Goal: Task Accomplishment & Management: Complete application form

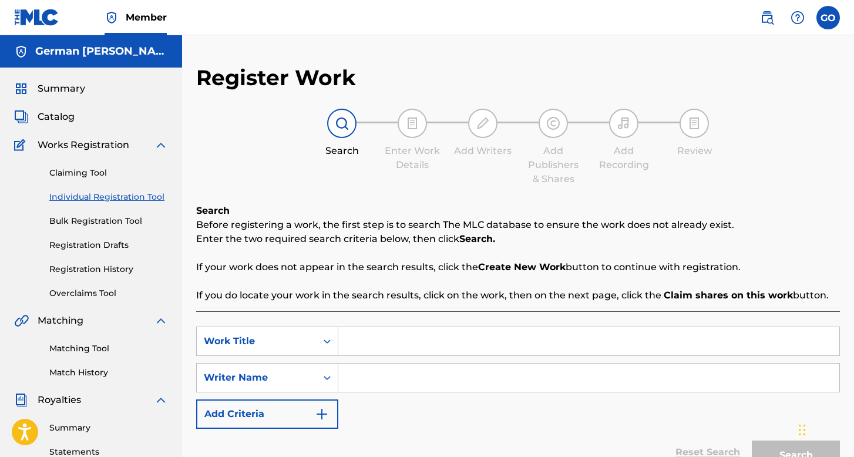
click at [111, 263] on link "Registration History" at bounding box center [108, 269] width 119 height 12
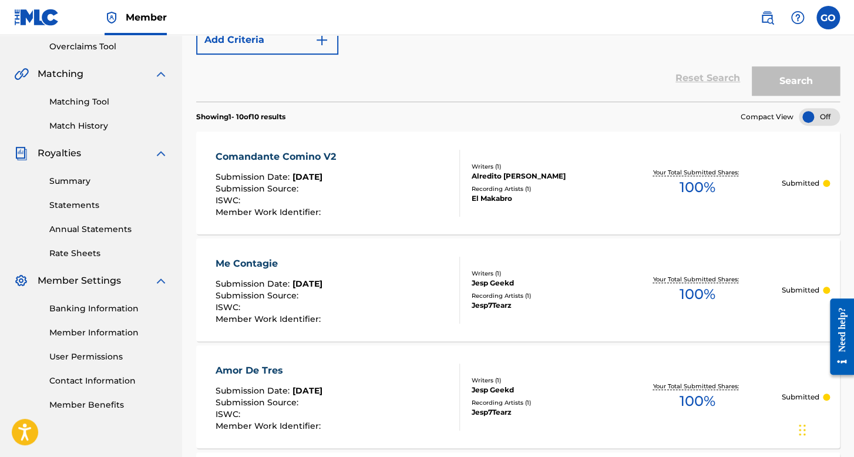
scroll to position [117, 0]
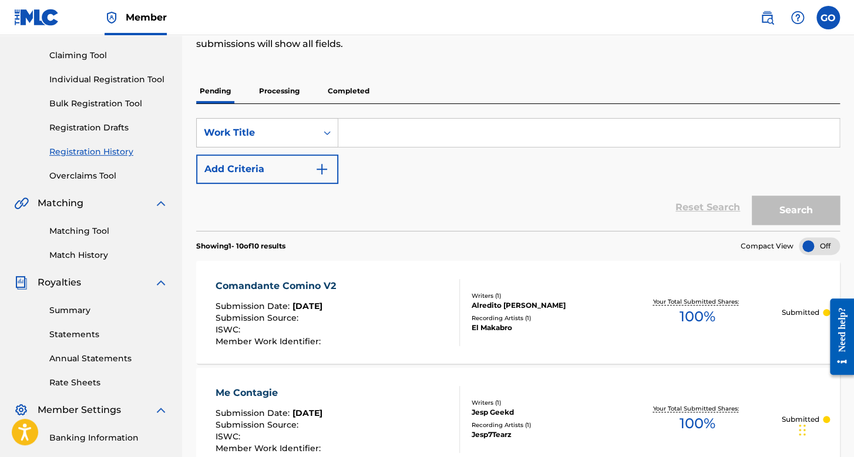
click at [133, 84] on link "Individual Registration Tool" at bounding box center [108, 79] width 119 height 12
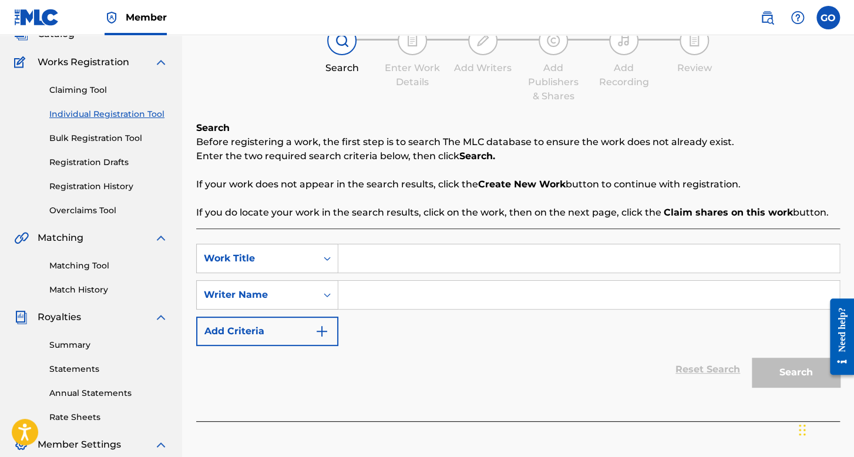
scroll to position [117, 0]
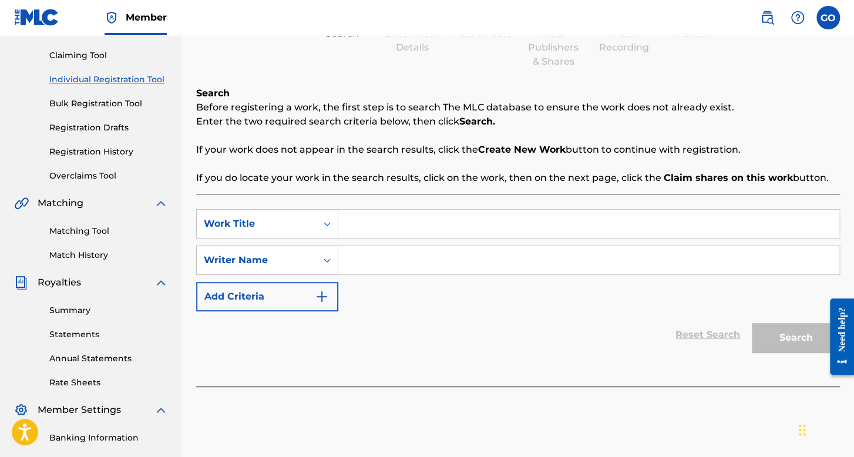
click at [346, 223] on input "Search Form" at bounding box center [588, 224] width 501 height 28
type input "El Panchito"
click at [407, 267] on input "Search Form" at bounding box center [588, 260] width 501 height 28
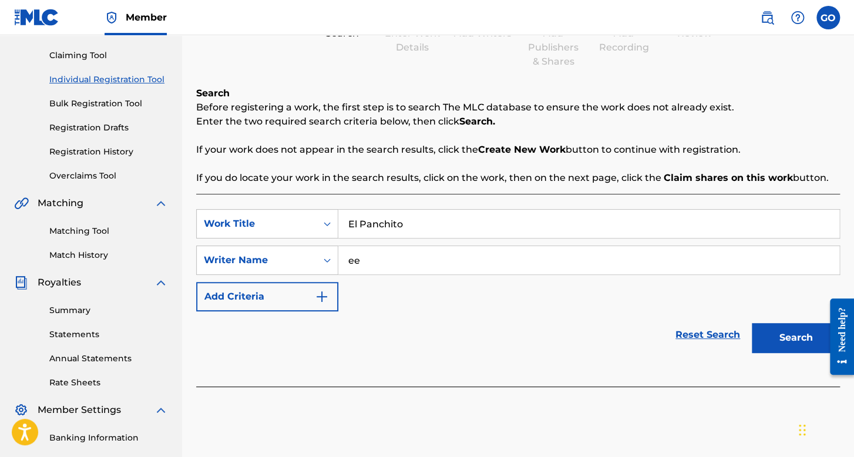
type input "ee"
click at [798, 332] on button "Search" at bounding box center [795, 337] width 88 height 29
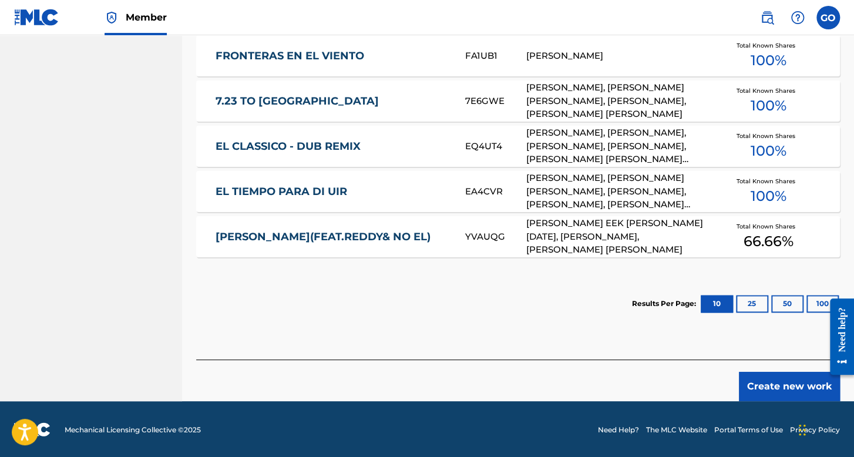
click at [761, 386] on button "Create new work" at bounding box center [789, 386] width 101 height 29
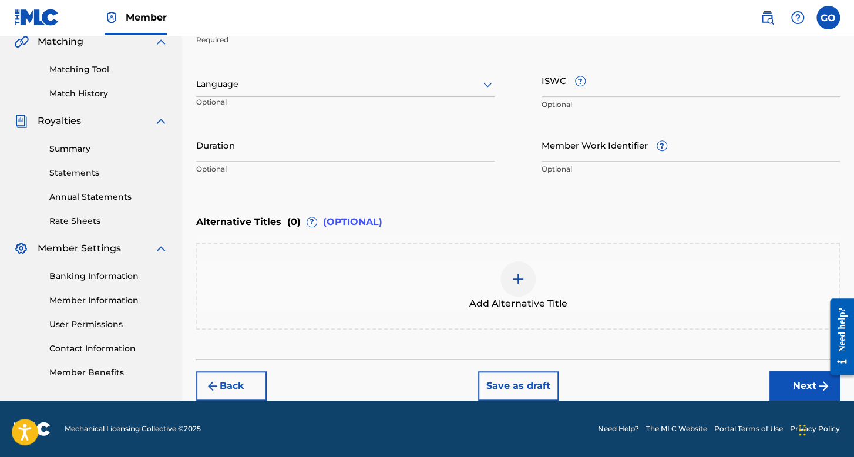
scroll to position [278, 0]
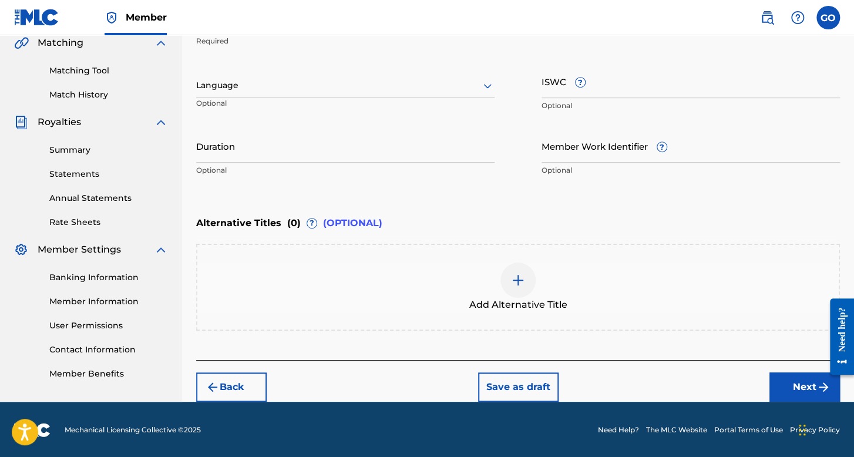
click at [250, 85] on div at bounding box center [345, 85] width 298 height 15
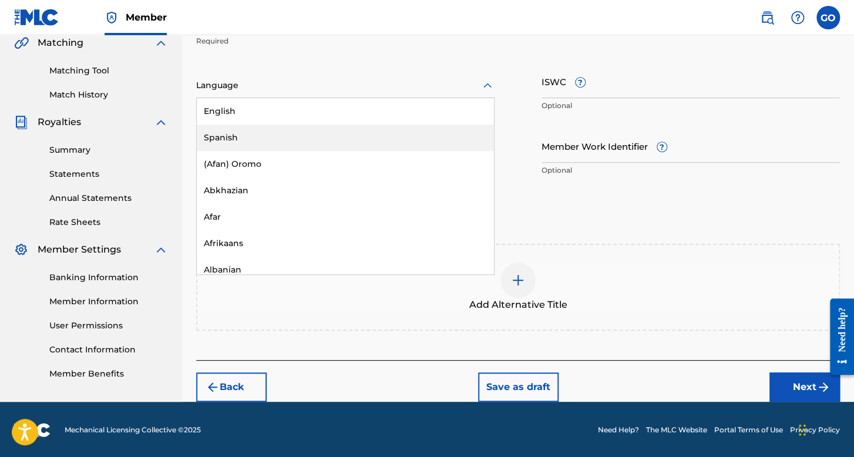
click at [268, 139] on div "Spanish" at bounding box center [345, 137] width 297 height 26
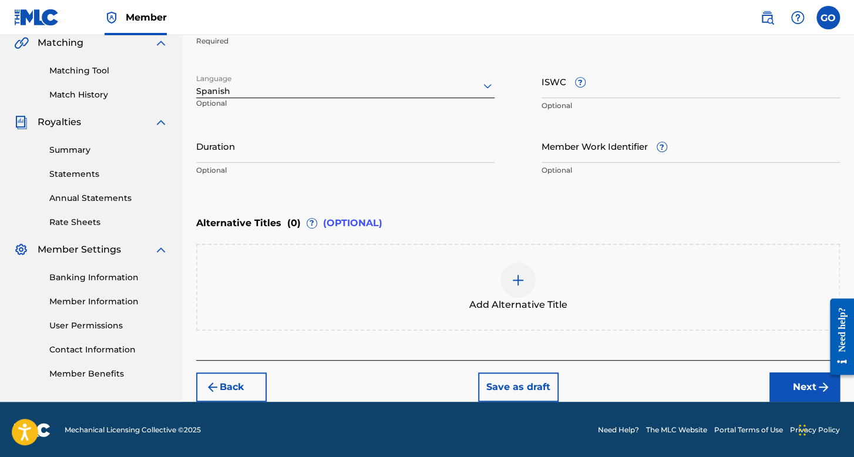
click at [268, 139] on input "Duration" at bounding box center [345, 145] width 298 height 33
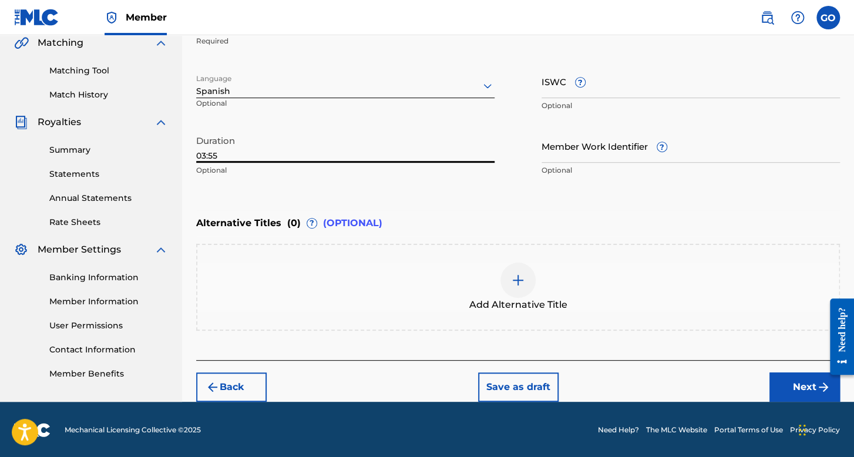
type input "03:55"
click at [782, 383] on button "Next" at bounding box center [804, 386] width 70 height 29
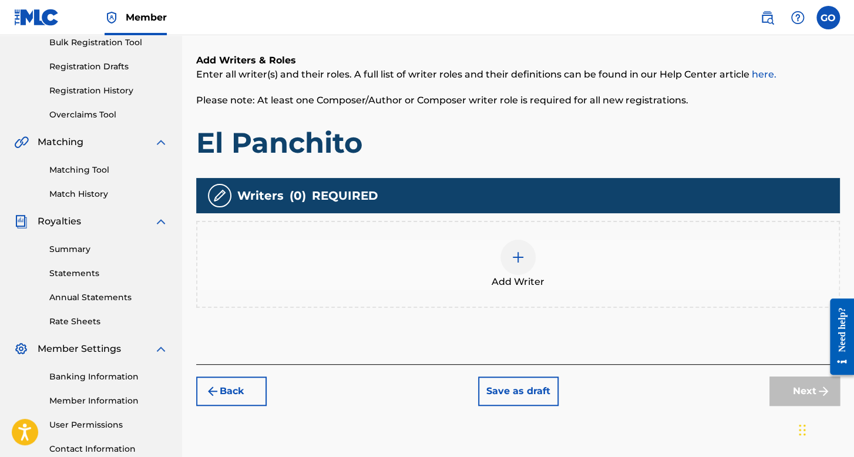
scroll to position [271, 0]
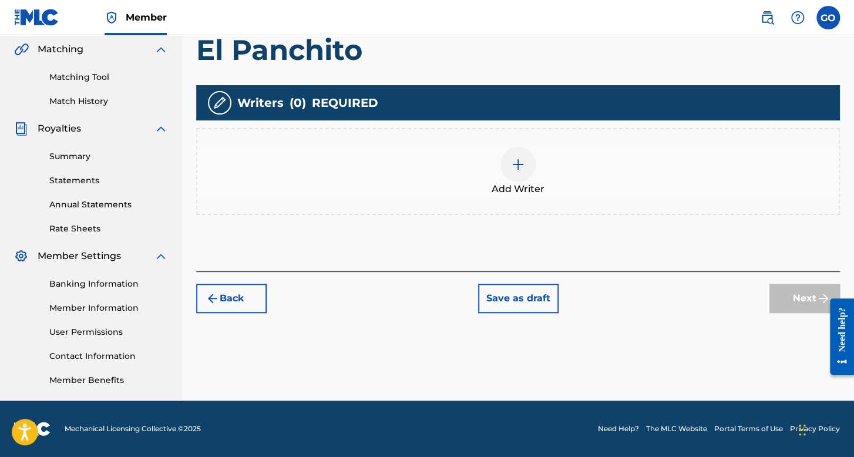
click at [510, 190] on span "Add Writer" at bounding box center [517, 189] width 53 height 14
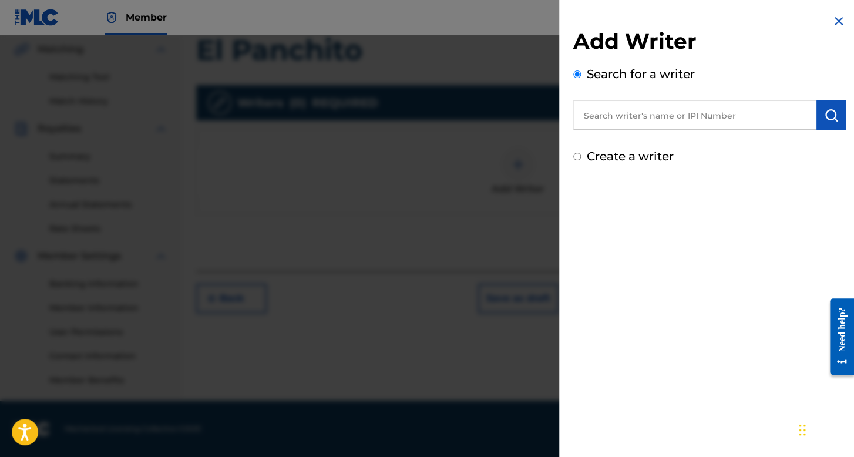
click at [573, 156] on input "Create a writer" at bounding box center [577, 157] width 8 height 8
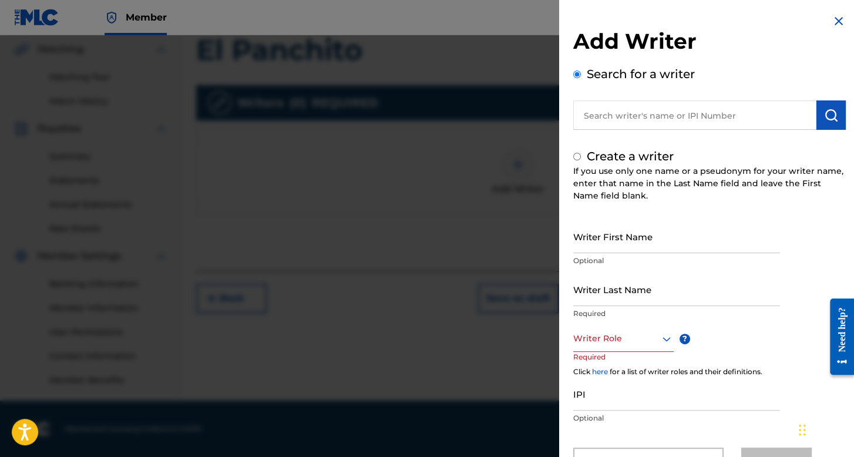
radio input "false"
radio input "true"
click at [620, 252] on input "Writer First Name" at bounding box center [676, 236] width 207 height 33
type input "Alfredito"
click at [642, 301] on input "Writer Last Name" at bounding box center [676, 288] width 207 height 33
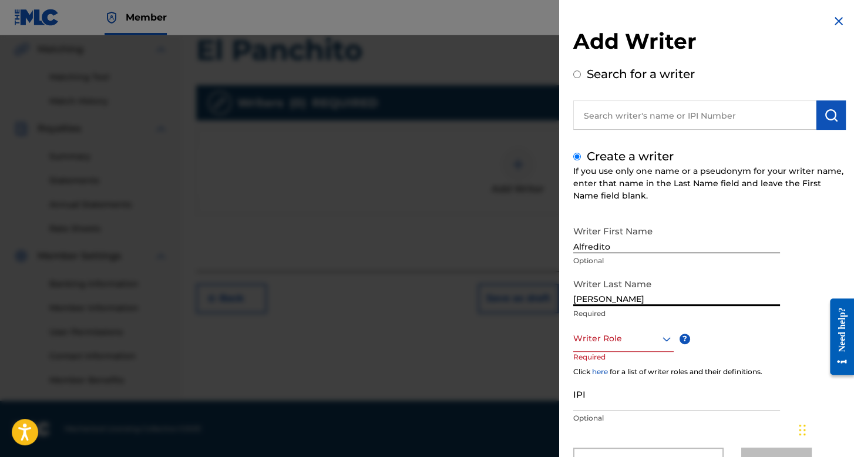
type input "Guzman Salazar"
click at [643, 341] on div "Writer Role" at bounding box center [623, 338] width 100 height 26
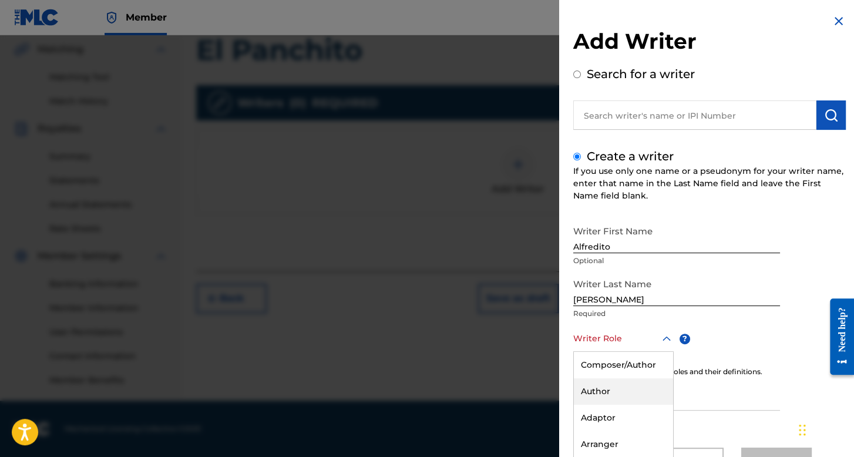
scroll to position [52, 0]
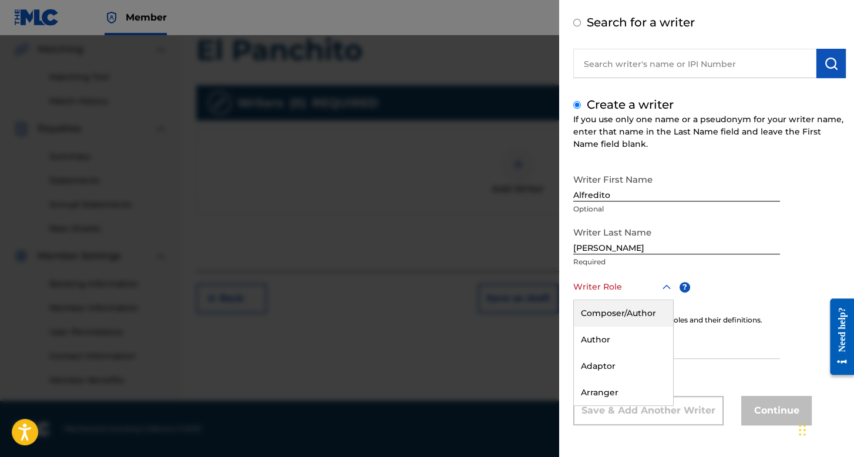
click at [631, 306] on div "Composer/Author" at bounding box center [623, 313] width 99 height 26
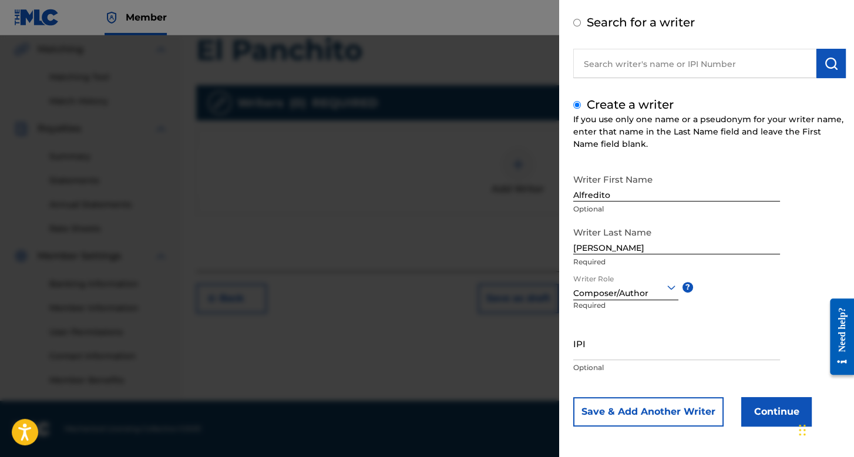
click at [780, 400] on button "Continue" at bounding box center [776, 411] width 70 height 29
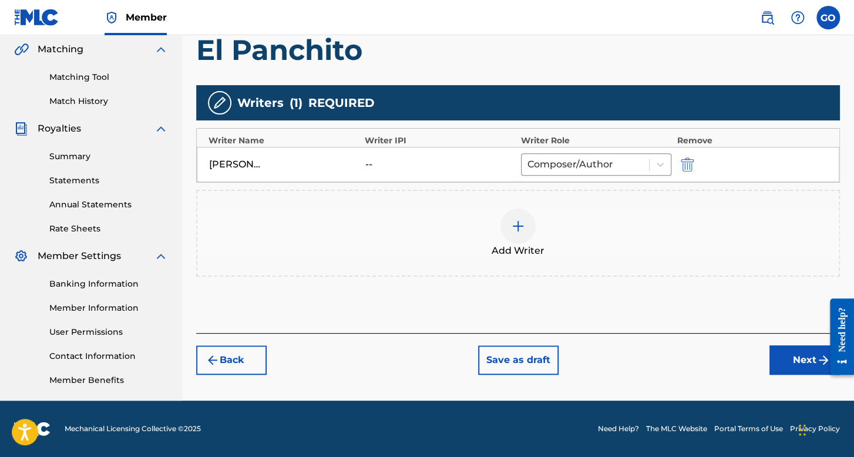
click at [778, 362] on button "Next" at bounding box center [804, 359] width 70 height 29
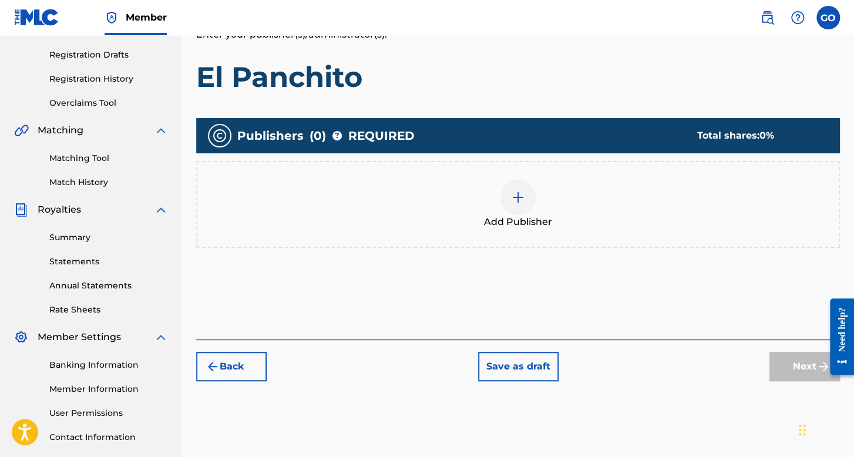
scroll to position [229, 0]
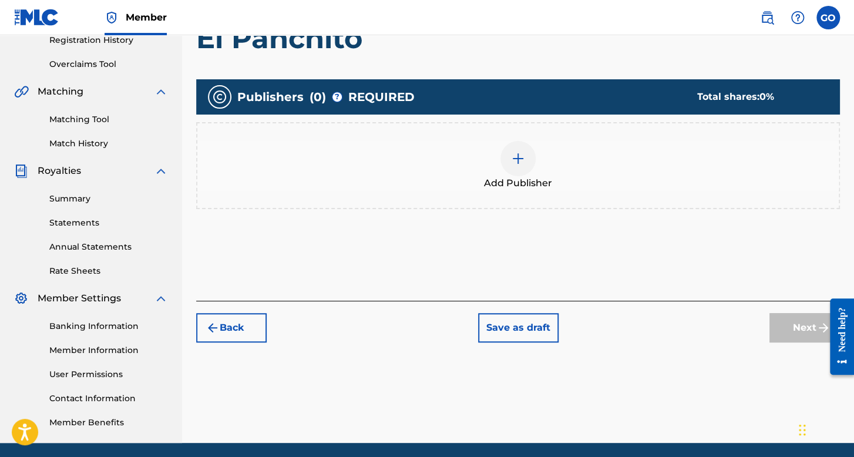
click at [511, 184] on span "Add Publisher" at bounding box center [518, 183] width 68 height 14
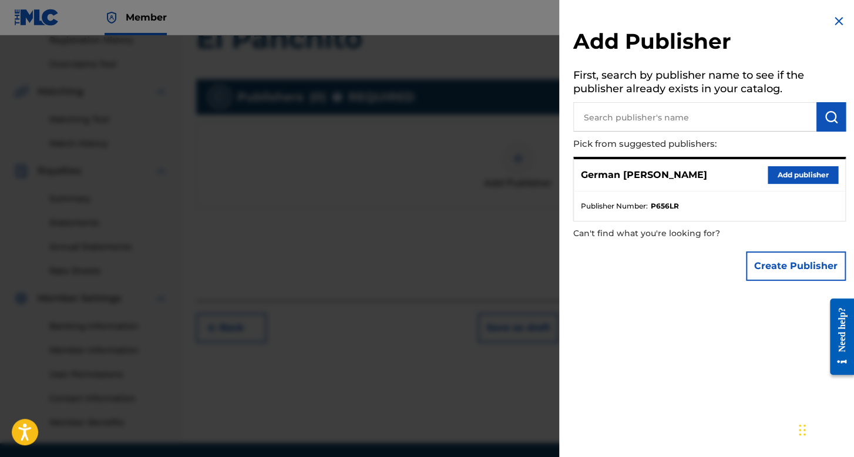
click at [770, 171] on button "Add publisher" at bounding box center [802, 175] width 70 height 18
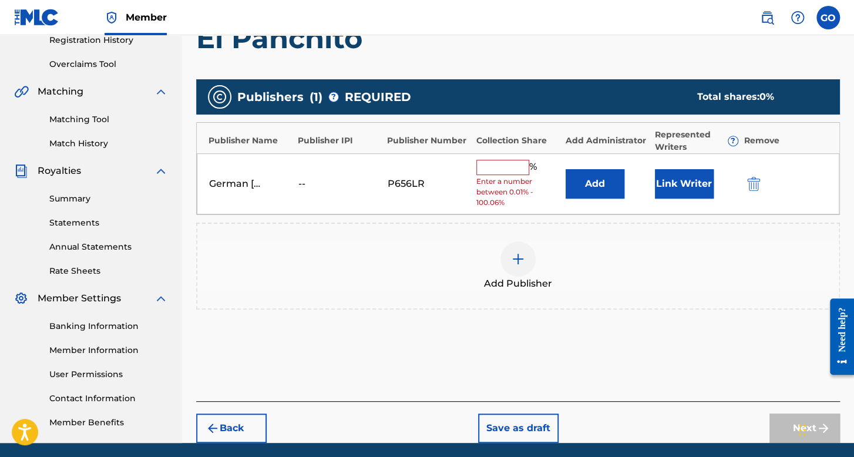
click at [497, 156] on div "German Orpineda Hernandez -- P656LR % Enter a number between 0.01% - 100.06% Ad…" at bounding box center [518, 184] width 642 height 62
click at [503, 172] on input "text" at bounding box center [502, 167] width 53 height 15
type input "100"
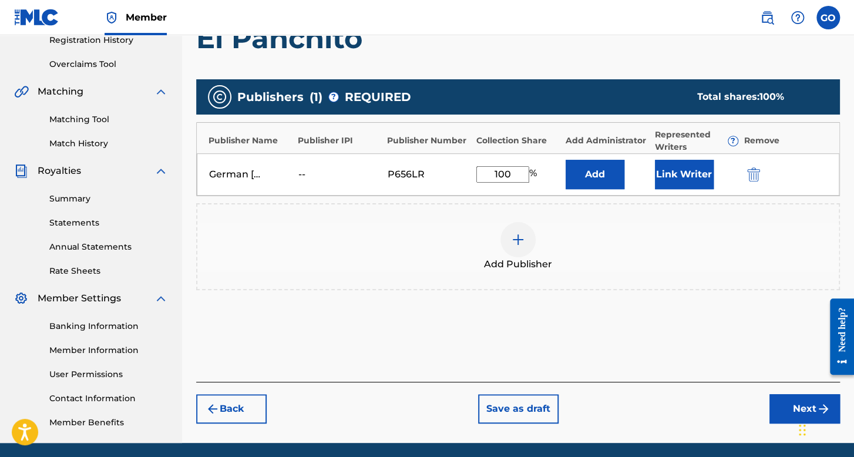
click at [704, 153] on div "German Orpineda Hernandez -- P656LR 100 % Add Link Writer" at bounding box center [518, 174] width 642 height 42
click at [700, 170] on button "Link Writer" at bounding box center [684, 174] width 59 height 29
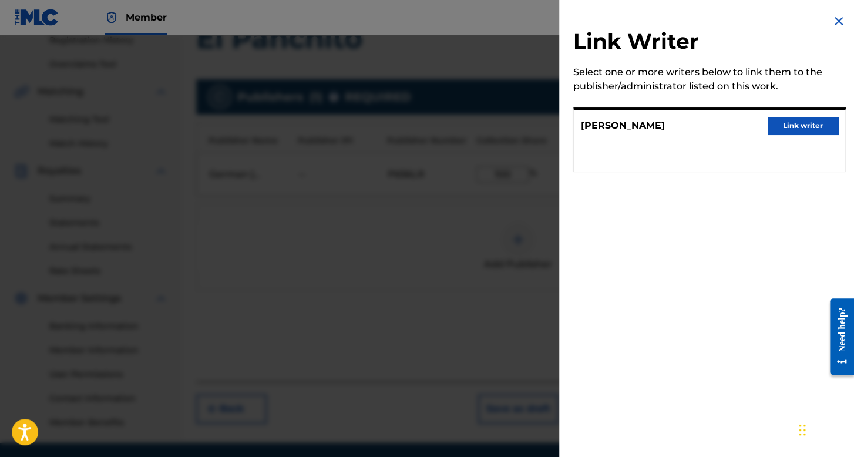
click at [811, 113] on div "Alfredito Guzman Salazar Link writer" at bounding box center [709, 126] width 271 height 32
click at [808, 126] on button "Link writer" at bounding box center [802, 126] width 70 height 18
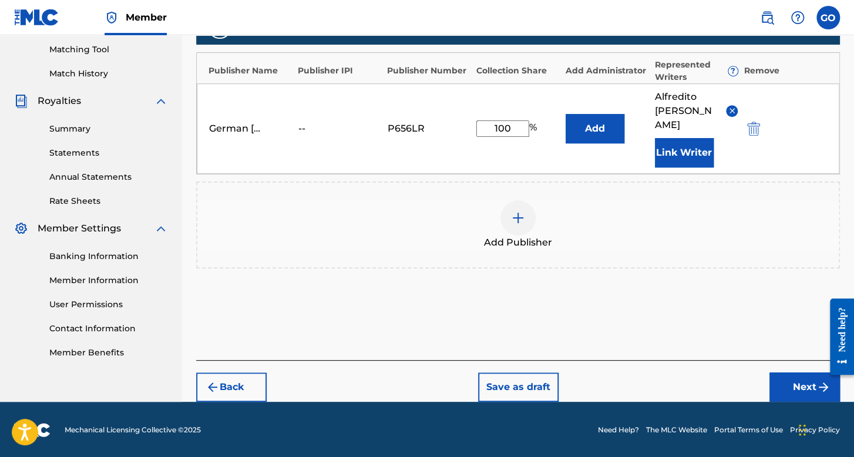
click at [791, 382] on button "Next" at bounding box center [804, 386] width 70 height 29
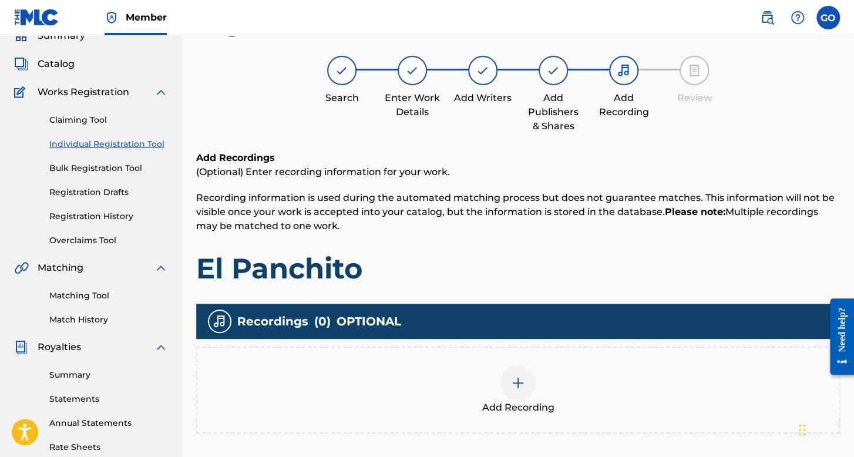
scroll to position [230, 0]
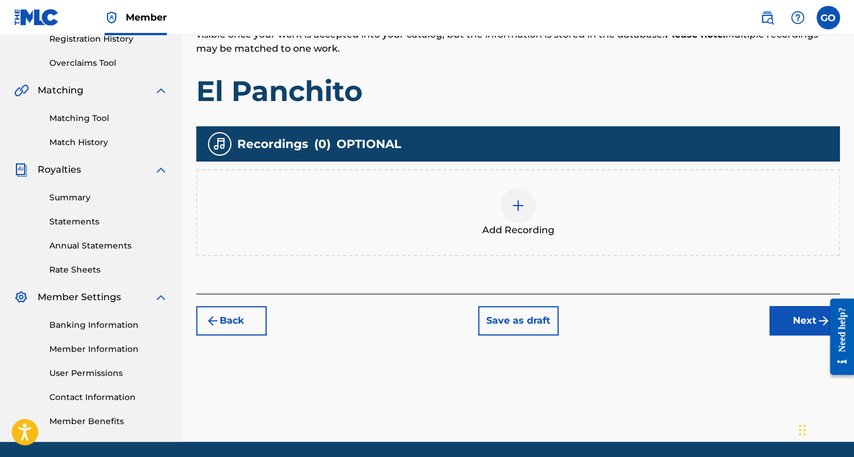
click at [540, 213] on div "Add Recording" at bounding box center [517, 212] width 641 height 49
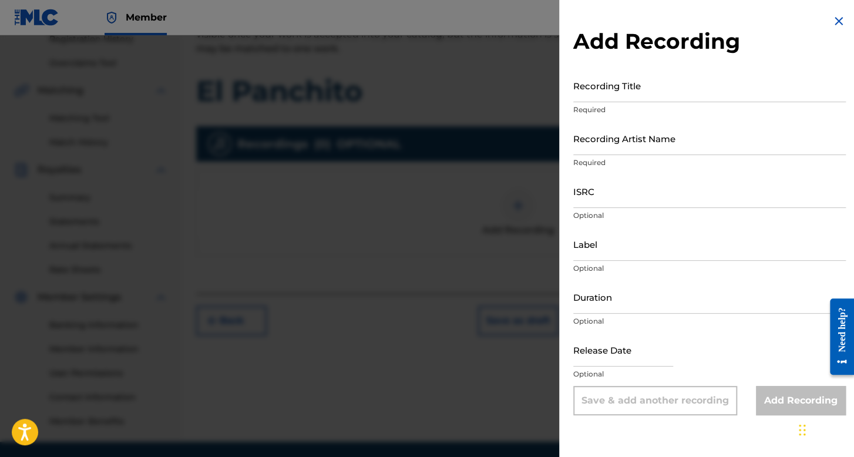
click at [634, 99] on input "Recording Title" at bounding box center [709, 85] width 272 height 33
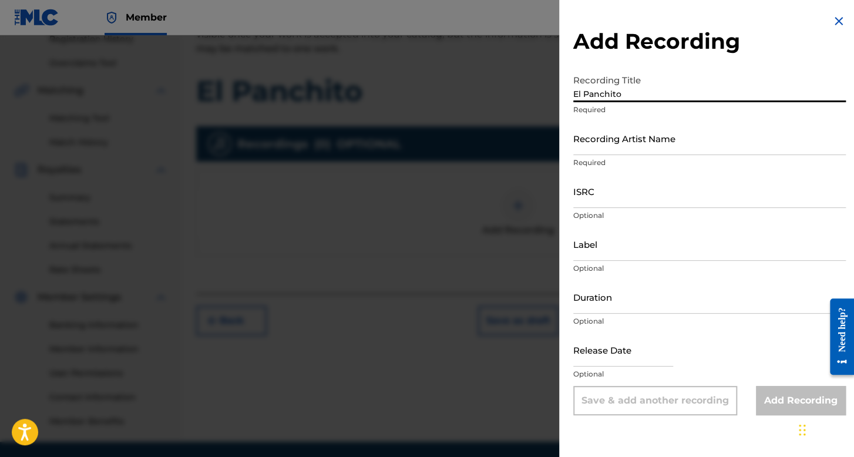
type input "El Panchito"
drag, startPoint x: 639, startPoint y: 120, endPoint x: 639, endPoint y: 130, distance: 10.0
click at [639, 129] on form "Recording Title El Panchito Required Recording Artist Name Required ISRC Option…" at bounding box center [709, 242] width 272 height 346
click at [638, 151] on input "Recording Artist Name" at bounding box center [709, 138] width 272 height 33
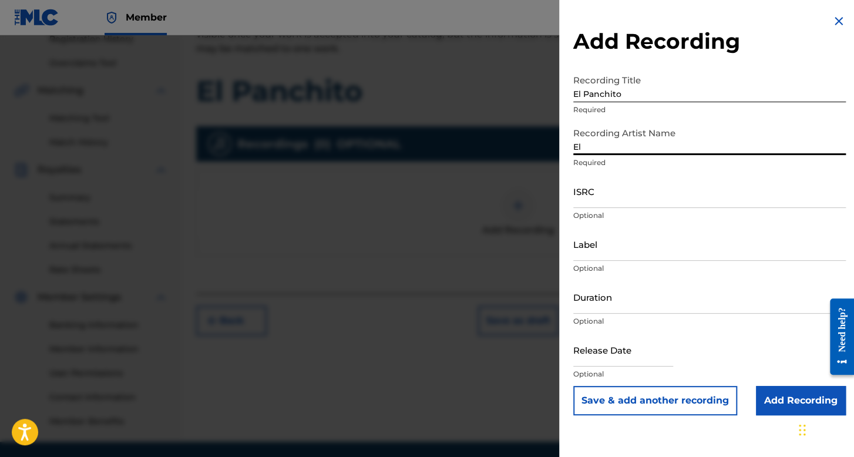
type input "El Makabro"
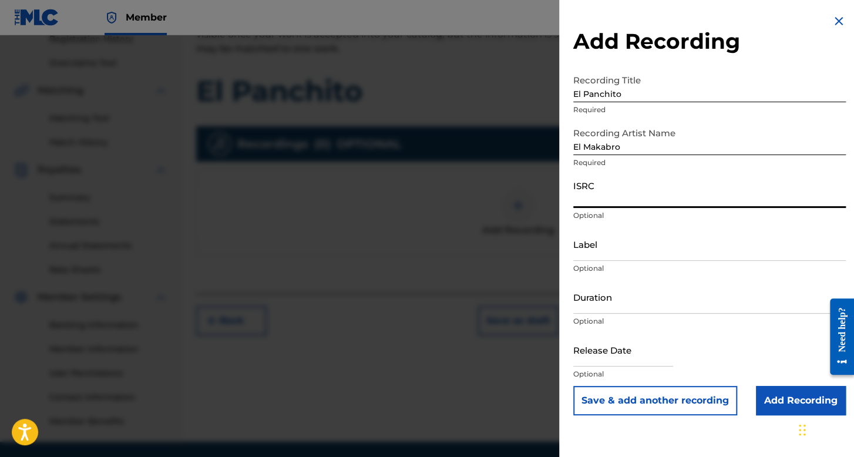
paste input "QZNWR2311782"
type input "QZNWR2311782"
click at [640, 308] on input "Duration" at bounding box center [709, 296] width 272 height 33
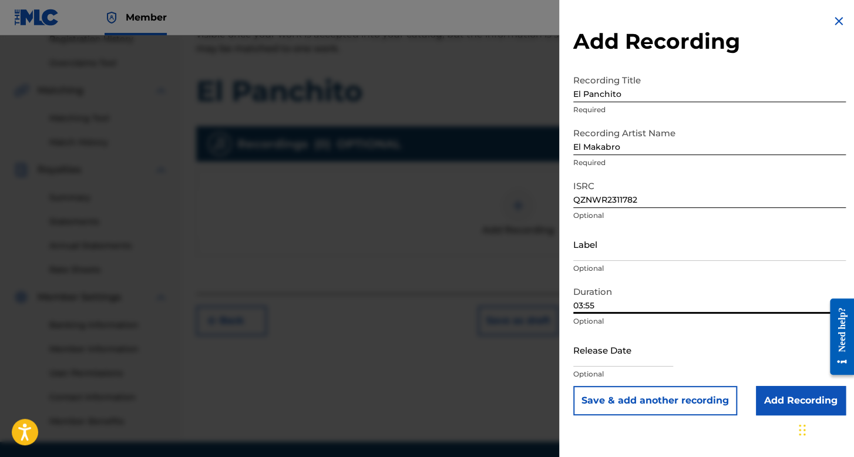
type input "03:55"
click at [643, 359] on input "text" at bounding box center [623, 349] width 100 height 33
select select "7"
select select "2025"
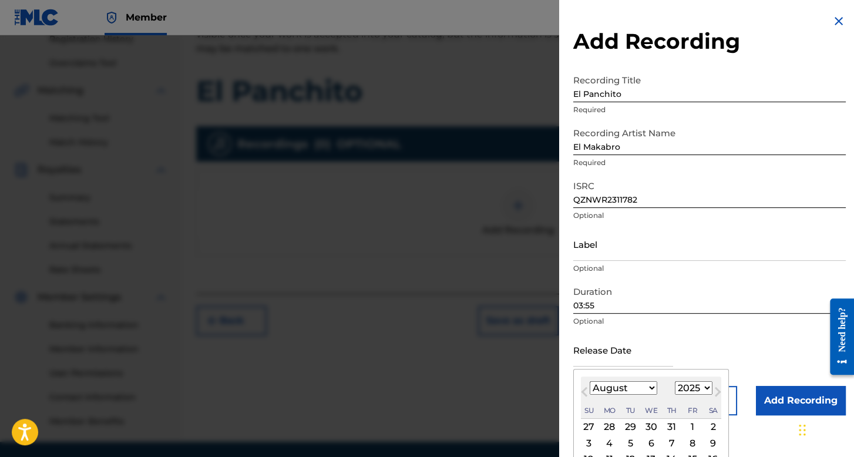
scroll to position [59, 0]
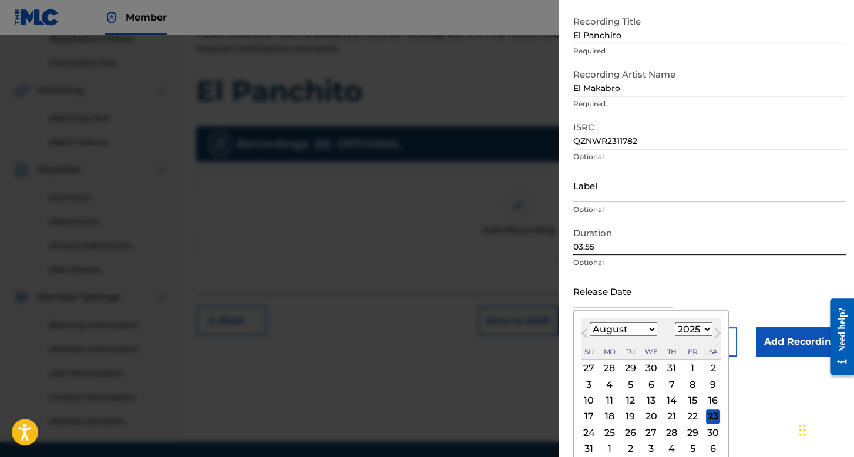
click at [641, 333] on select "January February March April May June July August September October November De…" at bounding box center [623, 329] width 68 height 14
select select "6"
click at [589, 322] on select "January February March April May June July August September October November De…" at bounding box center [623, 329] width 68 height 14
click at [689, 330] on select "1899 1900 1901 1902 1903 1904 1905 1906 1907 1908 1909 1910 1911 1912 1913 1914…" at bounding box center [694, 329] width 38 height 14
select select "2023"
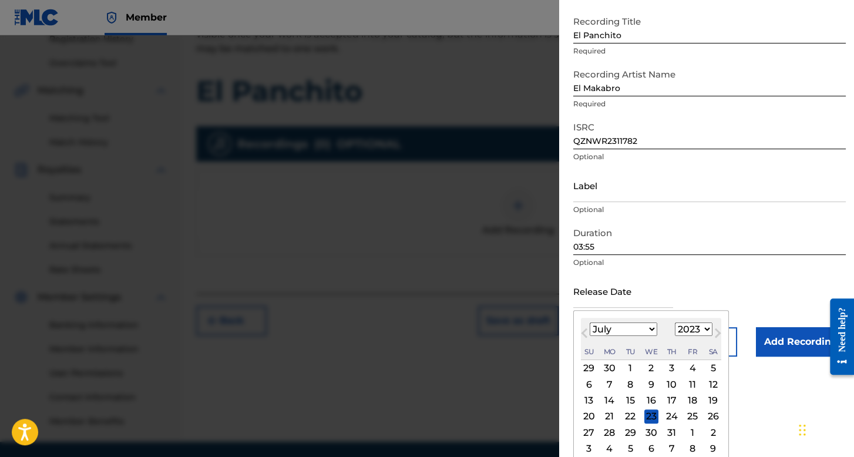
click at [675, 322] on select "1899 1900 1901 1902 1903 1904 1905 1906 1907 1908 1909 1910 1911 1912 1913 1914…" at bounding box center [694, 329] width 38 height 14
click at [606, 385] on div "3" at bounding box center [609, 384] width 14 height 14
type input "July 3 2023"
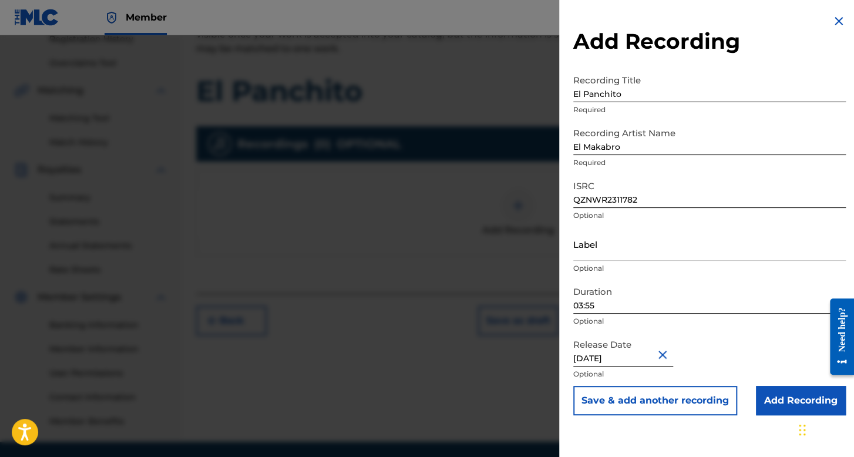
scroll to position [0, 0]
click at [775, 393] on input "Add Recording" at bounding box center [801, 400] width 90 height 29
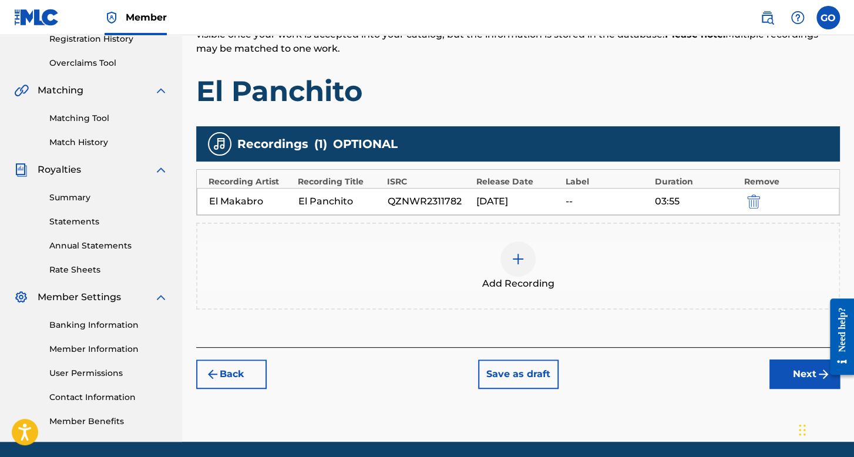
click at [784, 365] on button "Next" at bounding box center [804, 373] width 70 height 29
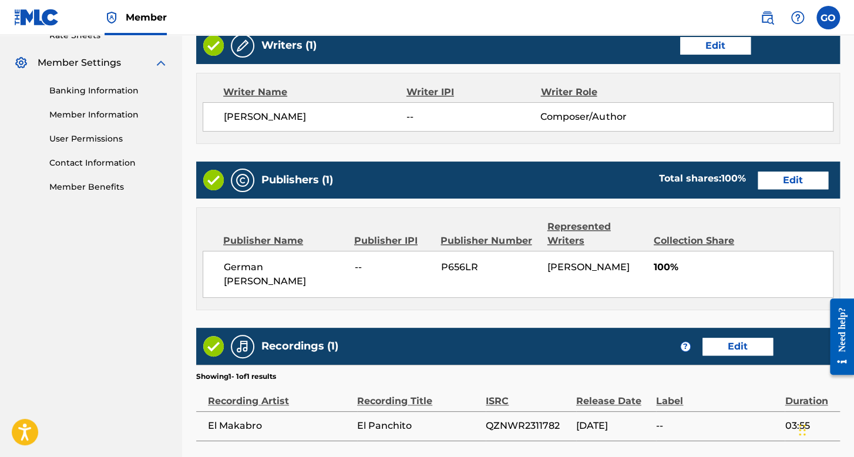
scroll to position [563, 0]
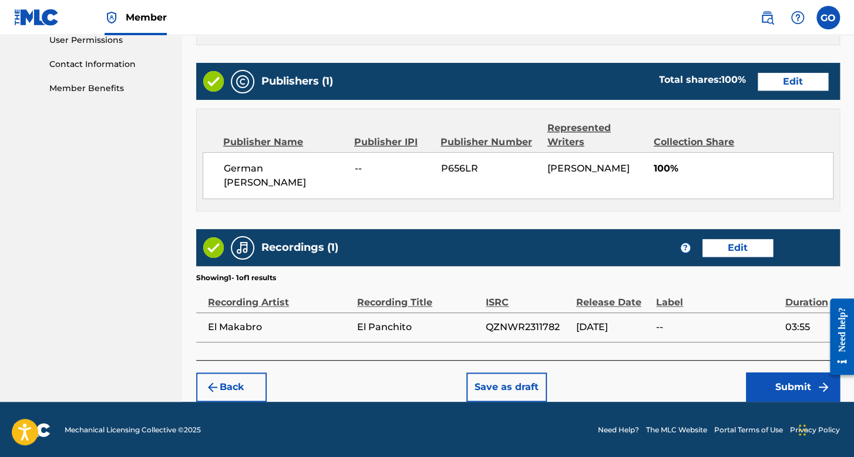
click at [765, 394] on button "Submit" at bounding box center [793, 386] width 94 height 29
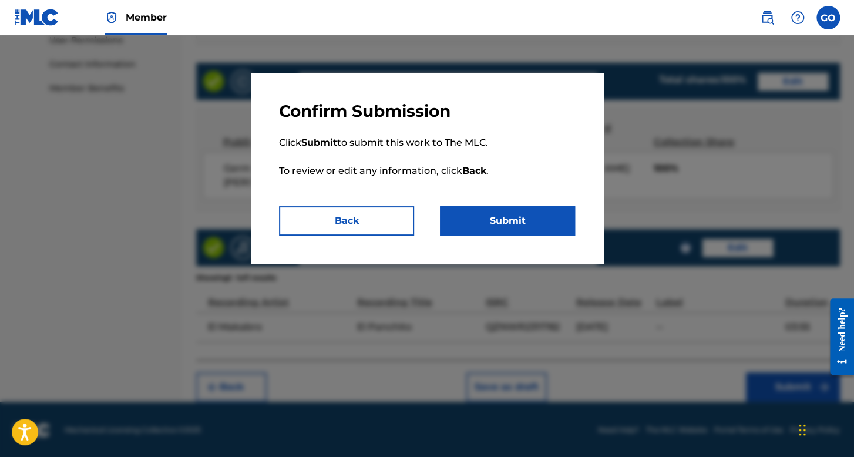
click at [514, 207] on button "Submit" at bounding box center [507, 220] width 135 height 29
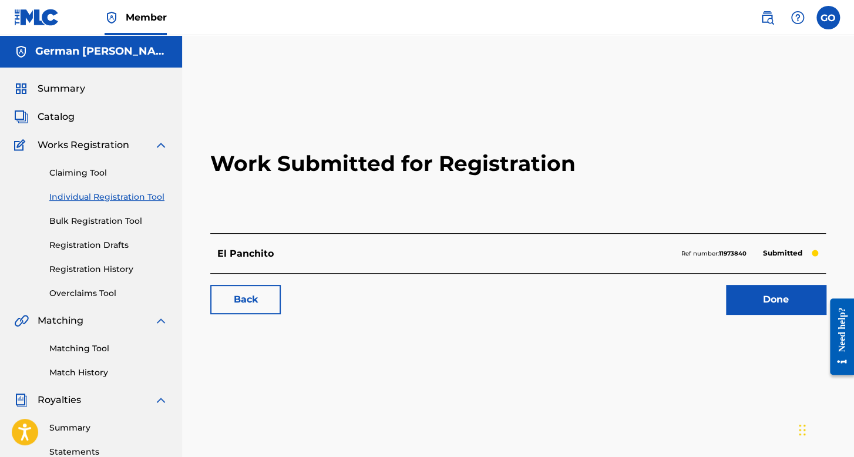
click at [113, 193] on link "Individual Registration Tool" at bounding box center [108, 197] width 119 height 12
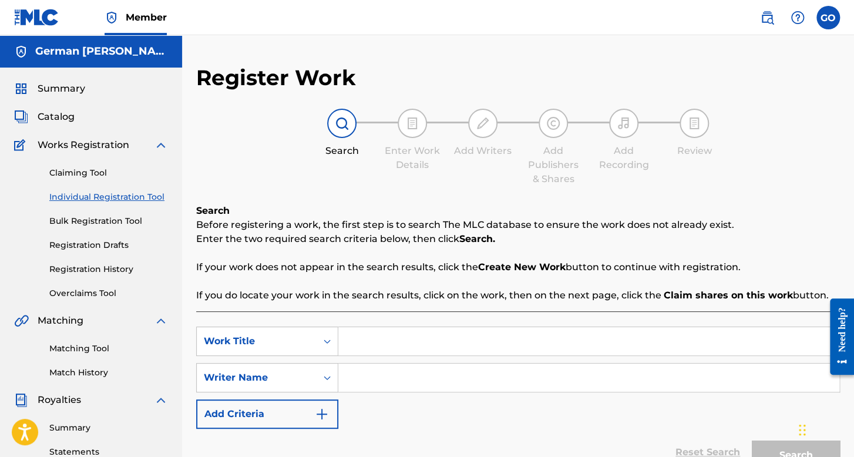
click at [114, 263] on link "Registration History" at bounding box center [108, 269] width 119 height 12
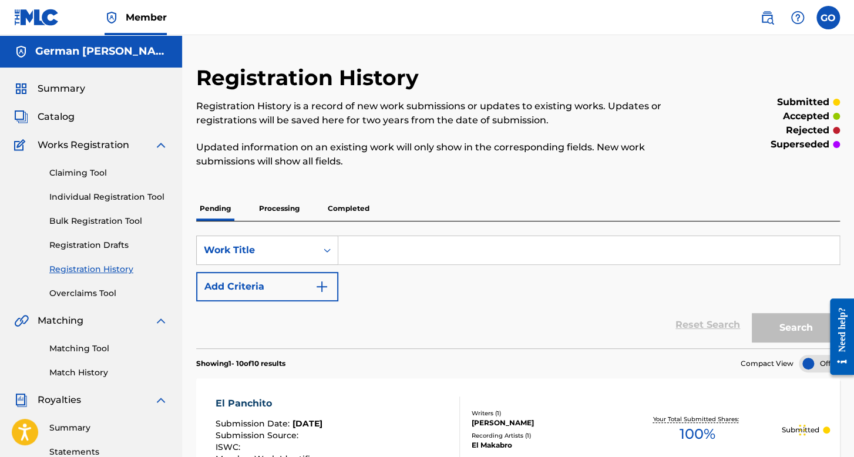
click at [154, 200] on link "Individual Registration Tool" at bounding box center [108, 197] width 119 height 12
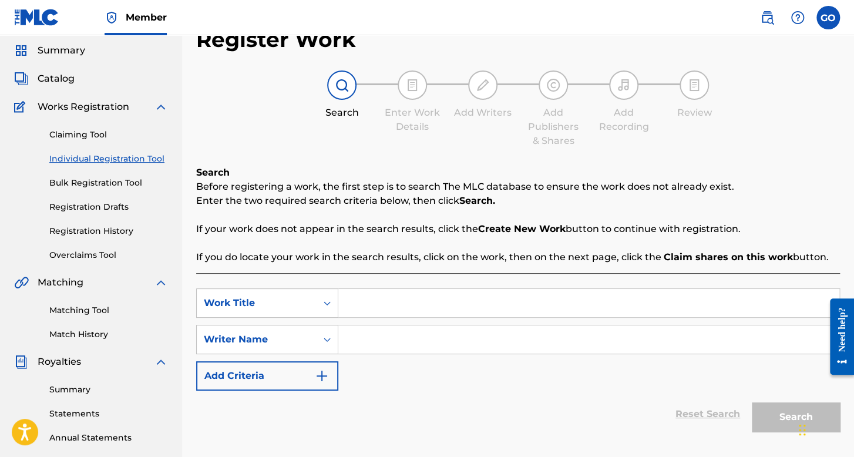
scroll to position [59, 0]
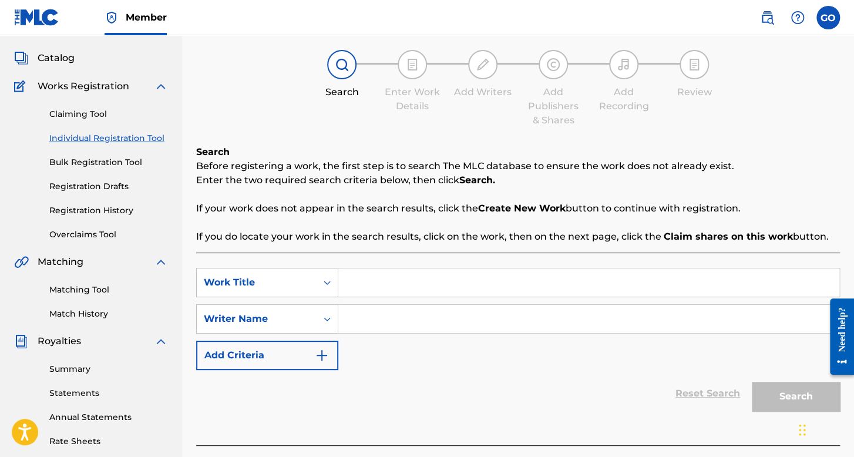
click at [359, 278] on input "Search Form" at bounding box center [588, 282] width 501 height 28
click at [422, 278] on input "El Harry - Versio 1" at bounding box center [588, 282] width 501 height 28
type input "El [PERSON_NAME] - Version 1"
click at [393, 318] on input "Search Form" at bounding box center [588, 319] width 501 height 28
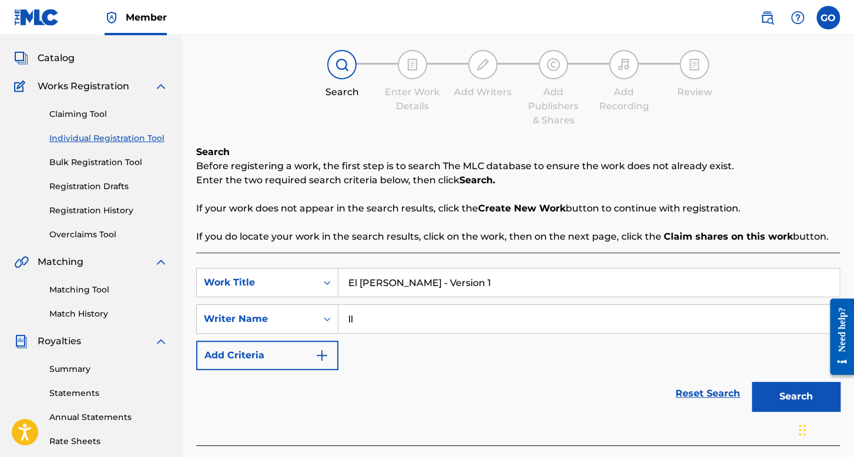
type input "ll"
click at [751, 382] on button "Search" at bounding box center [795, 396] width 88 height 29
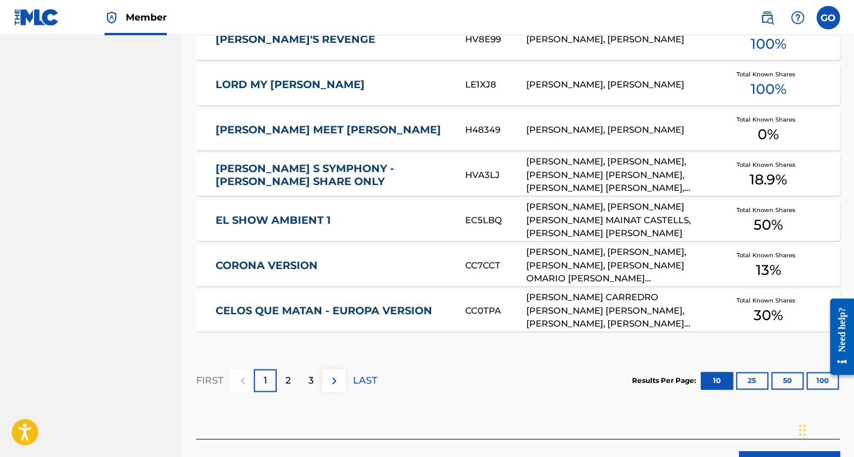
scroll to position [744, 0]
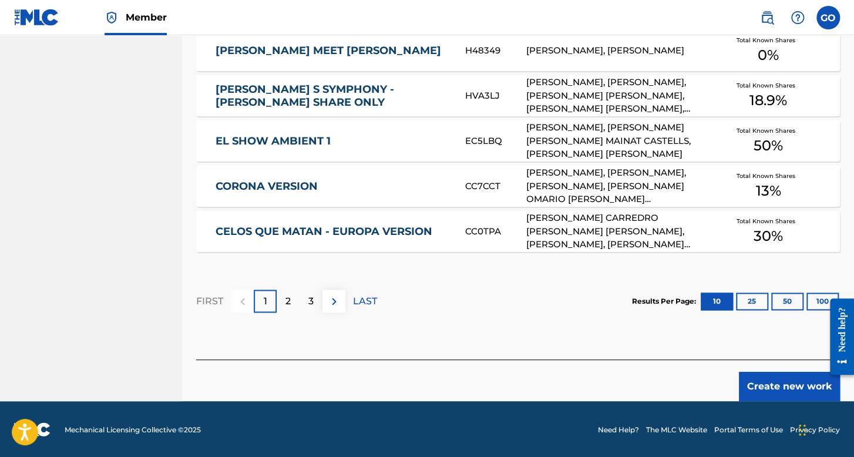
click at [786, 388] on button "Create new work" at bounding box center [789, 386] width 101 height 29
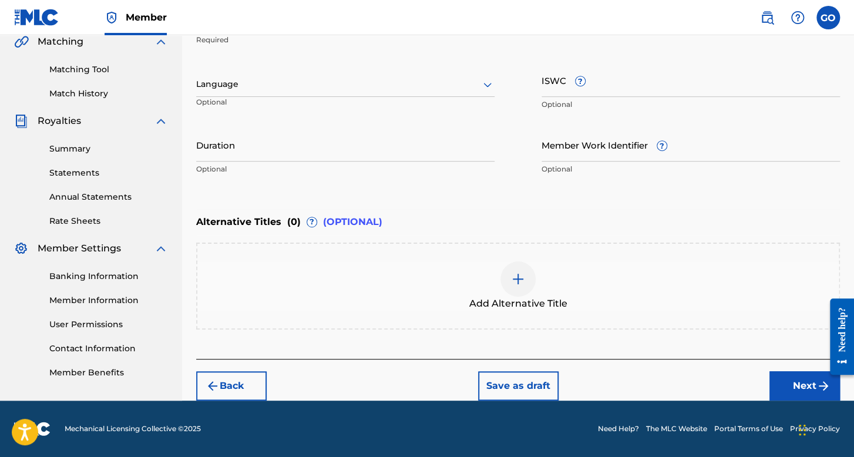
scroll to position [278, 0]
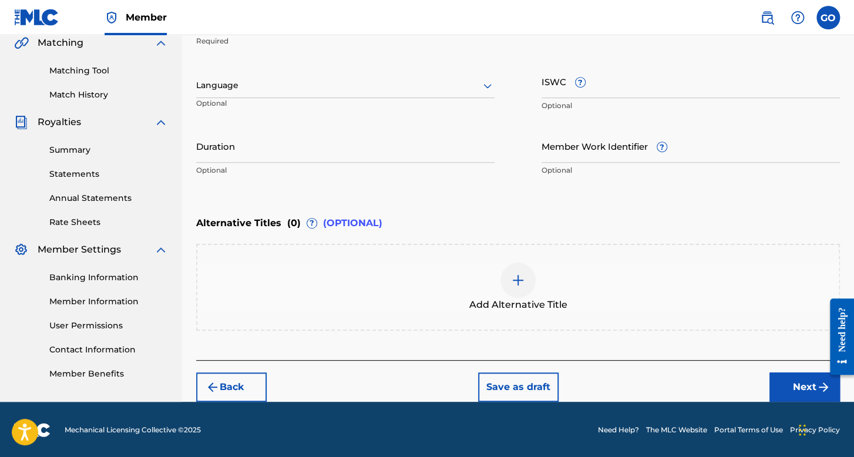
drag, startPoint x: 313, startPoint y: 69, endPoint x: 310, endPoint y: 79, distance: 10.4
click at [312, 69] on div "Language Optional" at bounding box center [345, 91] width 298 height 53
click at [310, 82] on div at bounding box center [345, 85] width 298 height 15
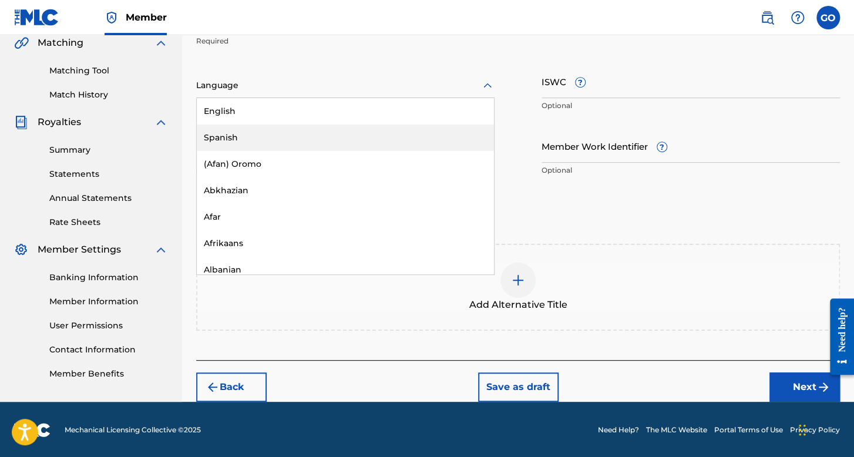
click at [295, 132] on div "Spanish" at bounding box center [345, 137] width 297 height 26
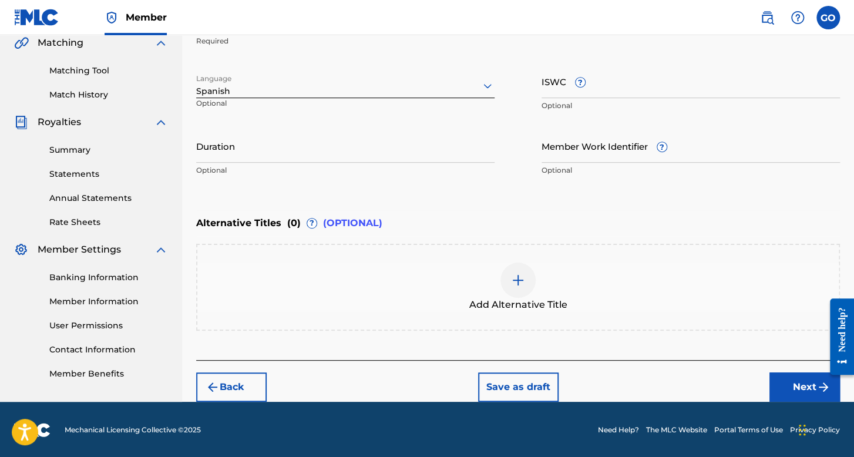
click at [295, 144] on input "Duration" at bounding box center [345, 145] width 298 height 33
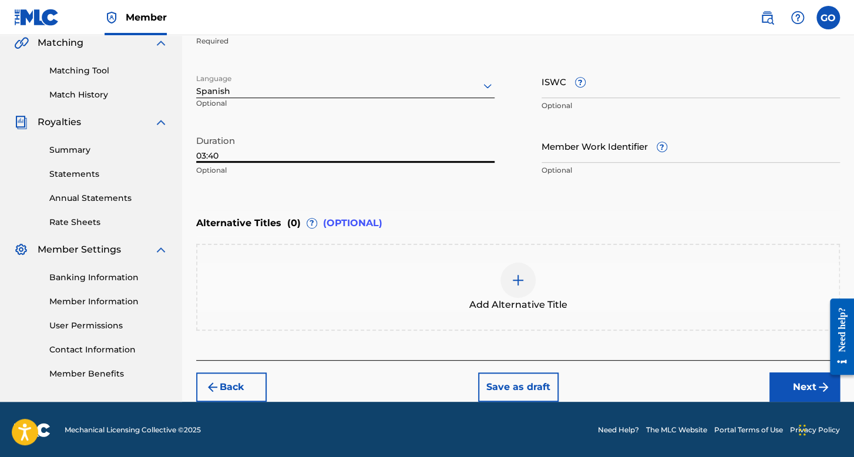
type input "03:40"
click at [781, 383] on button "Next" at bounding box center [804, 386] width 70 height 29
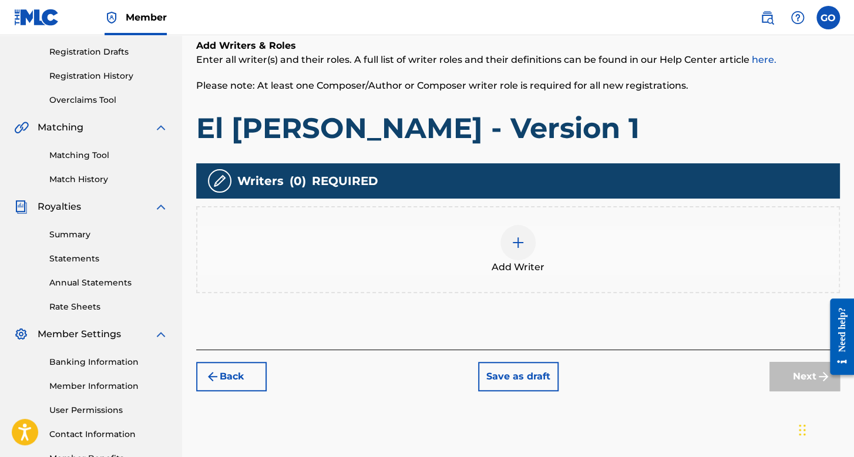
scroll to position [229, 0]
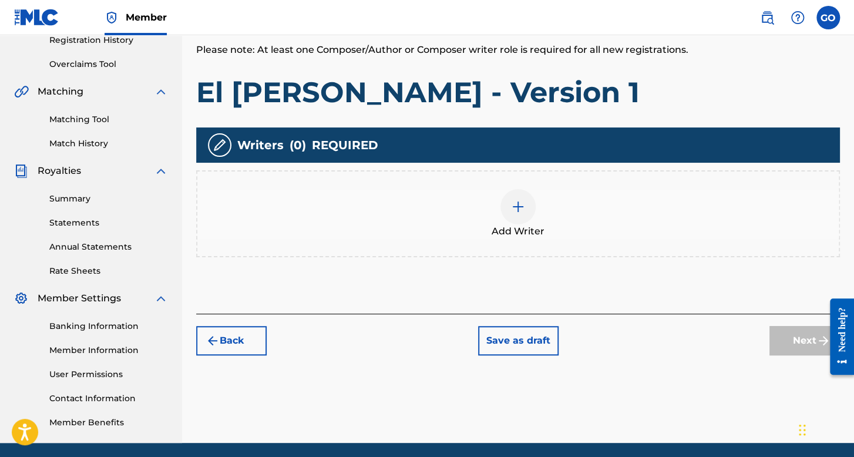
click at [557, 201] on div "Add Writer" at bounding box center [517, 213] width 641 height 49
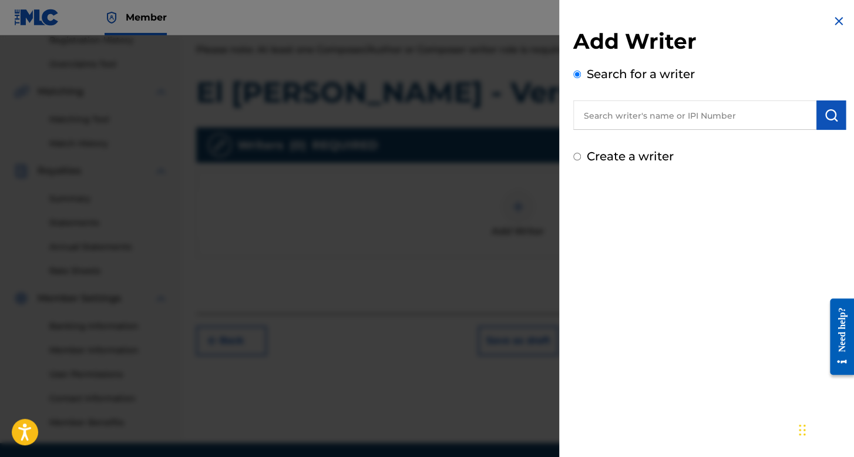
click at [577, 154] on input "Create a writer" at bounding box center [577, 157] width 8 height 8
radio input "false"
radio input "true"
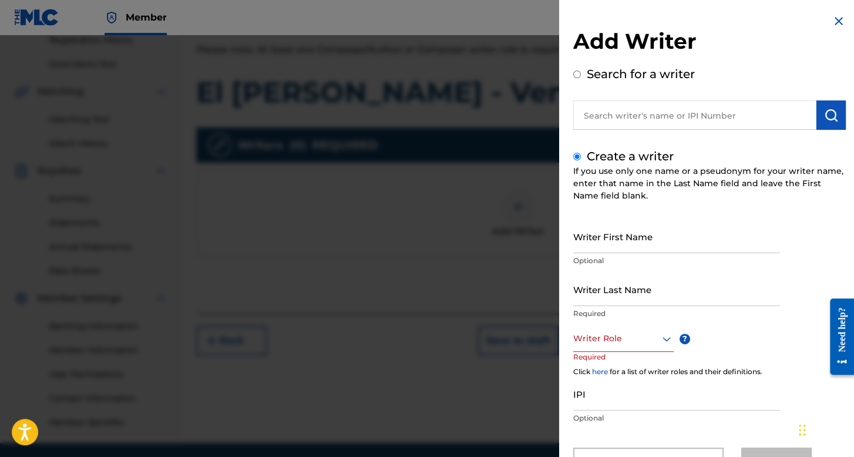
click at [612, 244] on input "Writer First Name" at bounding box center [676, 236] width 207 height 33
type input "Alfredito"
click at [626, 281] on input "Writer Last Name" at bounding box center [676, 288] width 207 height 33
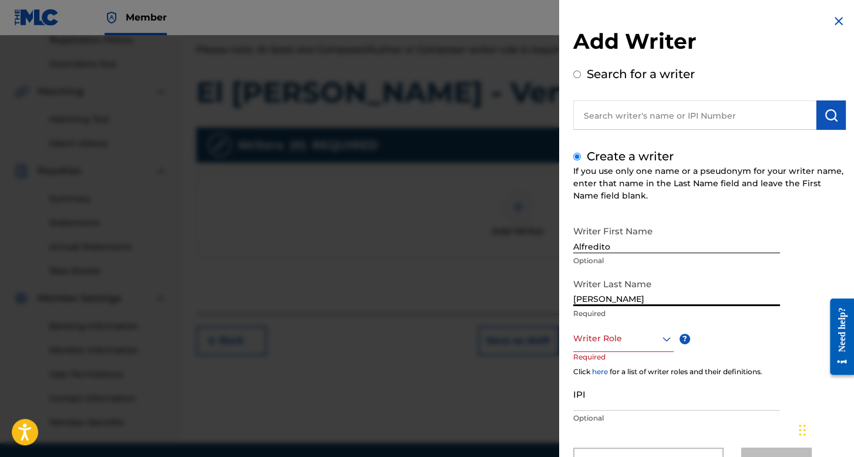
type input "Guzman Salazar Jr"
click at [640, 344] on div "Writer Role" at bounding box center [623, 338] width 100 height 26
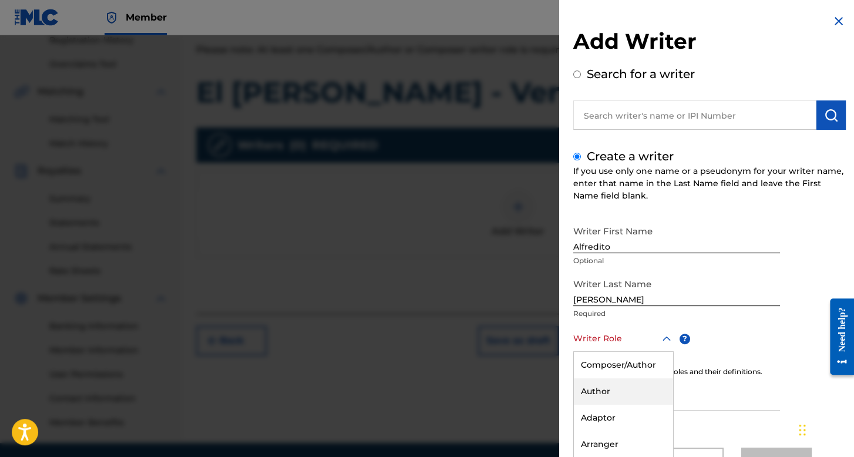
scroll to position [52, 0]
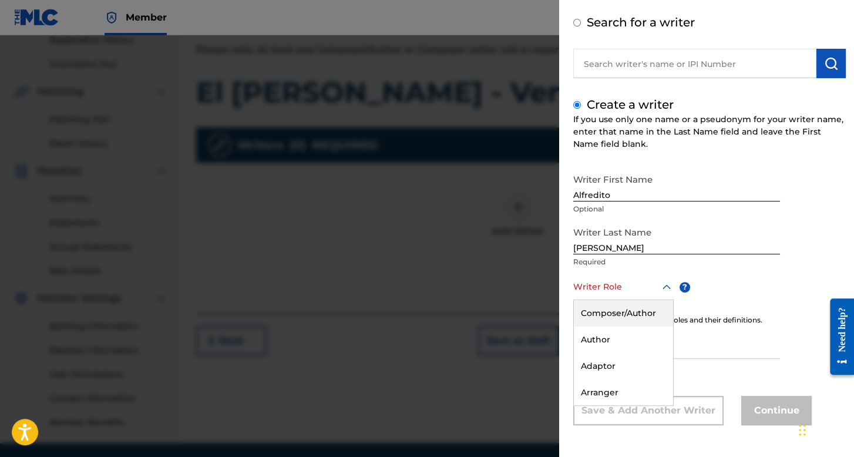
click at [643, 317] on div "Composer/Author" at bounding box center [623, 313] width 99 height 26
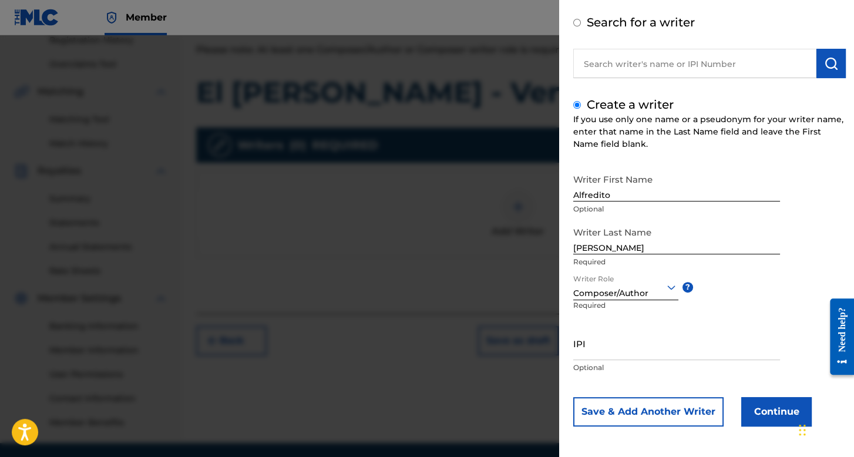
click at [750, 417] on button "Continue" at bounding box center [776, 411] width 70 height 29
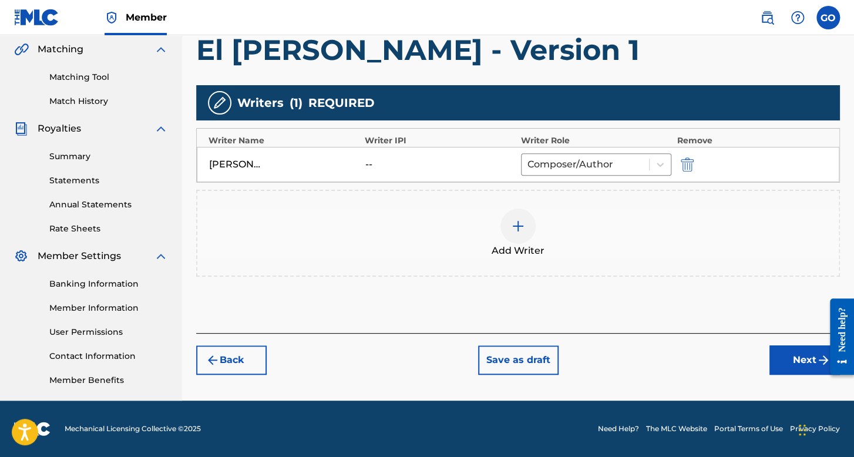
click at [769, 354] on button "Next" at bounding box center [804, 359] width 70 height 29
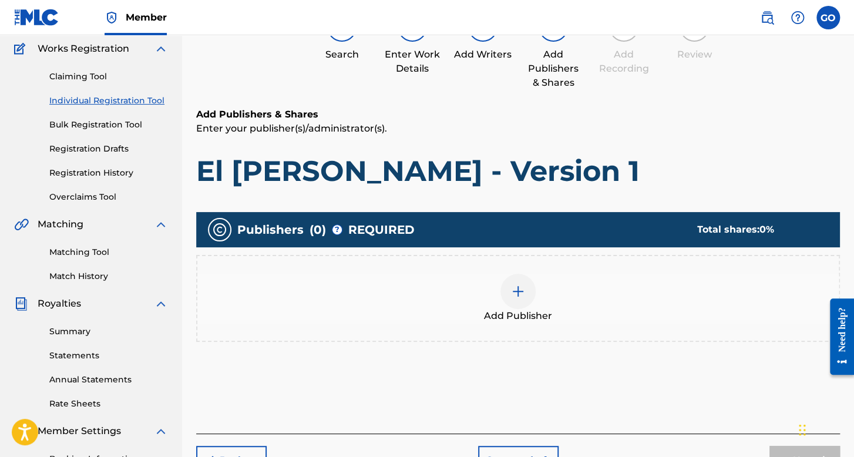
scroll to position [170, 0]
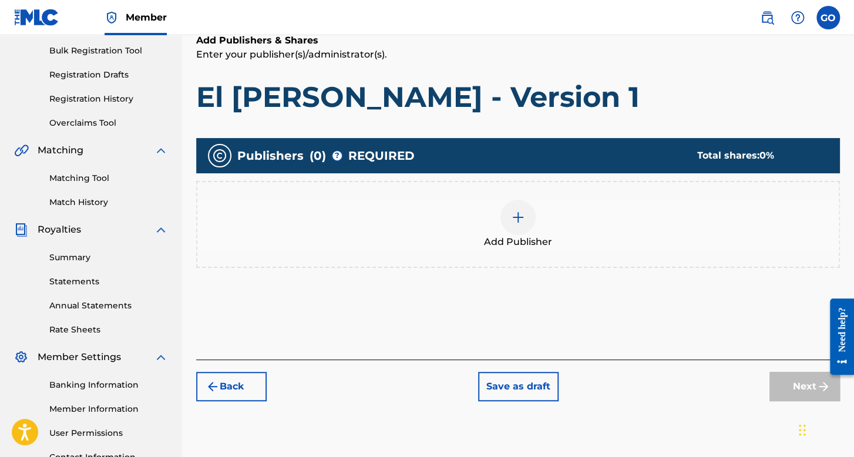
click at [526, 191] on div "Add Publisher" at bounding box center [517, 224] width 643 height 87
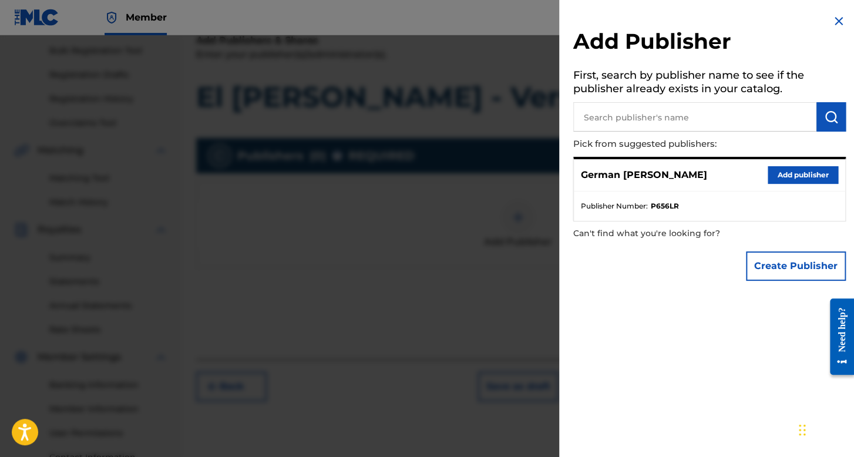
click at [789, 174] on button "Add publisher" at bounding box center [802, 175] width 70 height 18
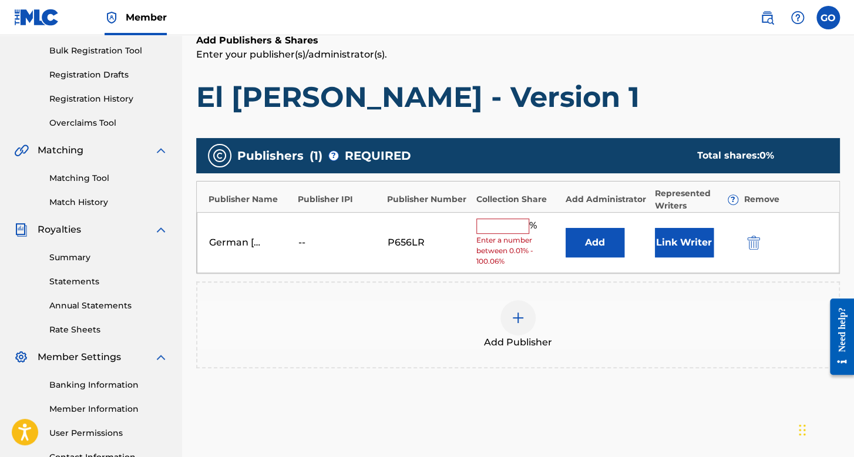
click at [510, 225] on input "text" at bounding box center [502, 225] width 53 height 15
type input "100"
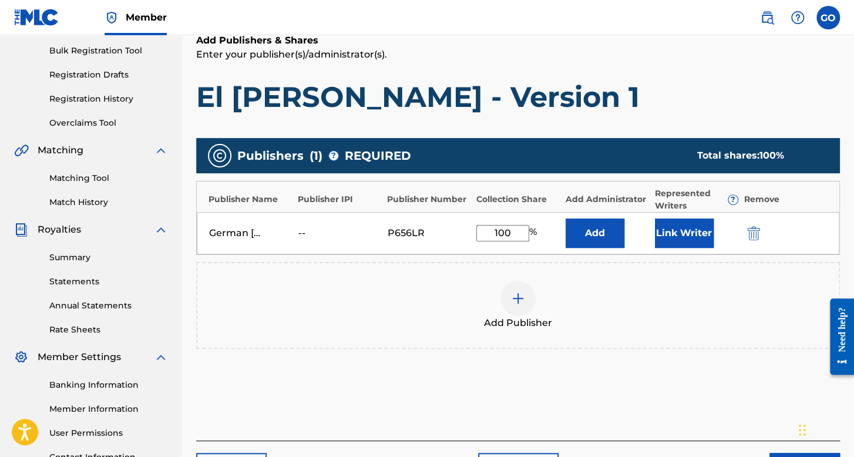
click at [662, 242] on button "Link Writer" at bounding box center [684, 232] width 59 height 29
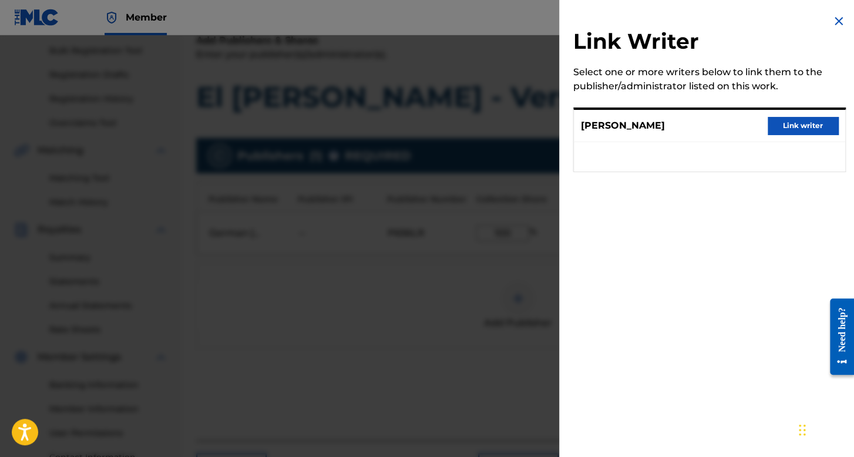
click at [809, 126] on button "Link writer" at bounding box center [802, 126] width 70 height 18
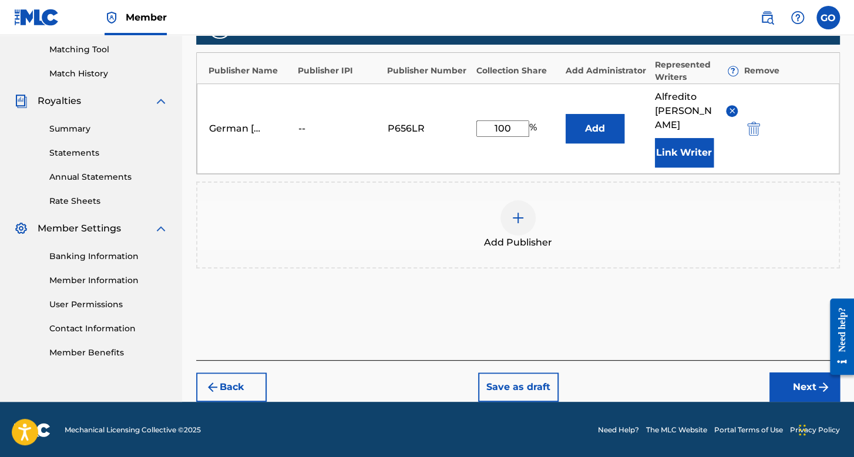
click at [782, 388] on button "Next" at bounding box center [804, 386] width 70 height 29
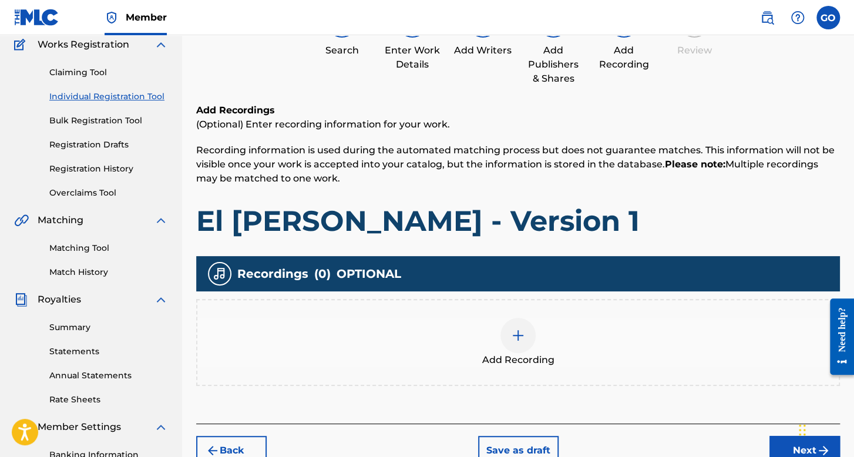
scroll to position [271, 0]
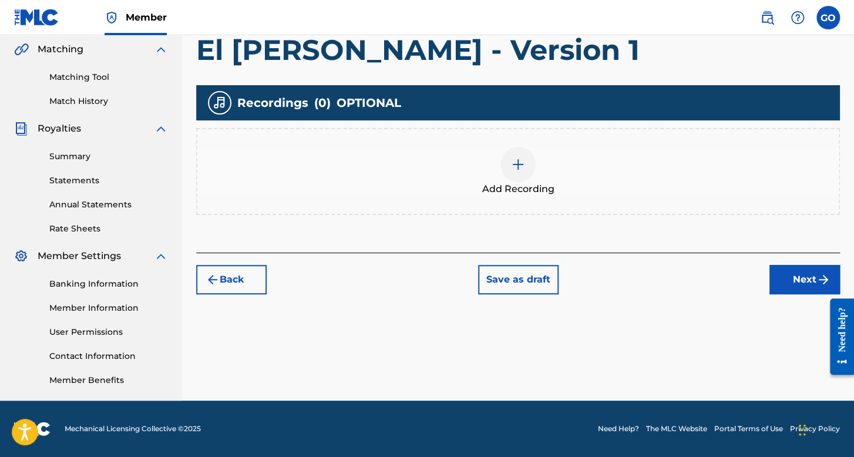
click at [537, 188] on span "Add Recording" at bounding box center [518, 189] width 72 height 14
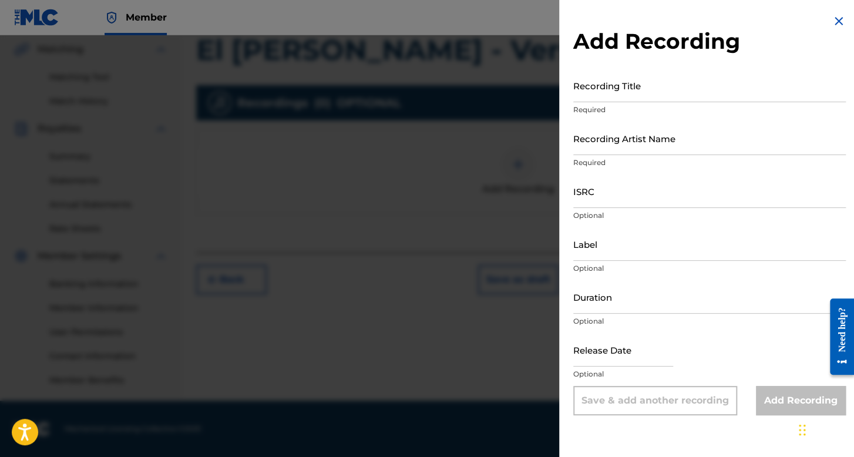
click at [598, 90] on input "Recording Title" at bounding box center [709, 85] width 272 height 33
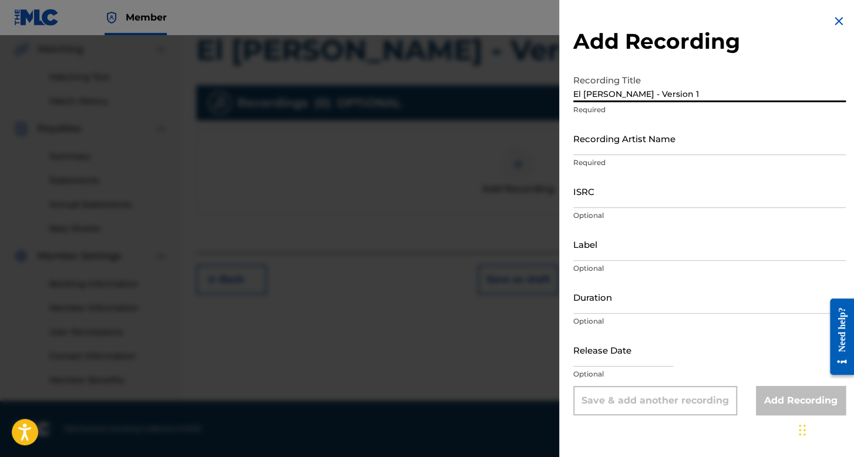
type input "El [PERSON_NAME] - Version 1"
click at [663, 143] on input "Recording Artist Name" at bounding box center [709, 138] width 272 height 33
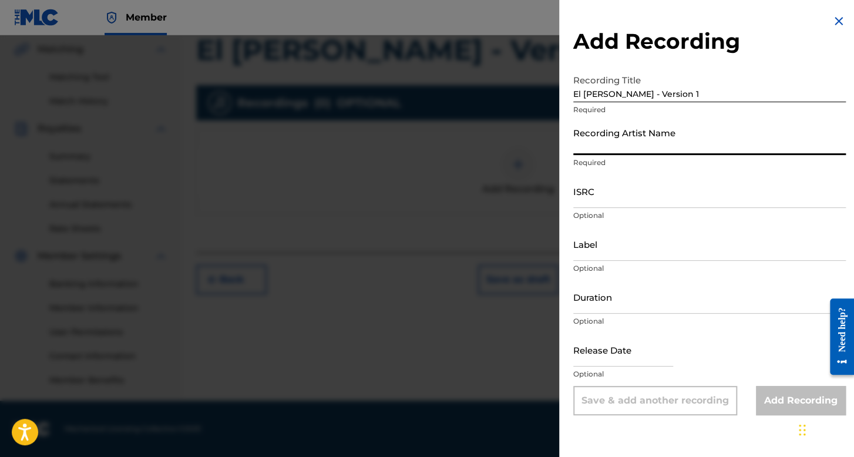
type input "El Makabro"
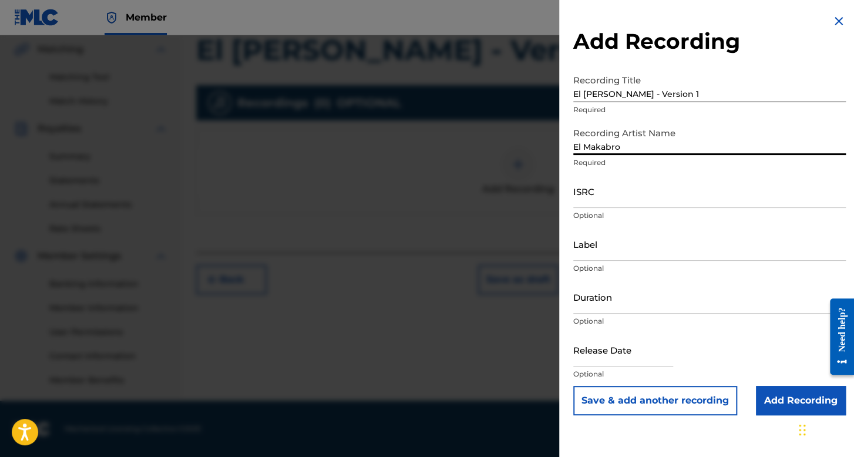
click at [597, 199] on input "ISRC" at bounding box center [709, 190] width 272 height 33
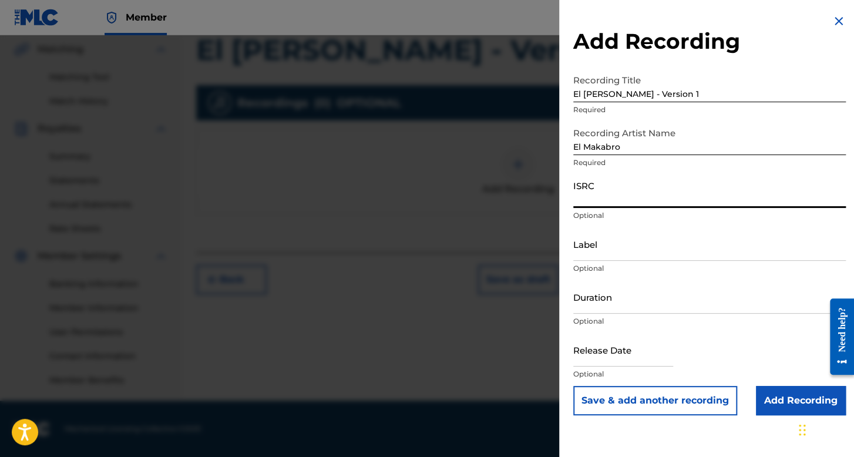
paste input "QZNWQ2371786"
type input "QZNWQ2371786"
drag, startPoint x: 616, startPoint y: 299, endPoint x: 602, endPoint y: 291, distance: 16.3
click at [616, 299] on input "Duration" at bounding box center [709, 296] width 272 height 33
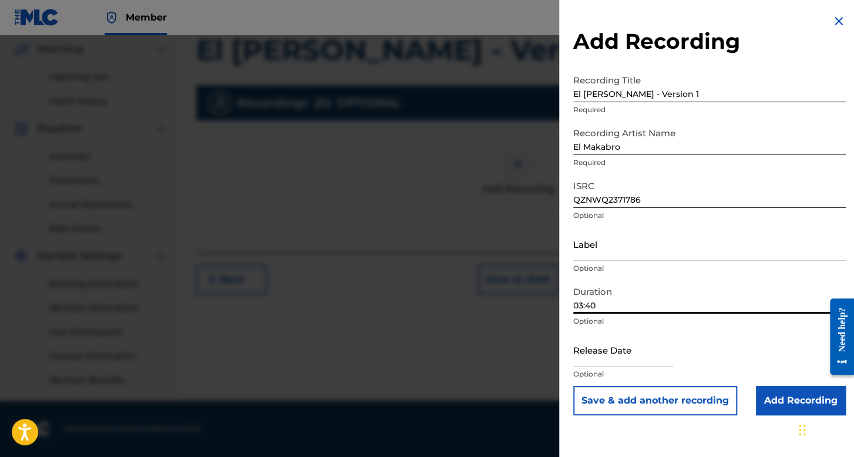
type input "03:40"
drag, startPoint x: 611, startPoint y: 376, endPoint x: 604, endPoint y: 356, distance: 21.7
click at [611, 376] on p "Optional" at bounding box center [709, 374] width 272 height 11
click at [604, 355] on input "text" at bounding box center [623, 349] width 100 height 33
select select "7"
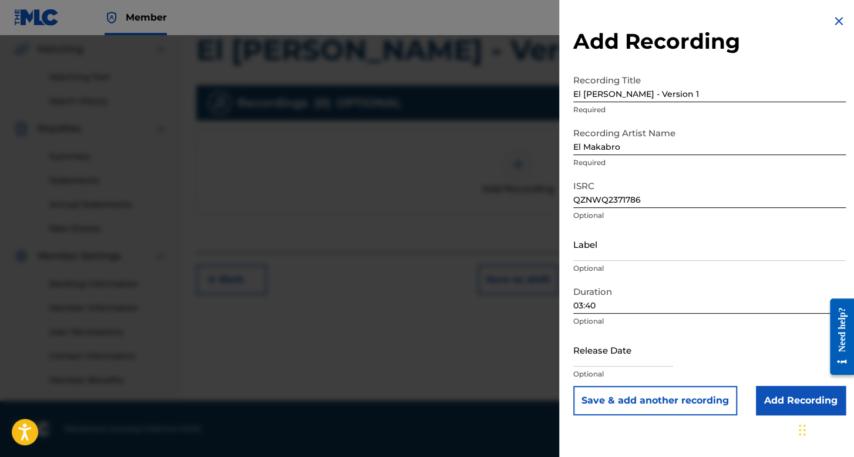
select select "2025"
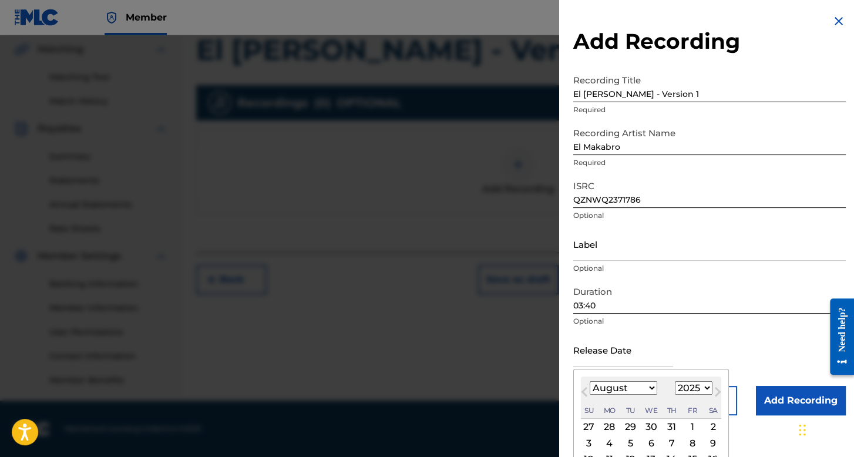
scroll to position [59, 0]
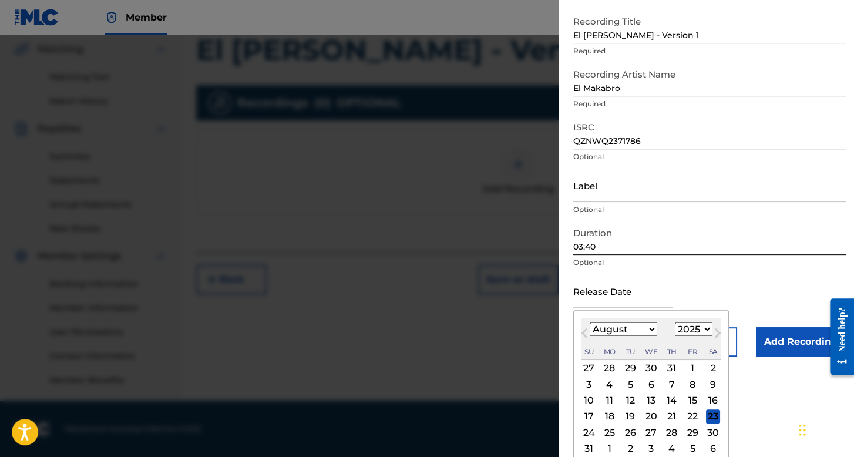
click at [632, 327] on select "January February March April May June July August September October November De…" at bounding box center [623, 329] width 68 height 14
click at [589, 322] on select "January February March April May June July August September October November De…" at bounding box center [623, 329] width 68 height 14
click at [708, 331] on button "Next Month" at bounding box center [717, 335] width 19 height 19
select select "7"
click at [700, 326] on select "1899 1900 1901 1902 1903 1904 1905 1906 1907 1908 1909 1910 1911 1912 1913 1914…" at bounding box center [694, 329] width 38 height 14
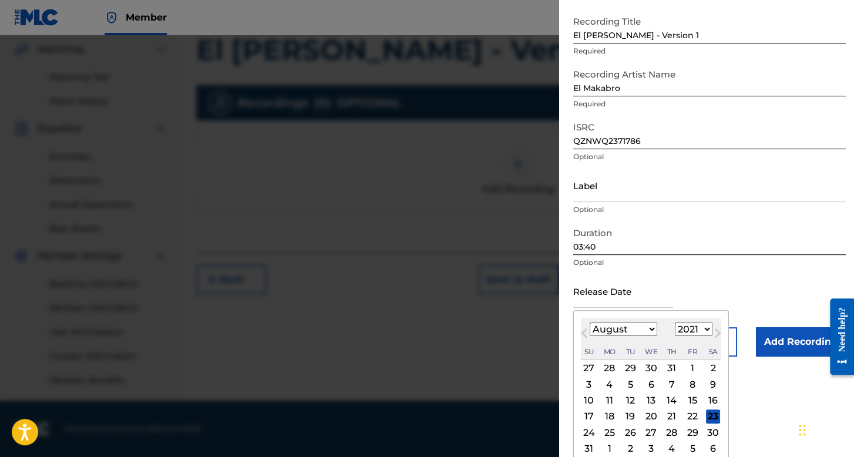
click at [675, 322] on select "1899 1900 1901 1902 1903 1904 1905 1906 1907 1908 1909 1910 1911 1912 1913 1914…" at bounding box center [694, 329] width 38 height 14
click at [697, 336] on div "August 2021 January February March April May June July August September October…" at bounding box center [651, 339] width 140 height 42
click at [695, 329] on select "1899 1900 1901 1902 1903 1904 1905 1906 1907 1908 1909 1910 1911 1912 1913 1914…" at bounding box center [694, 329] width 38 height 14
select select "2023"
click at [675, 322] on select "1899 1900 1901 1902 1903 1904 1905 1906 1907 1908 1909 1910 1911 1912 1913 1914…" at bounding box center [694, 329] width 38 height 14
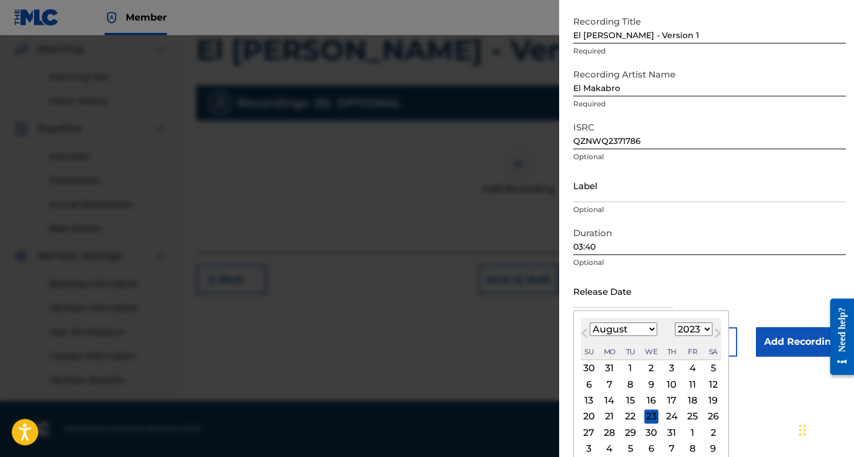
click at [642, 324] on select "January February March April May June July August September October November De…" at bounding box center [623, 329] width 68 height 14
select select "6"
click at [589, 322] on select "January February March April May June July August September October November De…" at bounding box center [623, 329] width 68 height 14
click at [713, 372] on div "1" at bounding box center [713, 368] width 14 height 14
type input "July 1 2023"
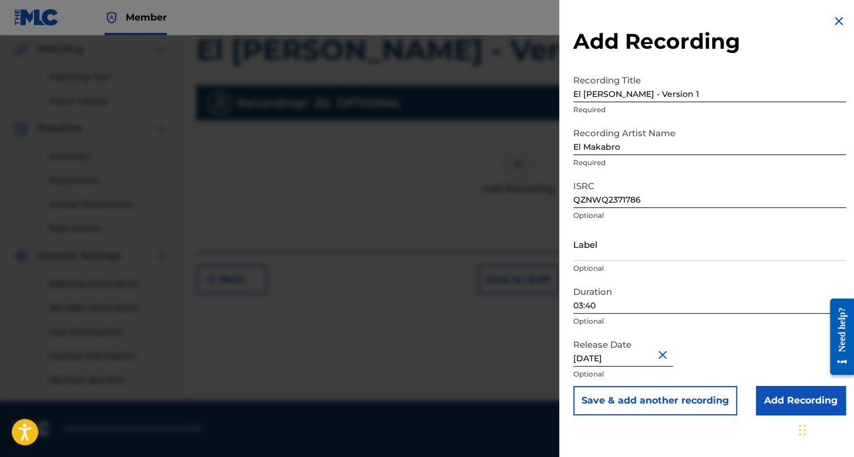
scroll to position [0, 0]
click at [763, 391] on input "Add Recording" at bounding box center [801, 400] width 90 height 29
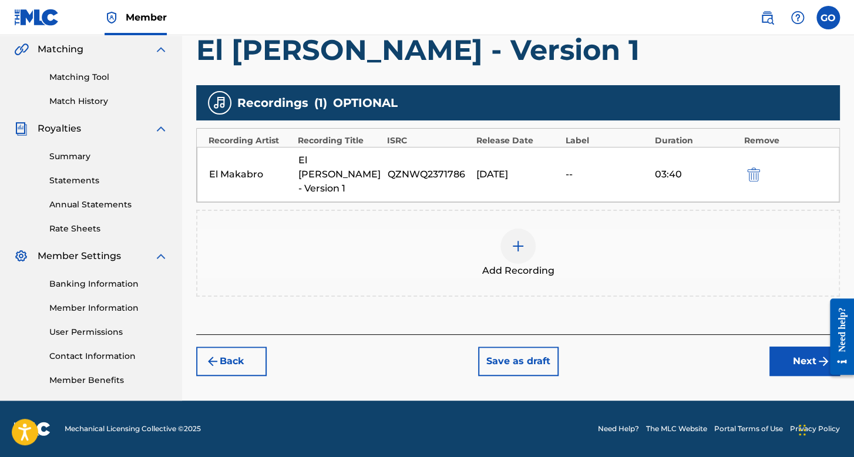
click at [801, 348] on button "Next" at bounding box center [804, 360] width 70 height 29
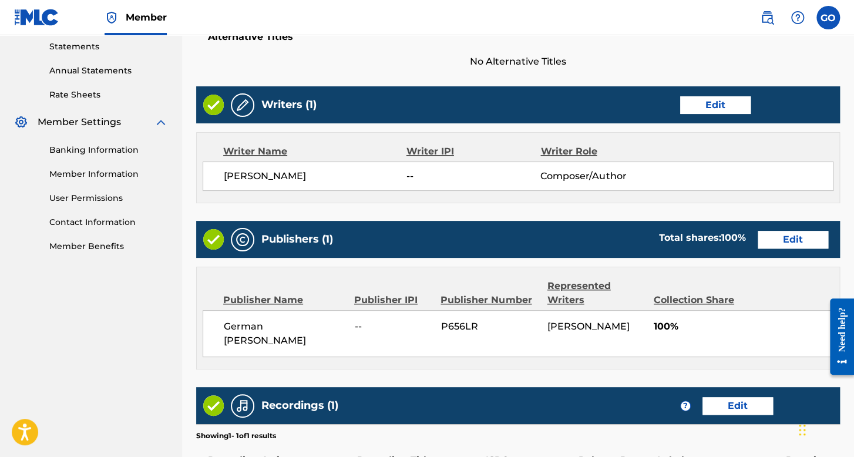
scroll to position [563, 0]
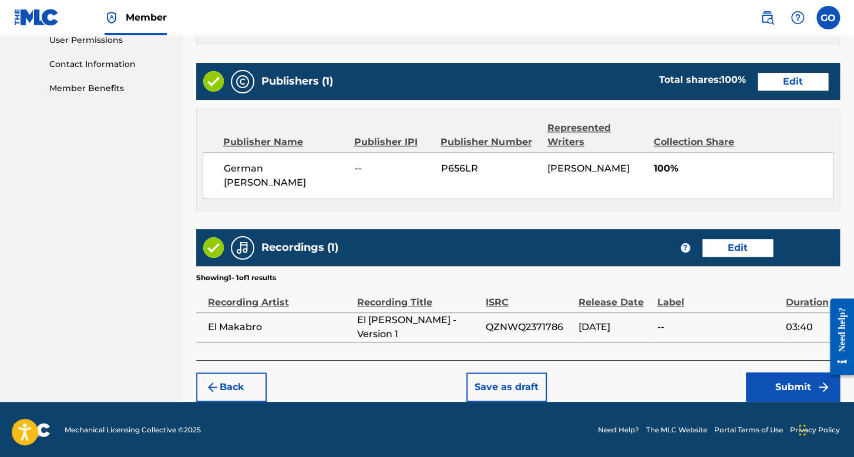
click at [751, 385] on button "Submit" at bounding box center [793, 386] width 94 height 29
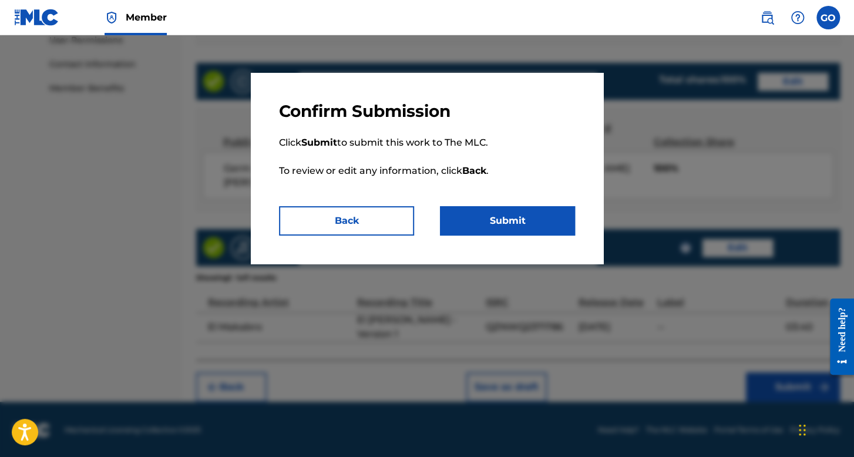
click at [506, 213] on button "Submit" at bounding box center [507, 220] width 135 height 29
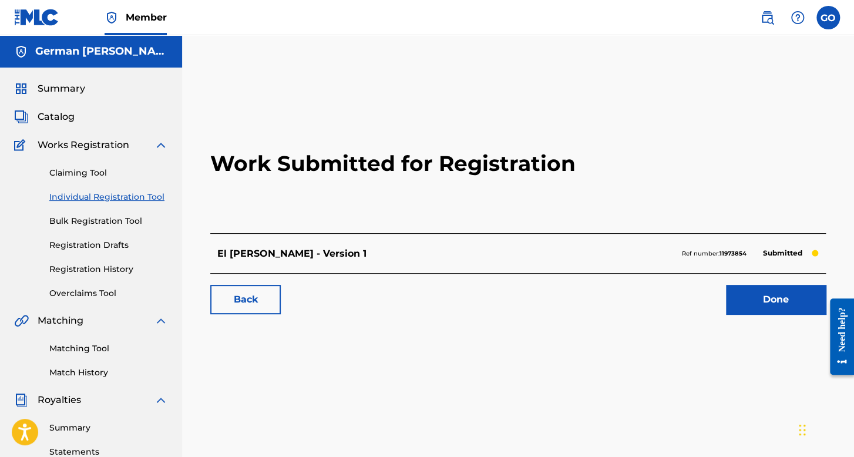
click at [133, 188] on div "Claiming Tool Individual Registration Tool Bulk Registration Tool Registration …" at bounding box center [91, 225] width 154 height 147
click at [140, 193] on link "Individual Registration Tool" at bounding box center [108, 197] width 119 height 12
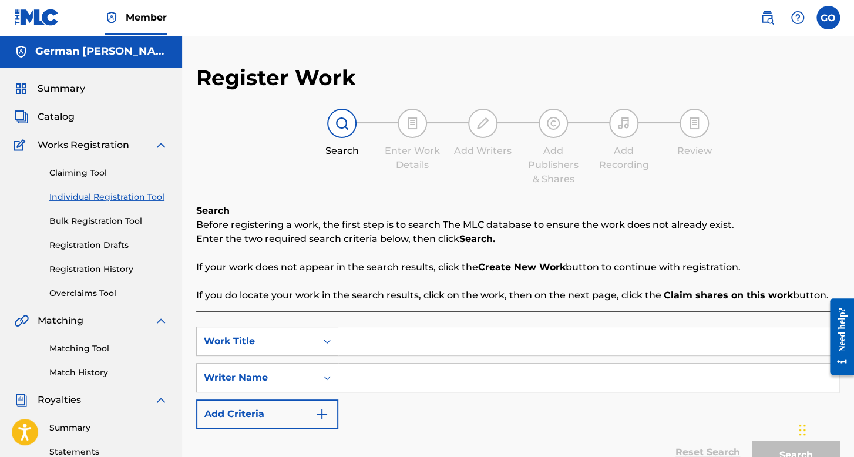
click at [373, 353] on input "Search Form" at bounding box center [588, 341] width 501 height 28
type input "El Gio V1"
click at [387, 370] on input "Search Form" at bounding box center [588, 377] width 501 height 28
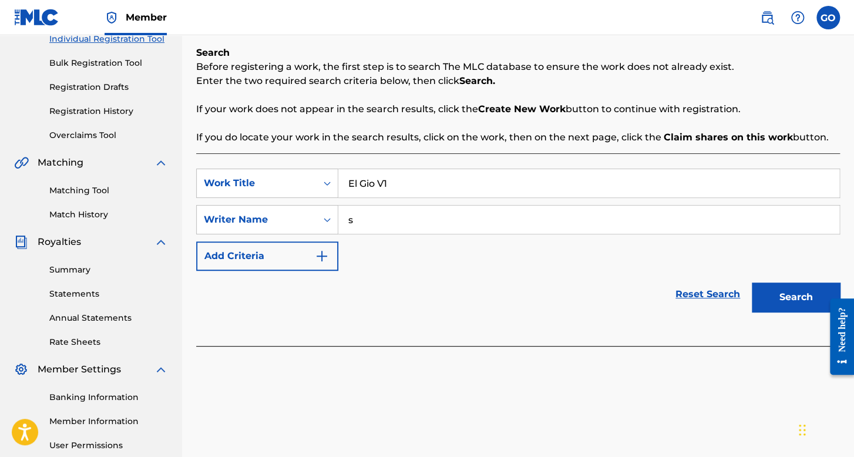
scroll to position [176, 0]
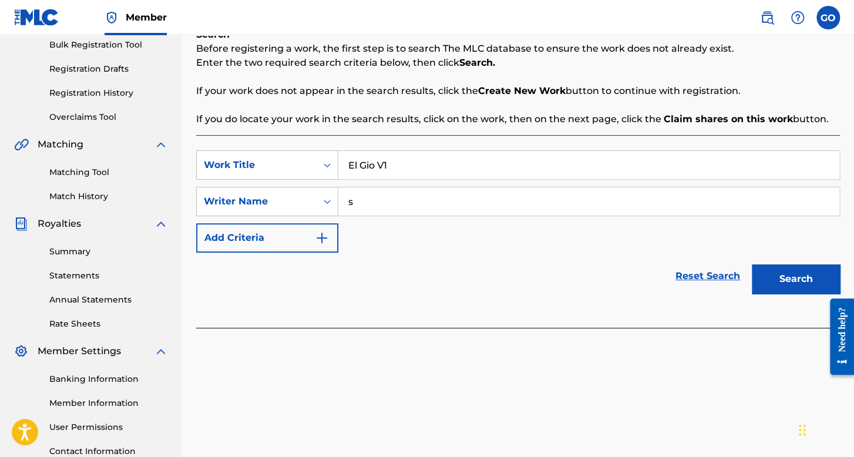
type input "s"
click at [793, 302] on div "SearchWithCriteria820ff5c2-92b2-4fef-9cc0-0bf44c3724d4 Work Title El Gio V1 Sea…" at bounding box center [517, 231] width 643 height 193
click at [790, 296] on div "Search" at bounding box center [793, 275] width 94 height 47
click at [791, 292] on button "Search" at bounding box center [795, 278] width 88 height 29
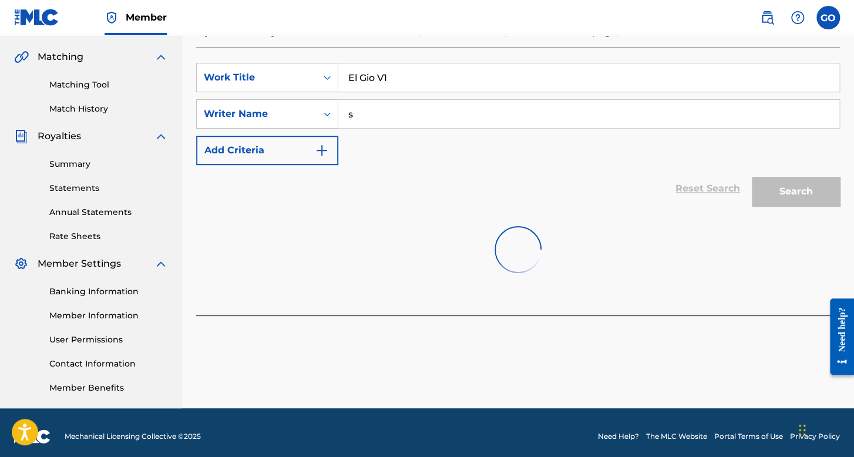
scroll to position [271, 0]
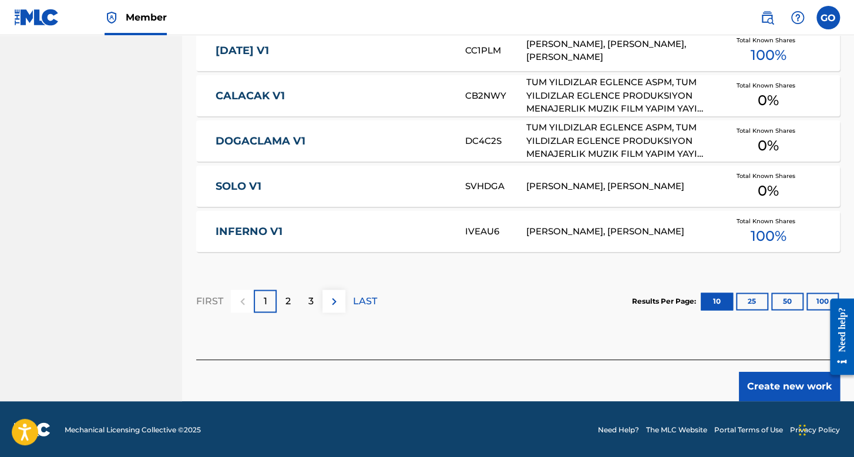
click at [810, 378] on button "Create new work" at bounding box center [789, 386] width 101 height 29
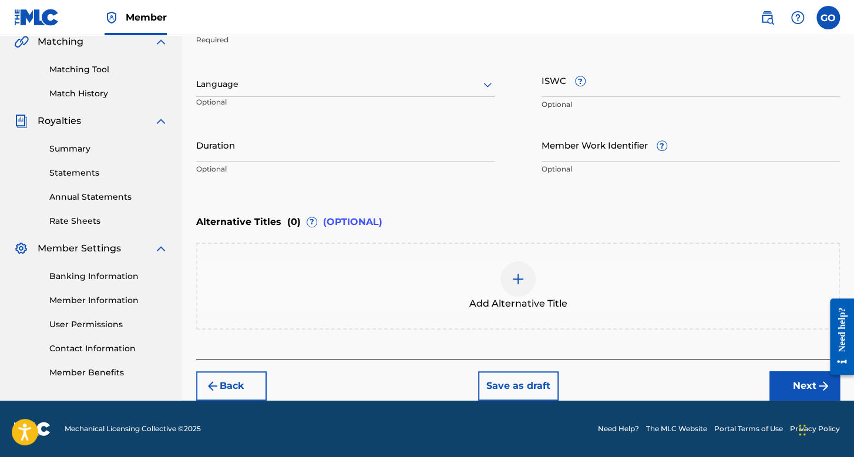
scroll to position [278, 0]
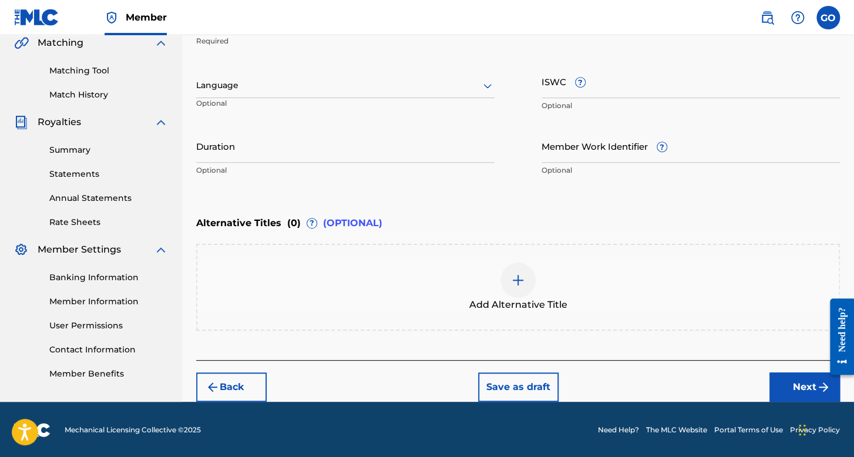
click at [387, 80] on div at bounding box center [345, 85] width 298 height 15
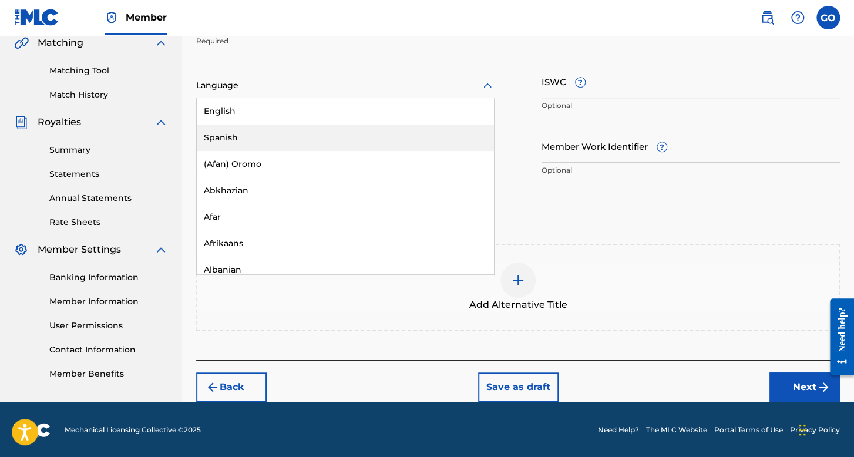
click at [348, 131] on div "Spanish" at bounding box center [345, 137] width 297 height 26
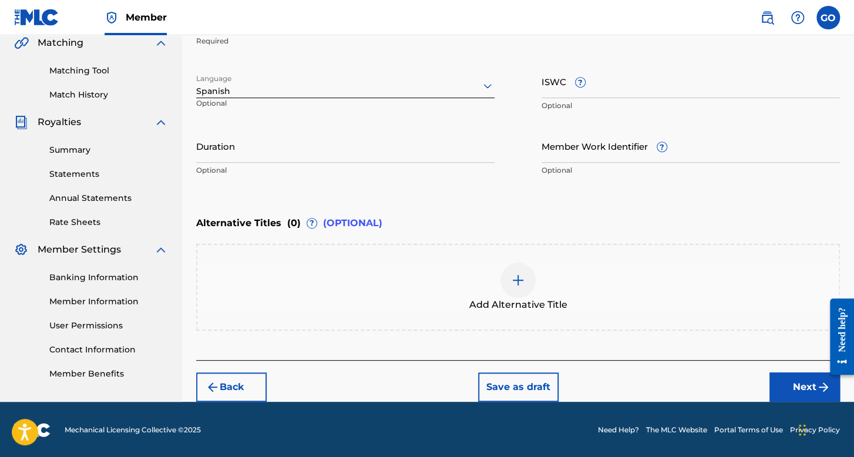
click at [348, 131] on input "Duration" at bounding box center [345, 145] width 298 height 33
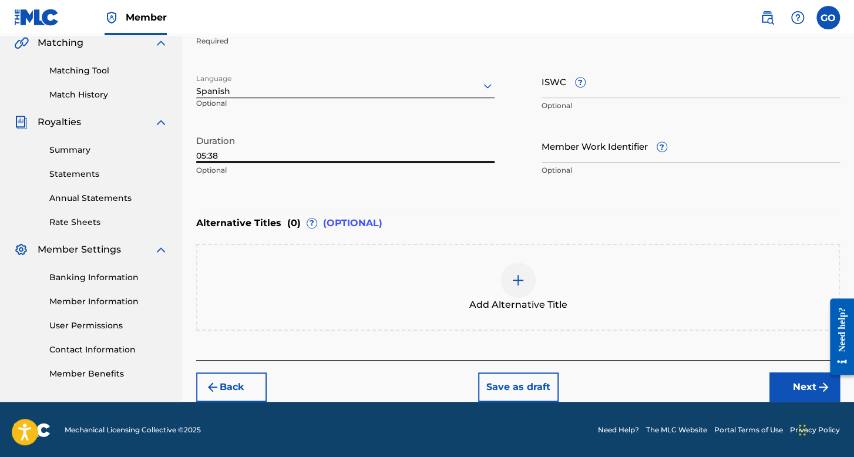
type input "05:38"
click at [791, 385] on button "Next" at bounding box center [804, 386] width 70 height 29
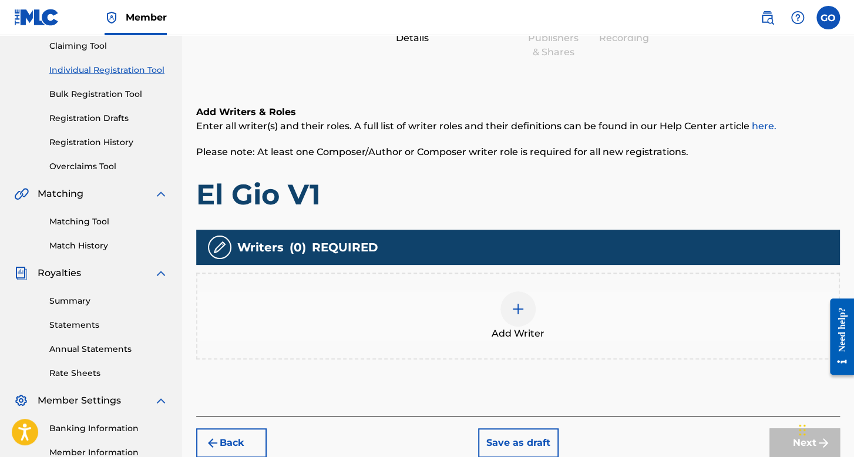
scroll to position [271, 0]
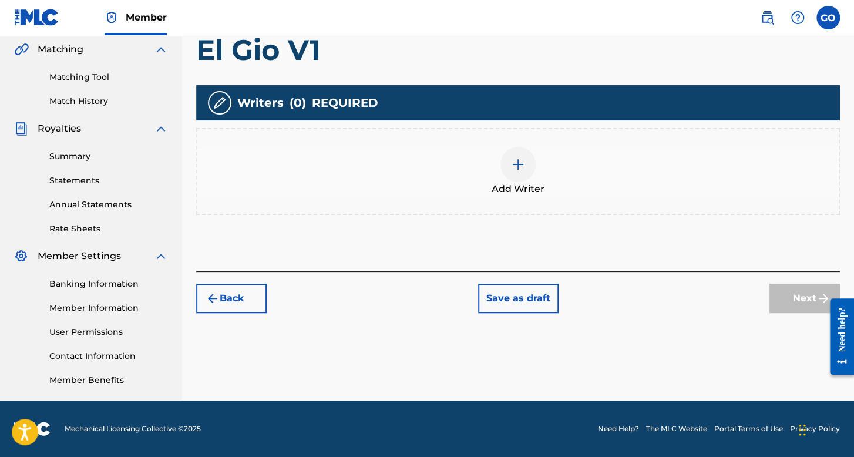
click at [506, 165] on div "Writers ( 0 ) REQUIRED Add Writer" at bounding box center [517, 150] width 643 height 130
click at [507, 166] on div at bounding box center [517, 164] width 35 height 35
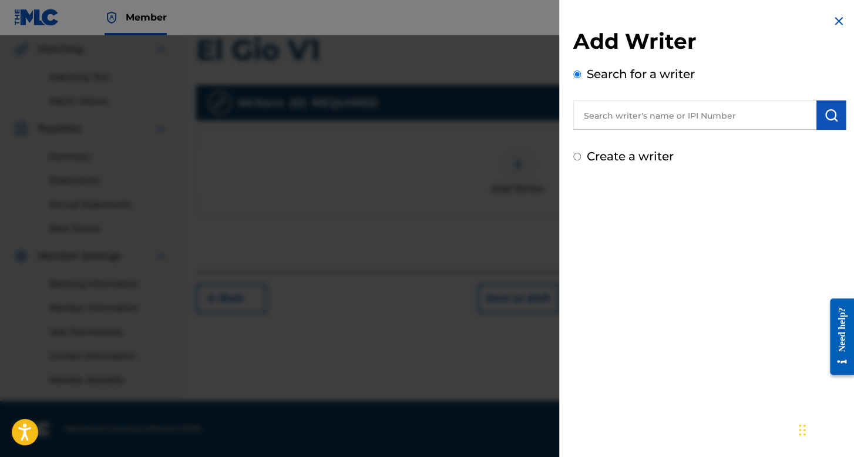
drag, startPoint x: 583, startPoint y: 154, endPoint x: 568, endPoint y: 160, distance: 15.8
click at [582, 156] on div "Create a writer" at bounding box center [709, 156] width 272 height 18
drag, startPoint x: 568, startPoint y: 160, endPoint x: 575, endPoint y: 158, distance: 7.4
click at [568, 160] on div "Add Writer Search for a writer Create a writer" at bounding box center [709, 89] width 301 height 179
click at [575, 158] on input "Create a writer" at bounding box center [577, 157] width 8 height 8
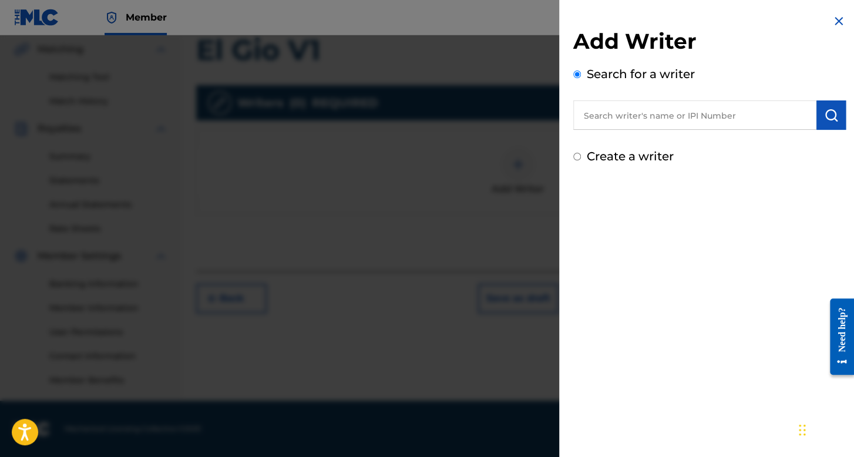
radio input "false"
radio input "true"
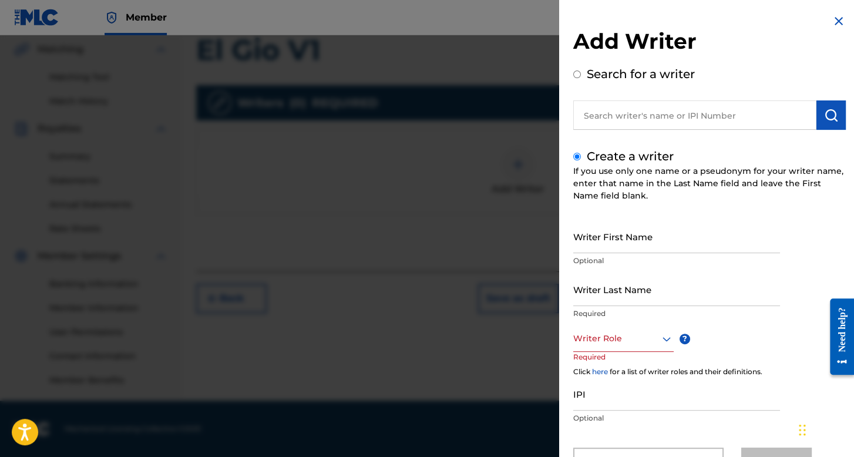
click at [632, 233] on input "Writer First Name" at bounding box center [676, 236] width 207 height 33
type input "Alfredito"
click at [606, 309] on p "Required" at bounding box center [676, 313] width 207 height 11
click at [604, 292] on input "Writer Last Name" at bounding box center [676, 288] width 207 height 33
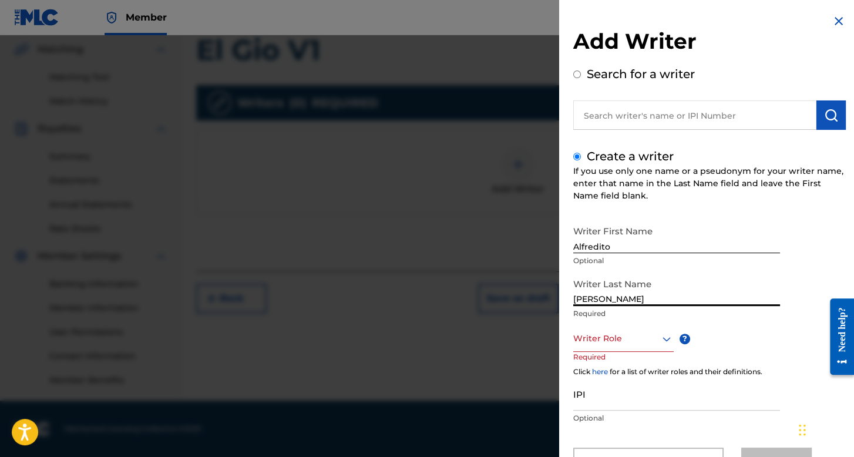
type input "Guzman Salazar"
click at [632, 338] on div "Writer Role" at bounding box center [623, 338] width 100 height 26
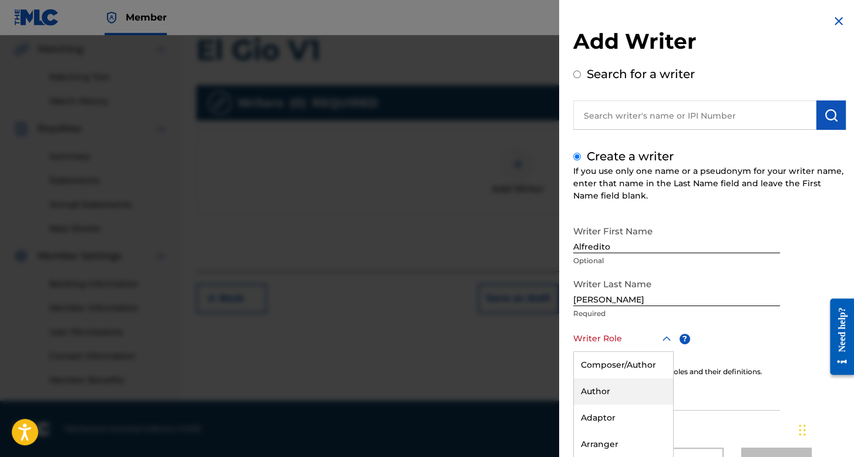
scroll to position [52, 0]
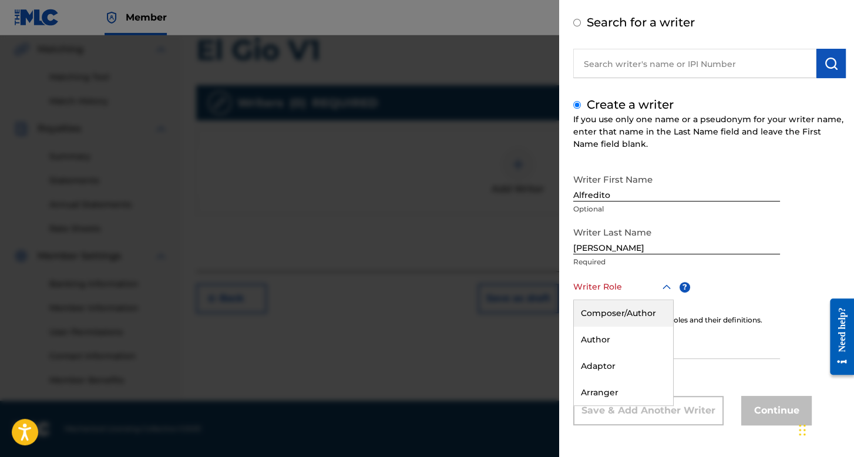
click at [628, 313] on div "Composer/Author" at bounding box center [623, 313] width 99 height 26
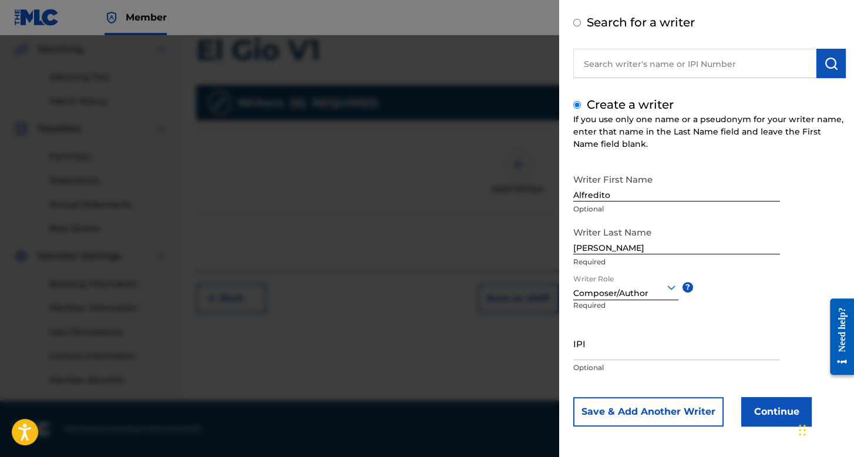
click at [756, 397] on button "Continue" at bounding box center [776, 411] width 70 height 29
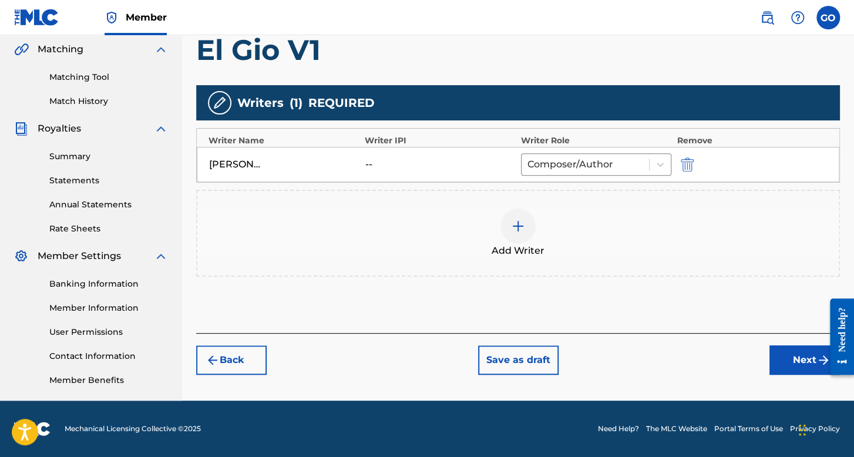
click at [799, 359] on button "Next" at bounding box center [804, 359] width 70 height 29
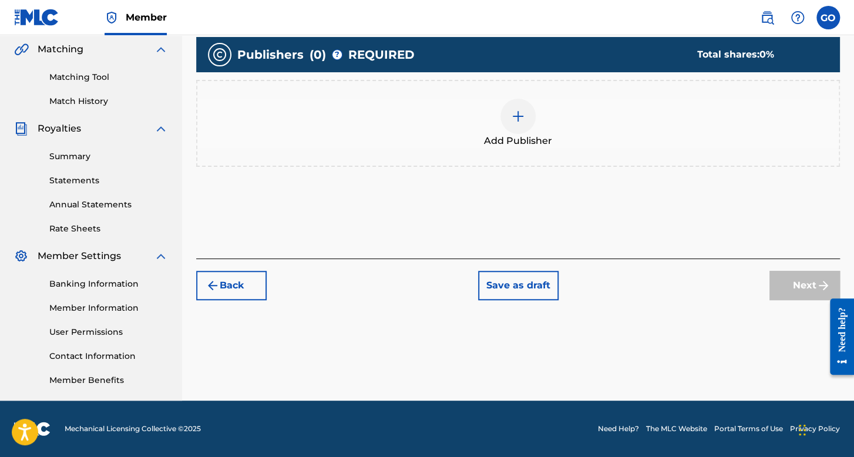
click at [504, 136] on span "Add Publisher" at bounding box center [518, 141] width 68 height 14
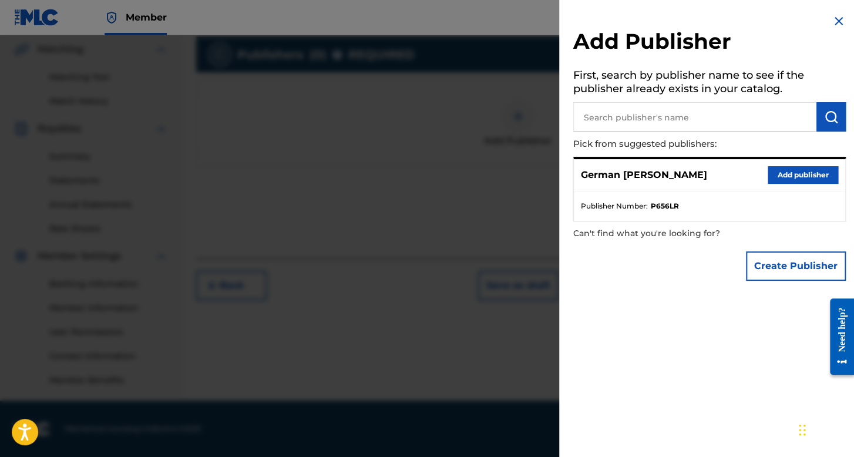
click at [792, 174] on button "Add publisher" at bounding box center [802, 175] width 70 height 18
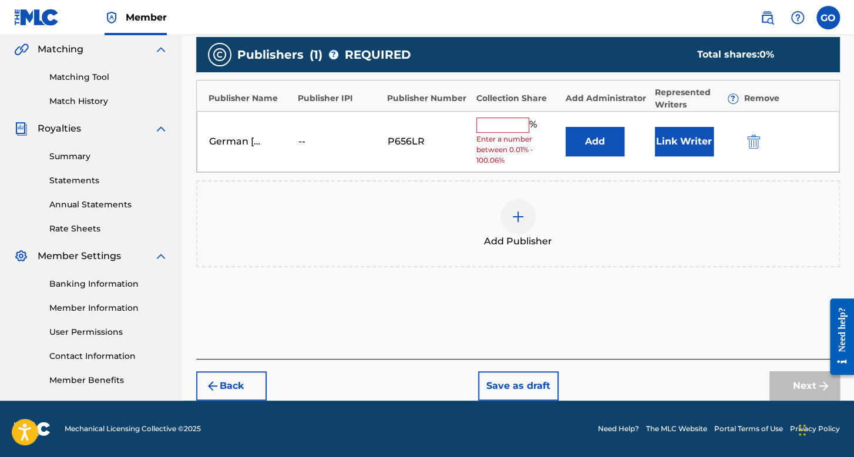
click at [481, 126] on input "text" at bounding box center [502, 124] width 53 height 15
type input "100"
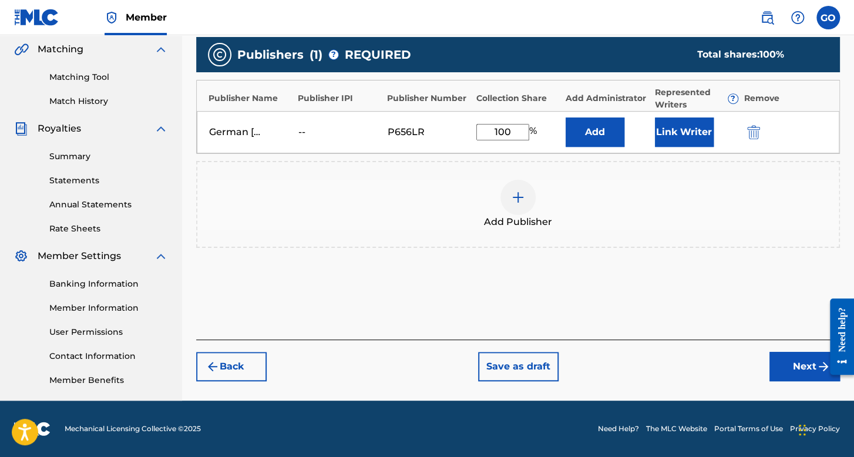
click at [695, 131] on button "Link Writer" at bounding box center [684, 131] width 59 height 29
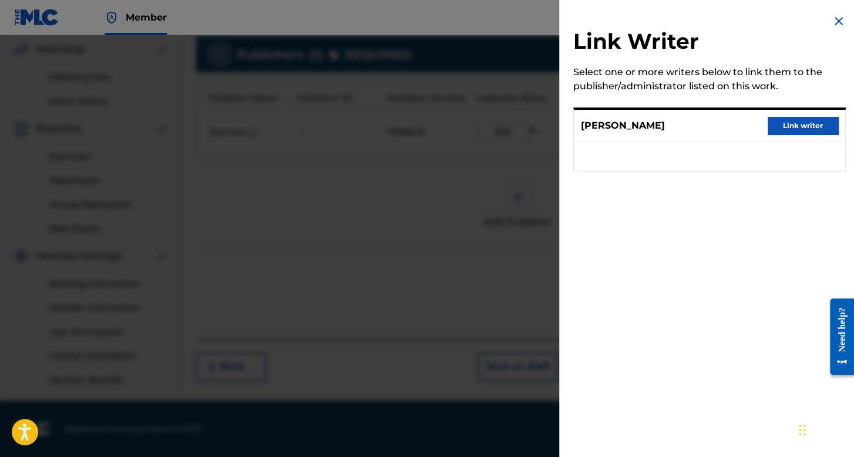
click at [784, 125] on button "Link writer" at bounding box center [802, 126] width 70 height 18
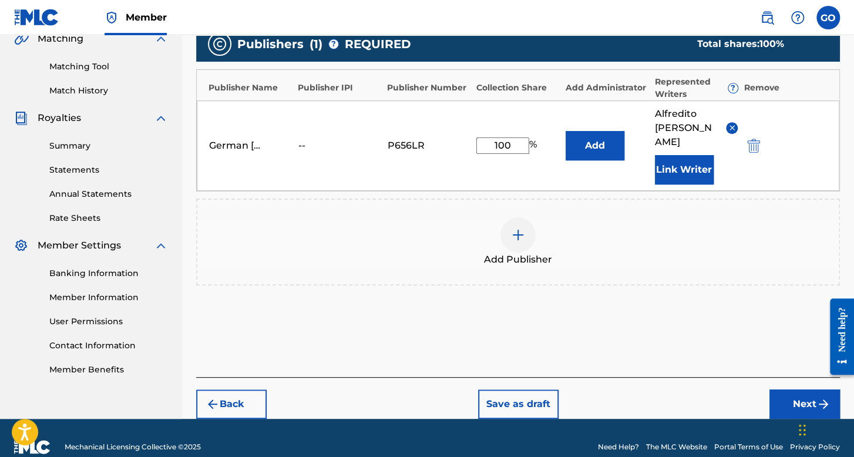
scroll to position [299, 0]
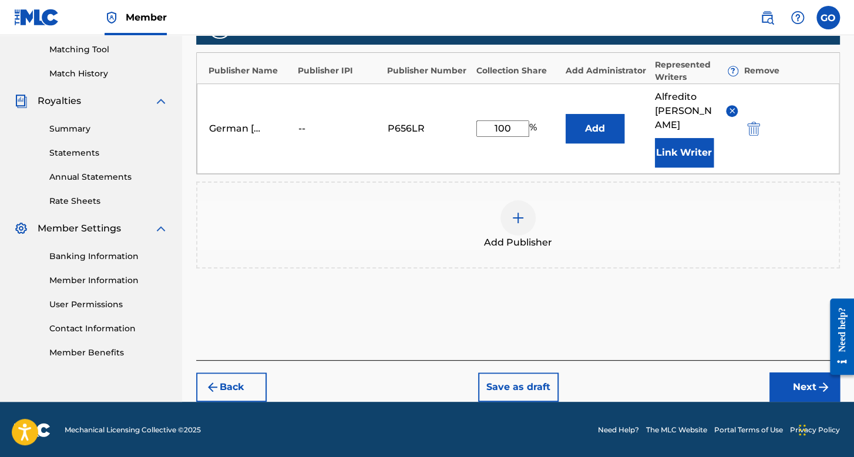
click at [767, 361] on div "Back Save as draft Next" at bounding box center [517, 381] width 643 height 42
click at [775, 381] on button "Next" at bounding box center [804, 386] width 70 height 29
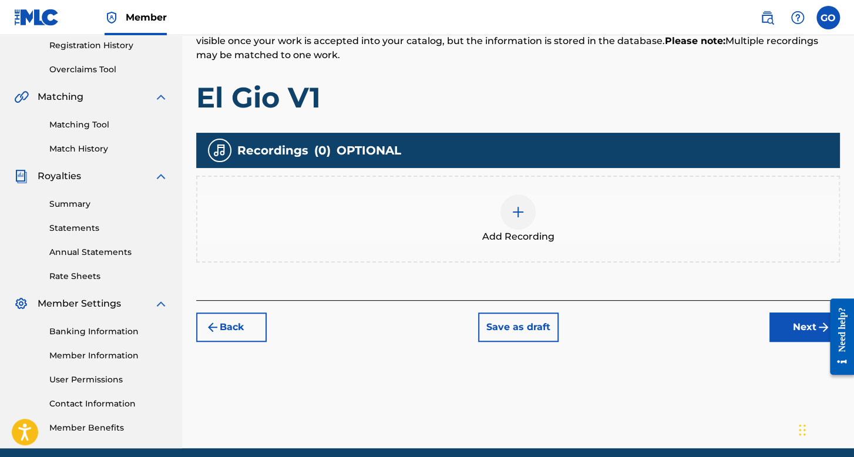
click at [508, 204] on div at bounding box center [517, 211] width 35 height 35
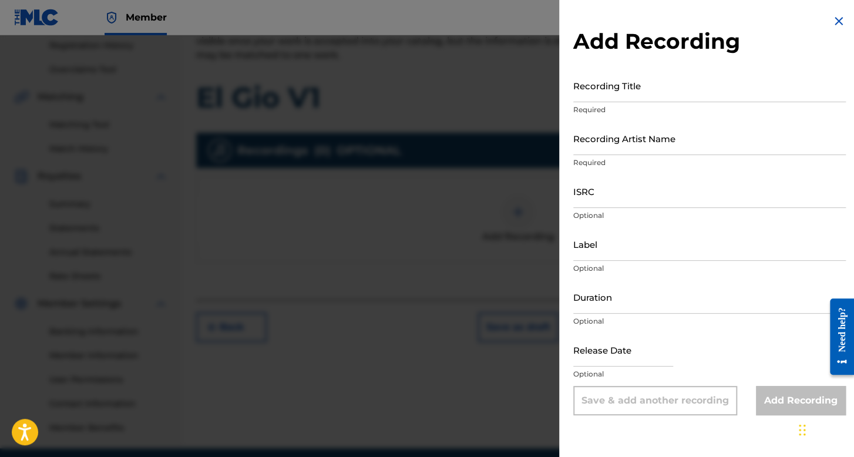
scroll to position [231, 0]
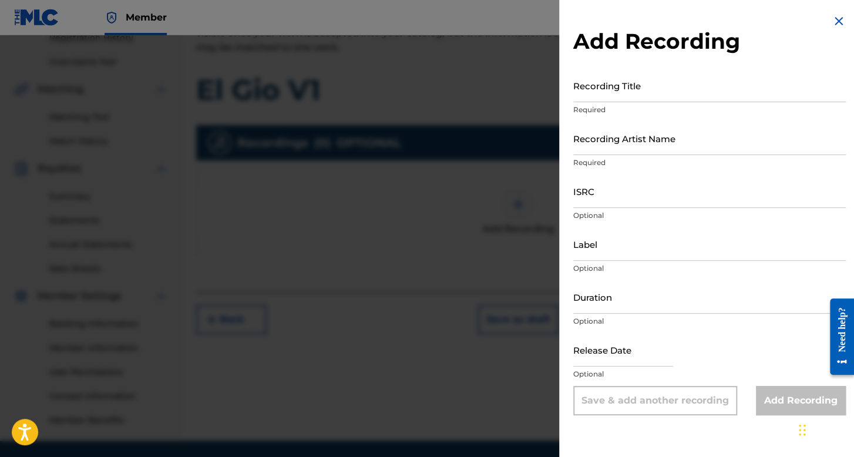
click at [601, 92] on input "Recording Title" at bounding box center [709, 85] width 272 height 33
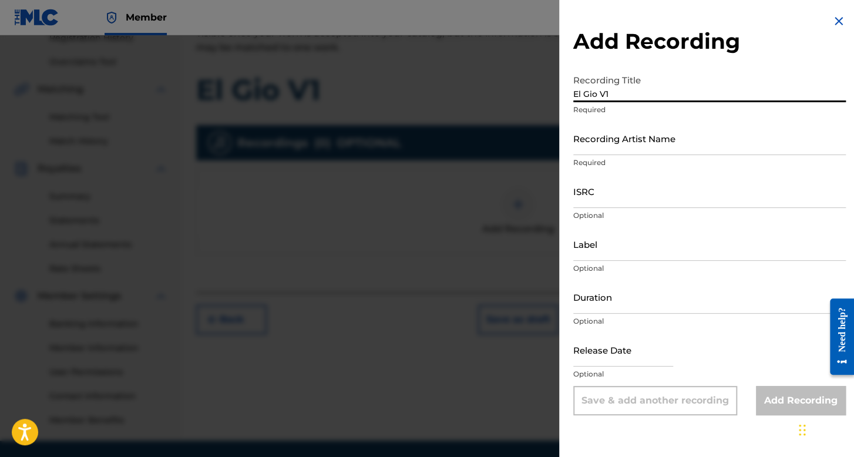
type input "El Gio V1"
click at [628, 149] on input "Recording Artist Name" at bounding box center [709, 138] width 272 height 33
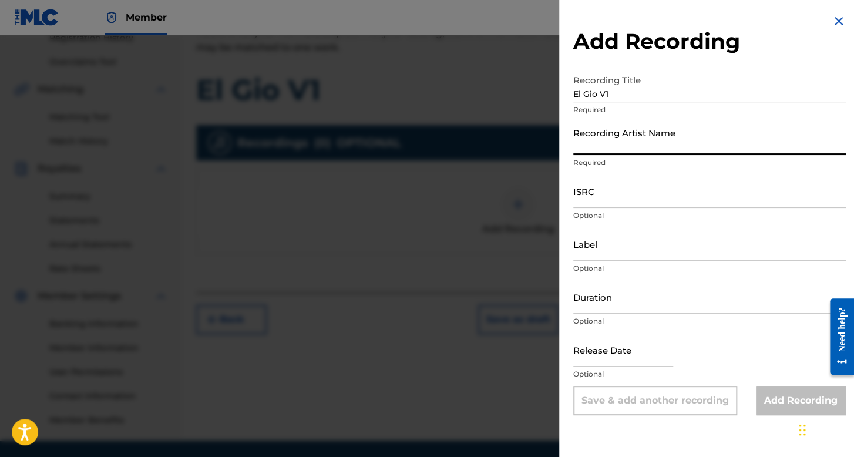
type input "El Makabro"
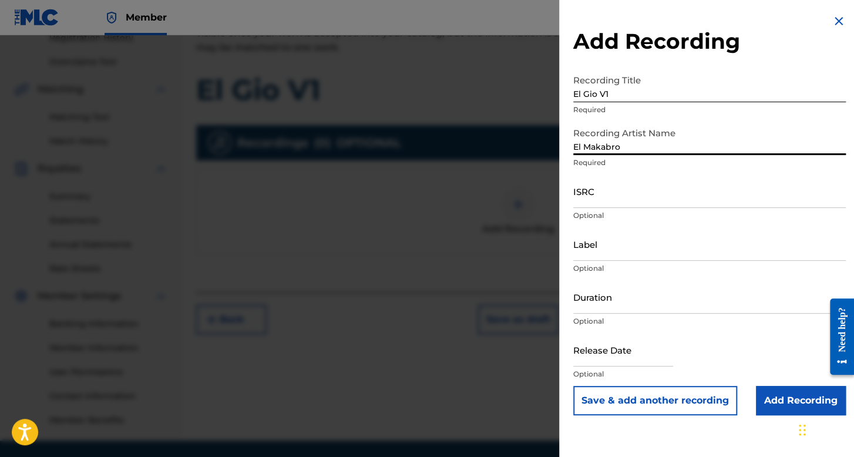
click at [575, 189] on input "ISRC" at bounding box center [709, 190] width 272 height 33
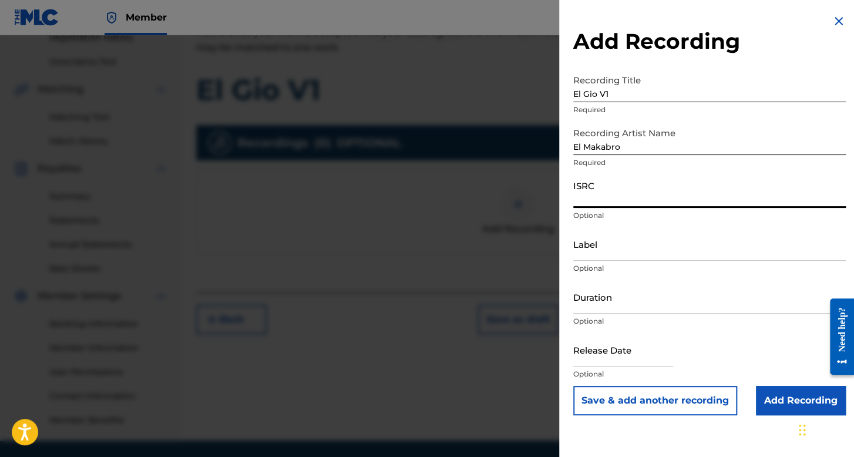
paste input "QZNWQ2371786"
type input "QZNWQ2371786"
click at [638, 284] on input "Duration" at bounding box center [709, 296] width 272 height 33
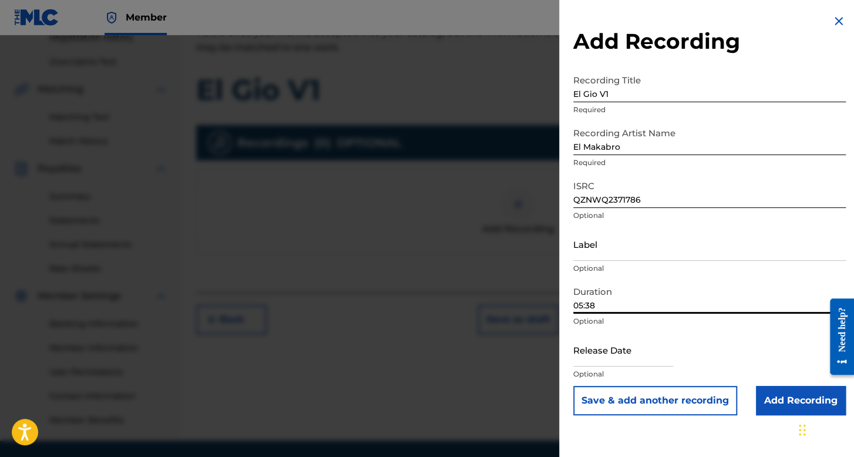
type input "05:38"
click at [620, 358] on input "text" at bounding box center [623, 349] width 100 height 33
select select "7"
select select "2025"
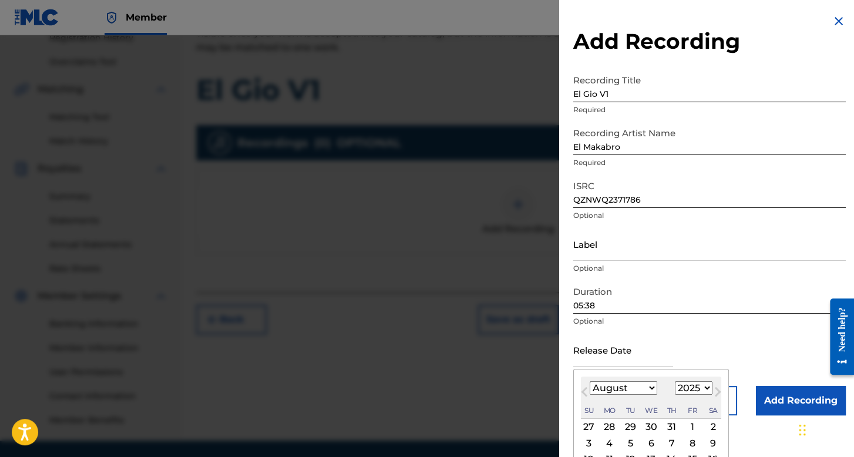
click at [646, 386] on select "January February March April May June July August September October November De…" at bounding box center [623, 388] width 68 height 14
select select "6"
click at [589, 381] on select "January February March April May June July August September October November De…" at bounding box center [623, 388] width 68 height 14
click at [698, 387] on select "1899 1900 1901 1902 1903 1904 1905 1906 1907 1908 1909 1910 1911 1912 1913 1914…" at bounding box center [694, 388] width 38 height 14
select select "2023"
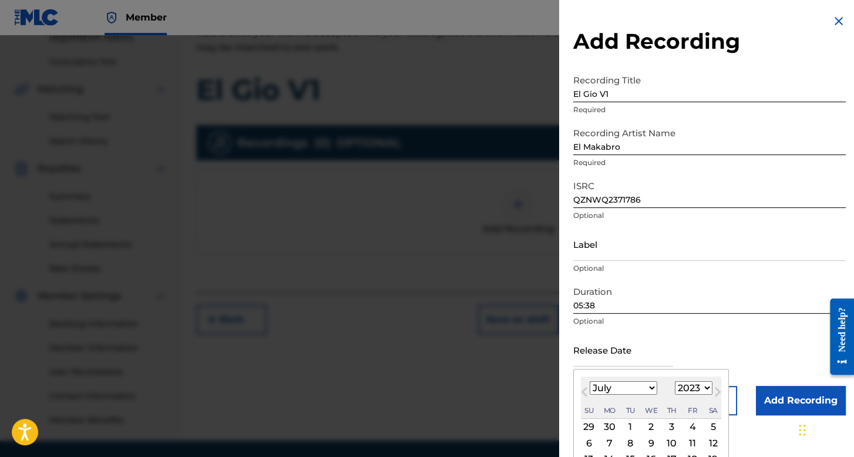
click at [675, 381] on select "1899 1900 1901 1902 1903 1904 1905 1906 1907 1908 1909 1910 1911 1912 1913 1914…" at bounding box center [694, 388] width 38 height 14
click at [576, 444] on div "July 2023 Previous Month Next Month July 2023 January February March April May …" at bounding box center [651, 454] width 156 height 170
click at [582, 444] on div "2" at bounding box center [589, 443] width 14 height 14
type input "July 2 2023"
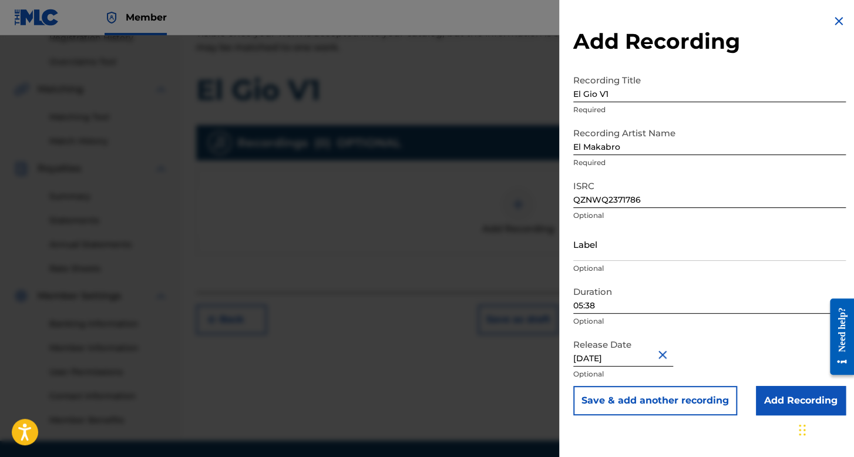
click at [776, 385] on div "Release Date July 2 2023 Optional" at bounding box center [709, 359] width 272 height 53
click at [774, 393] on input "Add Recording" at bounding box center [801, 400] width 90 height 29
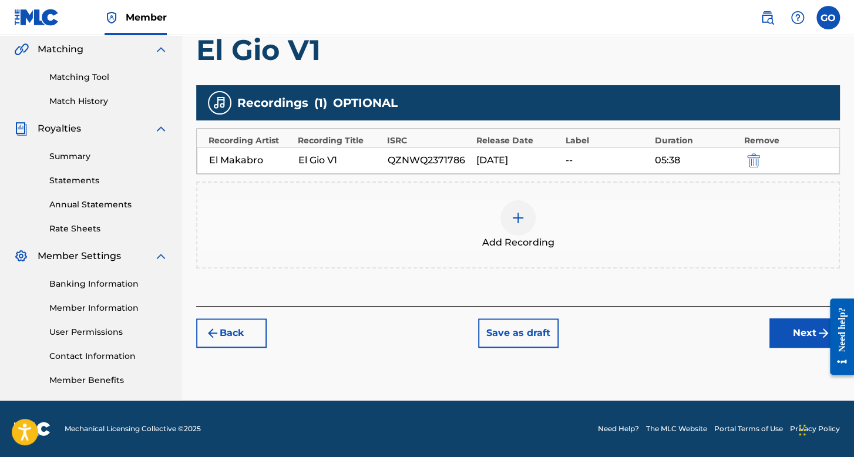
click at [802, 321] on button "Next" at bounding box center [804, 332] width 70 height 29
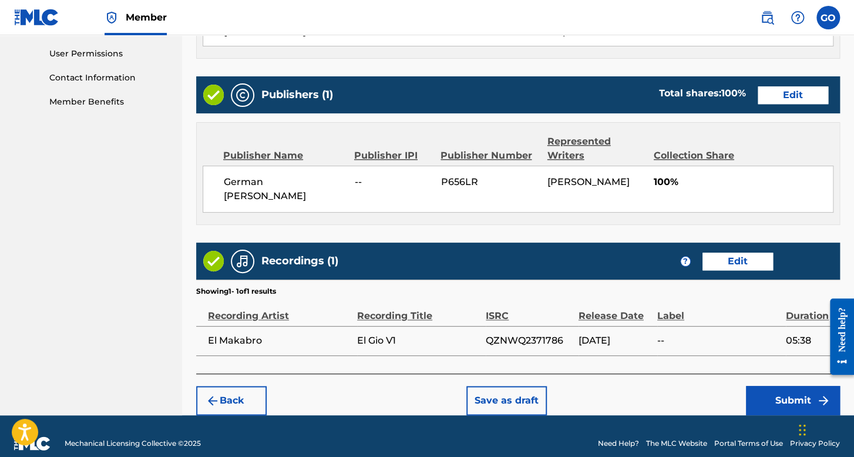
scroll to position [563, 0]
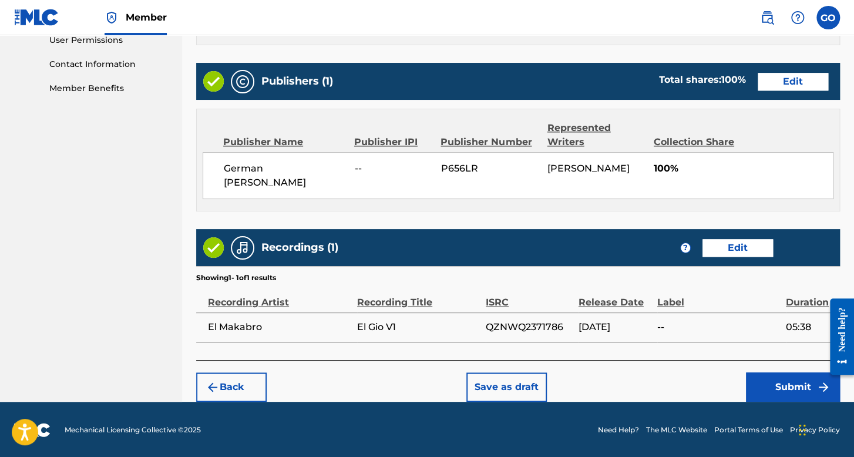
click at [768, 382] on button "Submit" at bounding box center [793, 386] width 94 height 29
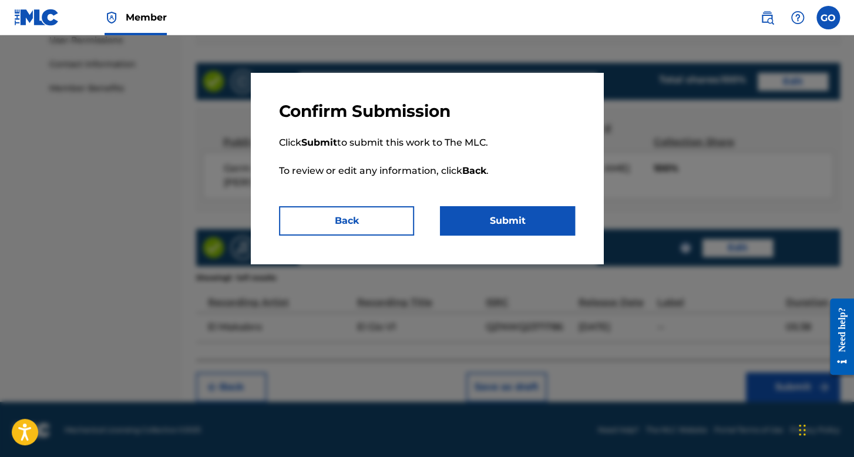
click at [470, 212] on button "Submit" at bounding box center [507, 220] width 135 height 29
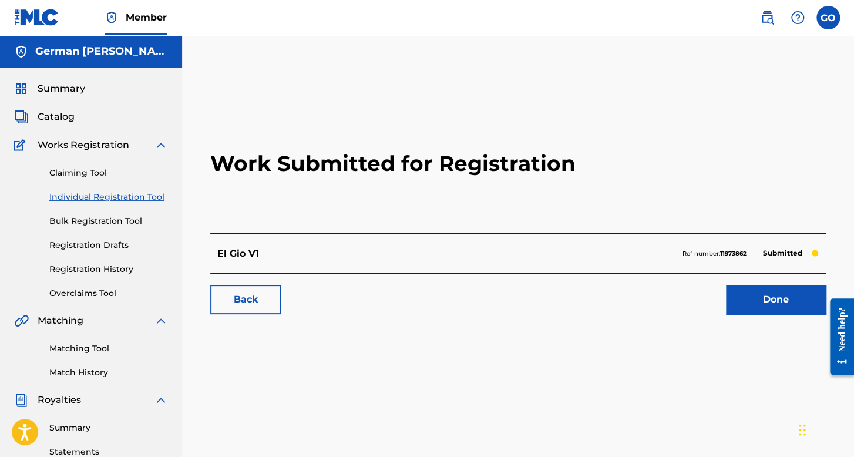
drag, startPoint x: 124, startPoint y: 262, endPoint x: 127, endPoint y: 255, distance: 8.2
click at [124, 263] on link "Registration History" at bounding box center [108, 269] width 119 height 12
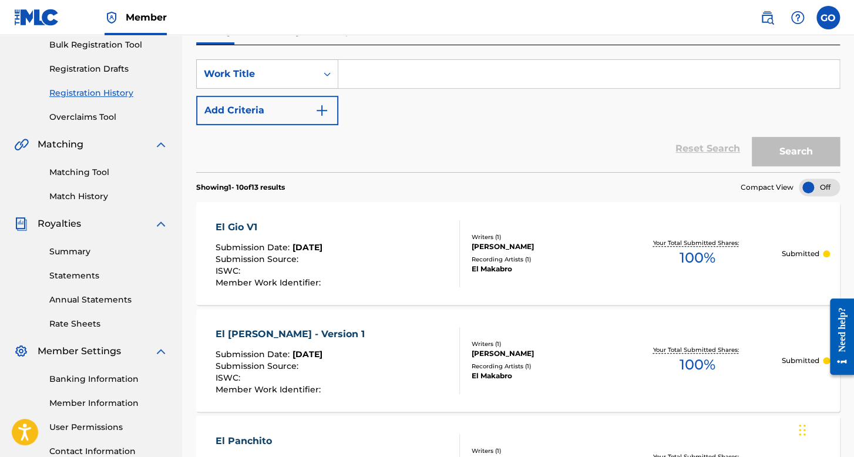
scroll to position [117, 0]
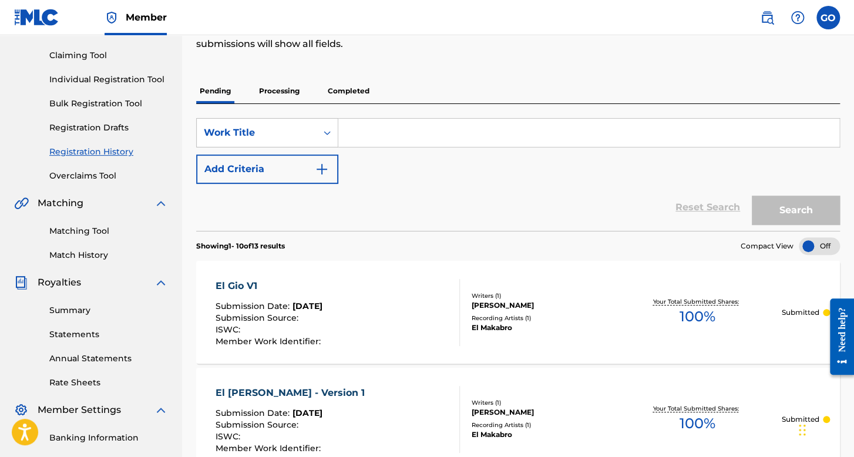
click at [133, 66] on div "Claiming Tool Individual Registration Tool Bulk Registration Tool Registration …" at bounding box center [91, 108] width 154 height 147
click at [133, 87] on div "Claiming Tool Individual Registration Tool Bulk Registration Tool Registration …" at bounding box center [91, 108] width 154 height 147
click at [138, 82] on link "Individual Registration Tool" at bounding box center [108, 79] width 119 height 12
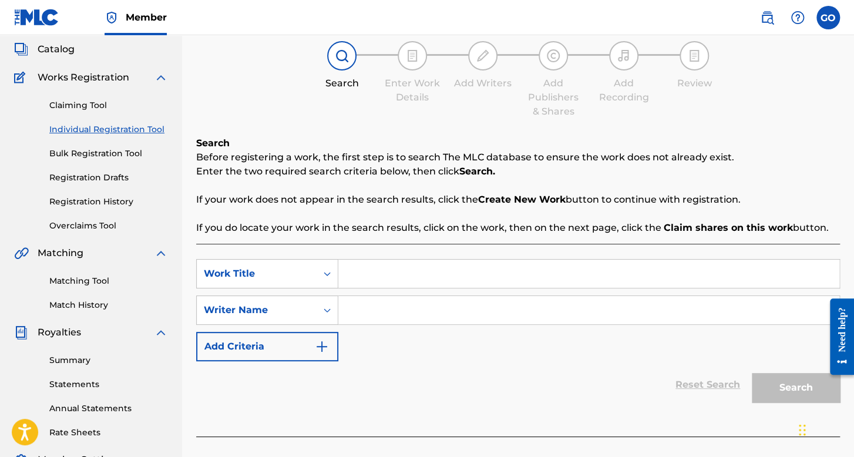
scroll to position [117, 0]
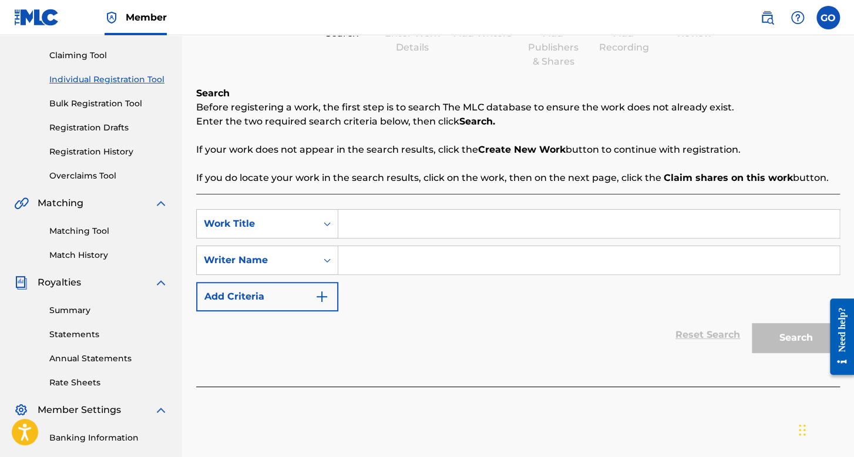
click at [357, 224] on input "Search Form" at bounding box center [588, 224] width 501 height 28
type input "El Perico V1"
click at [414, 264] on input "Search Form" at bounding box center [588, 260] width 501 height 28
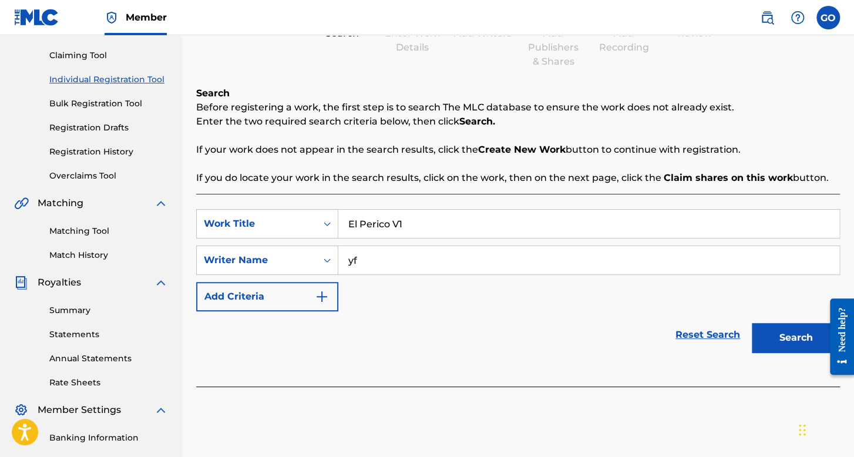
type input "yf"
click at [751, 323] on button "Search" at bounding box center [795, 337] width 88 height 29
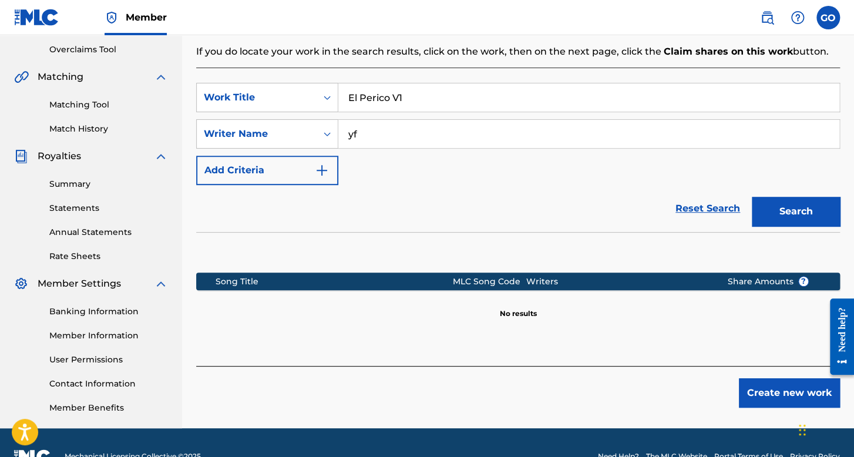
scroll to position [271, 0]
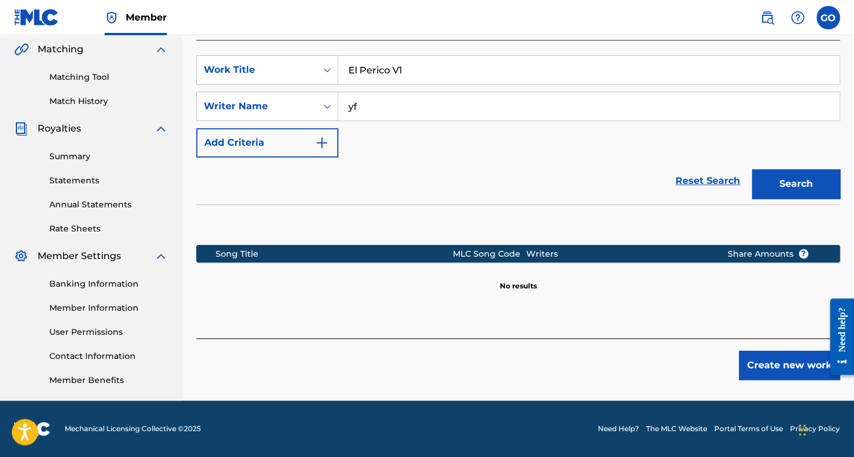
click at [750, 347] on div "Create new work" at bounding box center [517, 359] width 643 height 42
click at [755, 352] on button "Create new work" at bounding box center [789, 364] width 101 height 29
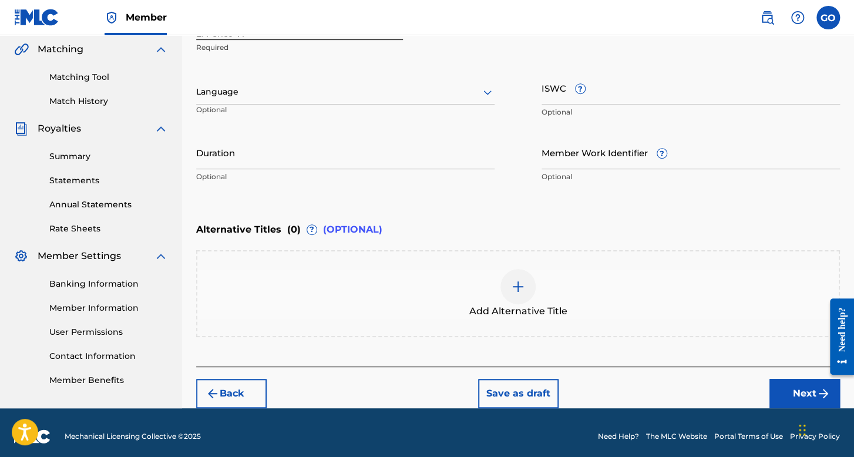
click at [294, 95] on div at bounding box center [345, 92] width 298 height 15
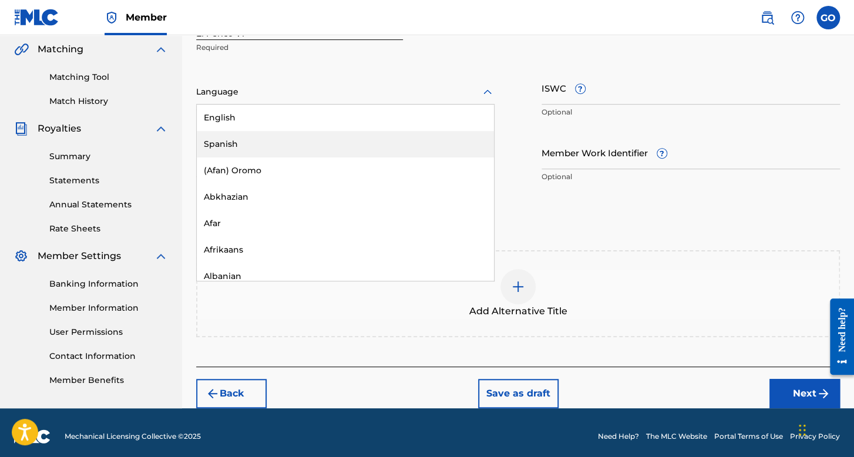
click at [250, 140] on div "Spanish" at bounding box center [345, 144] width 297 height 26
click at [249, 149] on input "Duration" at bounding box center [345, 152] width 298 height 33
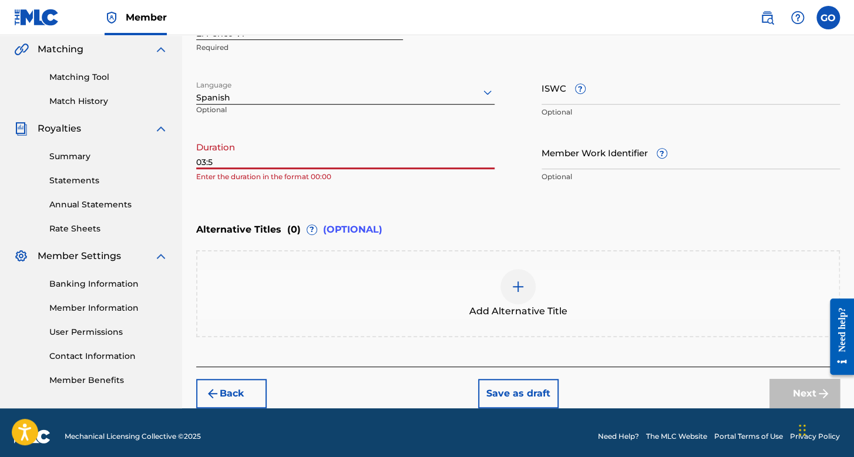
type input "03:50"
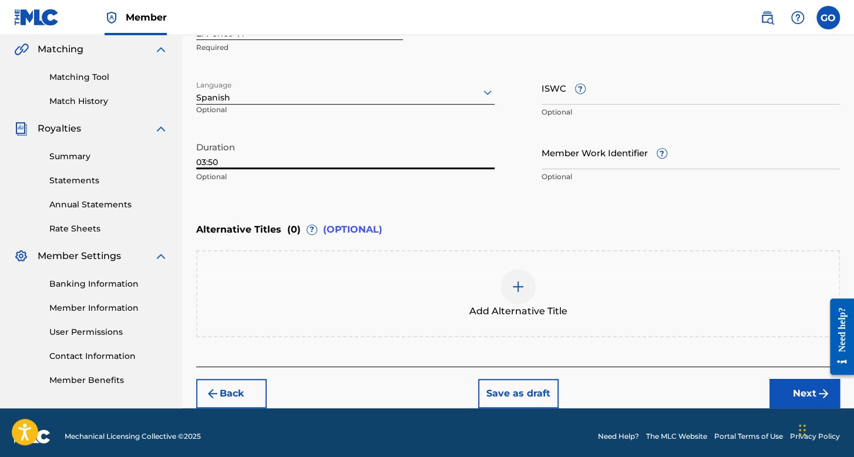
click at [784, 390] on button "Next" at bounding box center [804, 393] width 70 height 29
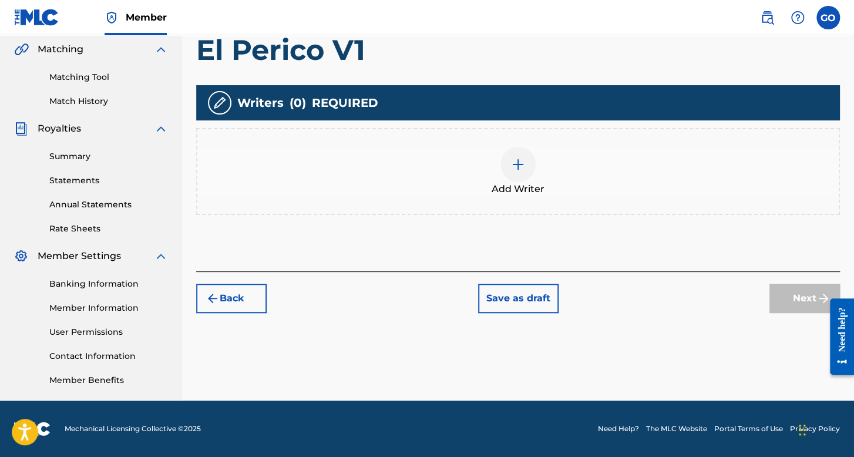
click at [515, 208] on div "Add Writer" at bounding box center [517, 171] width 643 height 87
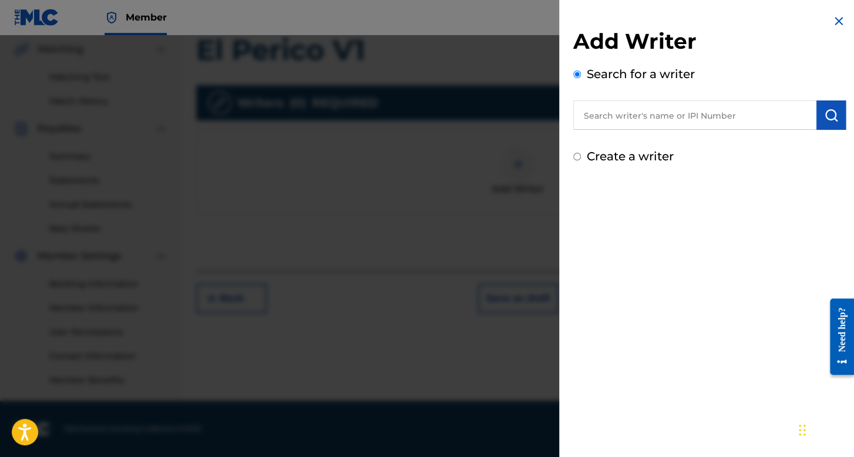
click at [573, 154] on input "Create a writer" at bounding box center [577, 157] width 8 height 8
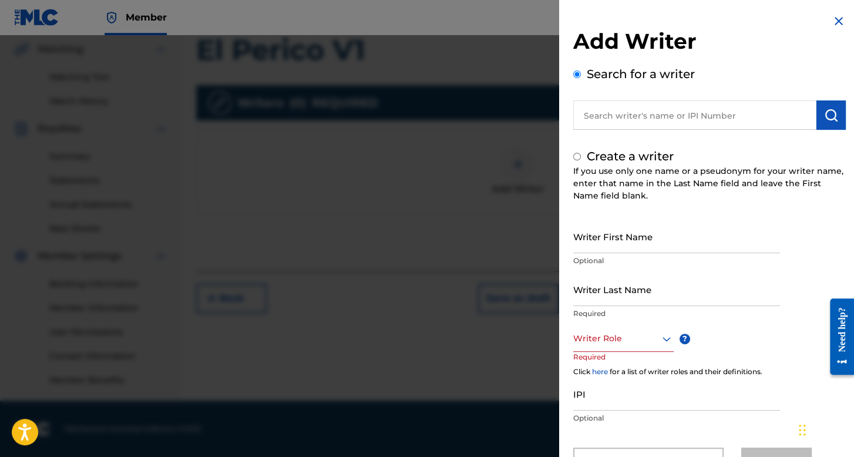
radio input "false"
radio input "true"
click at [615, 240] on input "Writer First Name" at bounding box center [676, 236] width 207 height 33
type input "Alfredito"
click at [610, 286] on input "Writer Last Name" at bounding box center [676, 288] width 207 height 33
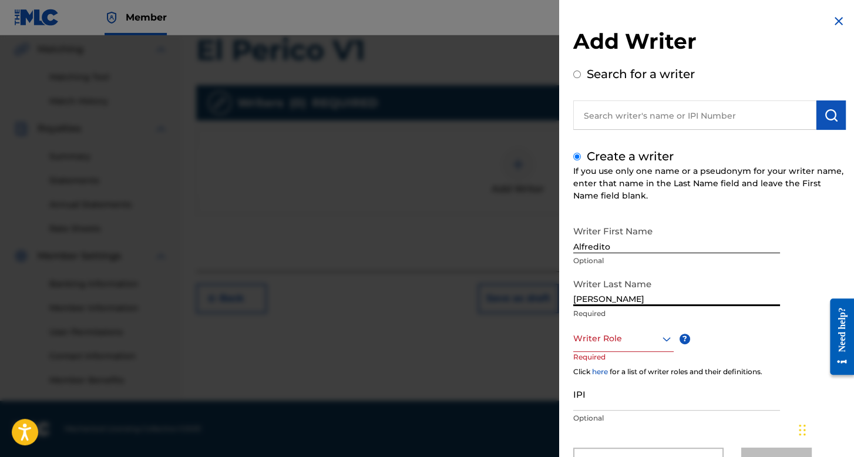
type input "Guzman Salazar"
click at [618, 336] on div "Writer Role" at bounding box center [623, 338] width 100 height 26
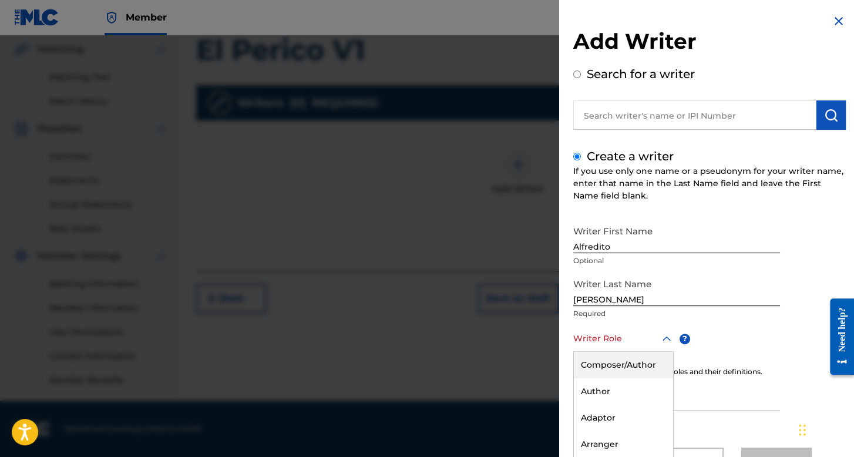
scroll to position [52, 0]
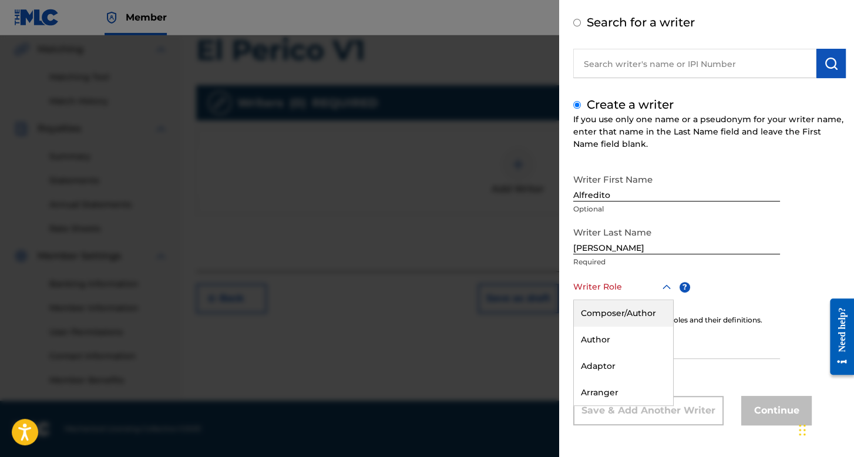
click at [616, 300] on div "Composer/Author" at bounding box center [623, 313] width 99 height 26
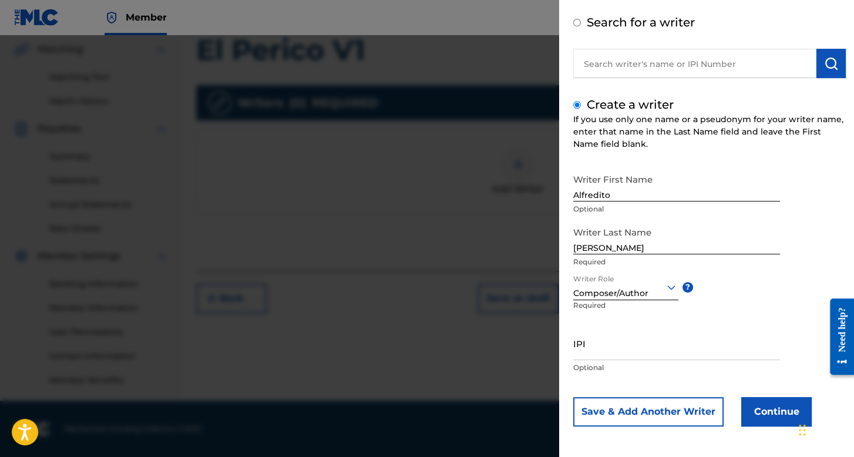
click at [783, 404] on button "Continue" at bounding box center [776, 411] width 70 height 29
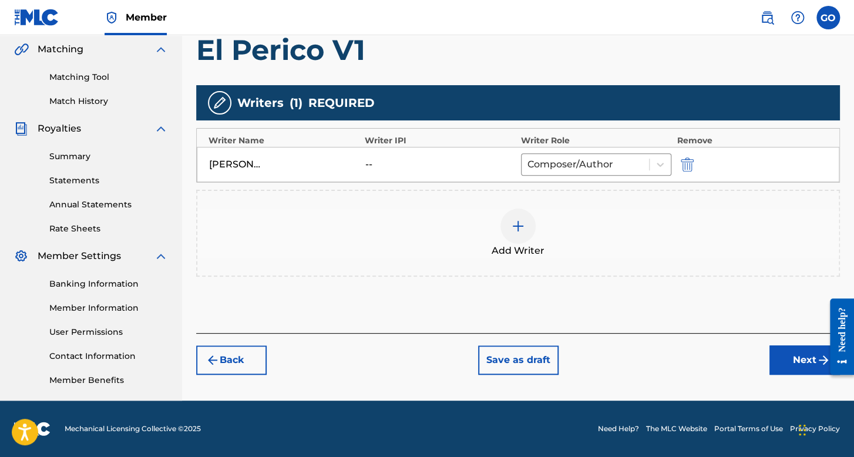
click at [789, 356] on button "Next" at bounding box center [804, 359] width 70 height 29
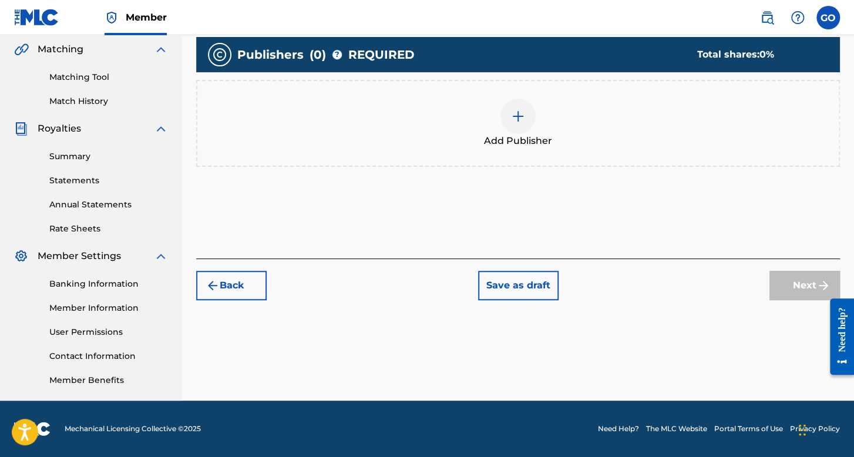
scroll to position [53, 0]
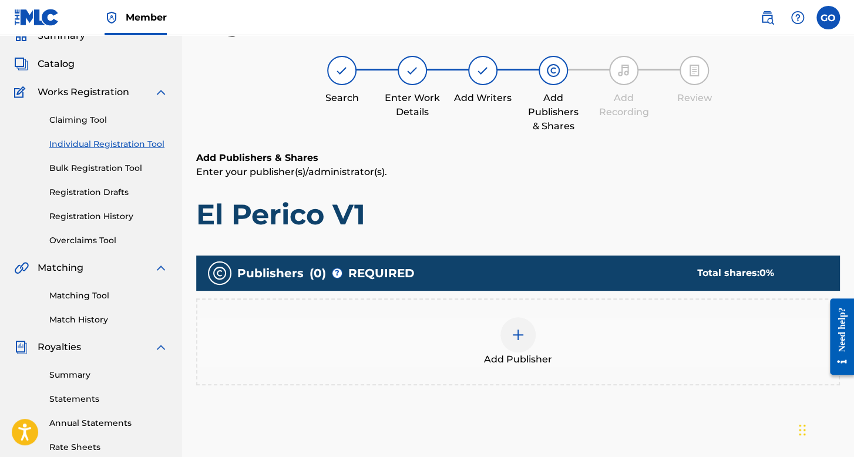
click at [524, 328] on img at bounding box center [518, 335] width 14 height 14
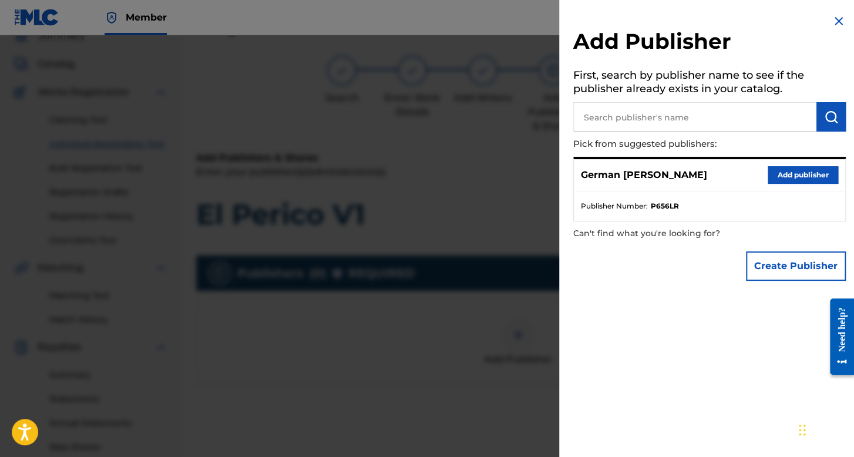
click at [802, 172] on button "Add publisher" at bounding box center [802, 175] width 70 height 18
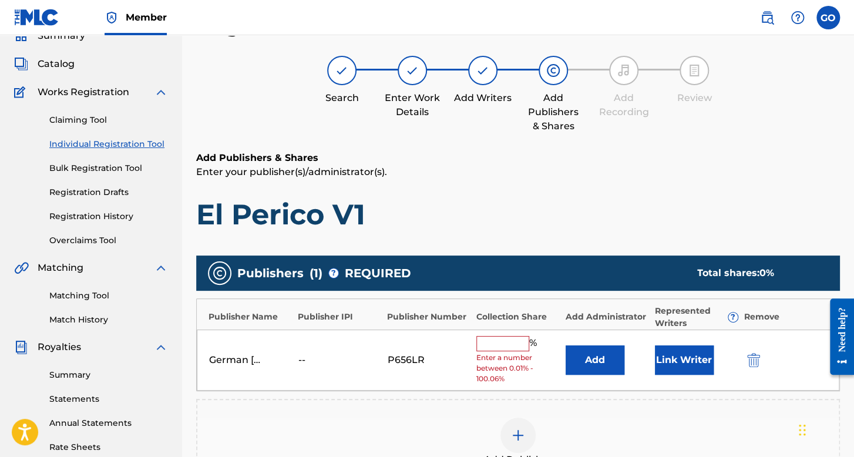
click at [505, 341] on input "text" at bounding box center [502, 343] width 53 height 15
type input "100"
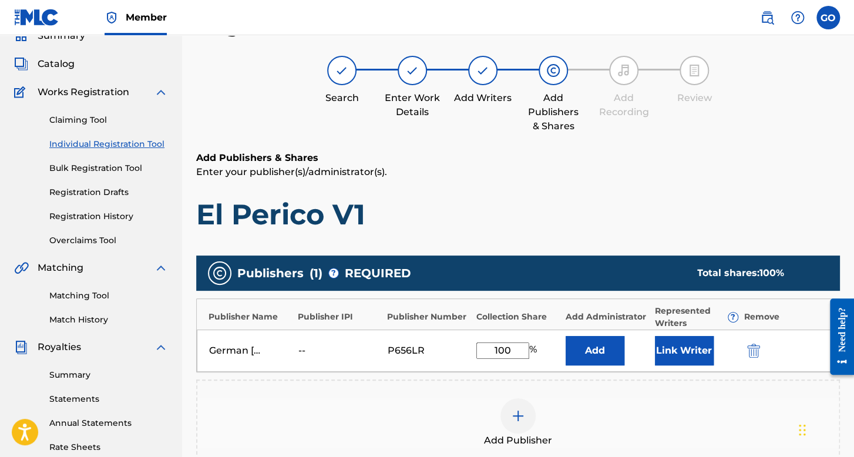
click at [726, 348] on div "Link Writer" at bounding box center [696, 350] width 83 height 29
click at [710, 352] on button "Link Writer" at bounding box center [684, 350] width 59 height 29
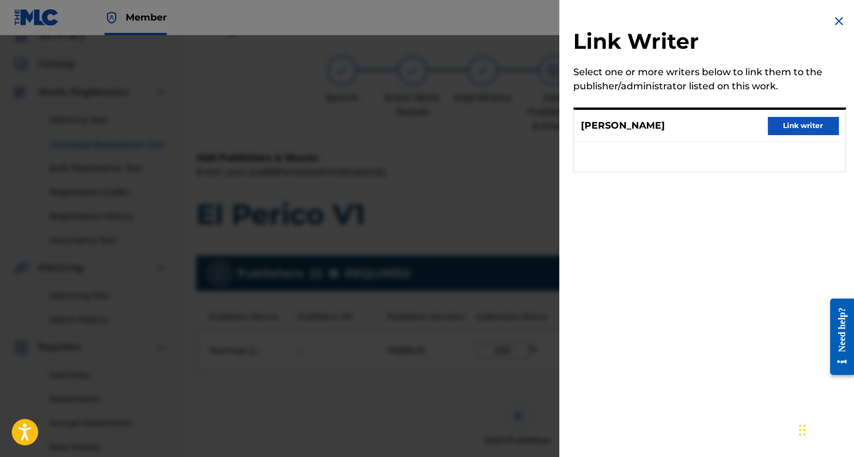
click at [808, 129] on button "Link writer" at bounding box center [802, 126] width 70 height 18
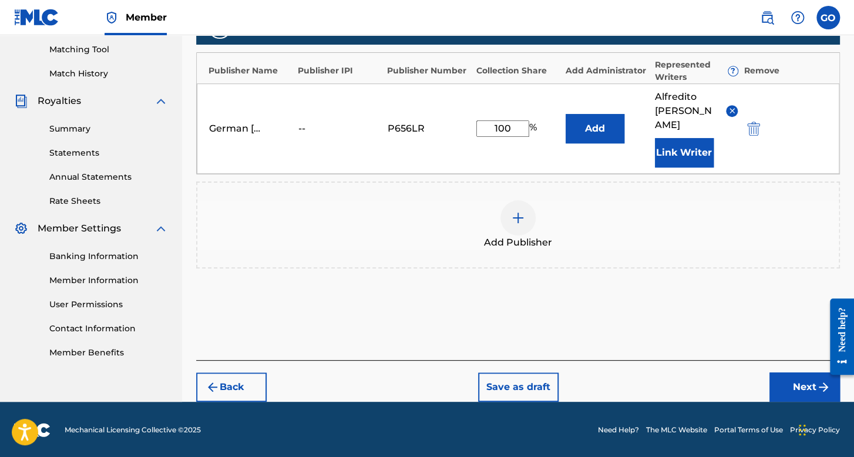
click at [795, 397] on button "Next" at bounding box center [804, 386] width 70 height 29
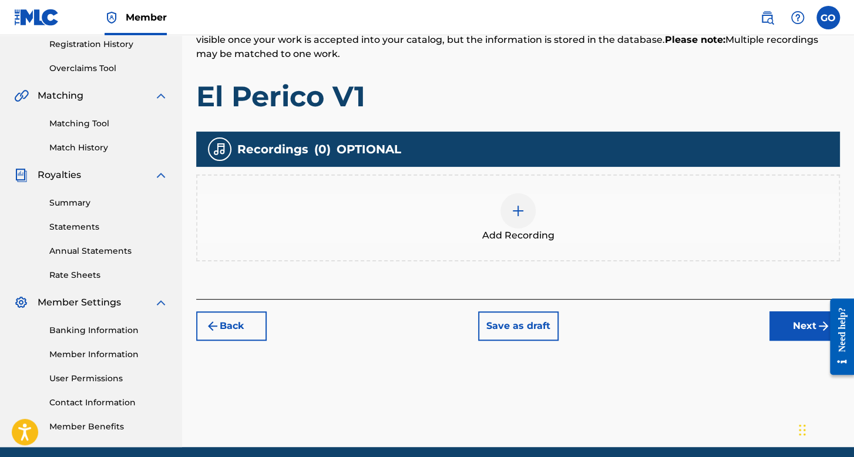
scroll to position [229, 0]
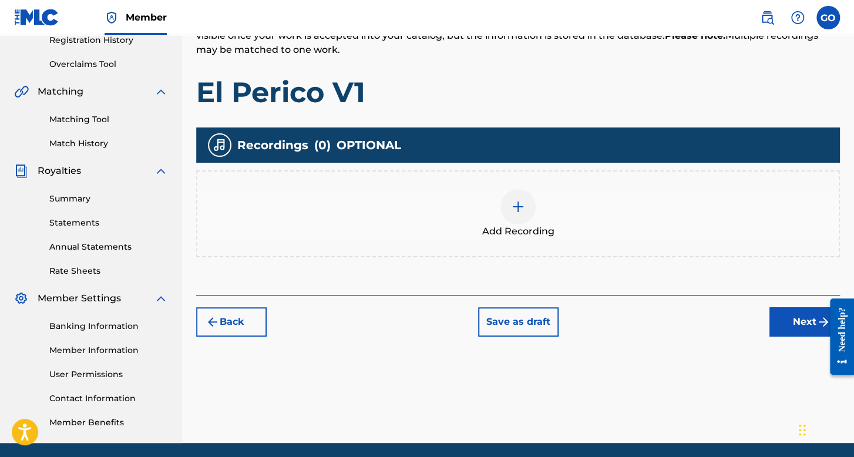
click at [515, 234] on span "Add Recording" at bounding box center [518, 231] width 72 height 14
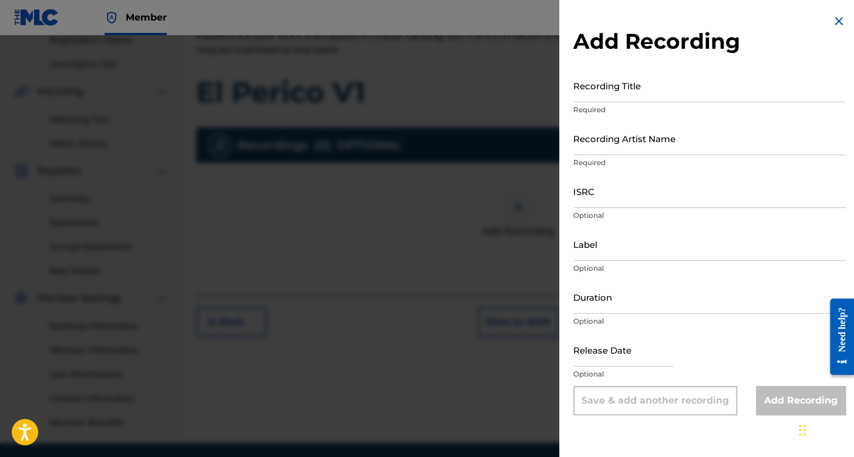
click at [592, 93] on input "Recording Title" at bounding box center [709, 85] width 272 height 33
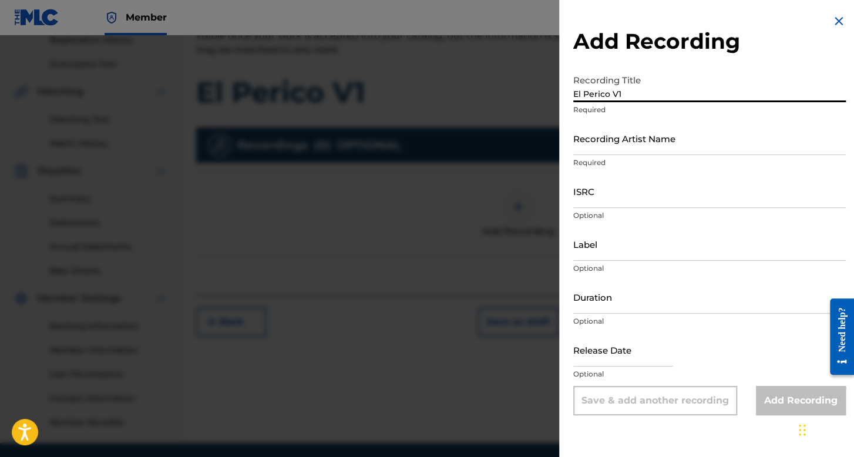
type input "El Perico V1"
click at [586, 144] on input "Recording Artist Name" at bounding box center [709, 138] width 272 height 33
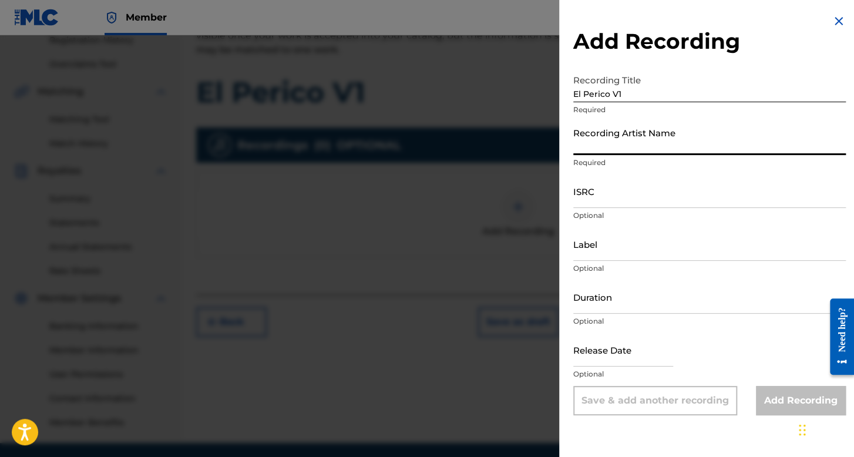
type input "El Makabro"
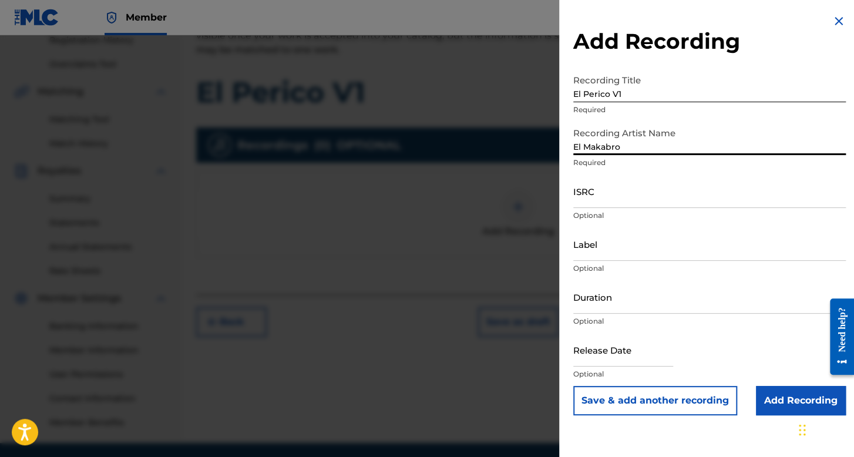
click at [604, 197] on input "ISRC" at bounding box center [709, 190] width 272 height 33
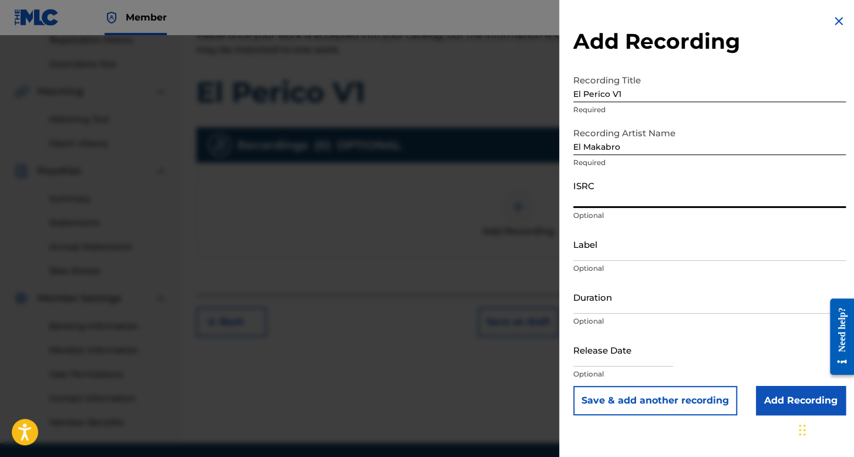
paste input "QZNWR2314269"
type input "QZNWR2314269"
click at [628, 292] on input "Duration" at bounding box center [709, 296] width 272 height 33
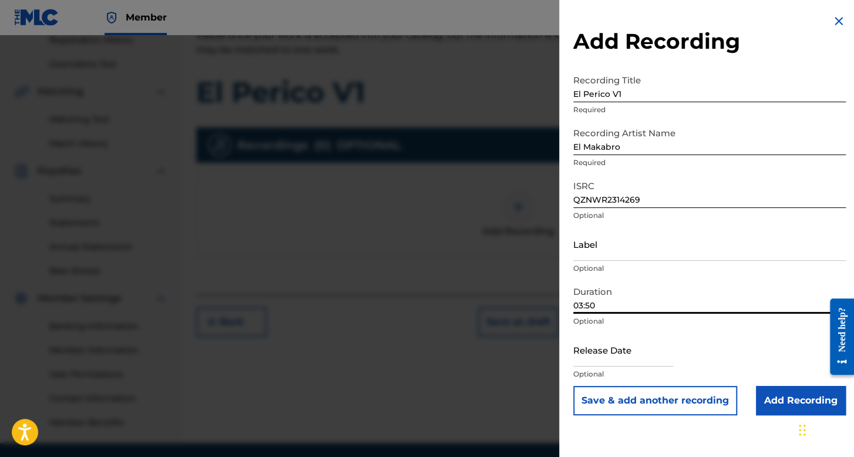
type input "03:50"
click at [619, 355] on input "text" at bounding box center [623, 349] width 100 height 33
select select "7"
select select "2025"
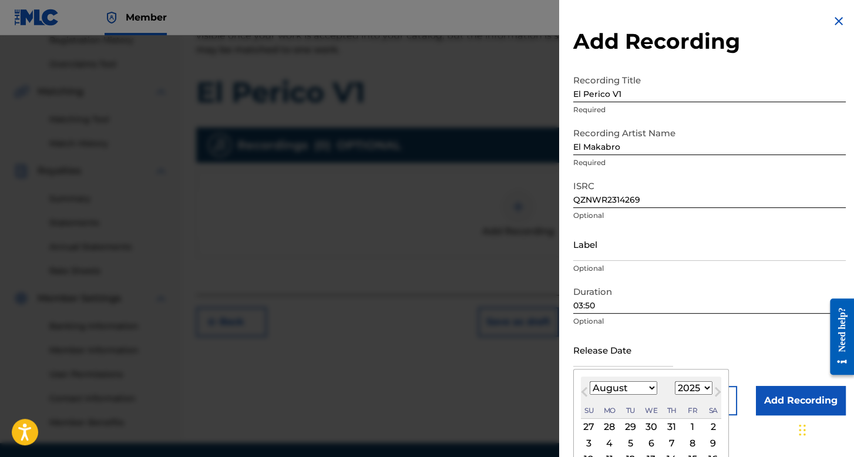
scroll to position [82, 0]
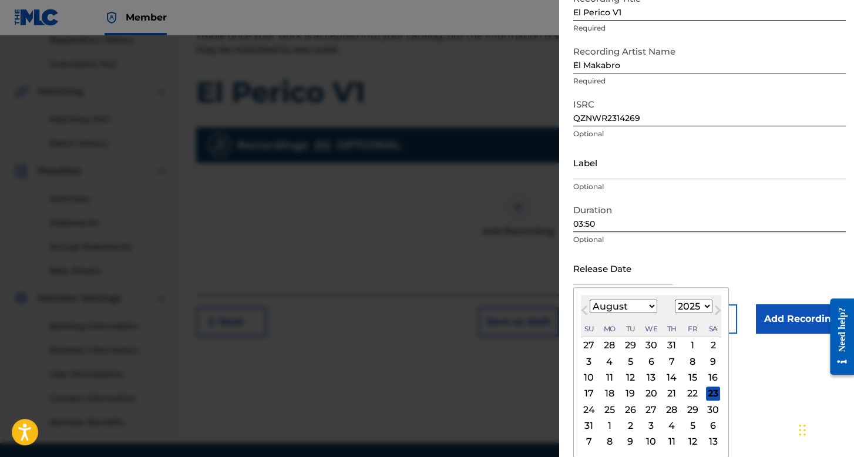
click at [631, 301] on select "January February March April May June July August September October November De…" at bounding box center [623, 306] width 68 height 14
select select "6"
click at [589, 313] on select "January February March April May June July August September October November De…" at bounding box center [623, 306] width 68 height 14
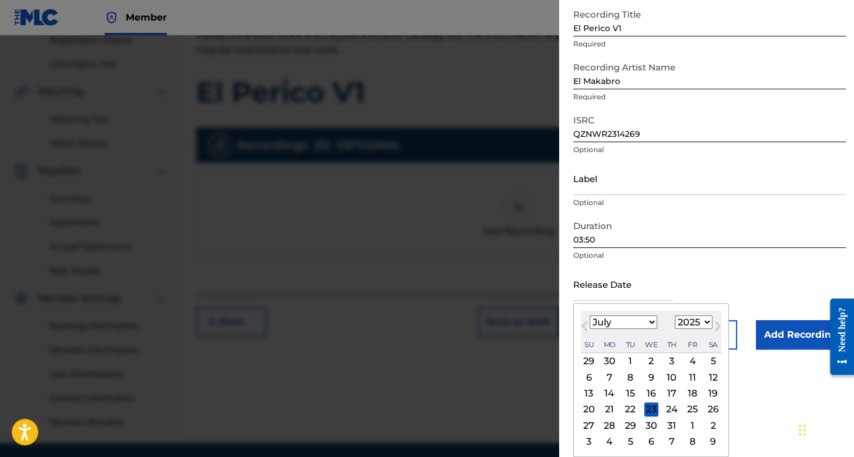
scroll to position [66, 0]
click at [686, 319] on select "1899 1900 1901 1902 1903 1904 1905 1906 1907 1908 1909 1910 1911 1912 1913 1914…" at bounding box center [694, 322] width 38 height 14
select select "2023"
click at [675, 315] on select "1899 1900 1901 1902 1903 1904 1905 1906 1907 1908 1909 1910 1911 1912 1913 1914…" at bounding box center [694, 322] width 38 height 14
click at [606, 373] on div "3" at bounding box center [609, 377] width 14 height 14
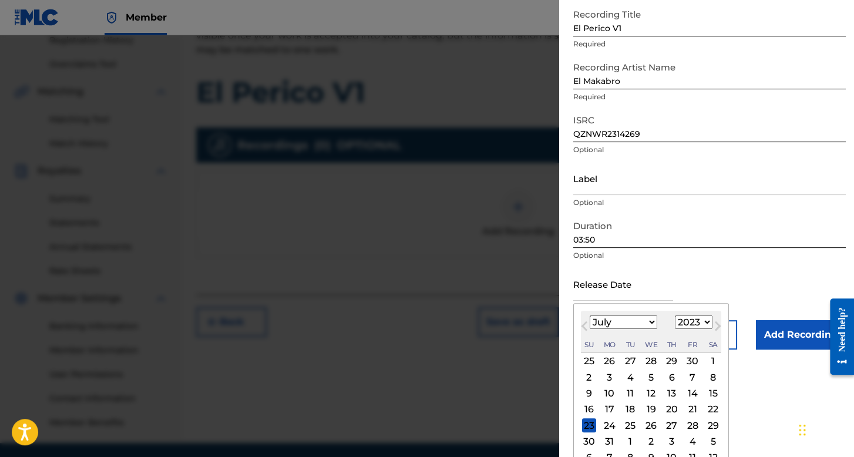
type input "July 3 2023"
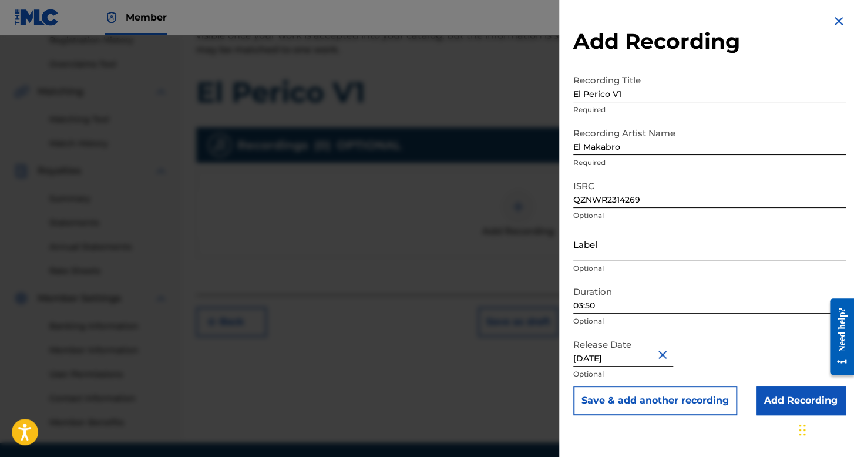
scroll to position [0, 0]
click at [758, 396] on input "Add Recording" at bounding box center [801, 400] width 90 height 29
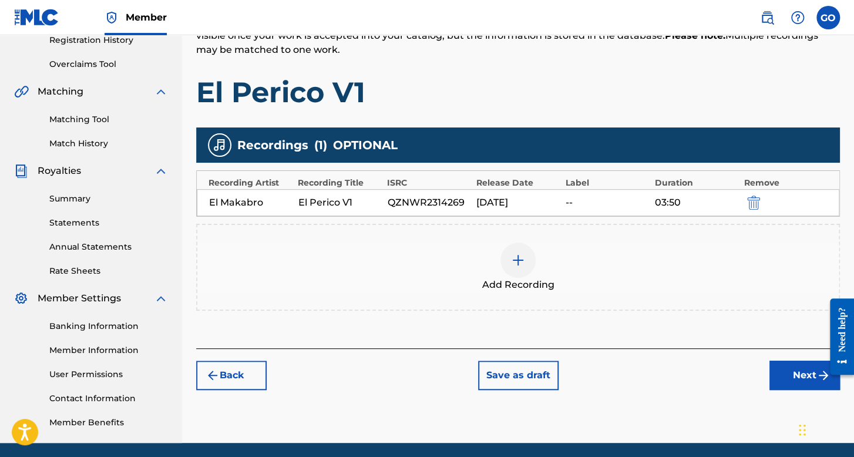
click at [781, 368] on button "Next" at bounding box center [804, 374] width 70 height 29
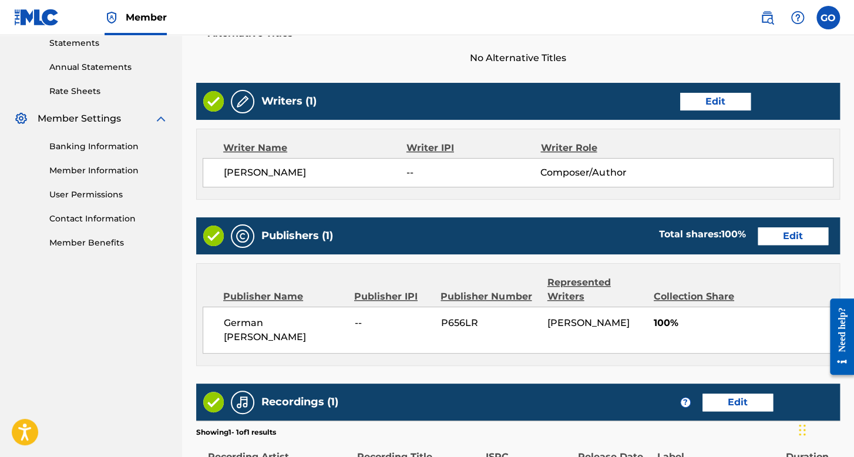
scroll to position [563, 0]
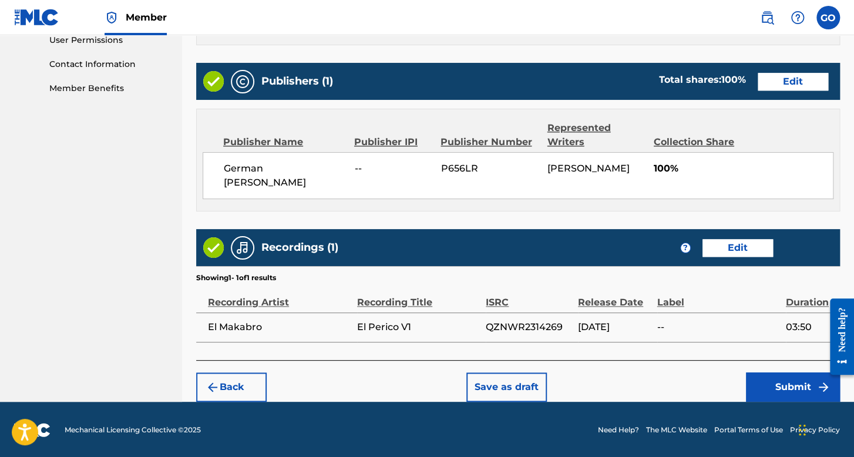
click at [796, 397] on button "Submit" at bounding box center [793, 386] width 94 height 29
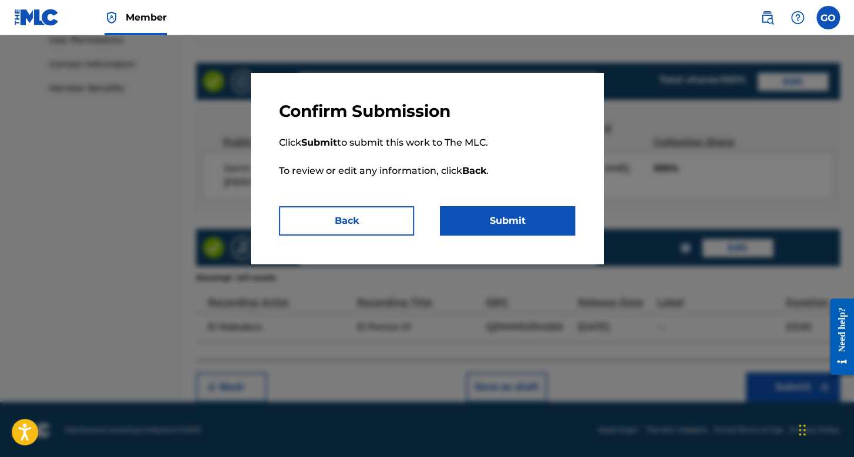
click at [491, 201] on p "Click Submit to submit this work to The MLC. To review or edit any information,…" at bounding box center [427, 164] width 296 height 85
click at [498, 219] on button "Submit" at bounding box center [507, 220] width 135 height 29
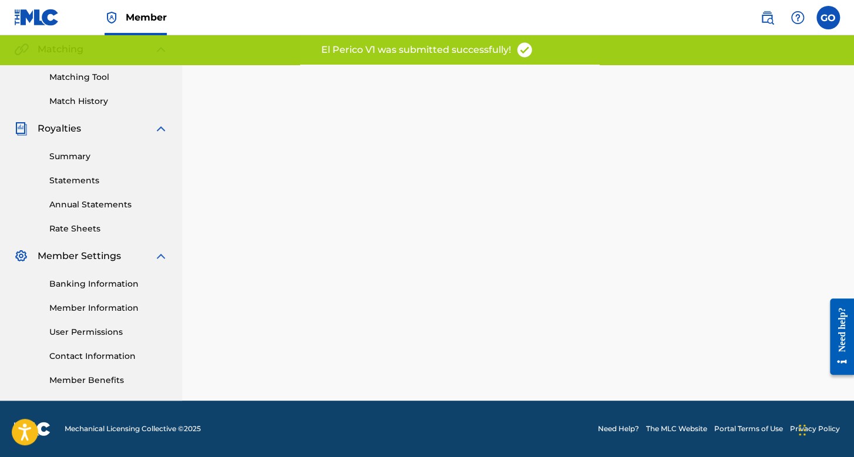
click at [498, 219] on div "Back Save as draft Submit" at bounding box center [518, 96] width 672 height 607
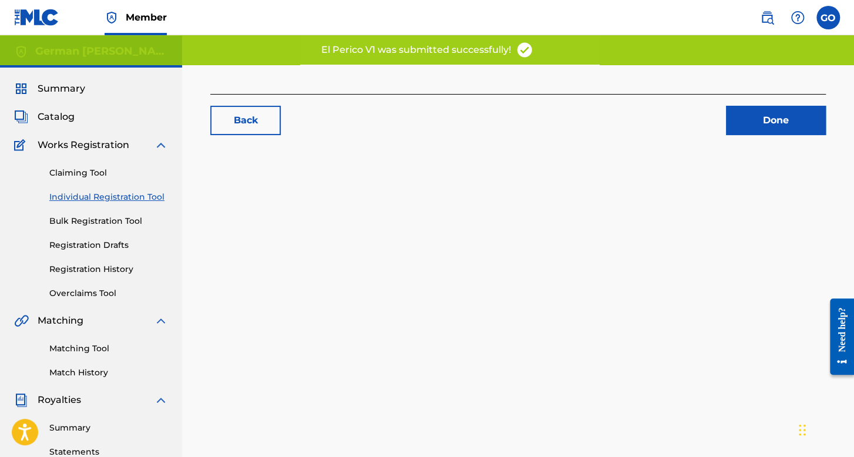
click at [104, 264] on link "Registration History" at bounding box center [108, 269] width 119 height 12
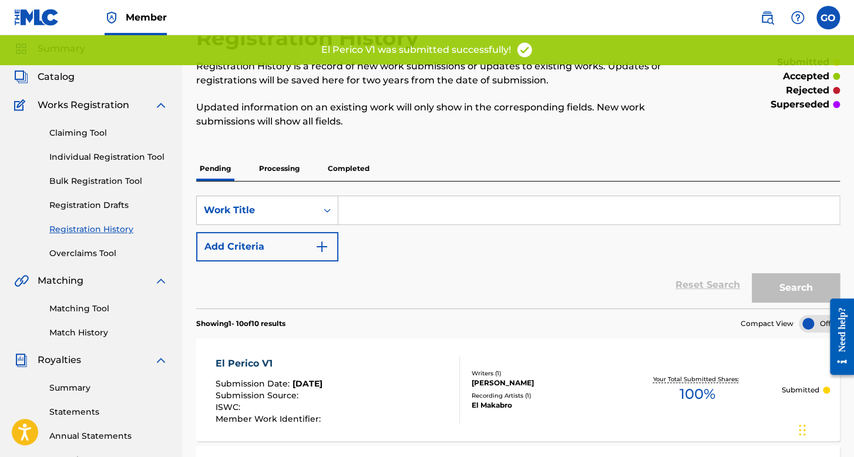
scroll to position [117, 0]
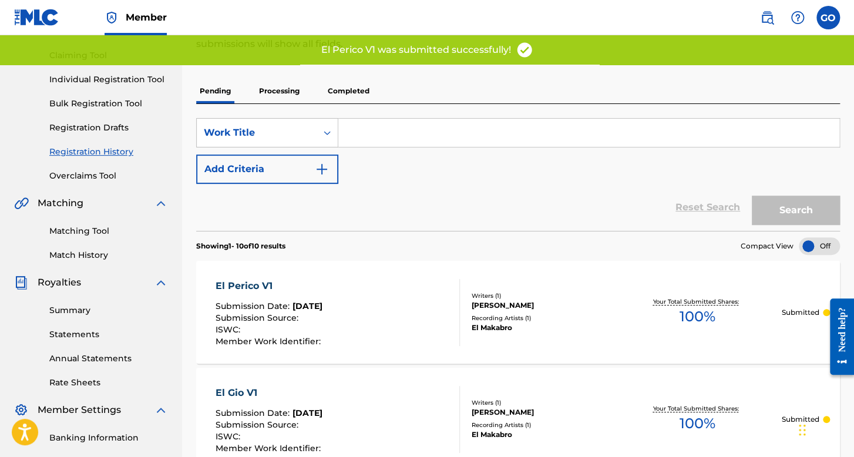
click at [353, 94] on p "Completed" at bounding box center [348, 91] width 49 height 25
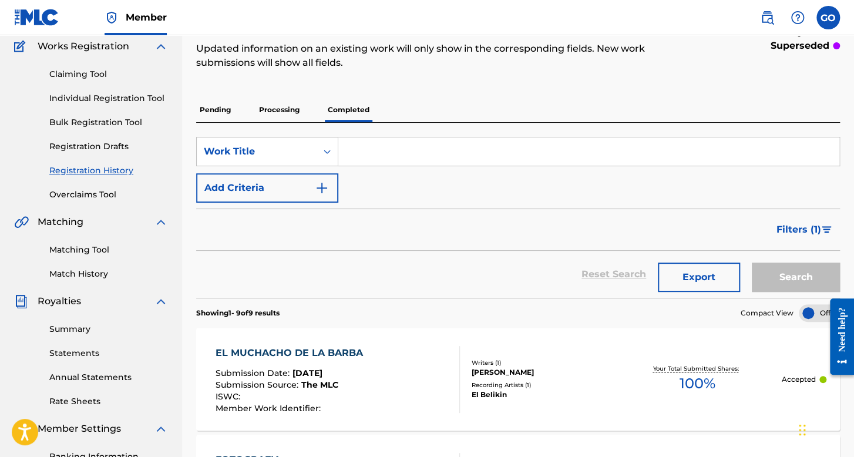
scroll to position [117, 0]
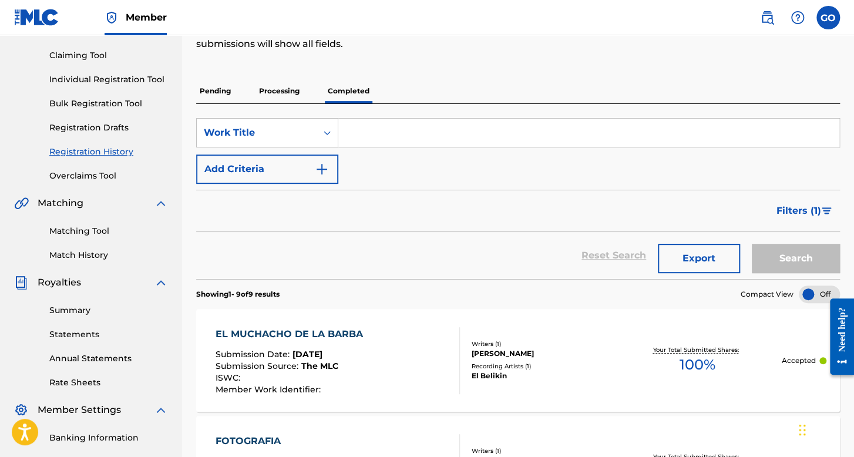
click at [291, 93] on p "Processing" at bounding box center [279, 91] width 48 height 25
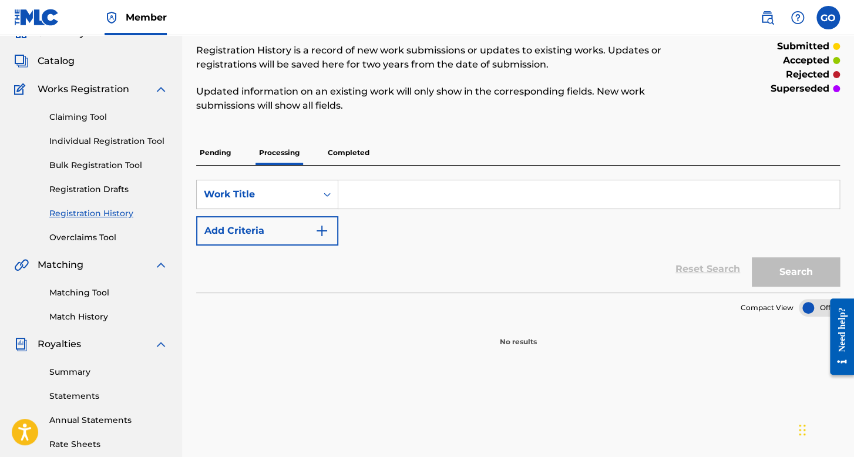
scroll to position [59, 0]
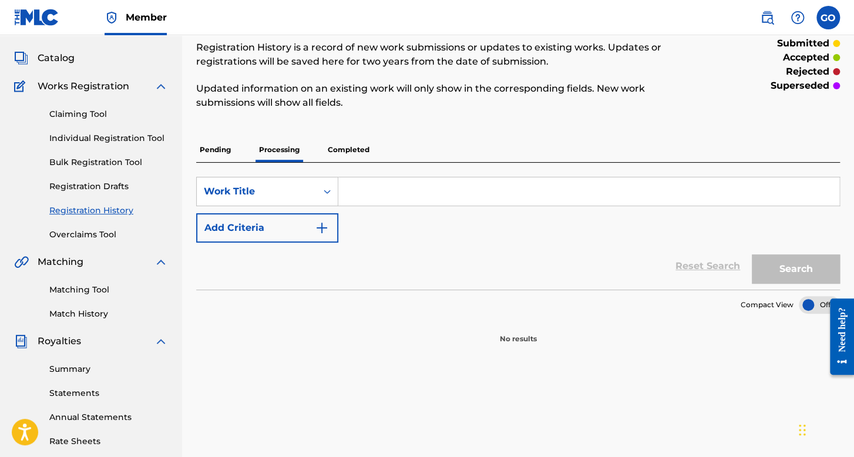
click at [222, 150] on p "Pending" at bounding box center [215, 149] width 38 height 25
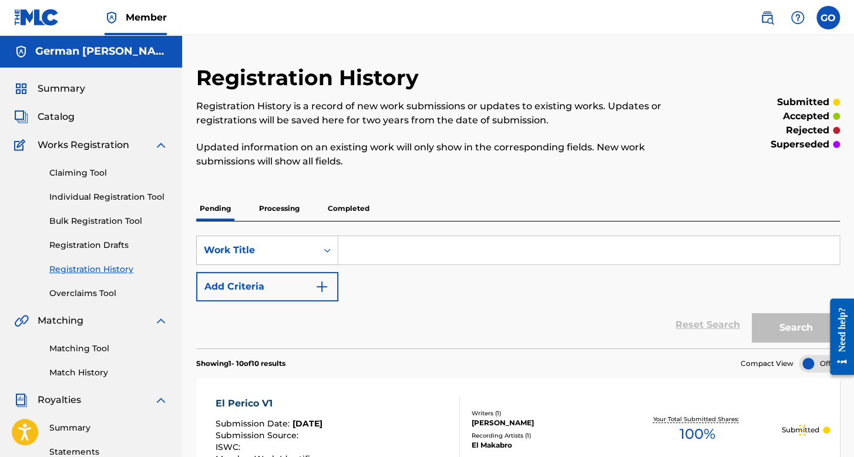
click at [825, 23] on label at bounding box center [827, 17] width 23 height 23
click at [828, 18] on input "GO German Orpineda Hernnadez [EMAIL_ADDRESS][DOMAIN_NAME] Notification Preferen…" at bounding box center [828, 18] width 0 height 0
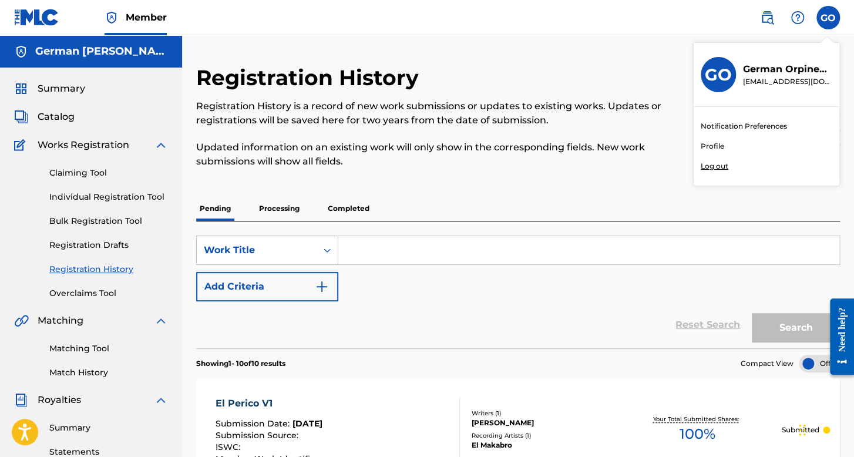
click at [711, 168] on p "Log out" at bounding box center [714, 166] width 28 height 11
click at [828, 18] on input "GO German Orpineda Hernnadez [EMAIL_ADDRESS][DOMAIN_NAME] Notification Preferen…" at bounding box center [828, 18] width 0 height 0
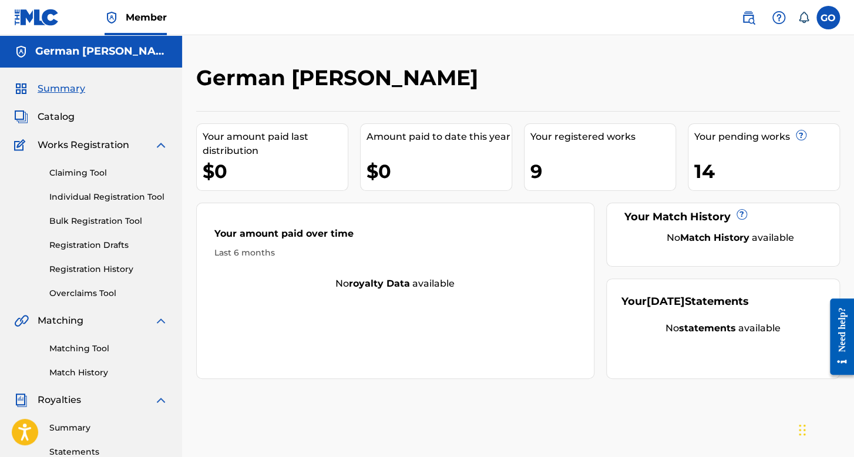
drag, startPoint x: 110, startPoint y: 268, endPoint x: 181, endPoint y: 257, distance: 71.4
click at [110, 268] on link "Registration History" at bounding box center [108, 269] width 119 height 12
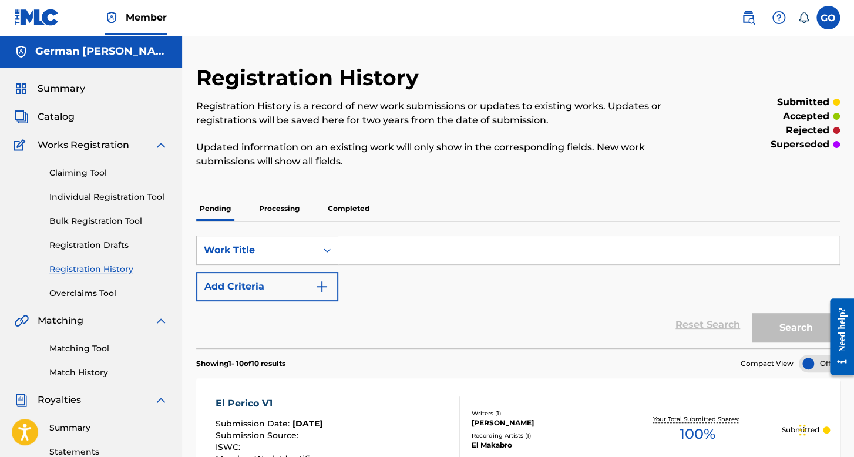
scroll to position [117, 0]
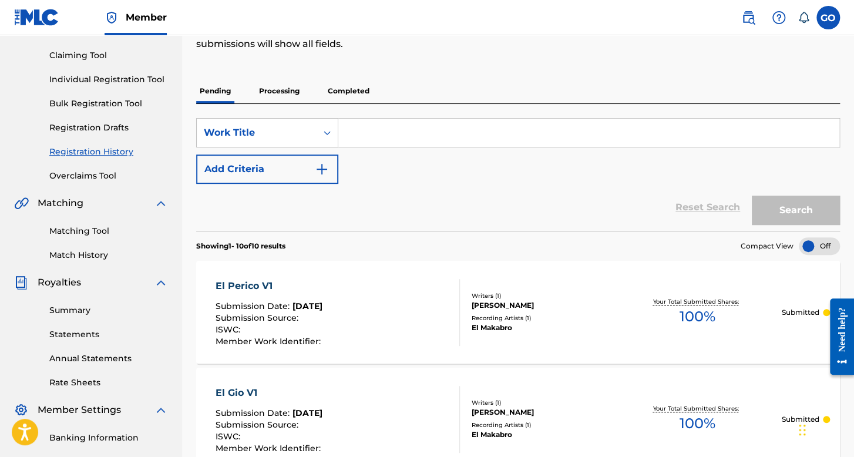
click at [292, 96] on p "Processing" at bounding box center [279, 91] width 48 height 25
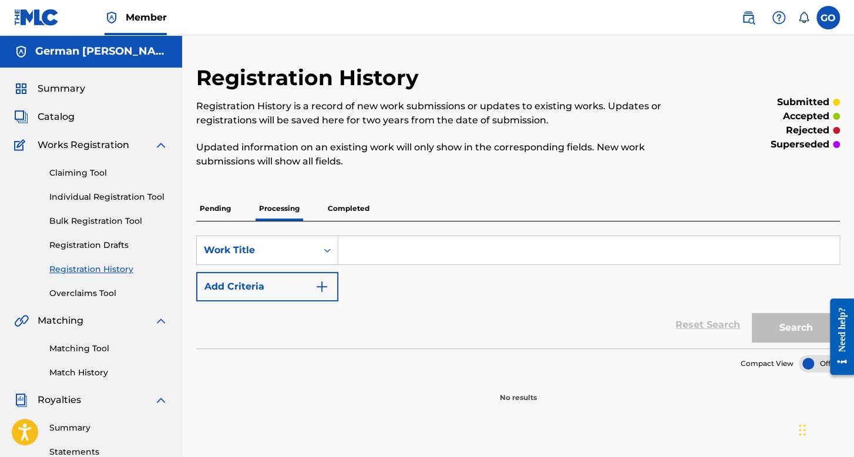
scroll to position [59, 0]
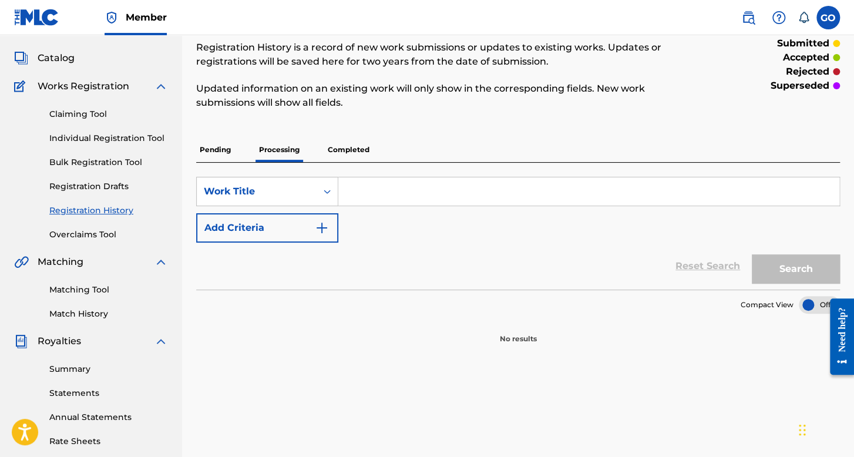
click at [341, 149] on p "Completed" at bounding box center [348, 149] width 49 height 25
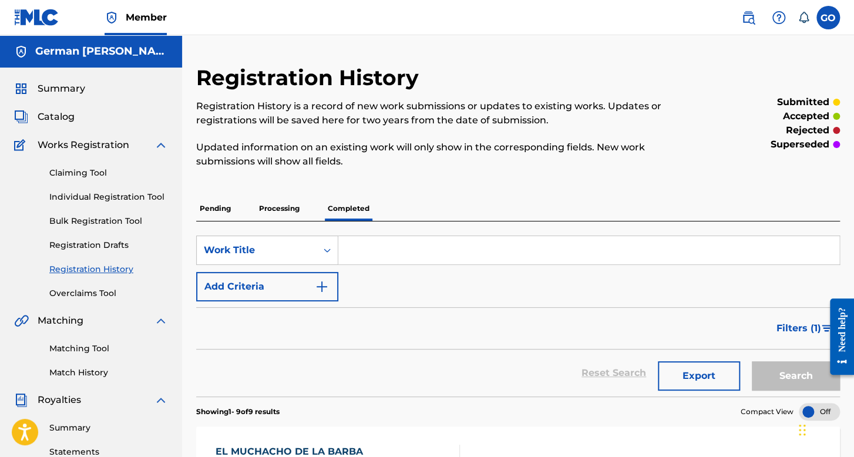
click at [221, 213] on p "Pending" at bounding box center [215, 208] width 38 height 25
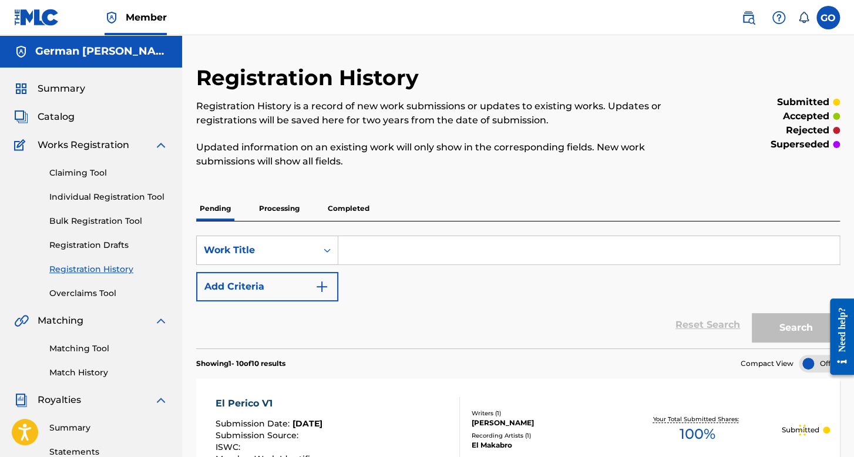
click at [823, 8] on label at bounding box center [827, 17] width 23 height 23
click at [828, 18] on input "GO German Orpineda Hernnadez [EMAIL_ADDRESS][DOMAIN_NAME] Notification Preferen…" at bounding box center [828, 18] width 0 height 0
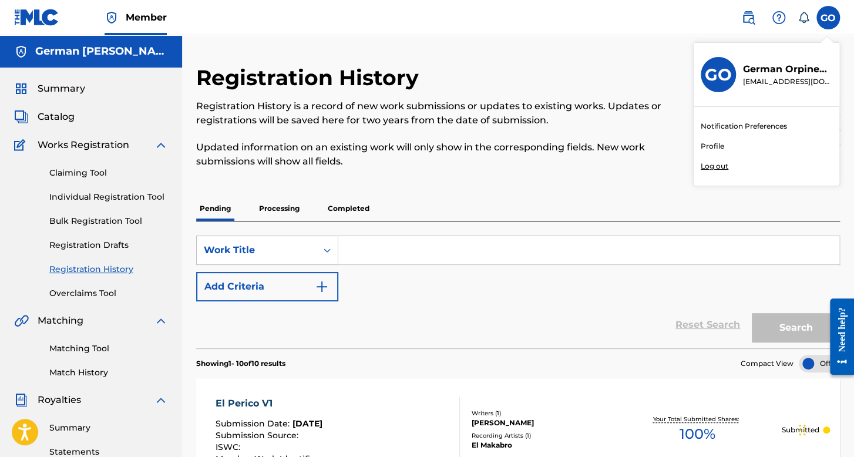
click at [718, 165] on p "Log out" at bounding box center [714, 166] width 28 height 11
click at [828, 18] on input "GO German Orpineda Hernnadez [EMAIL_ADDRESS][DOMAIN_NAME] Notification Preferen…" at bounding box center [828, 18] width 0 height 0
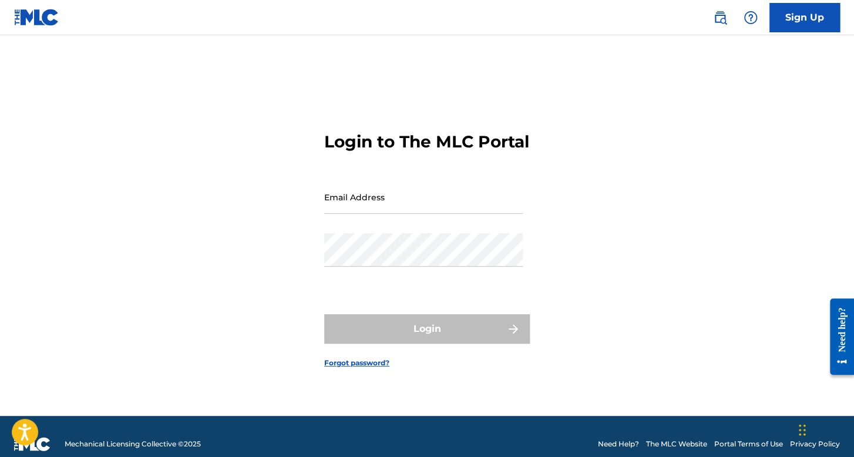
click at [390, 214] on input "Email Address" at bounding box center [423, 196] width 198 height 33
type input "[EMAIL_ADDRESS][DOMAIN_NAME]"
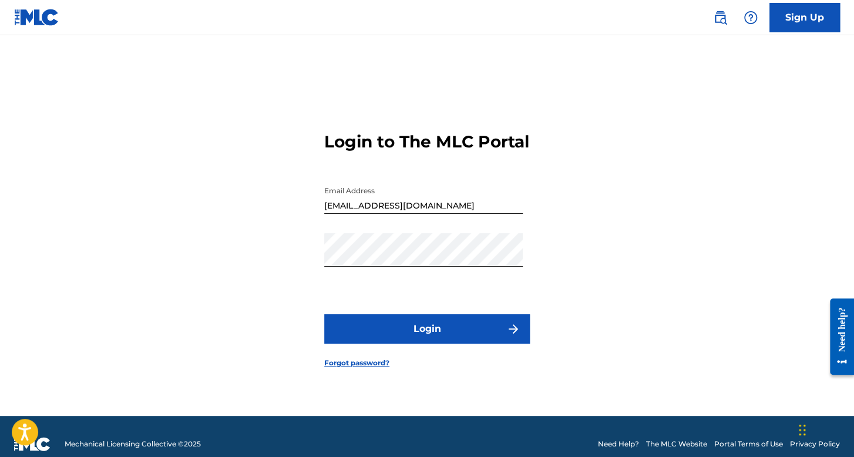
click at [358, 329] on button "Login" at bounding box center [426, 328] width 205 height 29
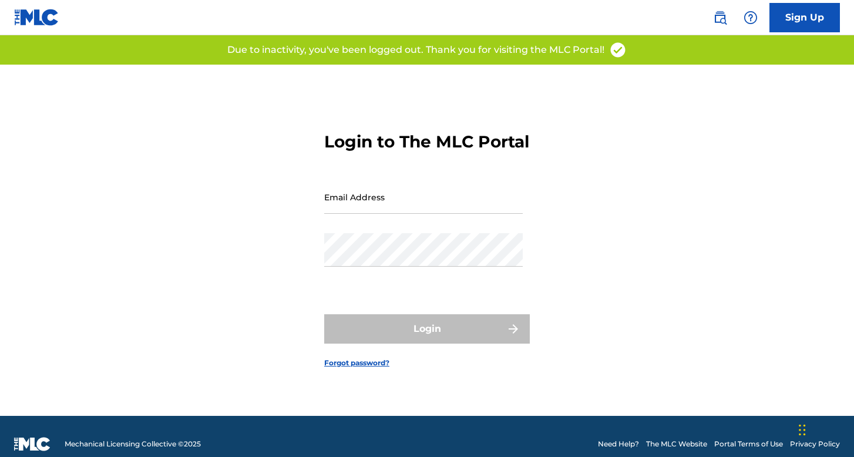
click at [392, 205] on input "Email Address" at bounding box center [423, 196] width 198 height 33
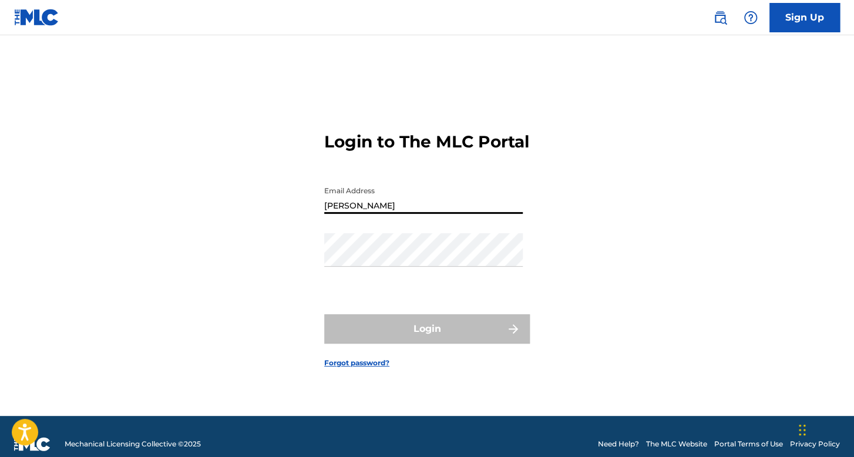
type input "vizcainorosasalexis@gmail.com"
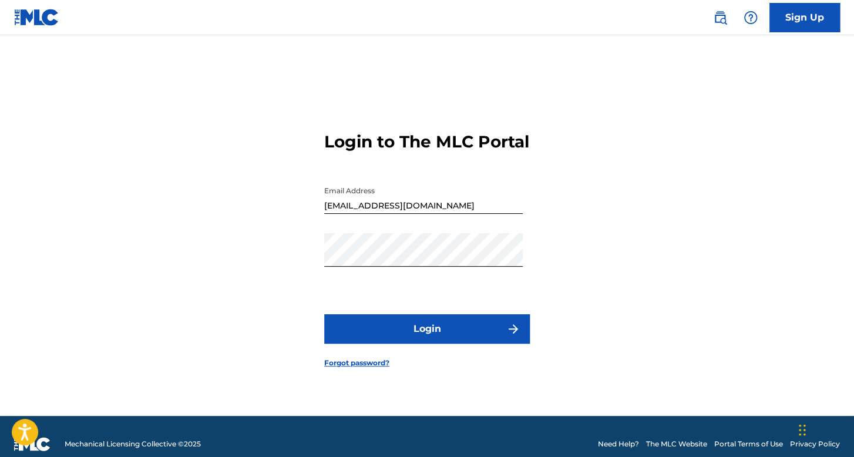
click at [373, 332] on button "Login" at bounding box center [426, 328] width 205 height 29
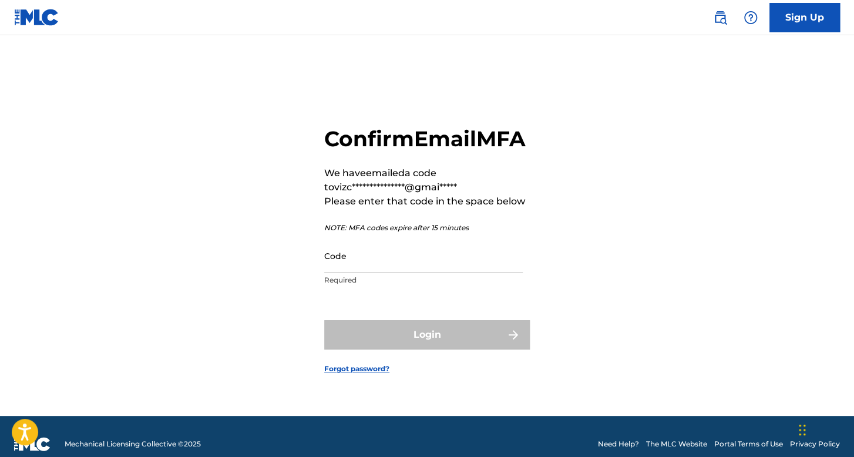
click at [380, 272] on input "Code" at bounding box center [423, 255] width 198 height 33
paste input "566420"
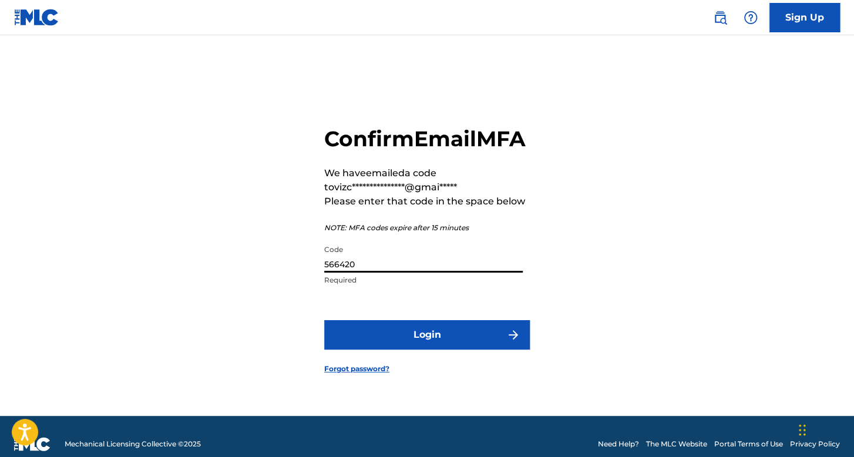
type input "566420"
click at [395, 343] on button "Login" at bounding box center [426, 334] width 205 height 29
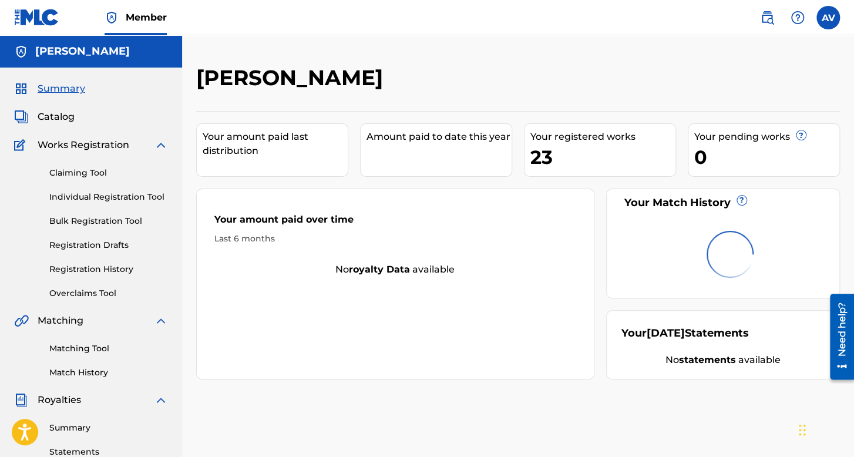
click at [49, 111] on span "Catalog" at bounding box center [56, 117] width 37 height 14
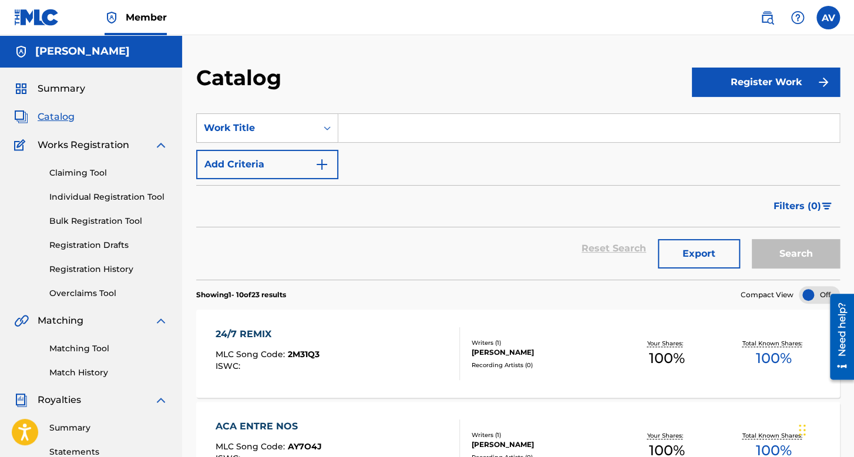
click at [59, 87] on span "Summary" at bounding box center [62, 89] width 48 height 14
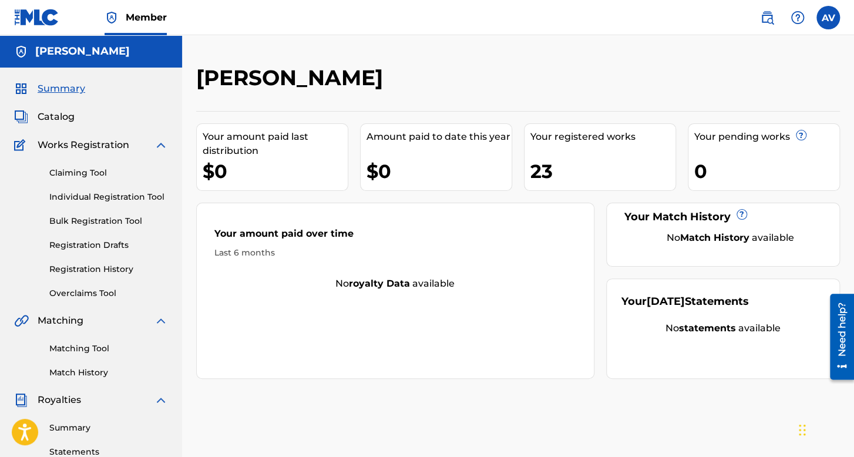
click at [120, 265] on link "Registration History" at bounding box center [108, 269] width 119 height 12
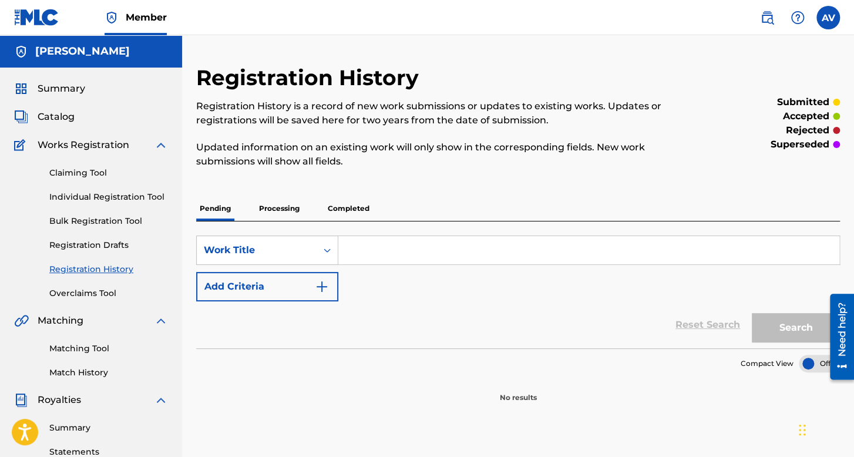
click at [294, 210] on p "Processing" at bounding box center [279, 208] width 48 height 25
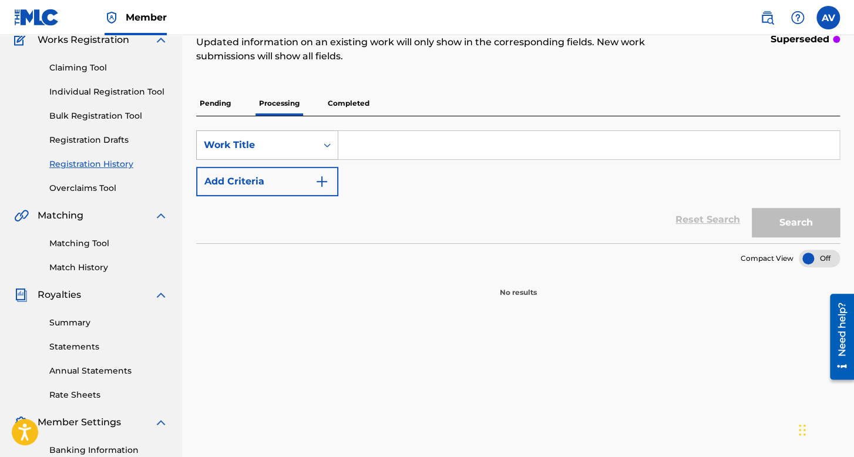
scroll to position [117, 0]
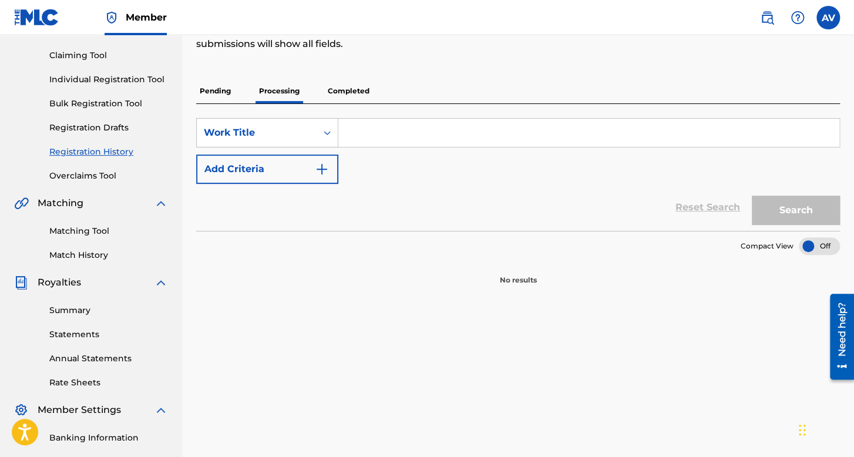
click at [343, 95] on p "Completed" at bounding box center [348, 91] width 49 height 25
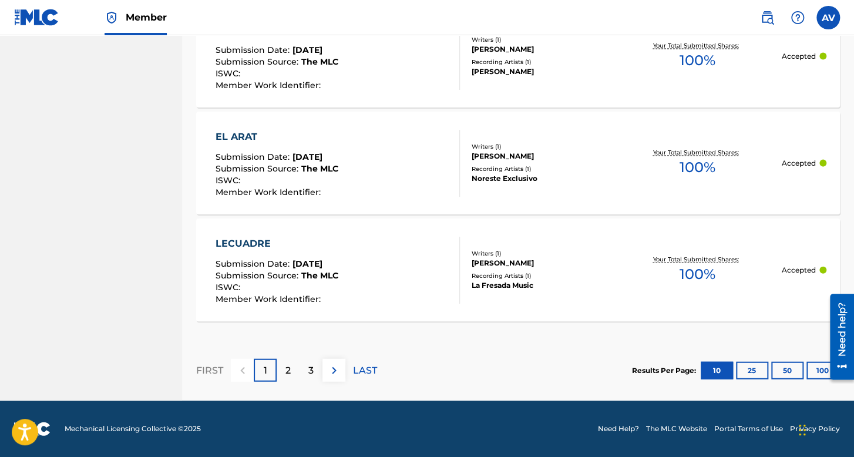
click at [756, 374] on button "25" at bounding box center [752, 371] width 32 height 18
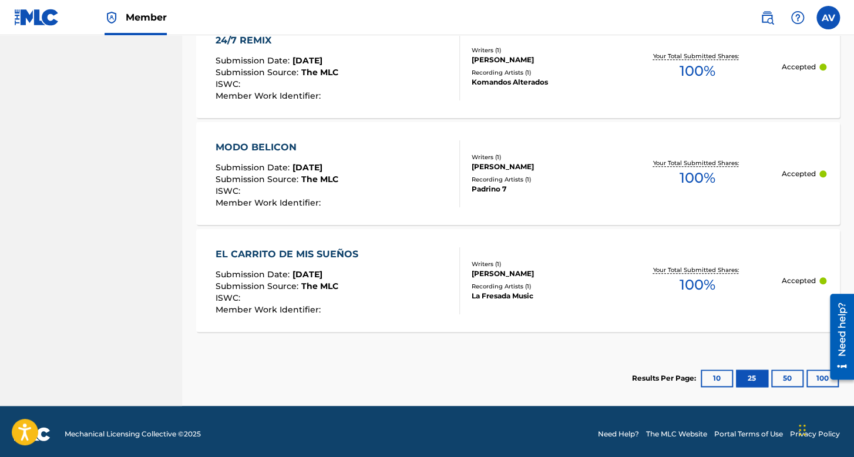
scroll to position [2553, 0]
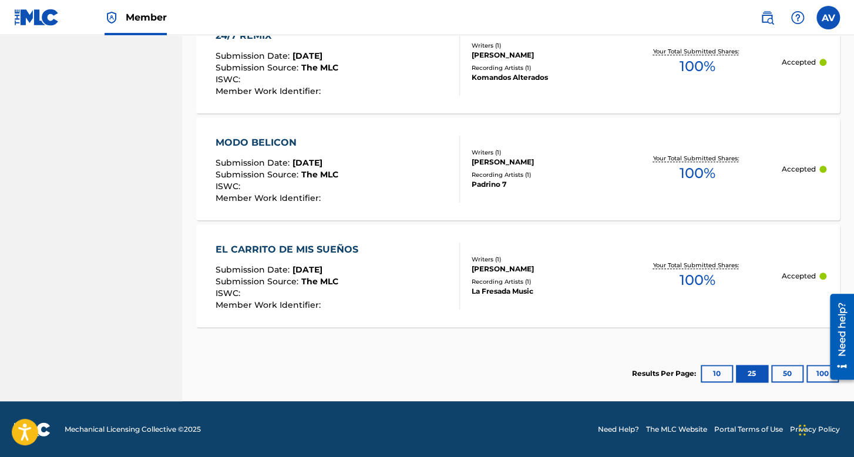
click at [826, 15] on label at bounding box center [827, 17] width 23 height 23
click at [828, 18] on input "AV Alexis Vizcaino Rosas vizcainorosasalexis@gmail.com Notification Preferences…" at bounding box center [828, 18] width 0 height 0
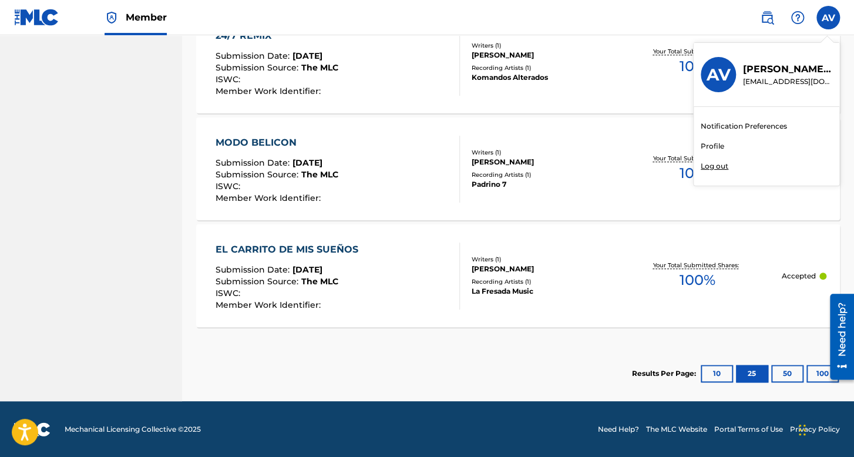
click at [723, 163] on p "Log out" at bounding box center [714, 166] width 28 height 11
click at [828, 18] on input "AV Alexis Vizcaino Rosas vizcainorosasalexis@gmail.com Notification Preferences…" at bounding box center [828, 18] width 0 height 0
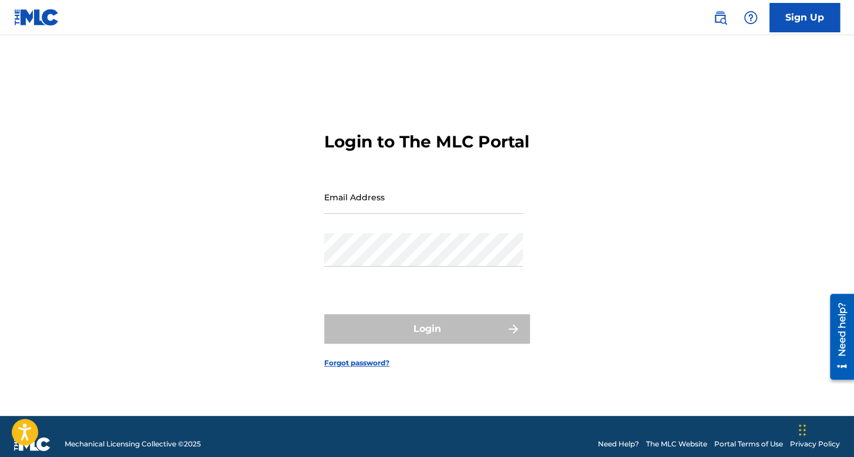
click at [394, 191] on input "Email Address" at bounding box center [423, 196] width 198 height 33
type input "[EMAIL_ADDRESS][DOMAIN_NAME]"
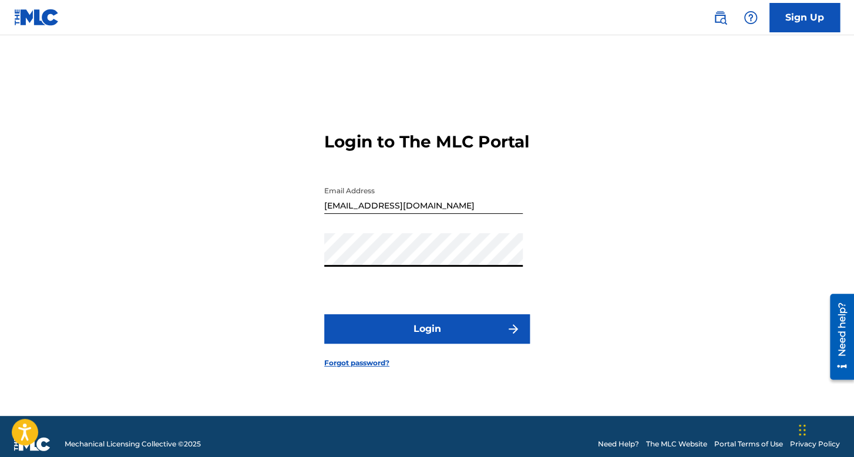
click at [355, 328] on button "Login" at bounding box center [426, 328] width 205 height 29
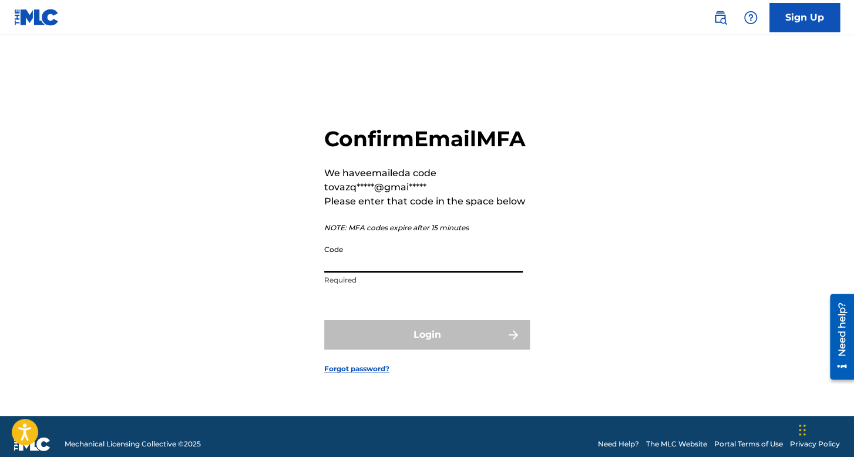
click at [382, 268] on input "Code" at bounding box center [423, 255] width 198 height 33
paste input "635703"
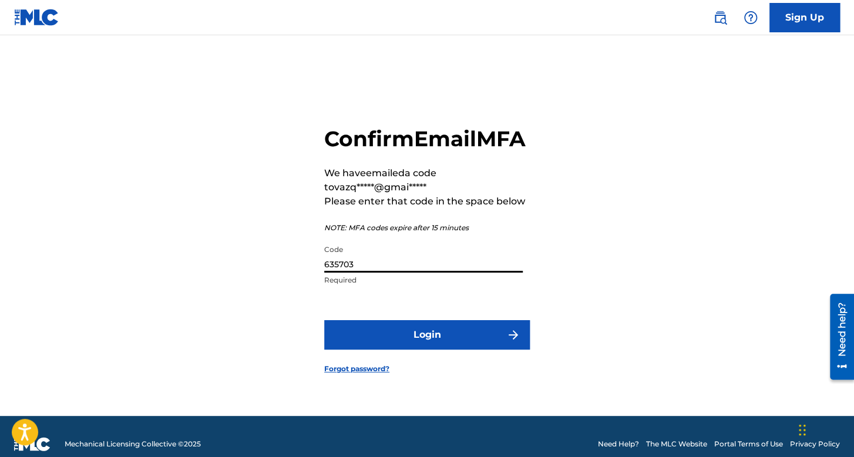
type input "635703"
click at [431, 338] on button "Login" at bounding box center [426, 334] width 205 height 29
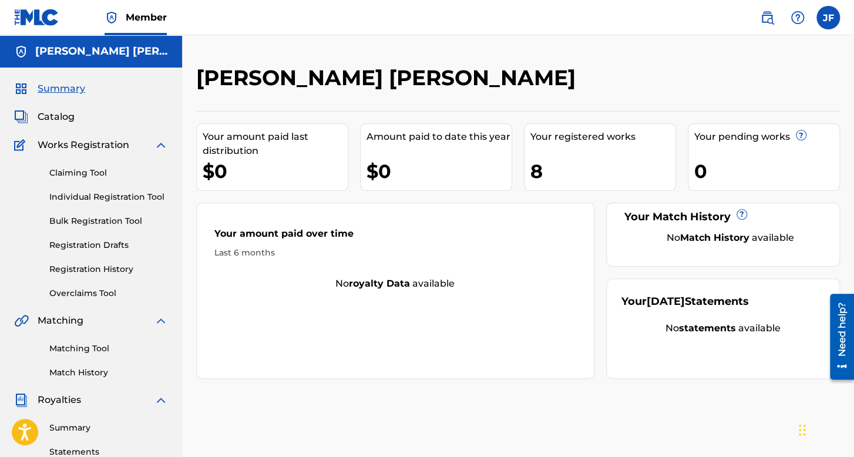
click at [89, 271] on link "Registration History" at bounding box center [108, 269] width 119 height 12
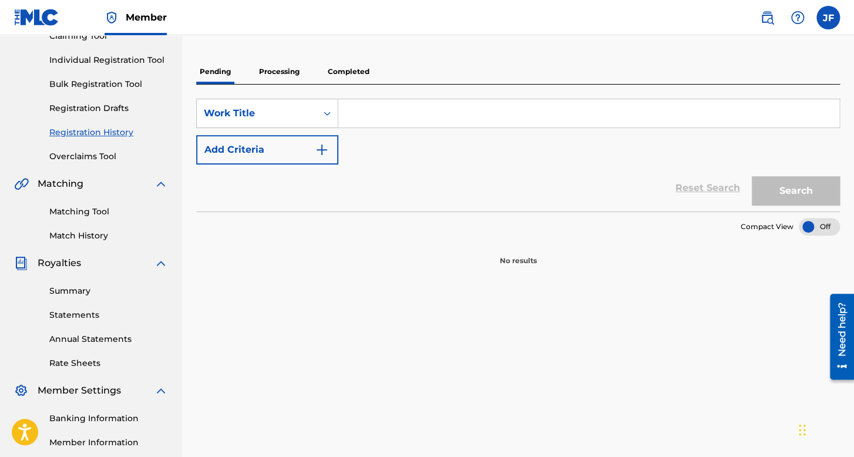
scroll to position [117, 0]
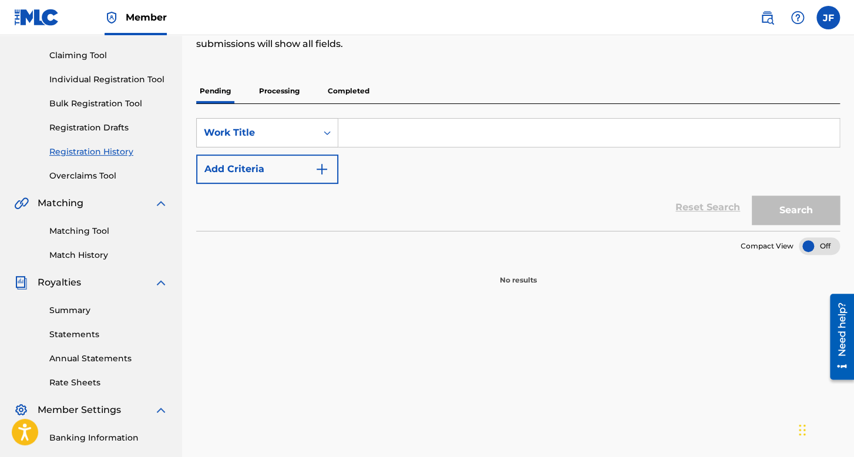
click at [248, 95] on div "Pending Processing Completed" at bounding box center [517, 91] width 643 height 25
click at [268, 92] on p "Processing" at bounding box center [279, 91] width 48 height 25
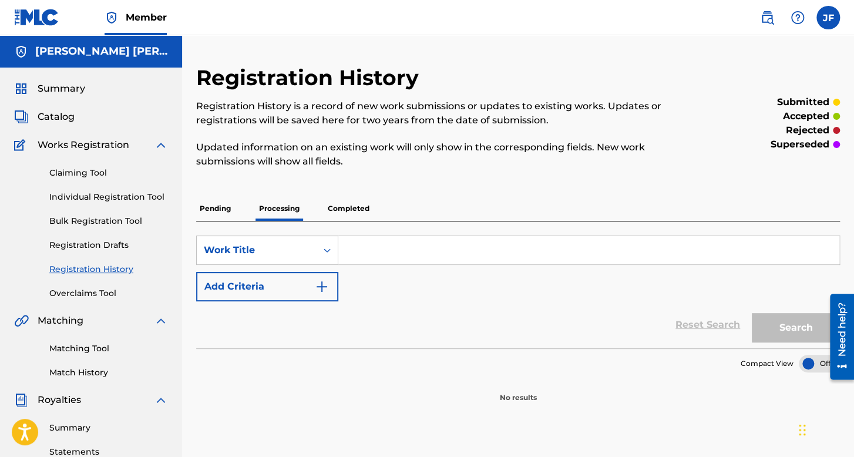
scroll to position [59, 0]
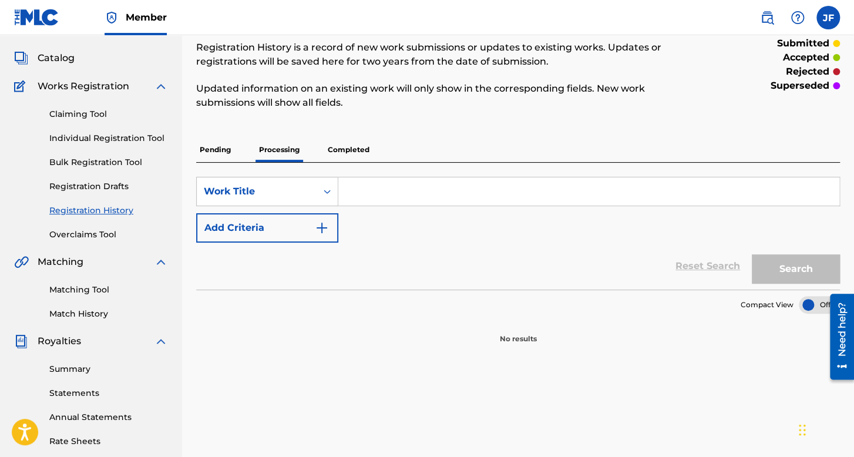
click at [350, 142] on p "Completed" at bounding box center [348, 149] width 49 height 25
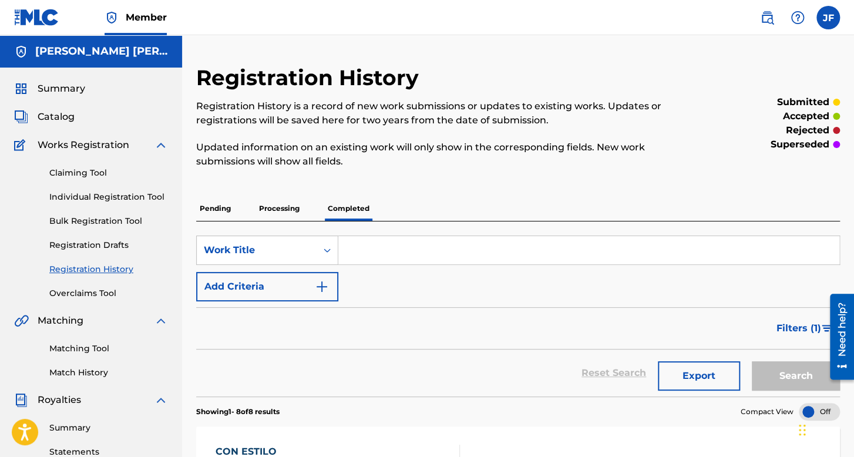
click at [153, 194] on link "Individual Registration Tool" at bounding box center [108, 197] width 119 height 12
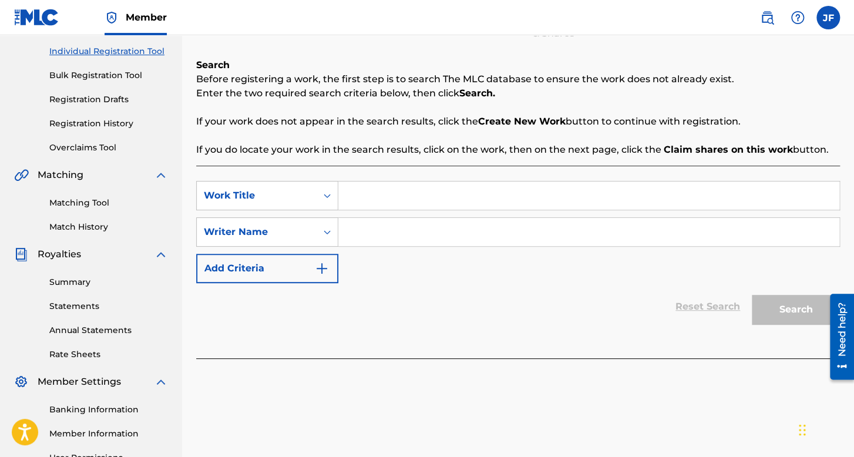
scroll to position [176, 0]
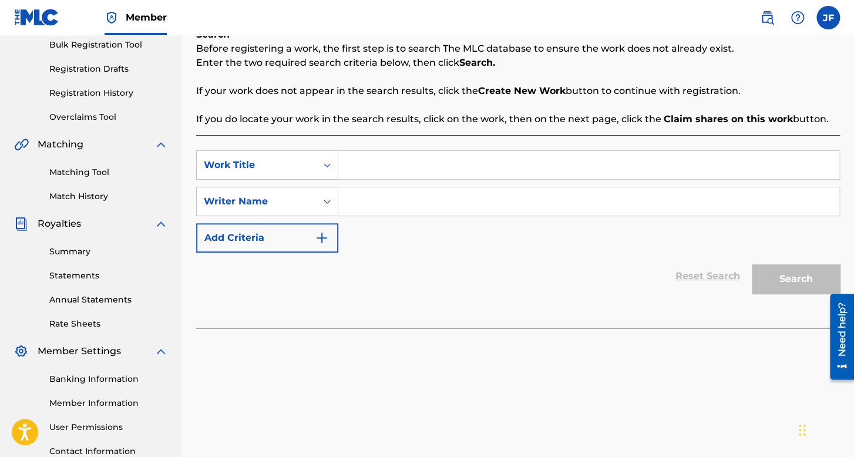
click at [410, 157] on input "Search Form" at bounding box center [588, 165] width 501 height 28
type input "El w"
click at [811, 18] on div "JF JF Jared Alexander Flores Ramirez vazq1gue3@gmail.com Notification Preferenc…" at bounding box center [794, 17] width 92 height 23
click at [834, 18] on label at bounding box center [827, 17] width 23 height 23
click at [828, 18] on input "JF Jared Alexander Flores Ramirez vazq1gue3@gmail.com Notification Preferences …" at bounding box center [828, 18] width 0 height 0
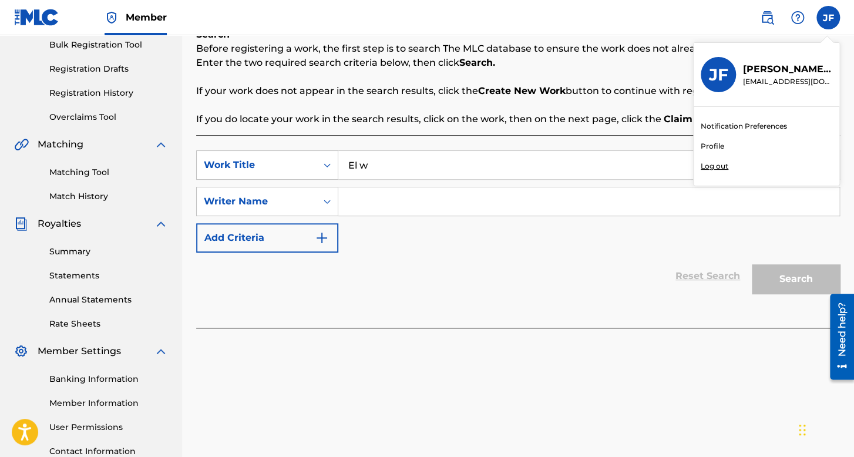
click at [601, 12] on nav "Member JF JF Jared Alexander Flores Ramirez vazq1gue3@gmail.com Notification Pr…" at bounding box center [427, 17] width 854 height 35
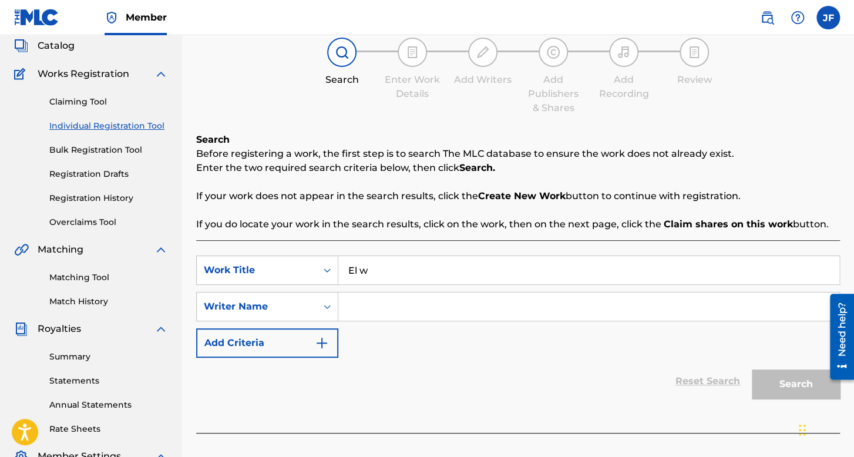
scroll to position [0, 0]
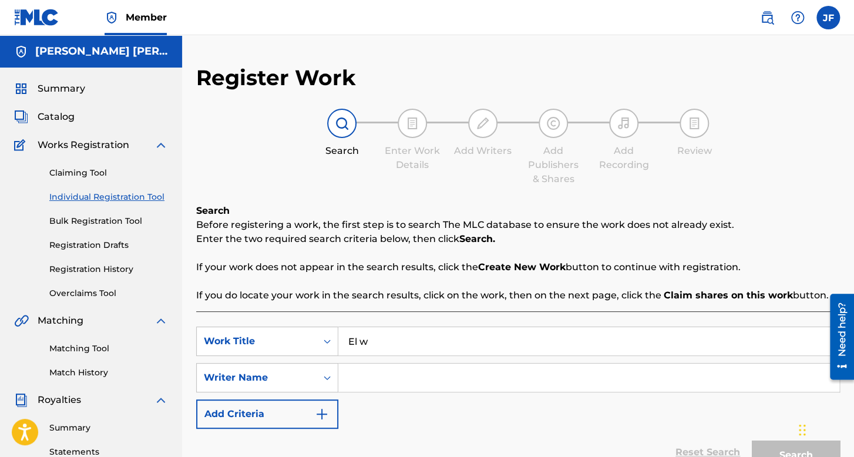
click at [129, 267] on link "Registration History" at bounding box center [108, 269] width 119 height 12
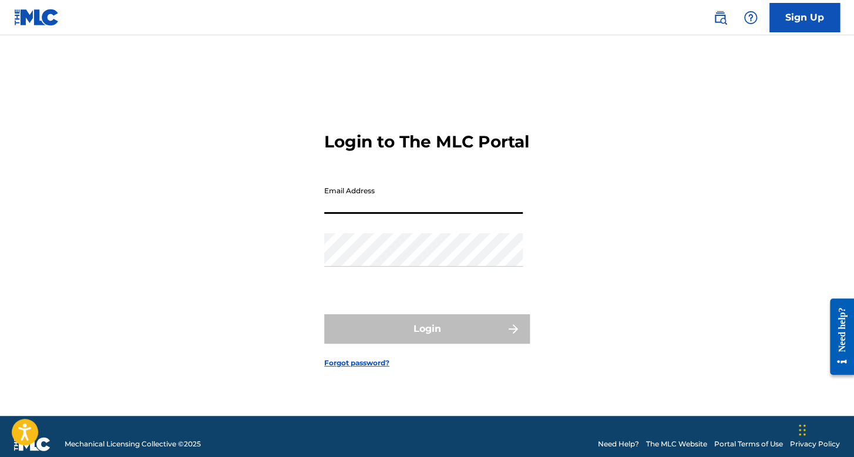
click at [395, 210] on input "Email Address" at bounding box center [423, 196] width 198 height 33
type input "[EMAIL_ADDRESS][DOMAIN_NAME]"
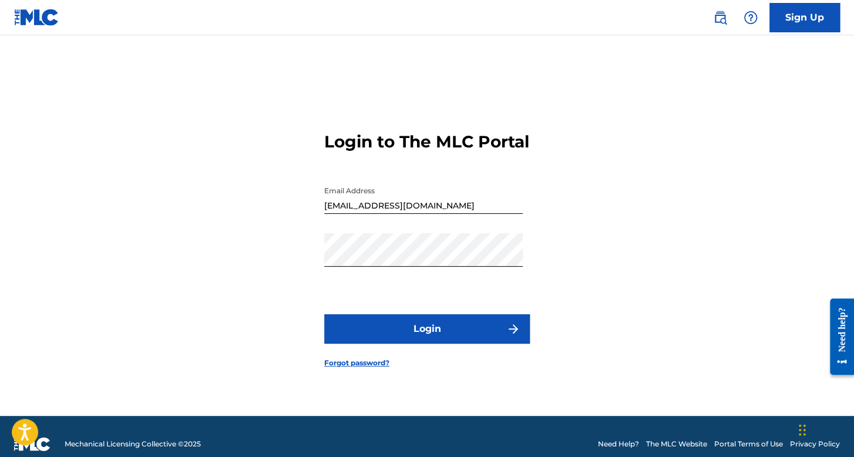
click at [350, 327] on button "Login" at bounding box center [426, 328] width 205 height 29
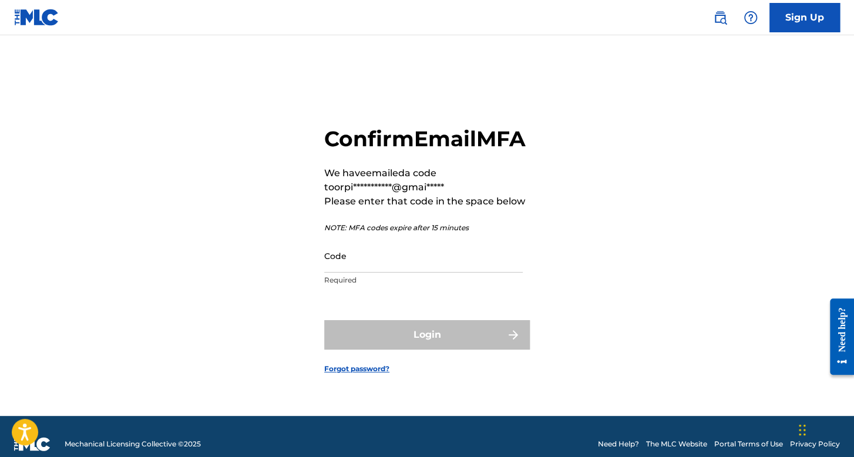
click at [395, 262] on input "Code" at bounding box center [423, 255] width 198 height 33
paste input "775794"
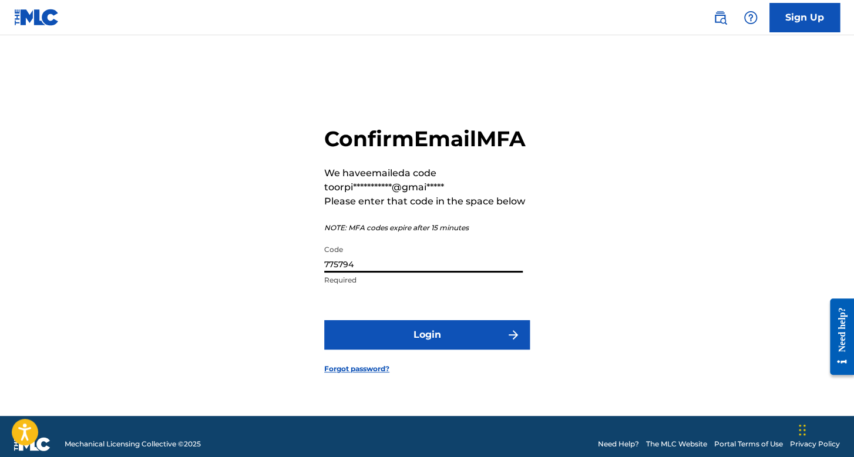
type input "775794"
click at [460, 341] on button "Login" at bounding box center [426, 334] width 205 height 29
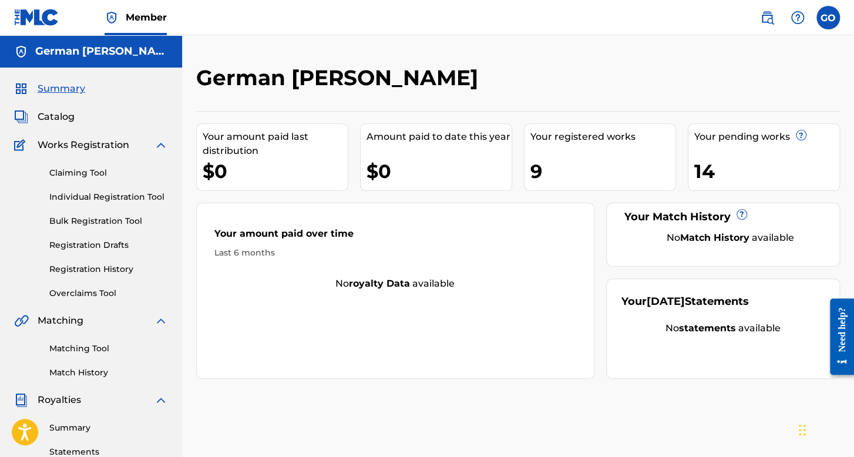
click at [112, 271] on link "Registration History" at bounding box center [108, 269] width 119 height 12
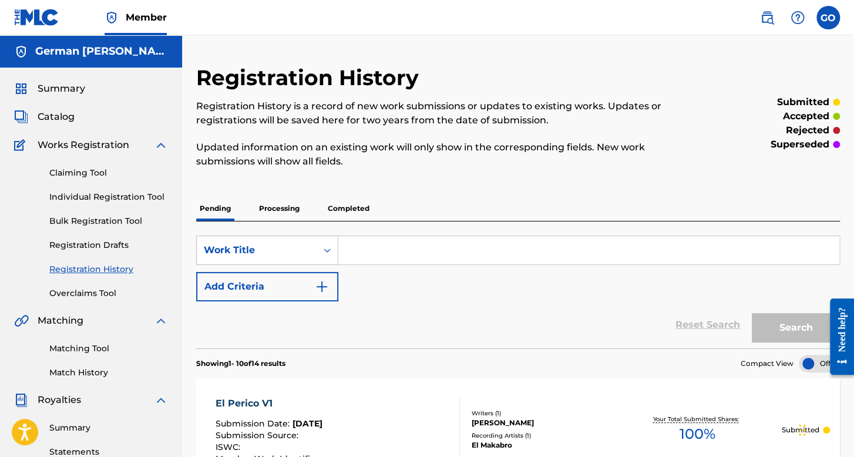
click at [124, 197] on link "Individual Registration Tool" at bounding box center [108, 197] width 119 height 12
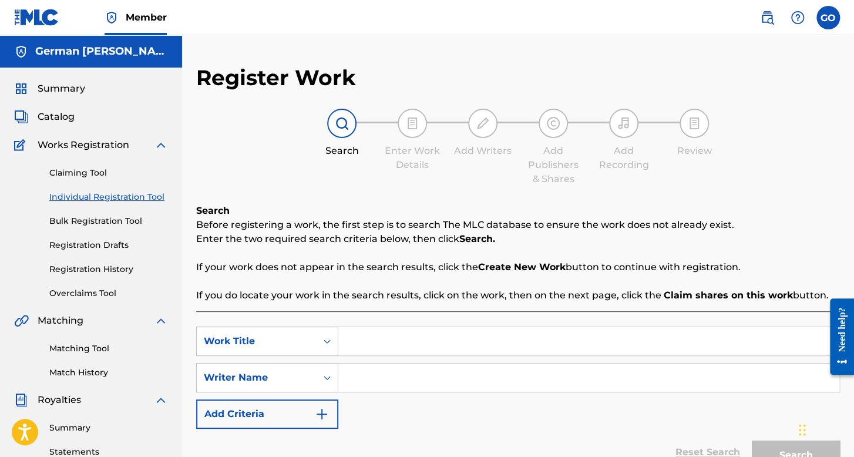
click at [369, 341] on input "Search Form" at bounding box center [588, 341] width 501 height 28
type input "el wero v5"
click at [484, 366] on input "Search Form" at bounding box center [588, 377] width 501 height 28
type input "yahir ortega"
click at [751, 440] on button "Search" at bounding box center [795, 454] width 88 height 29
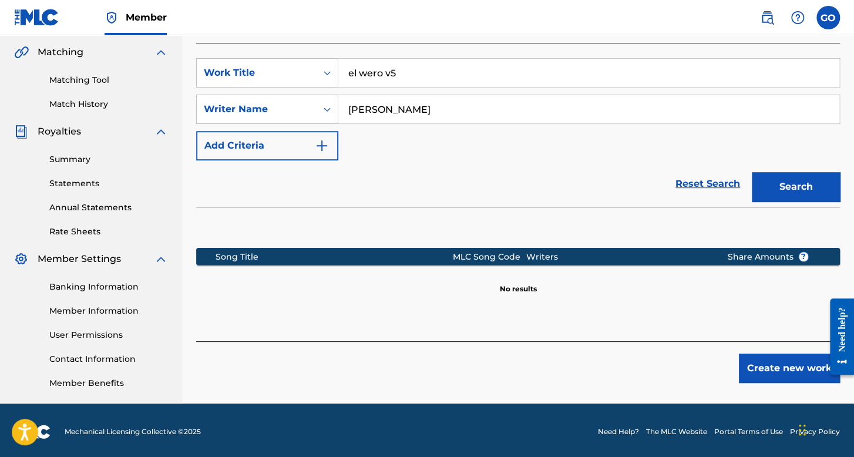
scroll to position [271, 0]
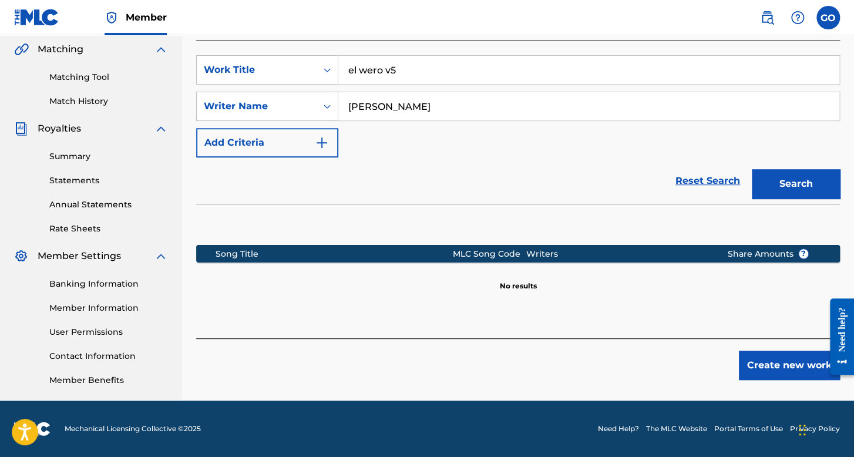
click at [764, 356] on button "Create new work" at bounding box center [789, 364] width 101 height 29
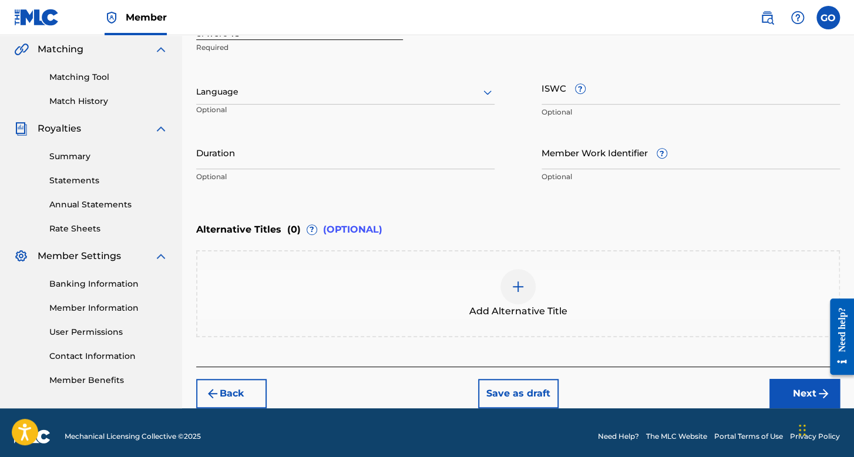
scroll to position [154, 0]
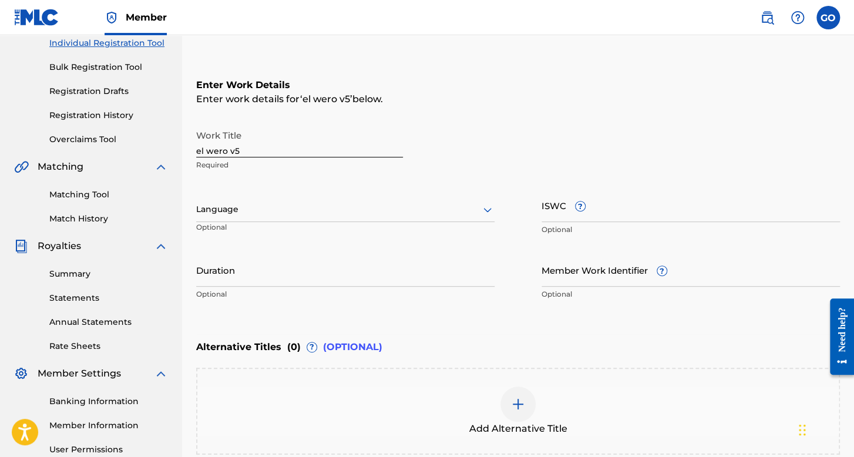
click at [200, 146] on input "el wero v5" at bounding box center [299, 140] width 207 height 33
type input "El wero v5"
click at [242, 197] on div "Language" at bounding box center [345, 209] width 298 height 25
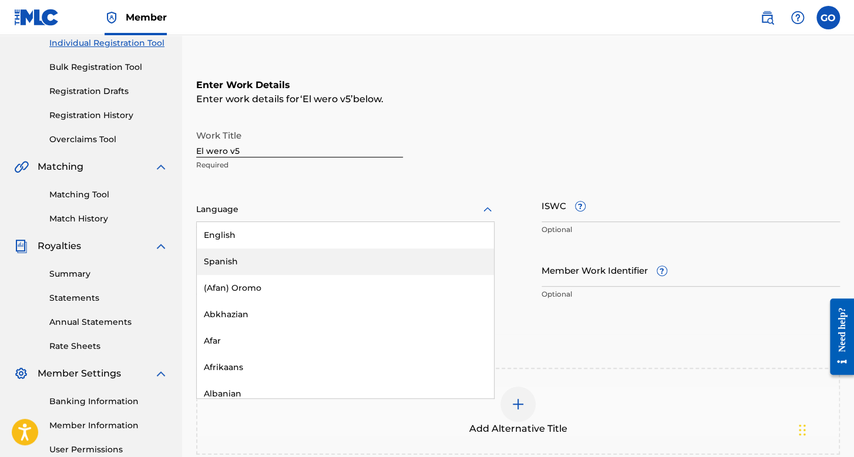
click at [252, 257] on div "Spanish" at bounding box center [345, 261] width 297 height 26
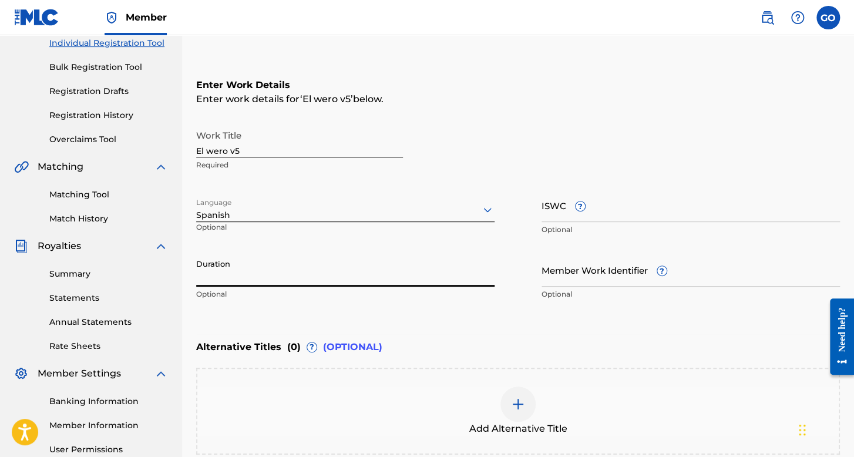
click at [254, 262] on input "Duration" at bounding box center [345, 269] width 298 height 33
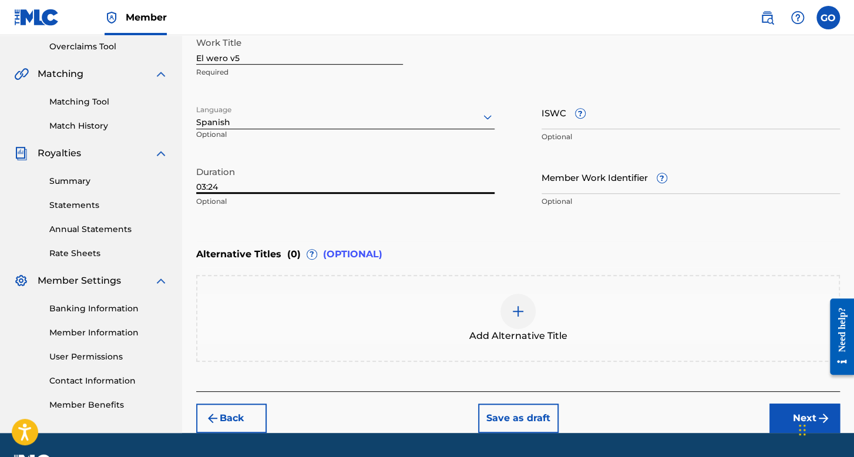
scroll to position [271, 0]
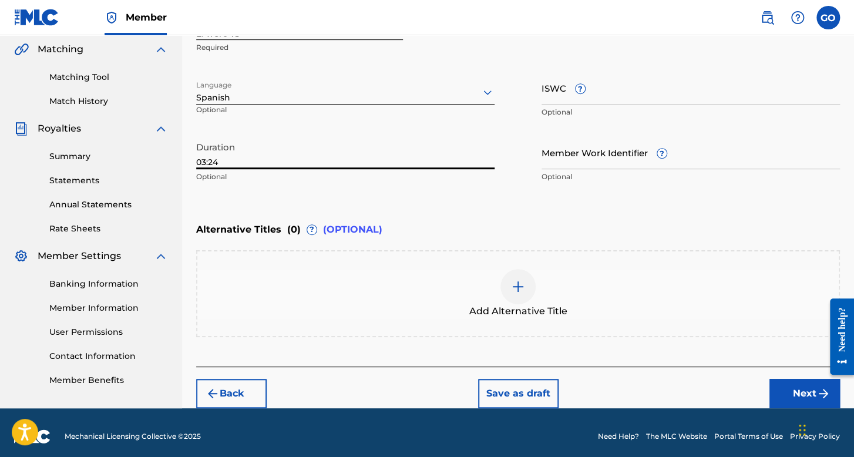
type input "03:24"
click at [791, 388] on button "Next" at bounding box center [804, 393] width 70 height 29
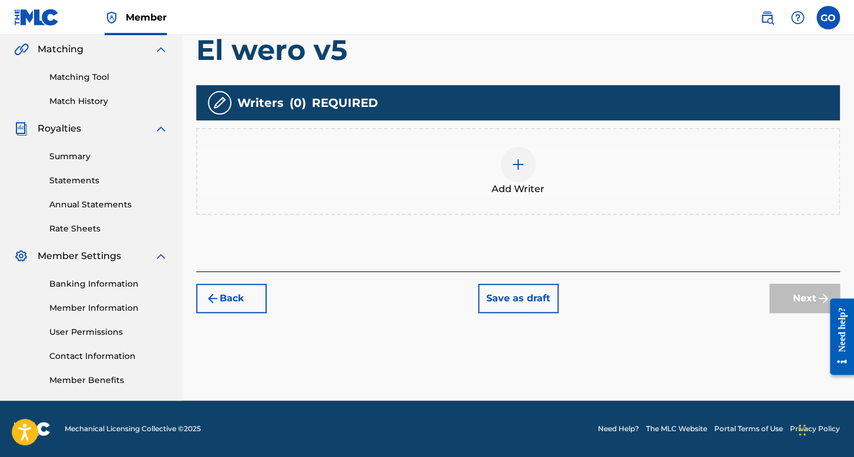
click at [533, 170] on div at bounding box center [517, 164] width 35 height 35
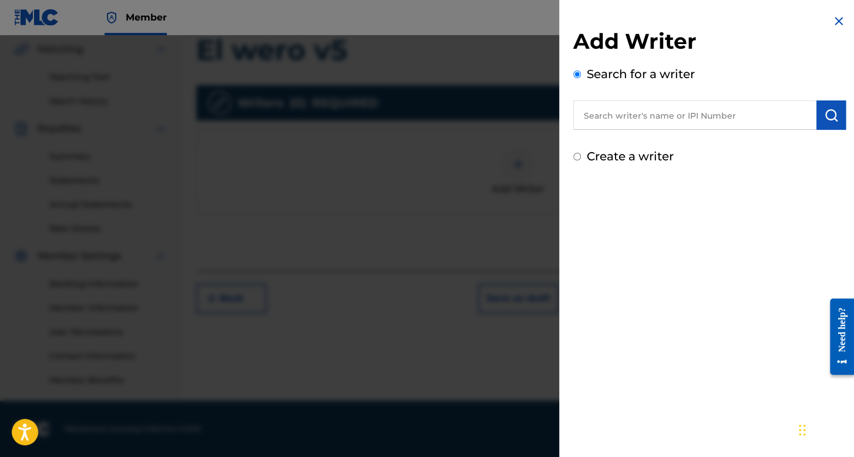
click at [575, 157] on input "Create a writer" at bounding box center [577, 157] width 8 height 8
radio input "false"
radio input "true"
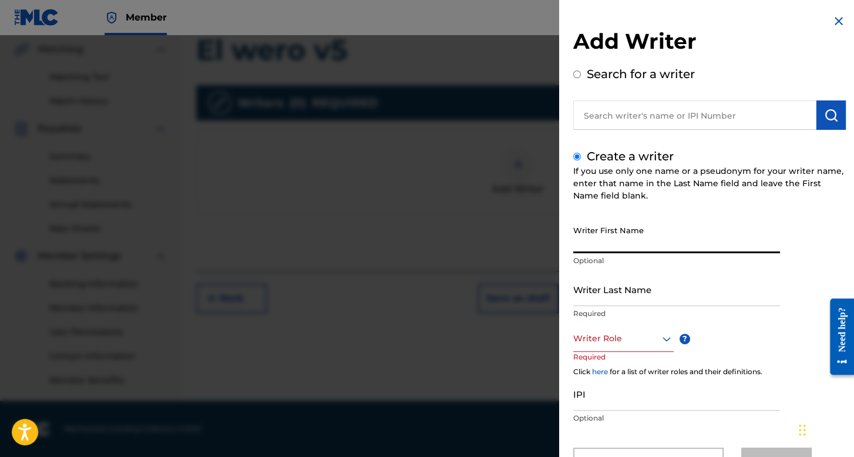
click at [643, 242] on input "Writer First Name" at bounding box center [676, 236] width 207 height 33
type input "y"
type input "Yahir"
click at [639, 284] on input "Writer Last Name" at bounding box center [676, 288] width 207 height 33
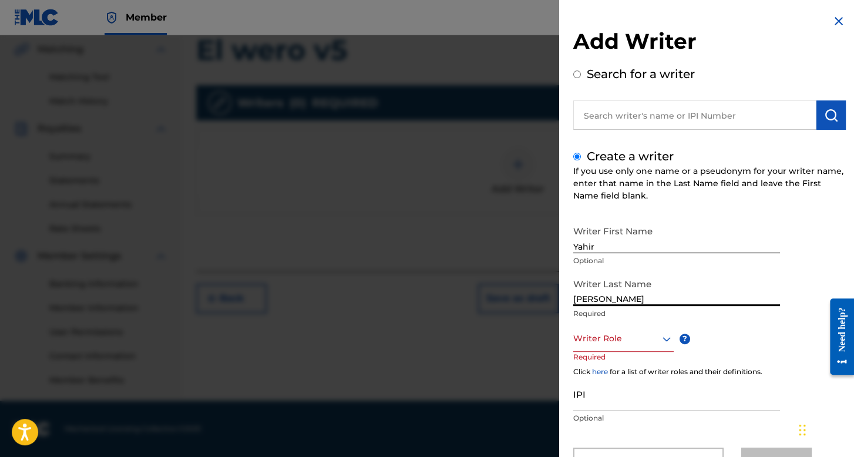
type input "Ortega"
click at [638, 344] on div "Writer Role" at bounding box center [623, 338] width 100 height 26
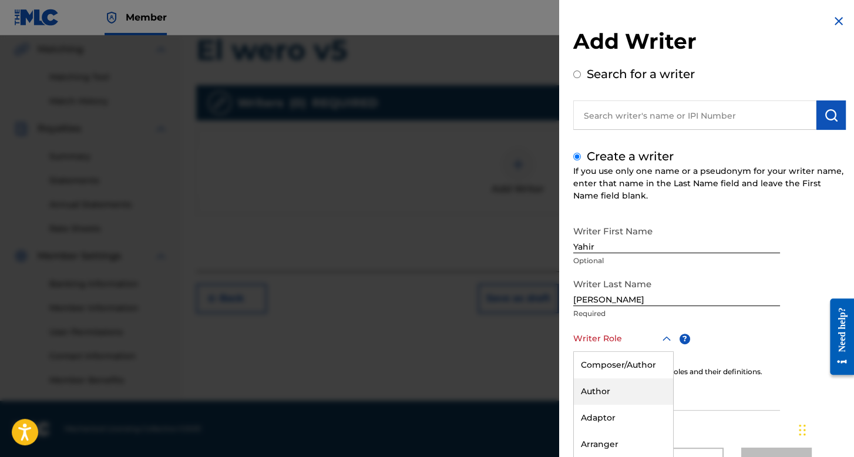
scroll to position [52, 0]
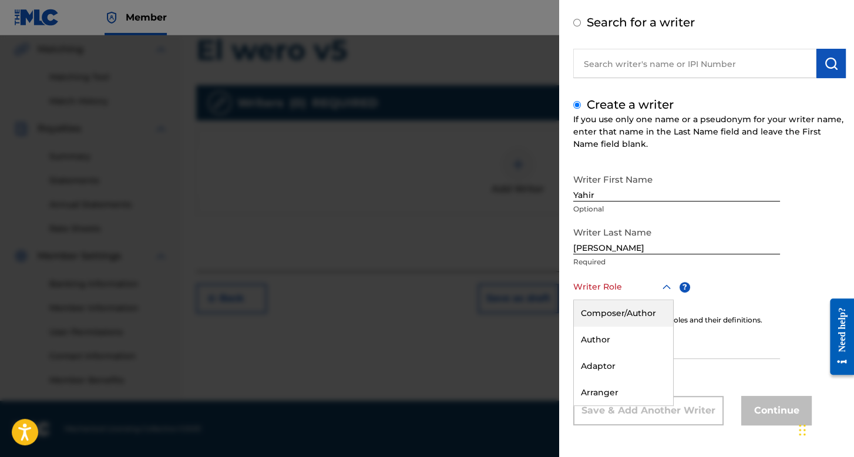
click at [647, 303] on div "Composer/Author" at bounding box center [623, 313] width 99 height 26
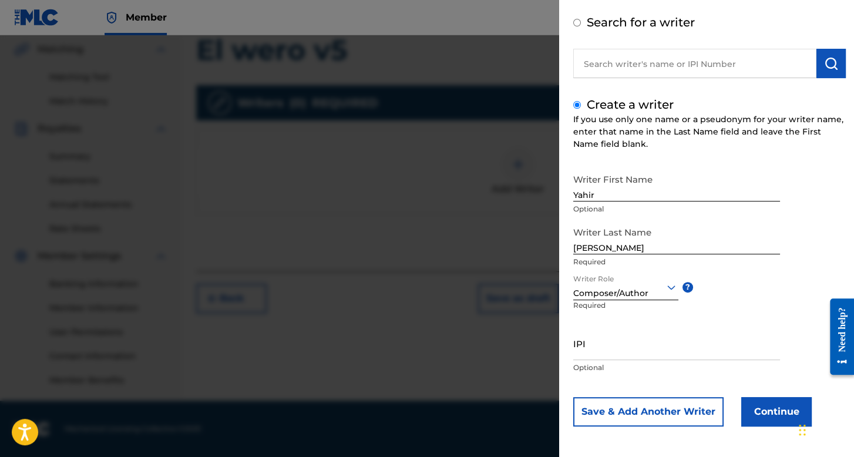
click at [764, 419] on button "Continue" at bounding box center [776, 411] width 70 height 29
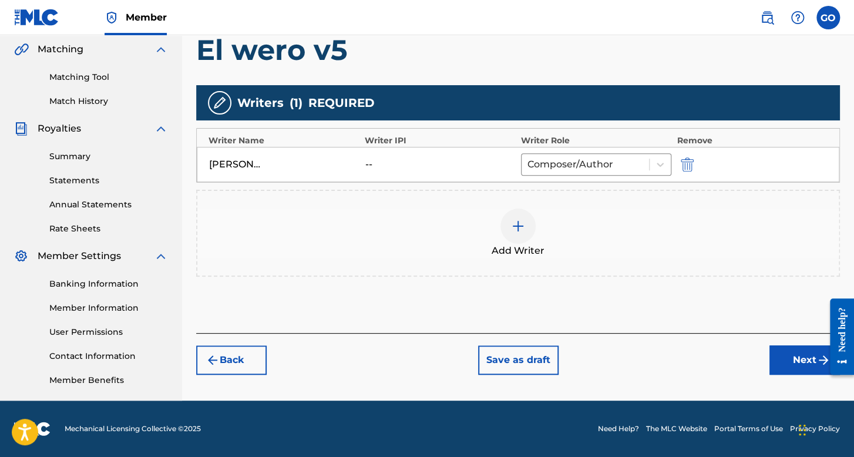
click at [521, 231] on img at bounding box center [518, 226] width 14 height 14
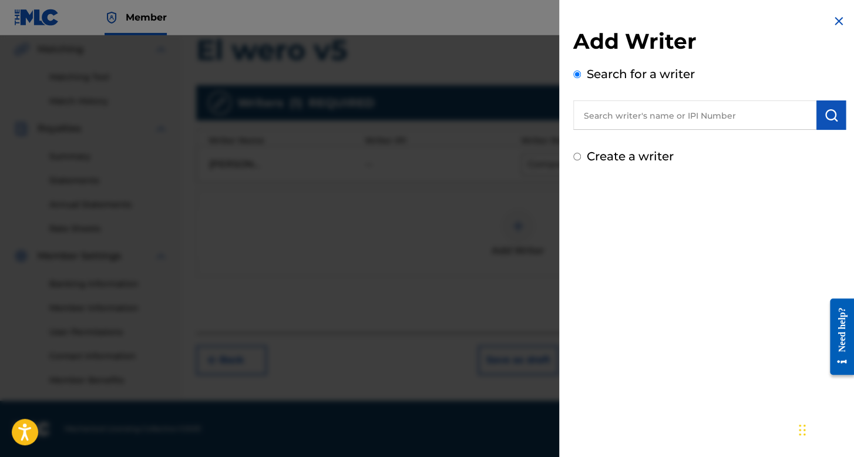
click at [505, 228] on div at bounding box center [427, 263] width 854 height 457
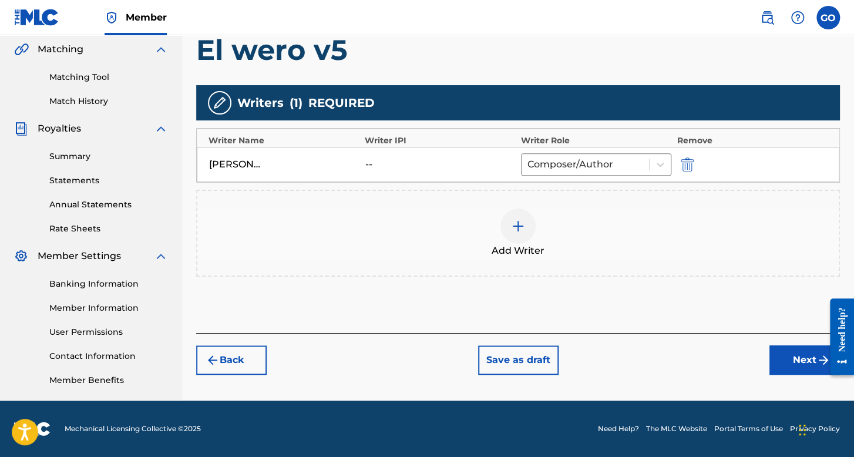
click at [788, 363] on button "Next" at bounding box center [804, 359] width 70 height 29
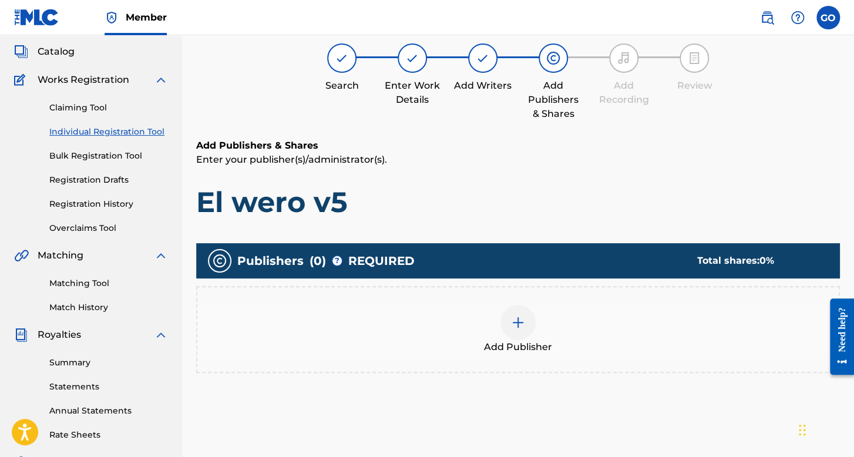
scroll to position [53, 0]
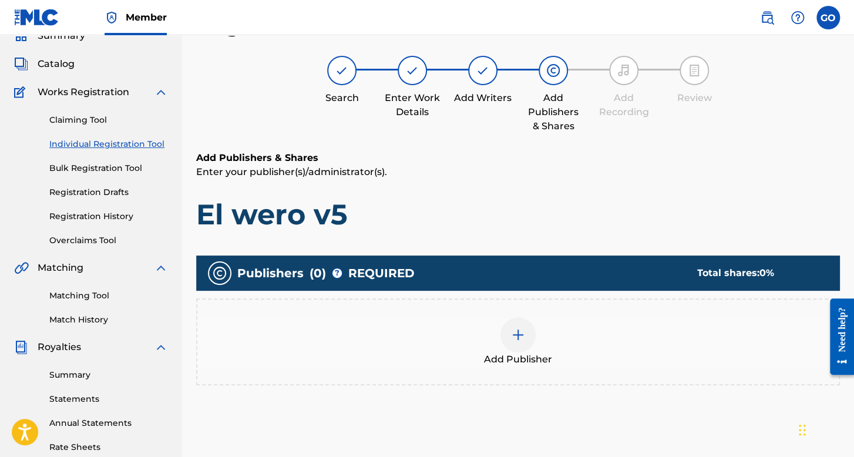
click at [514, 332] on img at bounding box center [518, 335] width 14 height 14
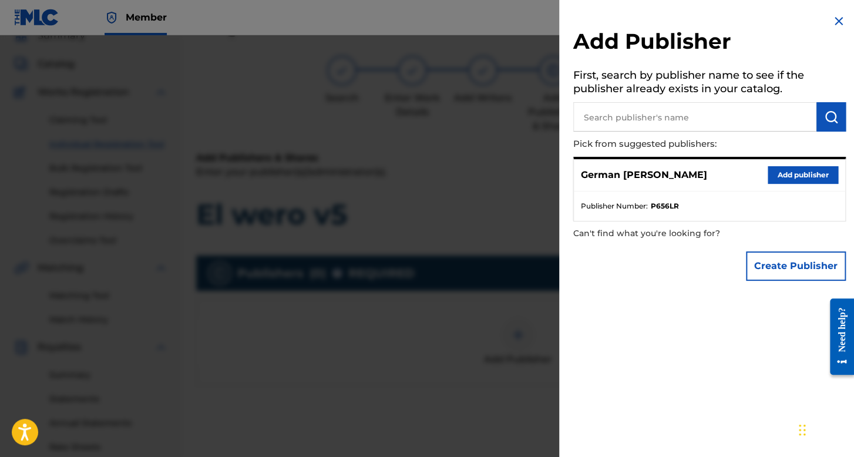
click at [787, 176] on button "Add publisher" at bounding box center [802, 175] width 70 height 18
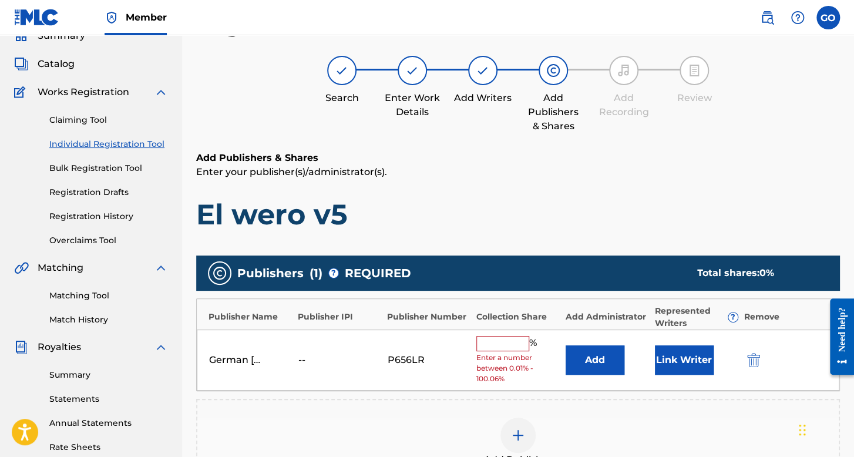
click at [500, 346] on input "text" at bounding box center [502, 343] width 53 height 15
type input "100"
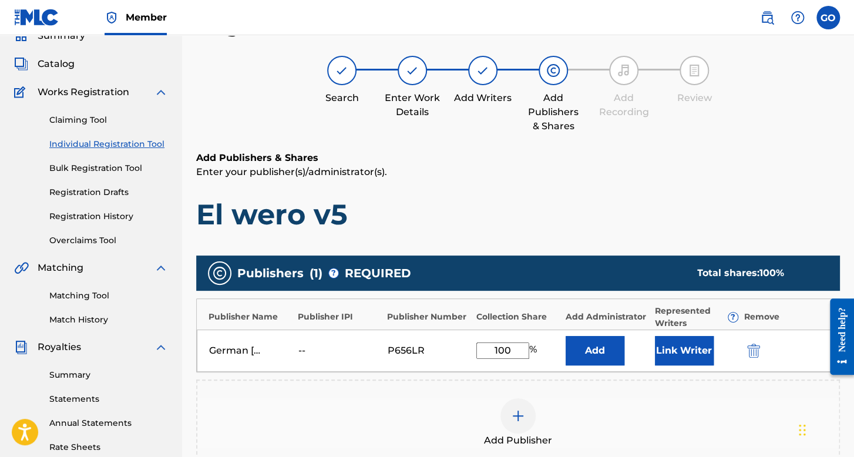
click at [684, 342] on button "Link Writer" at bounding box center [684, 350] width 59 height 29
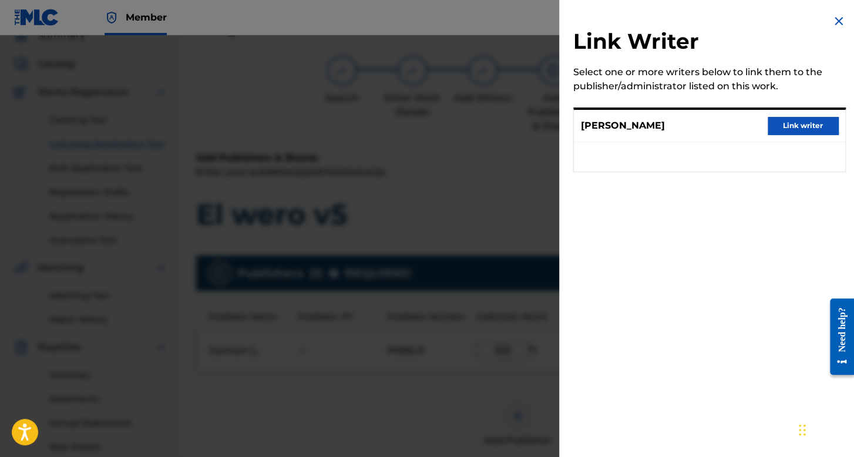
click at [820, 119] on button "Link writer" at bounding box center [802, 126] width 70 height 18
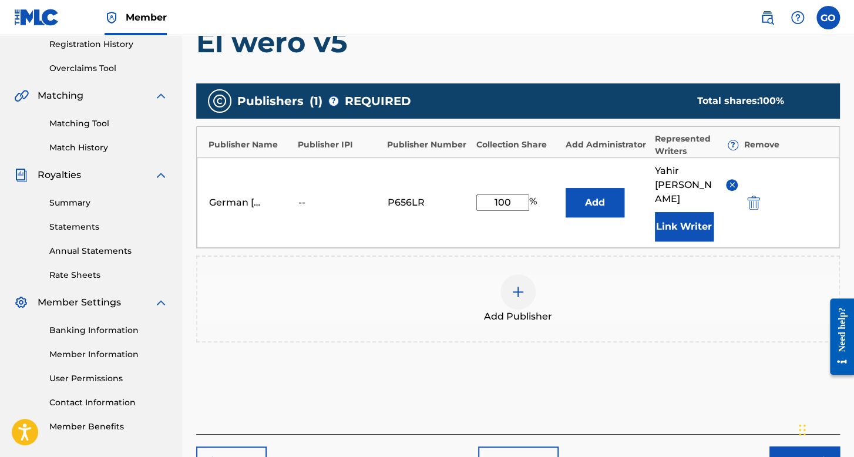
scroll to position [271, 0]
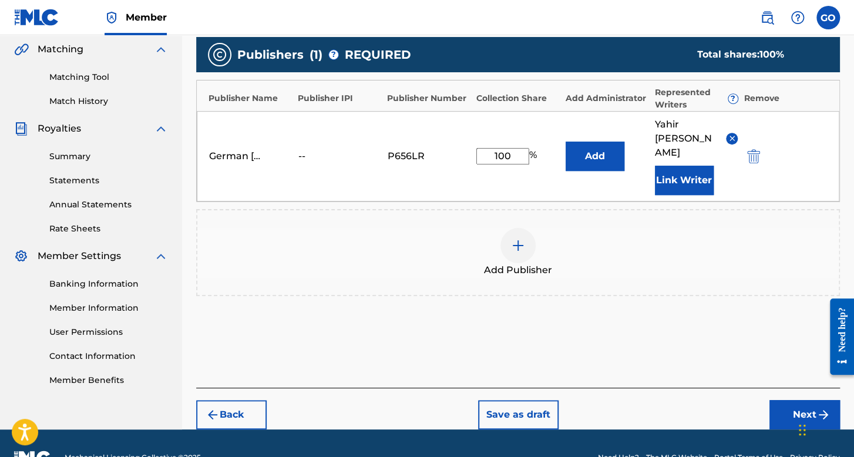
drag, startPoint x: 765, startPoint y: 381, endPoint x: 771, endPoint y: 383, distance: 6.1
click at [770, 387] on div "Back Save as draft Next" at bounding box center [517, 408] width 643 height 42
click at [771, 400] on button "Next" at bounding box center [804, 414] width 70 height 29
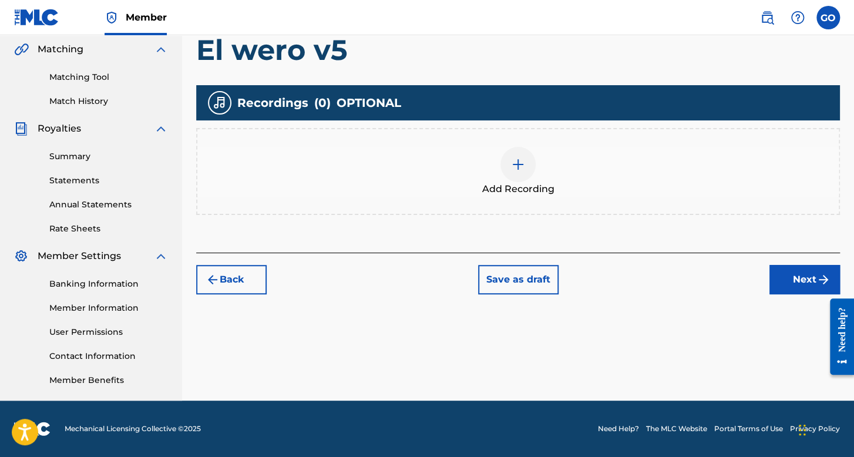
click at [510, 157] on div at bounding box center [517, 164] width 35 height 35
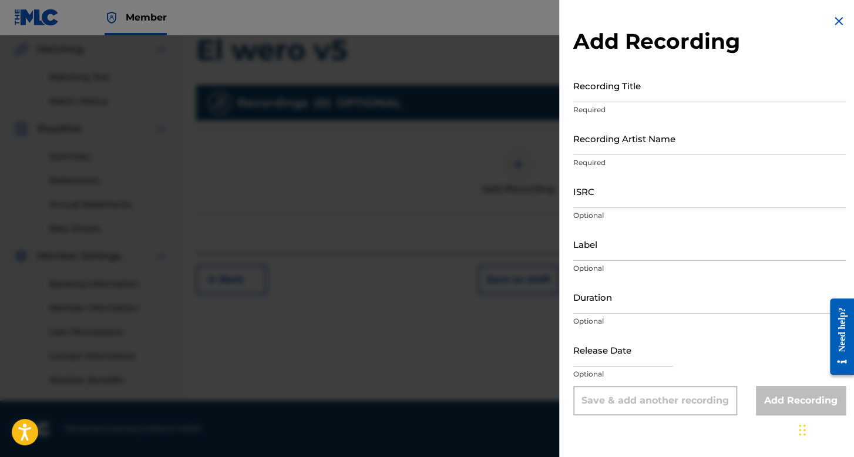
click at [689, 90] on input "Recording Title" at bounding box center [709, 85] width 272 height 33
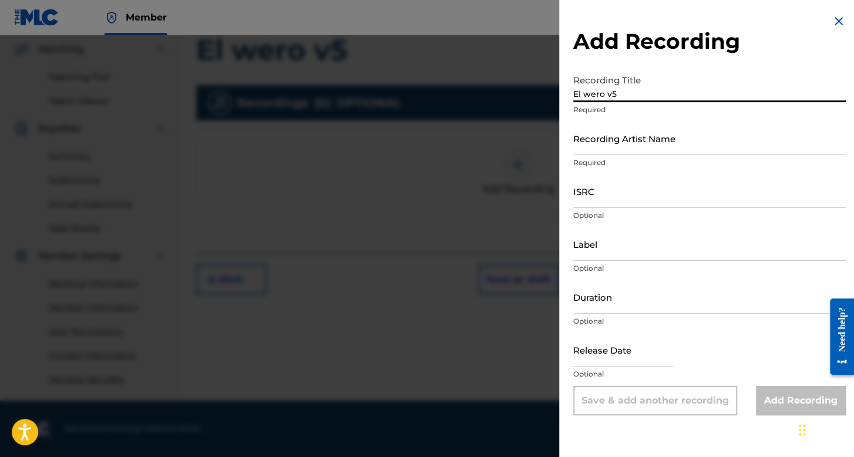
type input "El wero v5"
click at [646, 151] on input "Recording Artist Name" at bounding box center [709, 138] width 272 height 33
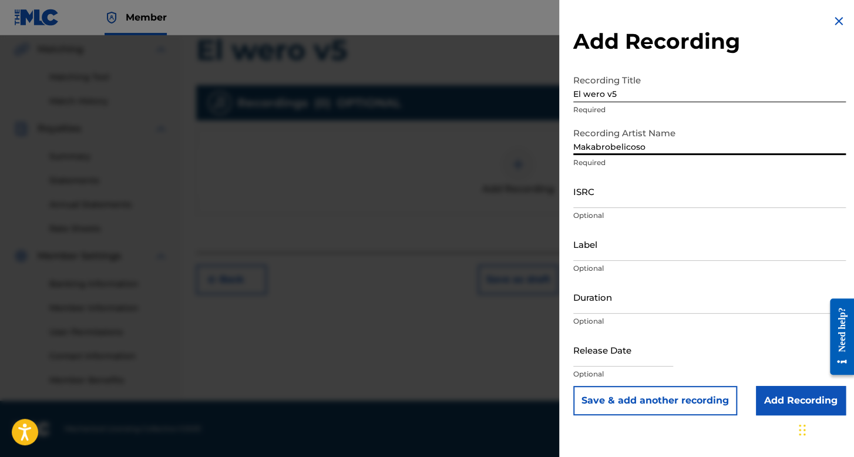
type input "Makabrobelicoso"
click at [596, 93] on input "El wero v5" at bounding box center [709, 85] width 272 height 33
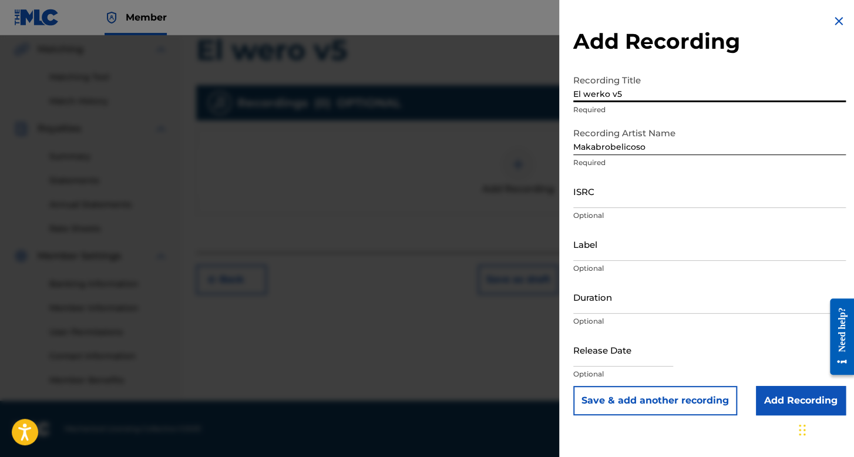
type input "El werko v5"
click at [451, 257] on div at bounding box center [427, 263] width 854 height 457
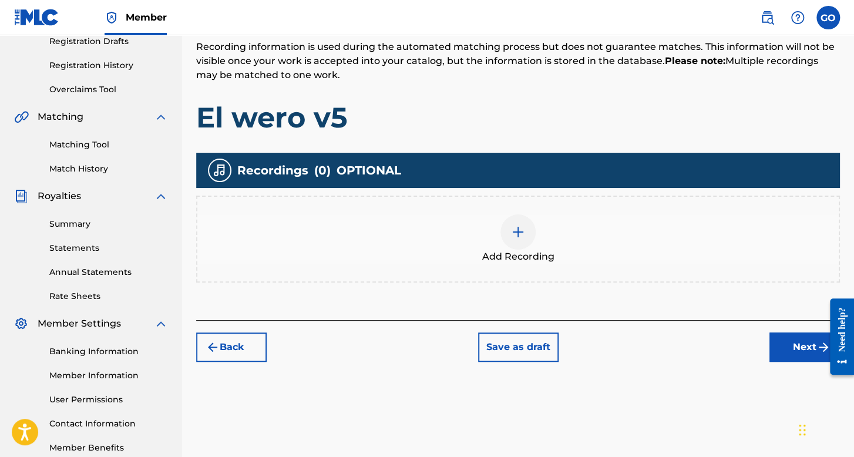
scroll to position [154, 0]
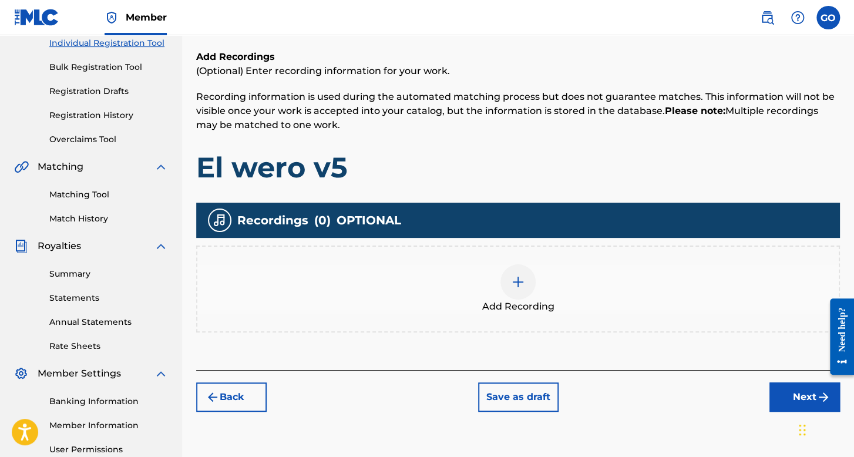
click at [257, 387] on button "Back" at bounding box center [231, 396] width 70 height 29
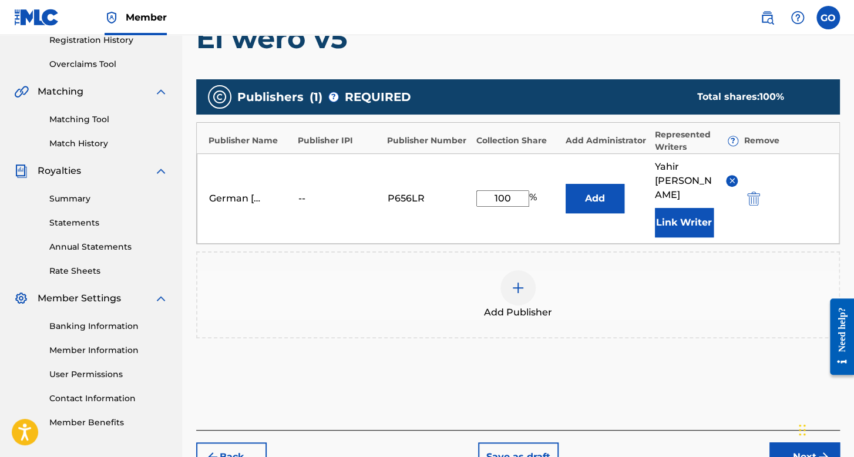
scroll to position [271, 0]
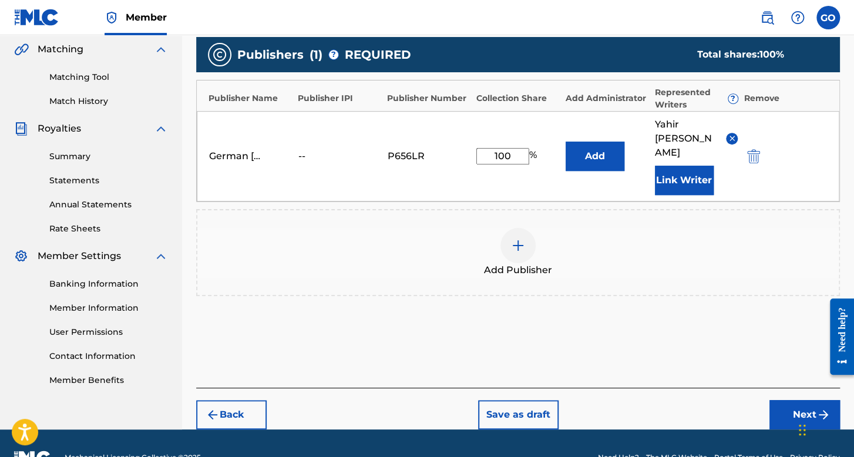
click at [244, 400] on button "Back" at bounding box center [231, 414] width 70 height 29
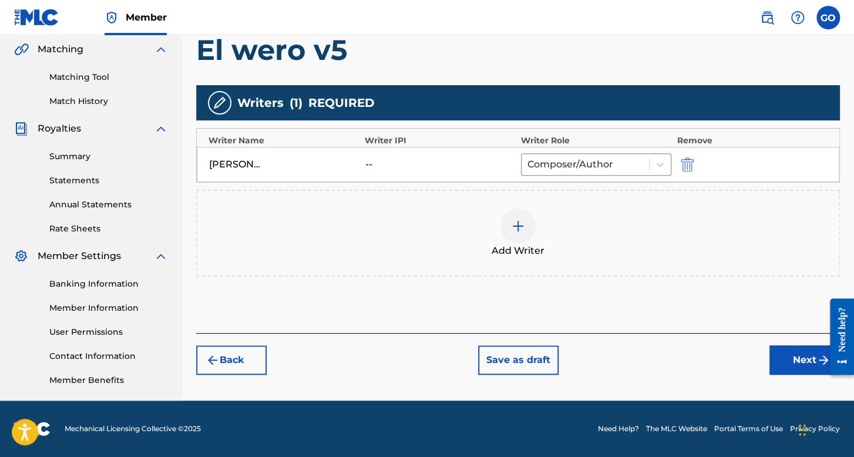
click at [248, 355] on button "Back" at bounding box center [231, 359] width 70 height 29
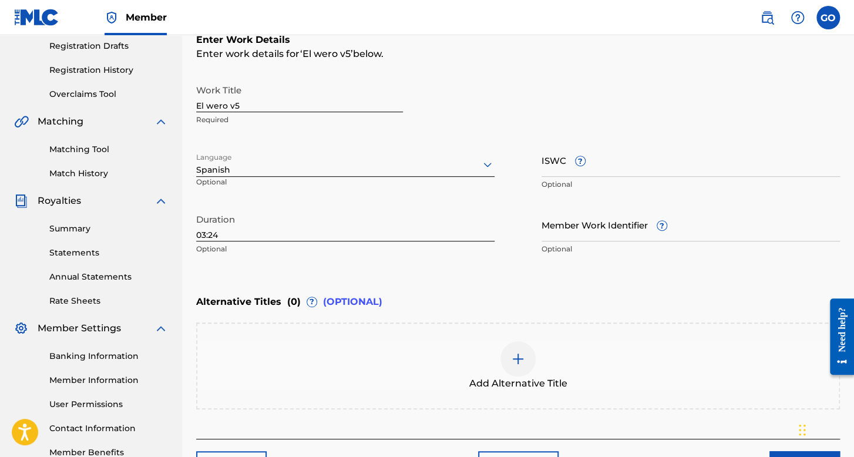
scroll to position [154, 0]
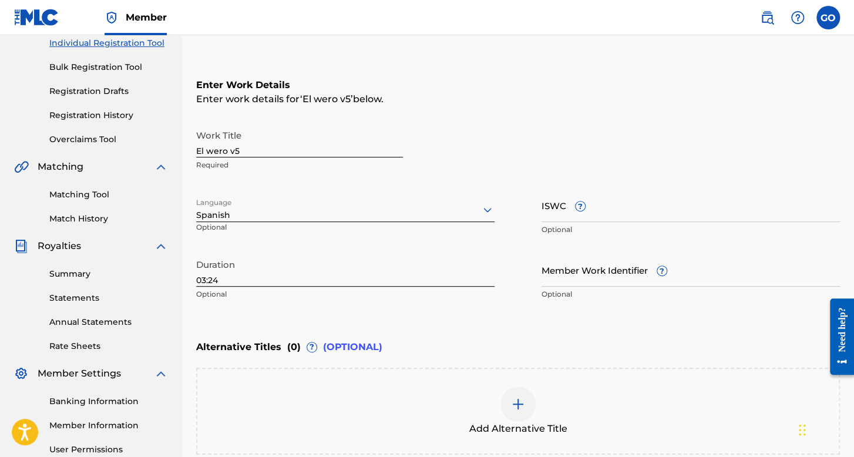
click at [221, 153] on input "El wero v5" at bounding box center [299, 140] width 207 height 33
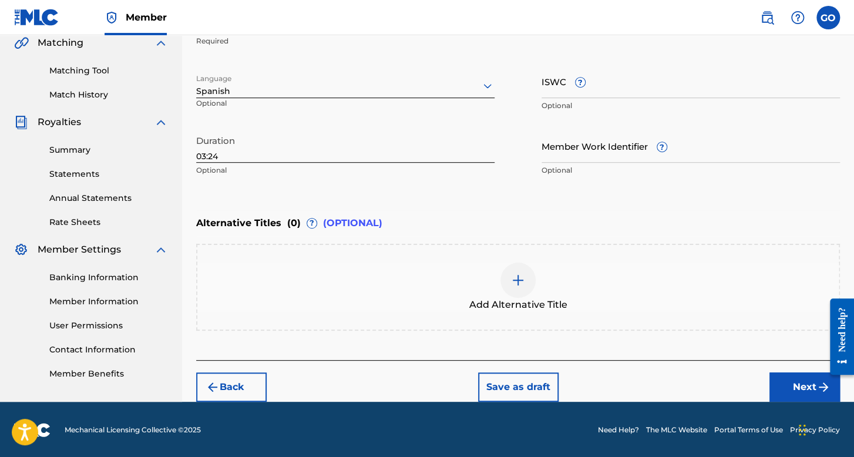
type input "El werko v5"
click at [791, 387] on button "Next" at bounding box center [804, 386] width 70 height 29
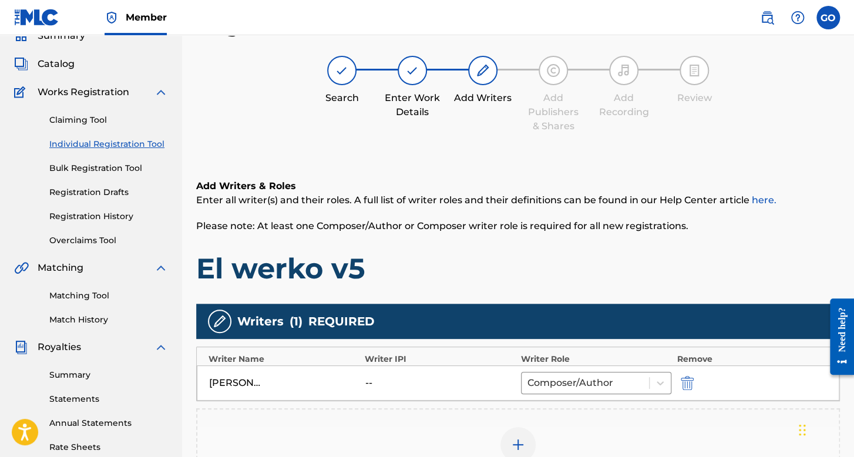
scroll to position [170, 0]
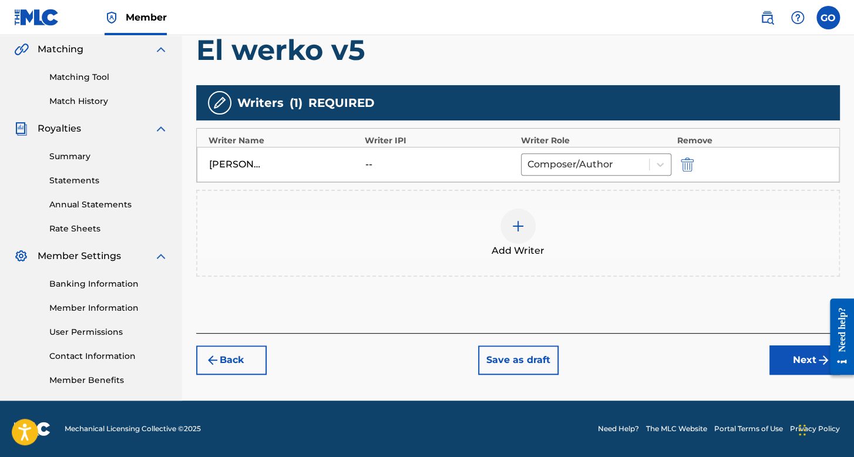
click at [797, 353] on button "Next" at bounding box center [804, 359] width 70 height 29
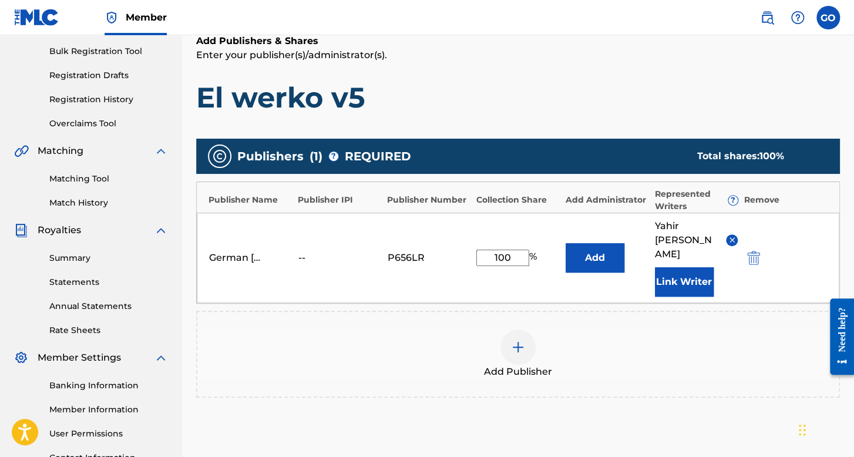
scroll to position [171, 0]
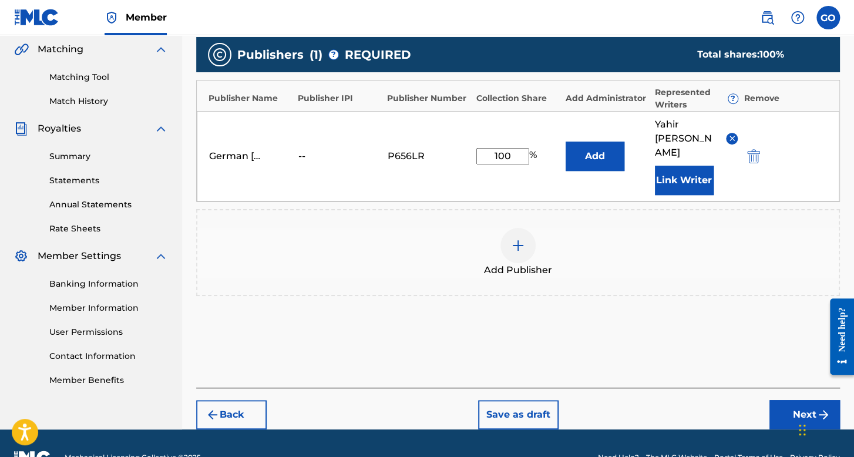
click at [788, 400] on button "Next" at bounding box center [804, 414] width 70 height 29
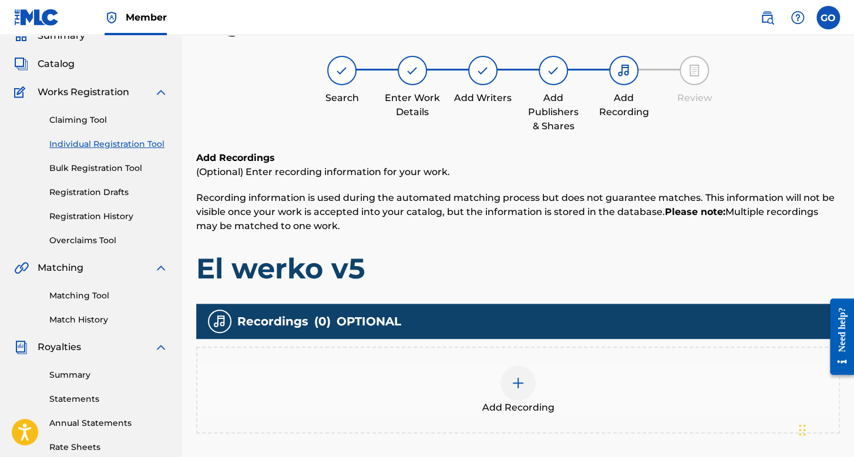
scroll to position [170, 0]
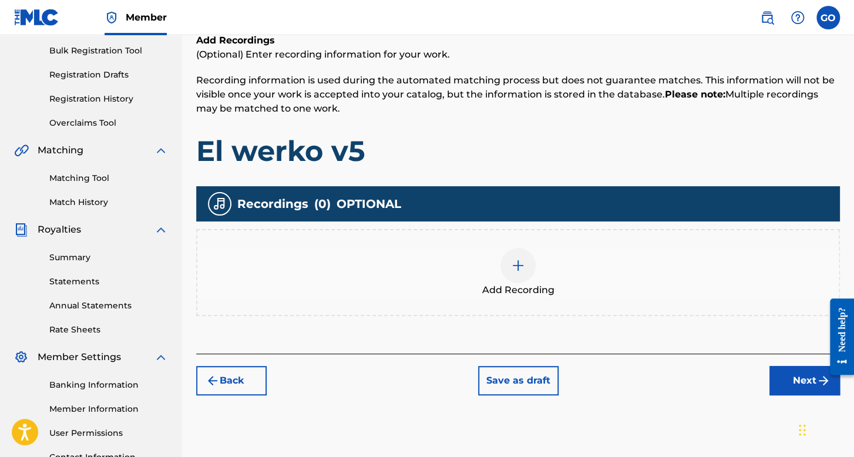
click at [525, 292] on span "Add Recording" at bounding box center [518, 290] width 72 height 14
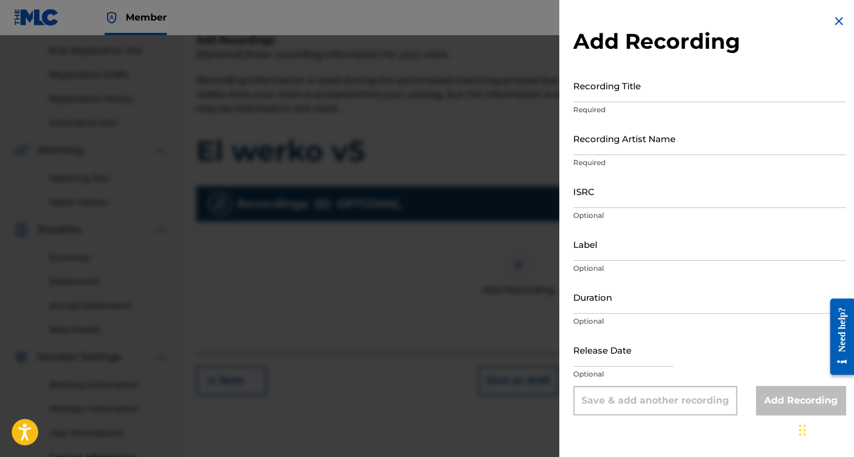
click at [615, 92] on input "Recording Title" at bounding box center [709, 85] width 272 height 33
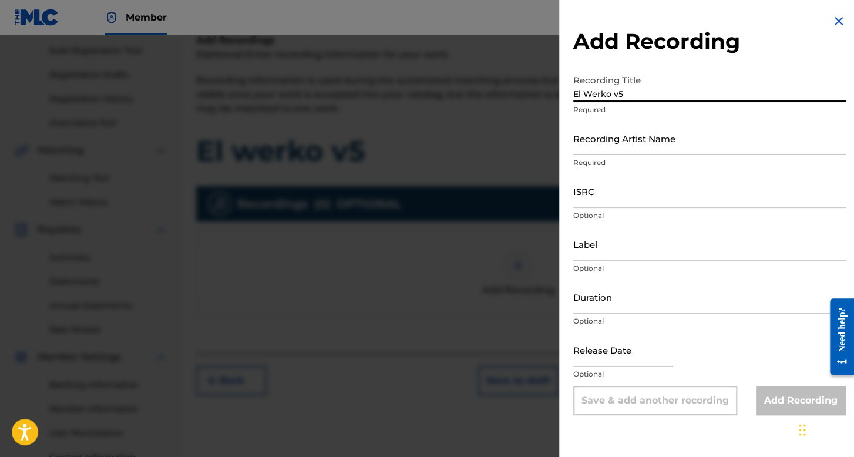
type input "El Werko v5"
click at [619, 141] on input "Recording Artist Name" at bounding box center [709, 138] width 272 height 33
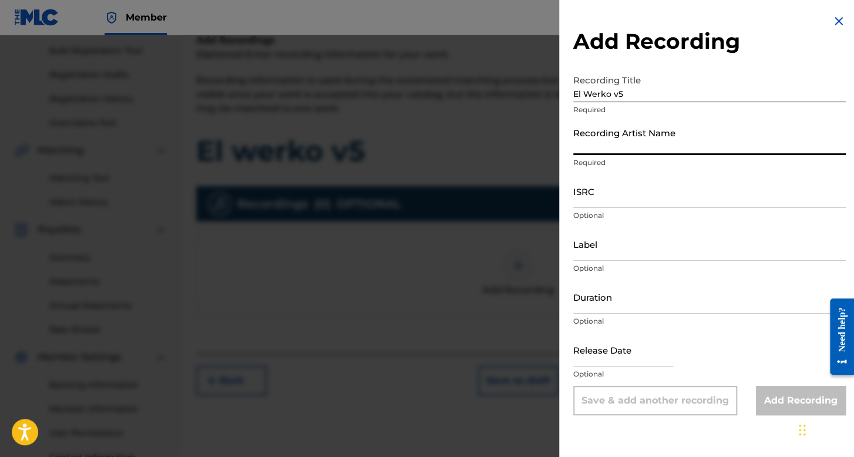
type input "Makabrobelicoso"
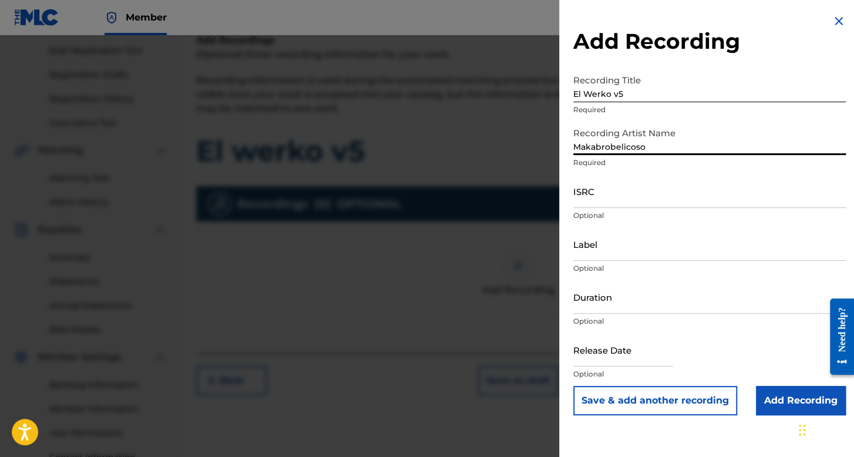
click at [643, 185] on input "ISRC" at bounding box center [709, 190] width 272 height 33
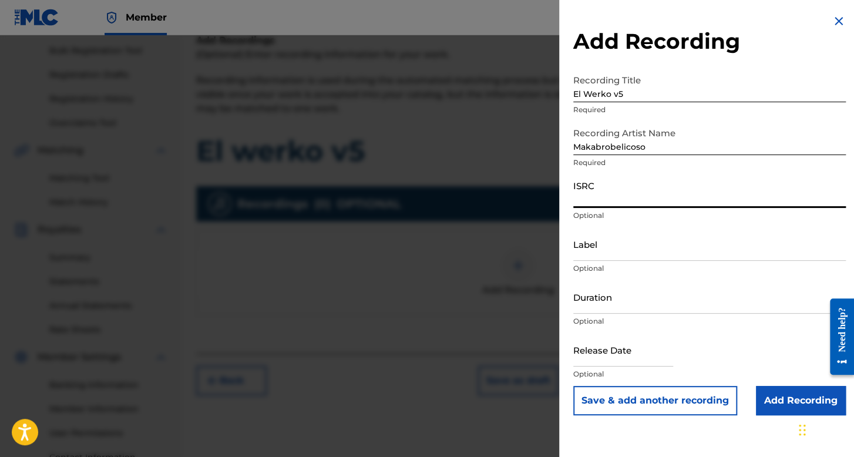
paste input "QZTPX2338196"
type input "QZTPX2338196"
click at [627, 303] on input "Duration" at bounding box center [709, 296] width 272 height 33
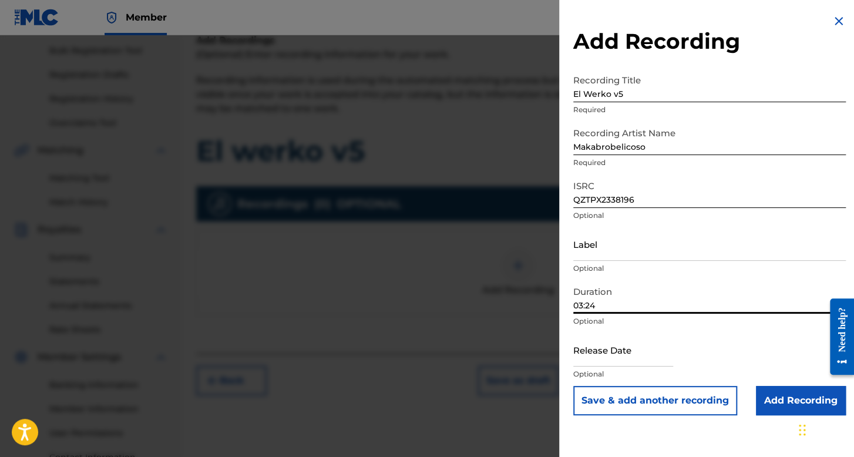
type input "03:24"
click at [616, 358] on input "text" at bounding box center [623, 349] width 100 height 33
select select "7"
select select "2025"
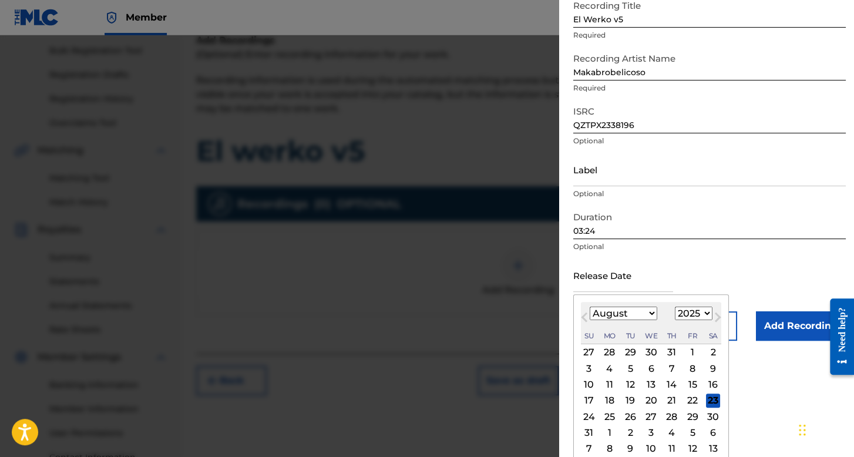
scroll to position [82, 0]
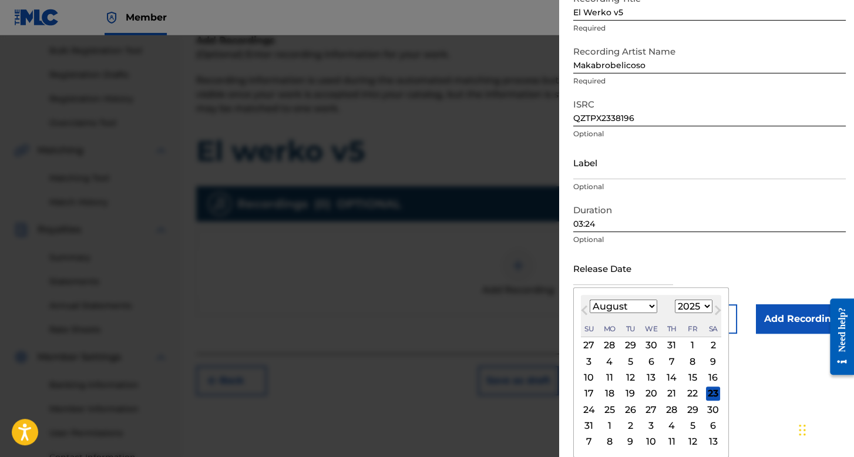
click at [601, 306] on select "January February March April May June July August September October November De…" at bounding box center [623, 306] width 68 height 14
select select "8"
click at [589, 313] on select "January February March April May June July August September October November De…" at bounding box center [623, 306] width 68 height 14
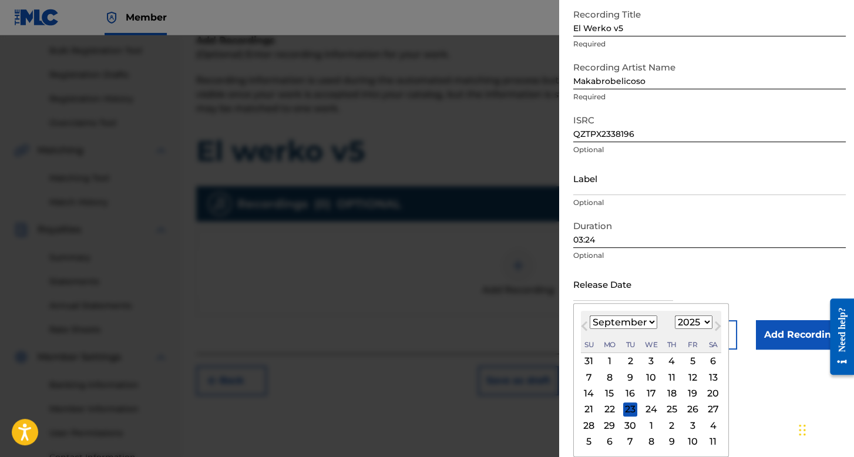
scroll to position [66, 0]
click at [688, 320] on select "1899 1900 1901 1902 1903 1904 1905 1906 1907 1908 1909 1910 1911 1912 1913 1914…" at bounding box center [694, 322] width 38 height 14
select select "2023"
click at [675, 315] on select "1899 1900 1901 1902 1903 1904 1905 1906 1907 1908 1909 1910 1911 1912 1913 1914…" at bounding box center [694, 322] width 38 height 14
click at [669, 377] on div "7" at bounding box center [672, 377] width 14 height 14
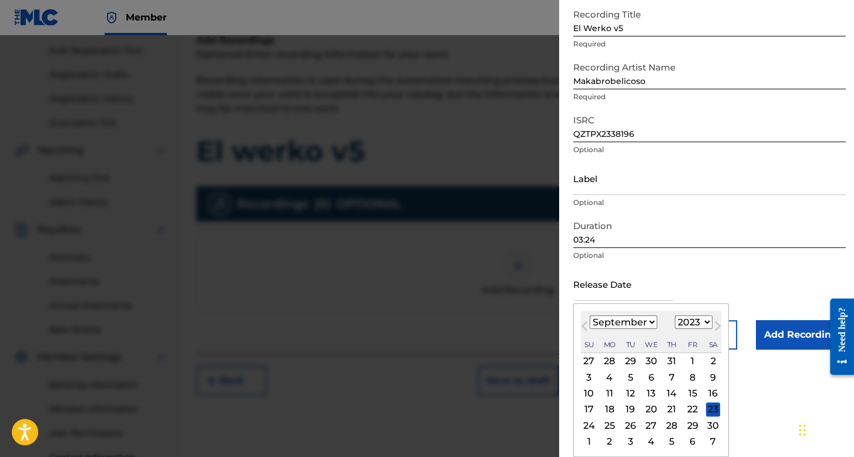
type input "September 7 2023"
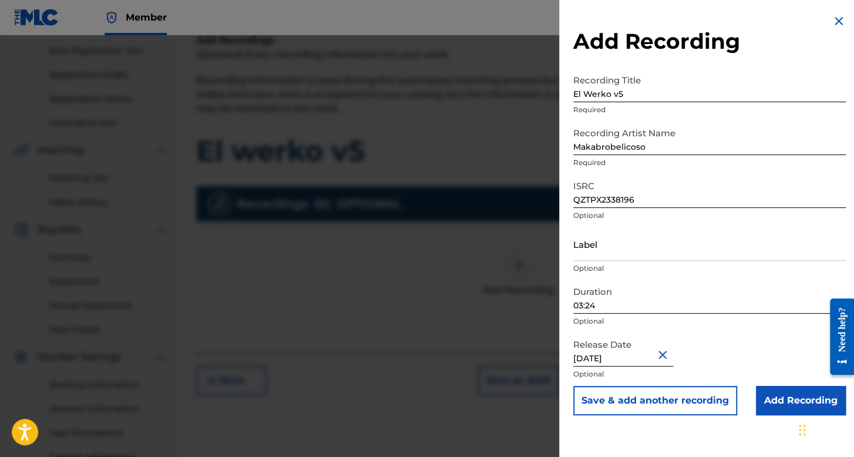
click at [762, 396] on input "Add Recording" at bounding box center [801, 400] width 90 height 29
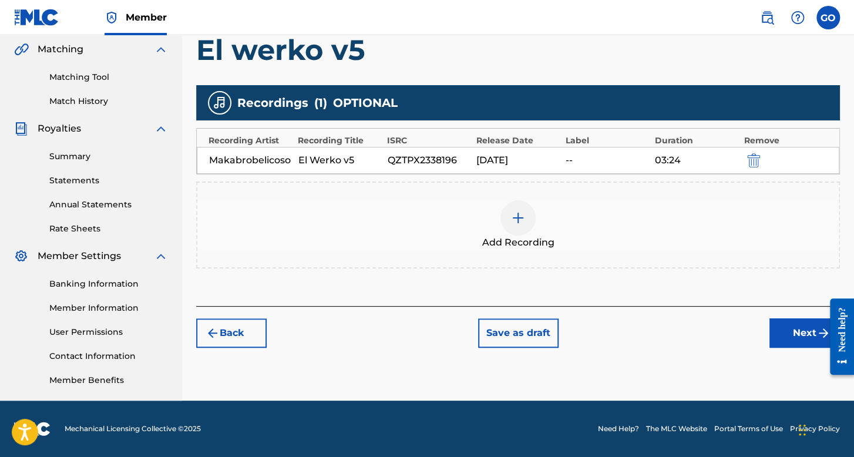
click at [784, 330] on button "Next" at bounding box center [804, 332] width 70 height 29
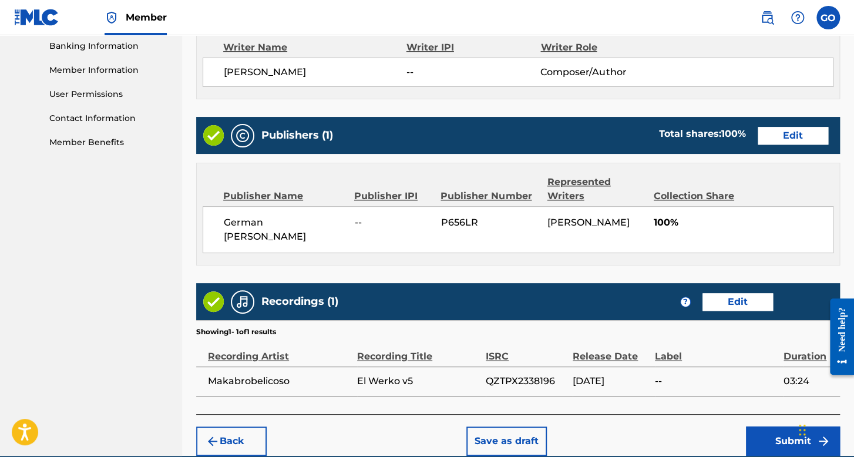
scroll to position [522, 0]
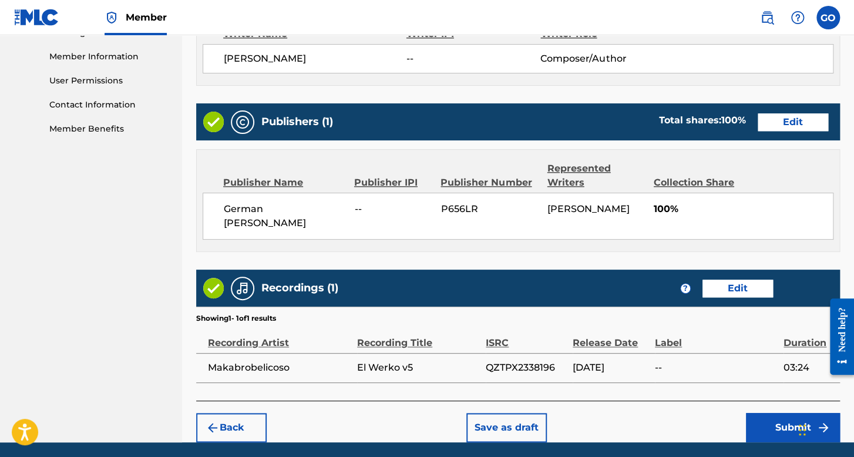
click at [751, 419] on button "Submit" at bounding box center [793, 427] width 94 height 29
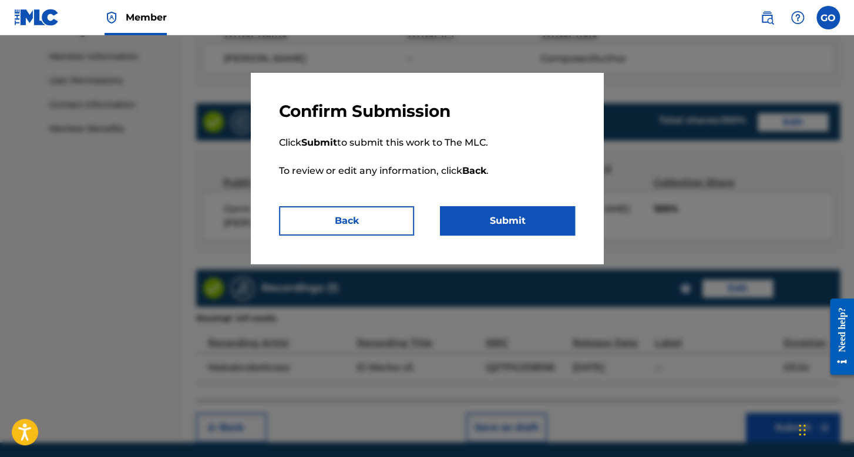
click at [527, 228] on button "Submit" at bounding box center [507, 220] width 135 height 29
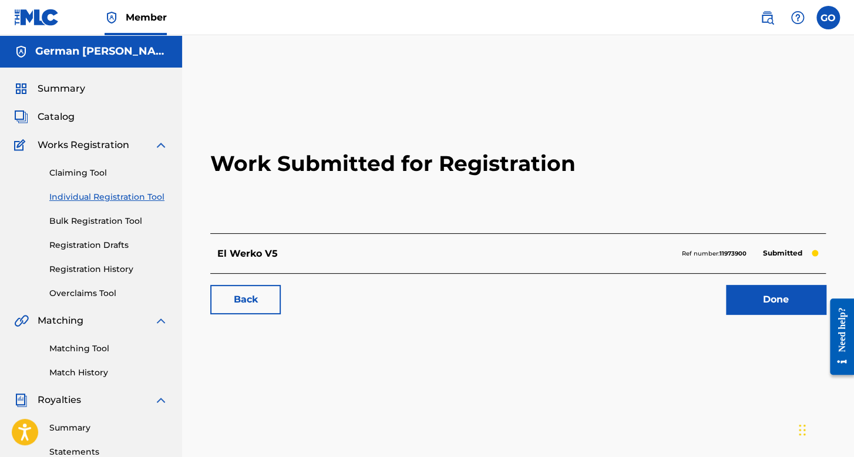
click at [143, 198] on link "Individual Registration Tool" at bounding box center [108, 197] width 119 height 12
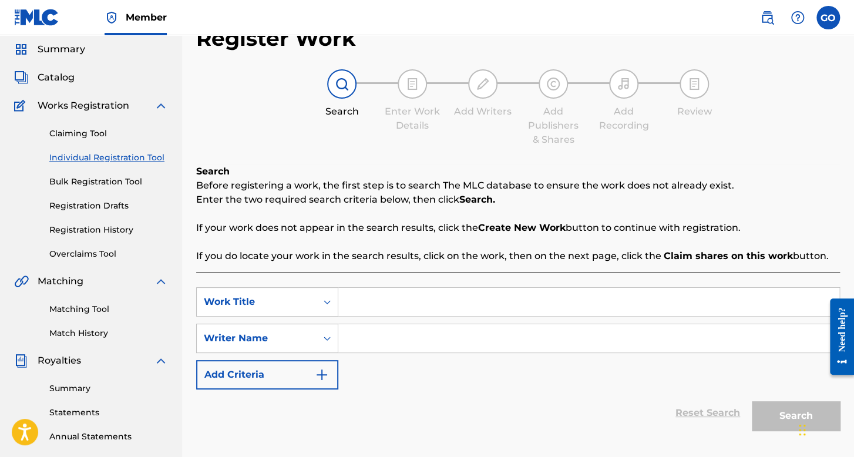
scroll to position [59, 0]
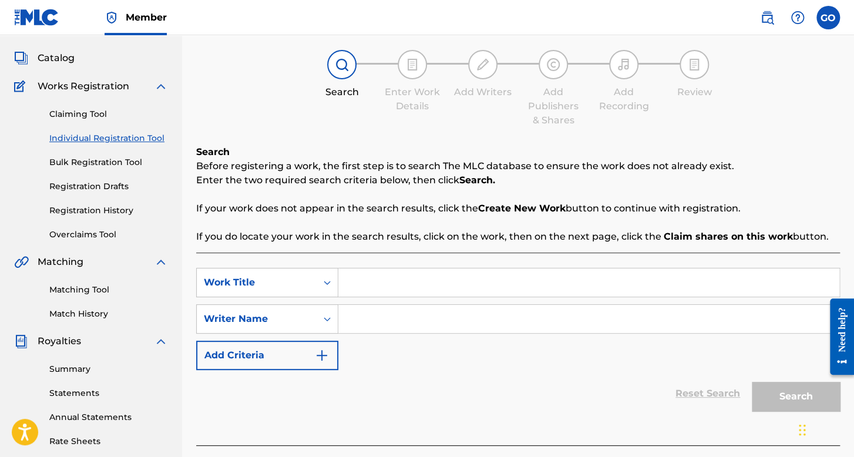
click at [418, 285] on input "Search Form" at bounding box center [588, 282] width 501 height 28
type input "El Werko v11"
click at [415, 318] on input "Search Form" at bounding box center [588, 319] width 501 height 28
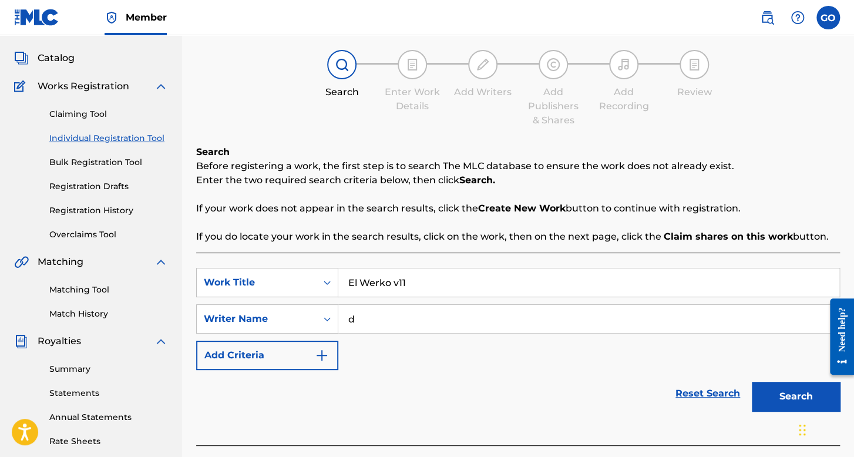
type input "d"
click at [751, 382] on button "Search" at bounding box center [795, 396] width 88 height 29
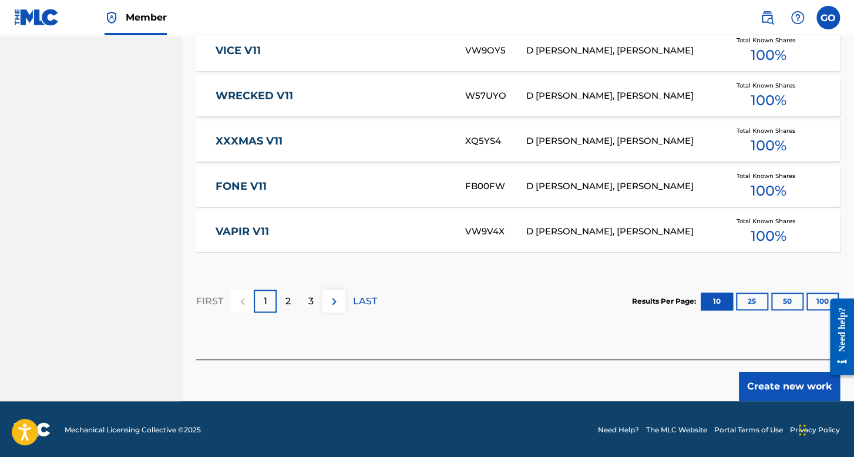
click at [791, 395] on button "Create new work" at bounding box center [789, 386] width 101 height 29
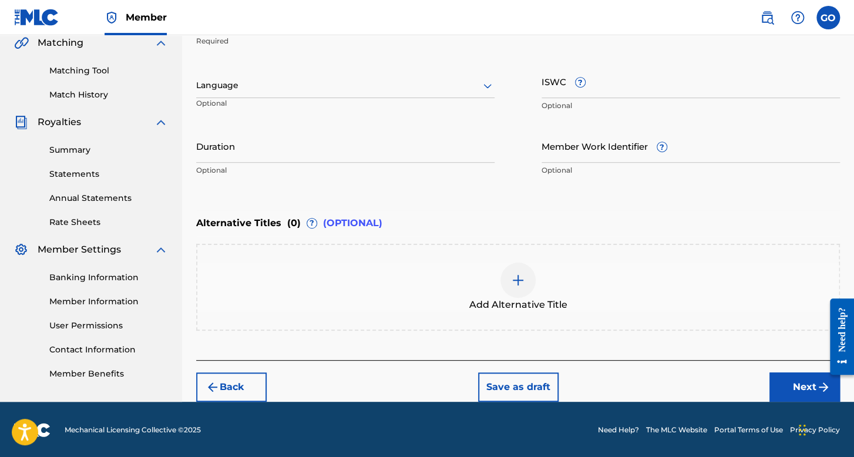
click at [335, 76] on div "Language" at bounding box center [345, 85] width 298 height 25
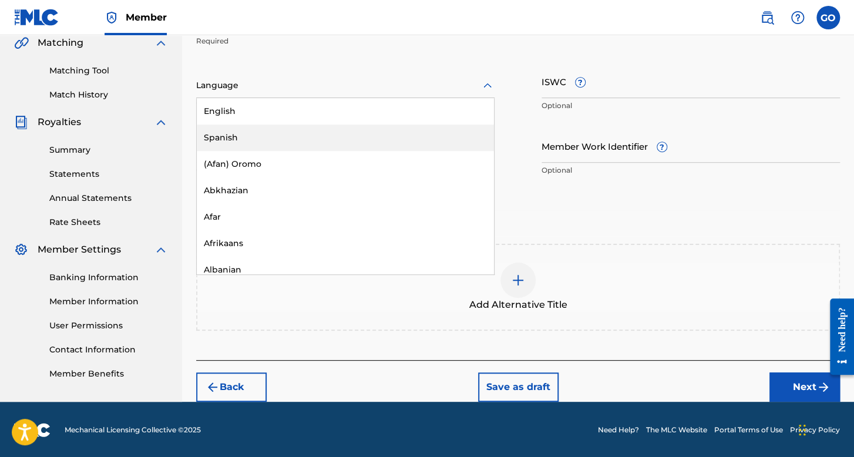
click at [335, 137] on div "Spanish" at bounding box center [345, 137] width 297 height 26
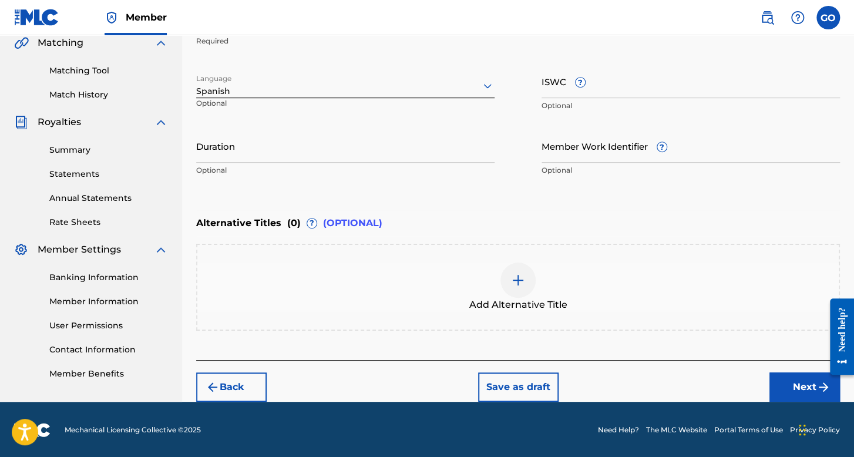
click at [328, 153] on input "Duration" at bounding box center [345, 145] width 298 height 33
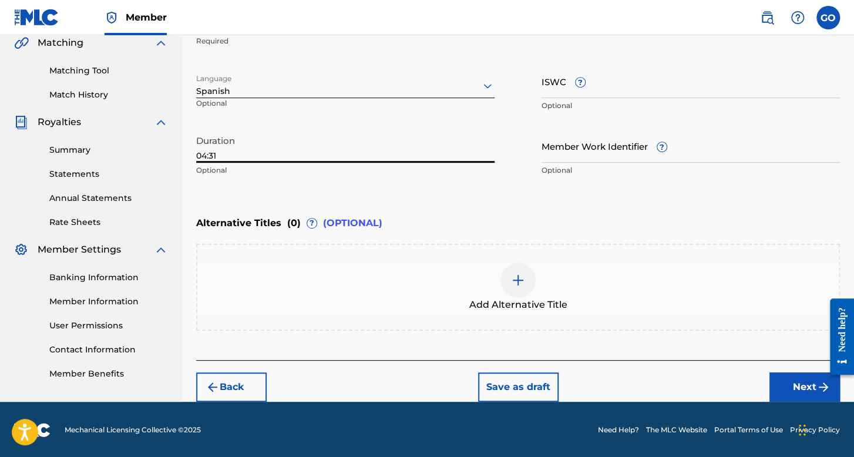
type input "04:31"
click at [786, 382] on button "Next" at bounding box center [804, 386] width 70 height 29
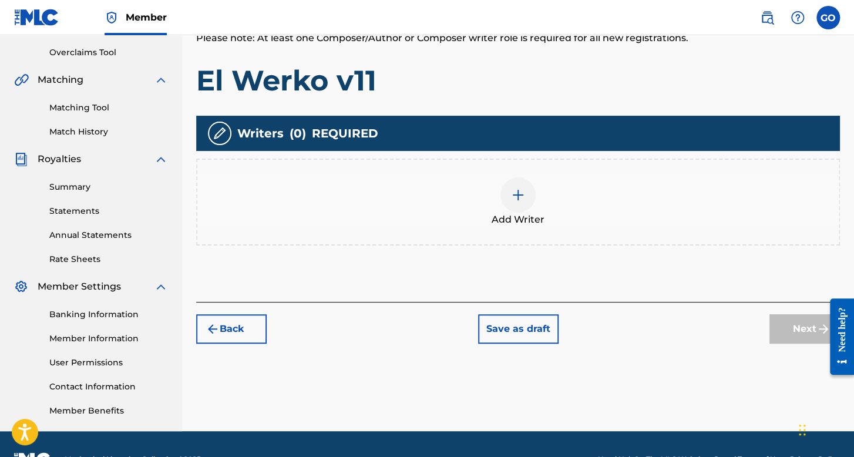
scroll to position [271, 0]
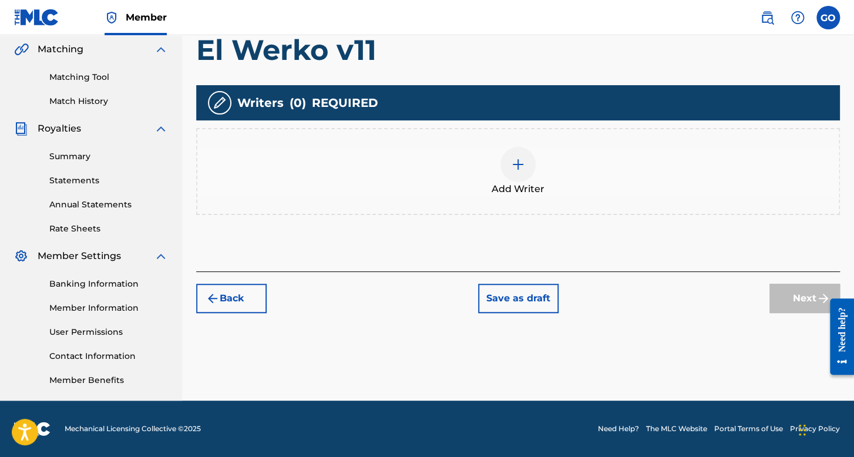
click at [541, 169] on div "Add Writer" at bounding box center [517, 171] width 641 height 49
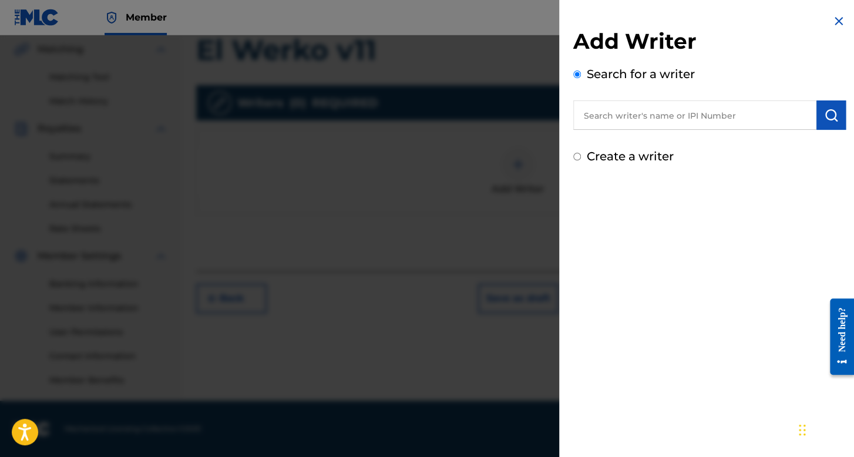
click at [618, 117] on input "text" at bounding box center [694, 114] width 243 height 29
click at [575, 159] on input "Create a writer" at bounding box center [577, 157] width 8 height 8
radio input "false"
radio input "true"
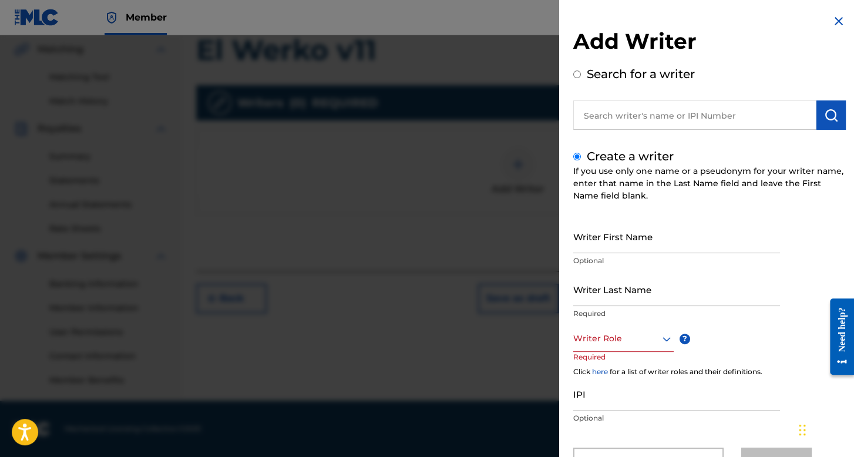
click at [608, 226] on input "Writer First Name" at bounding box center [676, 236] width 207 height 33
type input "Yahir"
click at [629, 285] on input "Writer Last Name" at bounding box center [676, 288] width 207 height 33
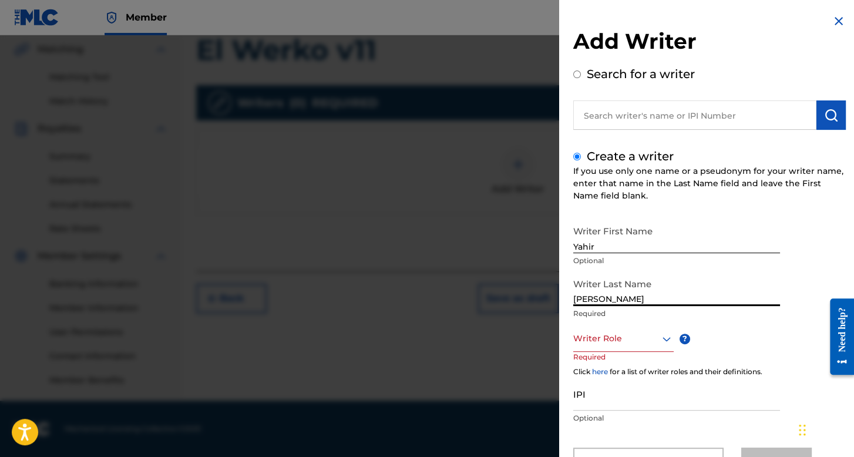
type input "Ortega"
click at [639, 334] on div "Writer Role" at bounding box center [623, 338] width 100 height 26
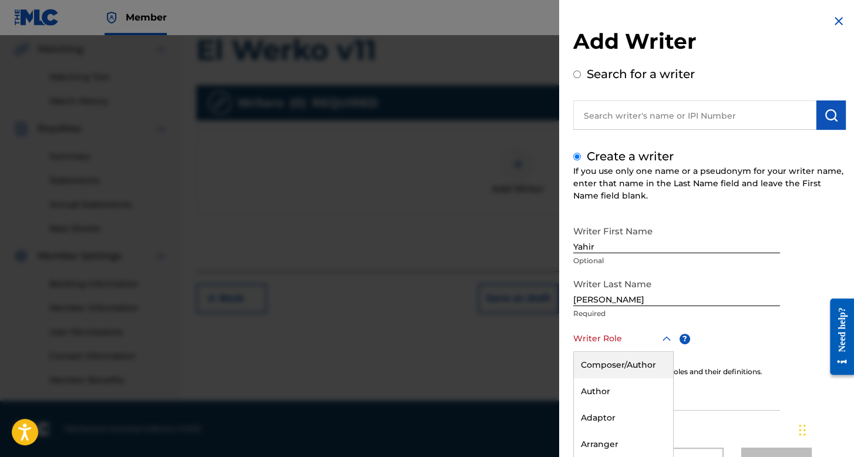
scroll to position [52, 0]
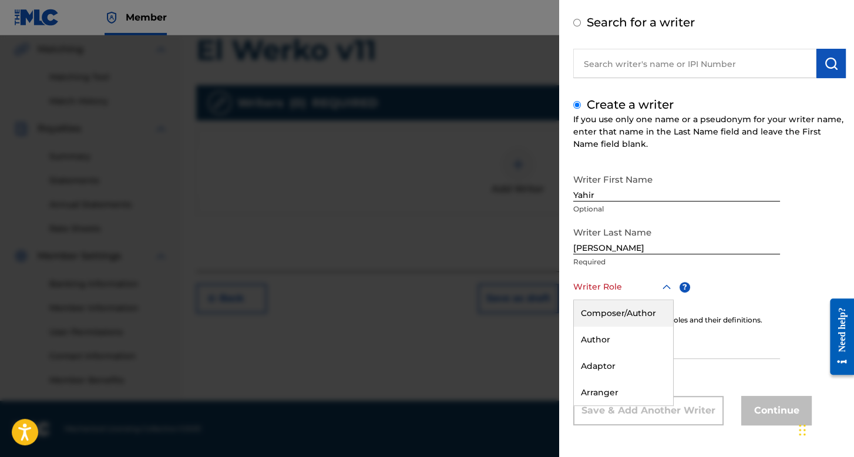
click at [640, 322] on div "Composer/Author" at bounding box center [623, 313] width 99 height 26
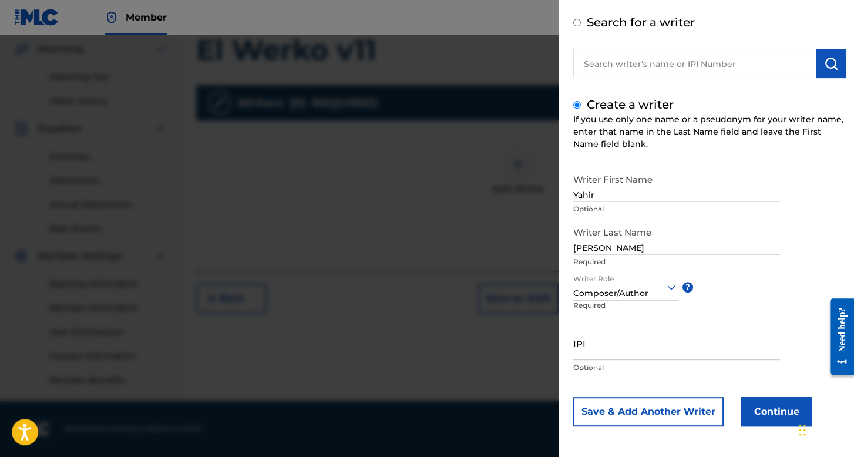
click at [747, 412] on button "Continue" at bounding box center [776, 411] width 70 height 29
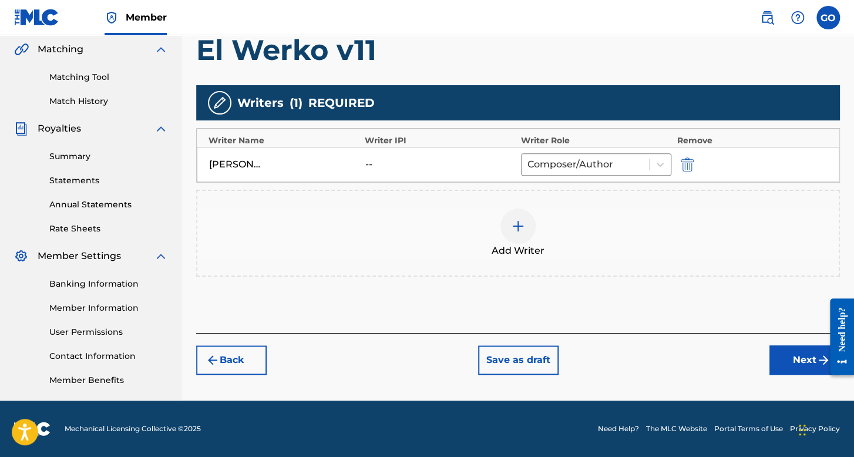
click at [804, 360] on button "Next" at bounding box center [804, 359] width 70 height 29
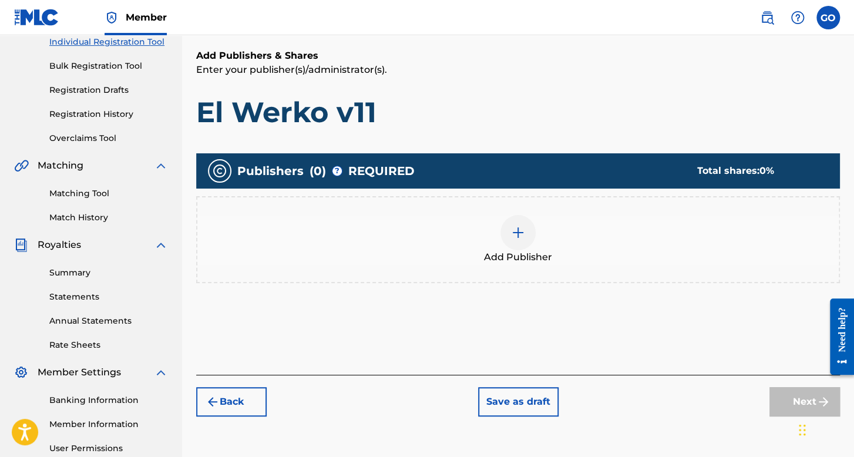
scroll to position [229, 0]
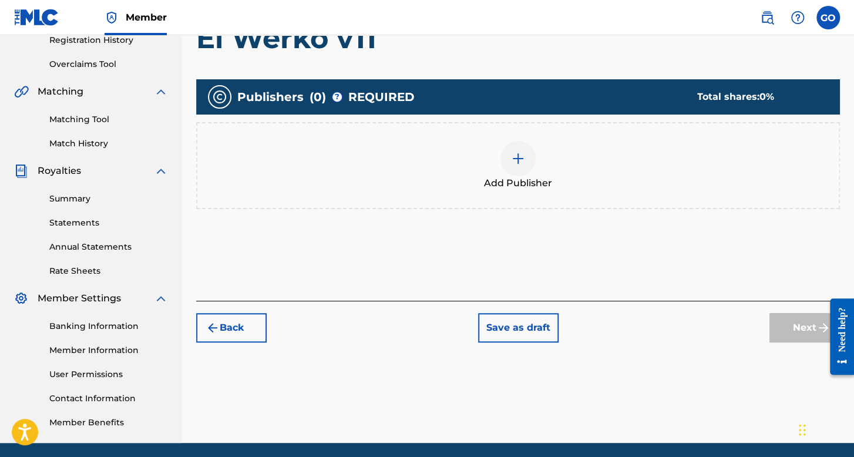
click at [460, 167] on div "Add Publisher" at bounding box center [517, 165] width 641 height 49
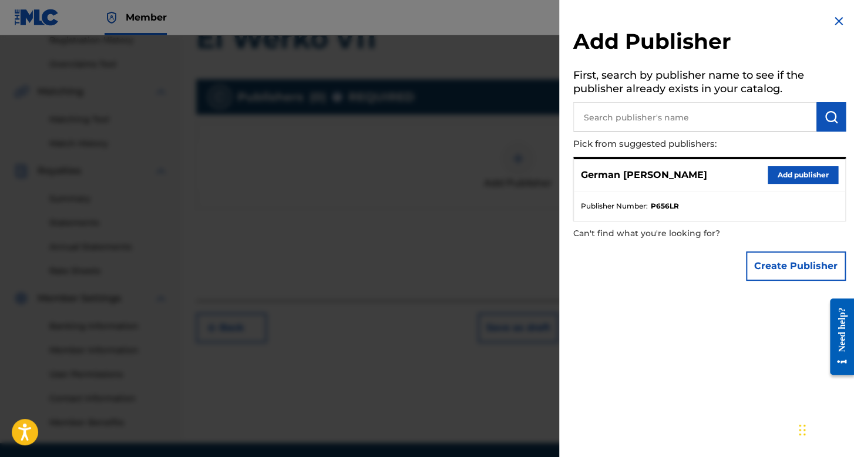
click at [777, 173] on button "Add publisher" at bounding box center [802, 175] width 70 height 18
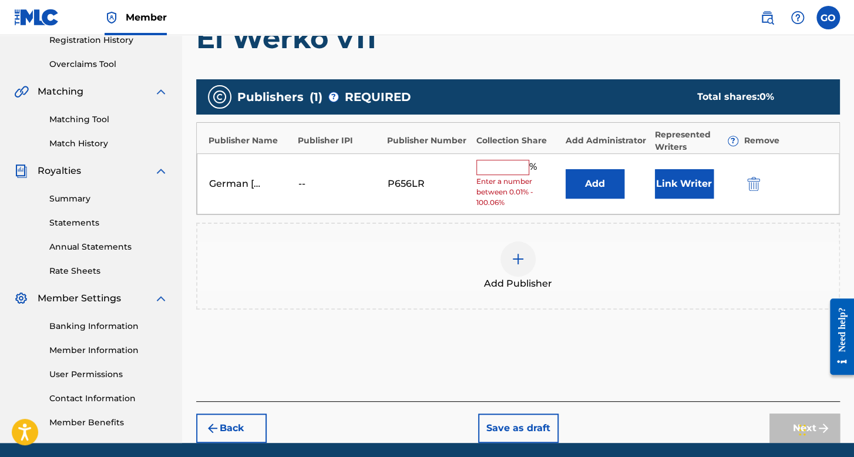
drag, startPoint x: 498, startPoint y: 165, endPoint x: 505, endPoint y: 174, distance: 11.3
click at [498, 165] on input "text" at bounding box center [502, 167] width 53 height 15
type input "100"
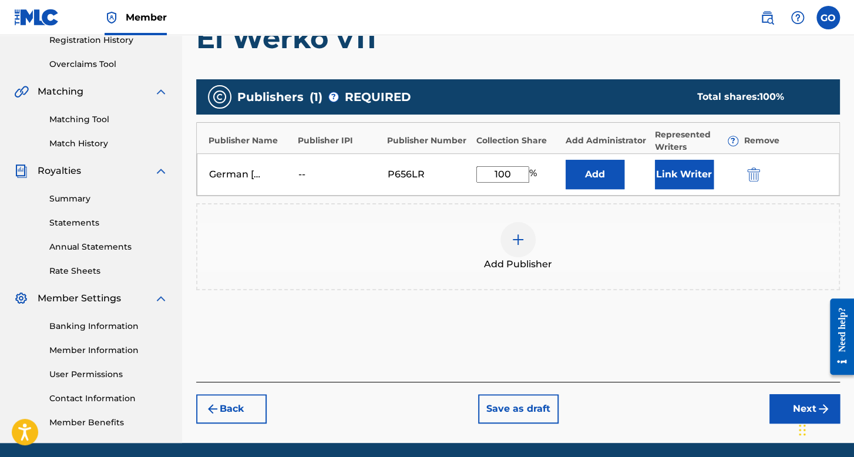
click at [706, 176] on button "Link Writer" at bounding box center [684, 174] width 59 height 29
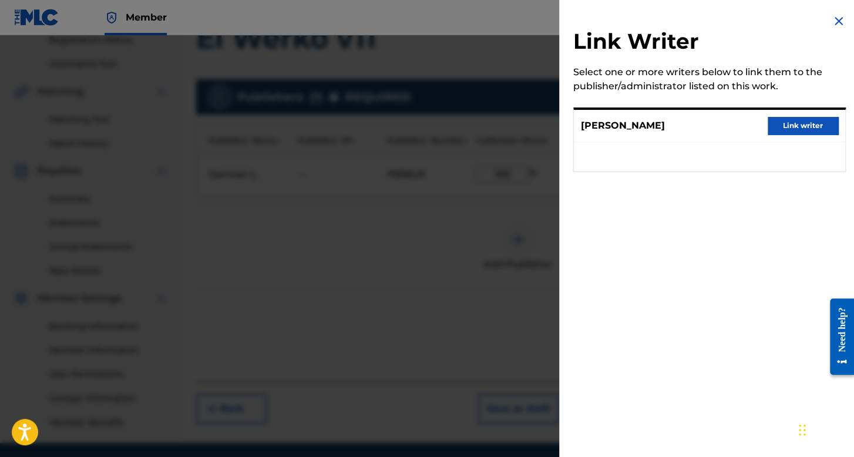
click at [817, 138] on div "Yahir Ortega Link writer" at bounding box center [709, 126] width 271 height 32
click at [811, 134] on div "Yahir Ortega Link writer" at bounding box center [709, 126] width 271 height 32
click at [810, 130] on button "Link writer" at bounding box center [802, 126] width 70 height 18
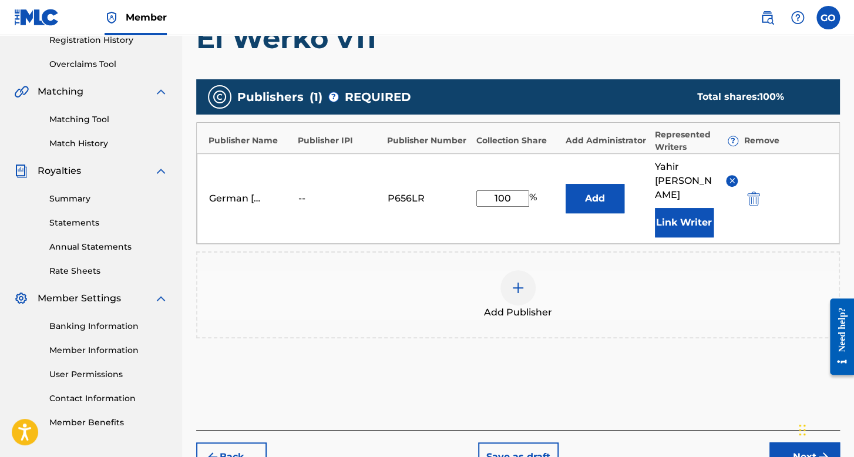
click at [770, 442] on button "Next" at bounding box center [804, 456] width 70 height 29
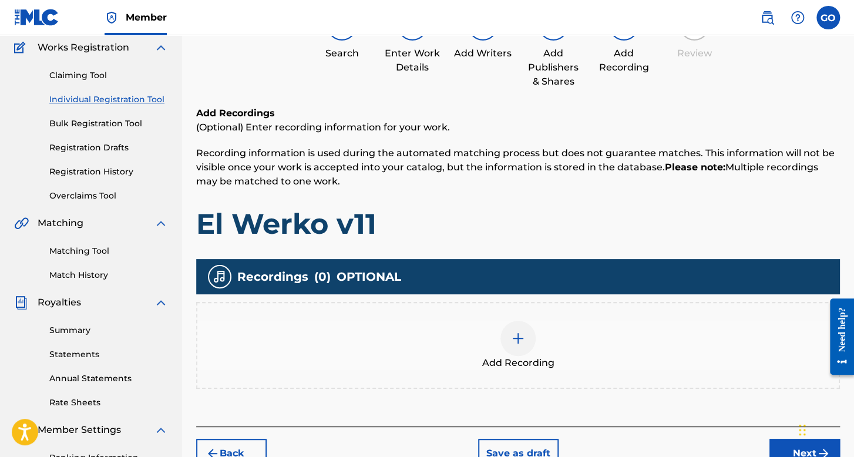
scroll to position [271, 0]
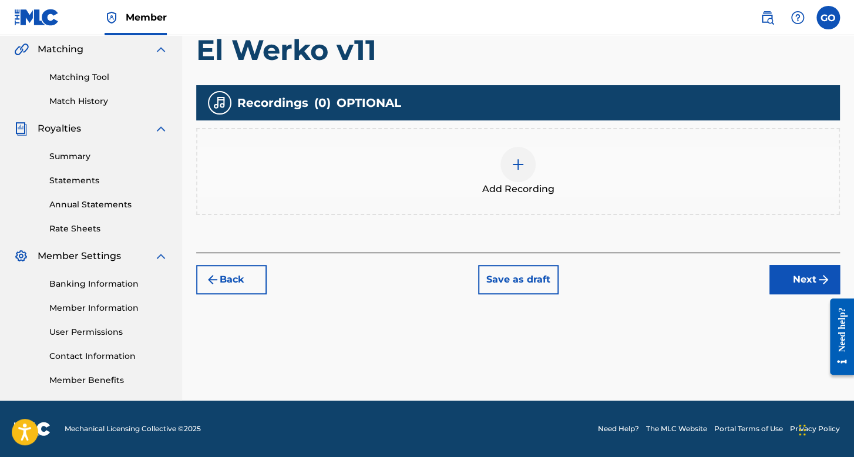
click at [581, 153] on div "Add Recording" at bounding box center [517, 171] width 641 height 49
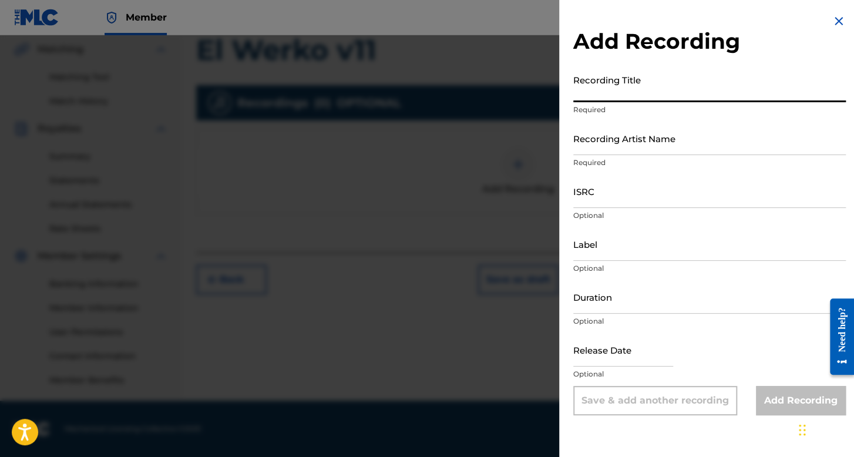
click at [635, 95] on input "Recording Title" at bounding box center [709, 85] width 272 height 33
type input "El Werko v11"
click at [655, 146] on input "Recording Artist Name" at bounding box center [709, 138] width 272 height 33
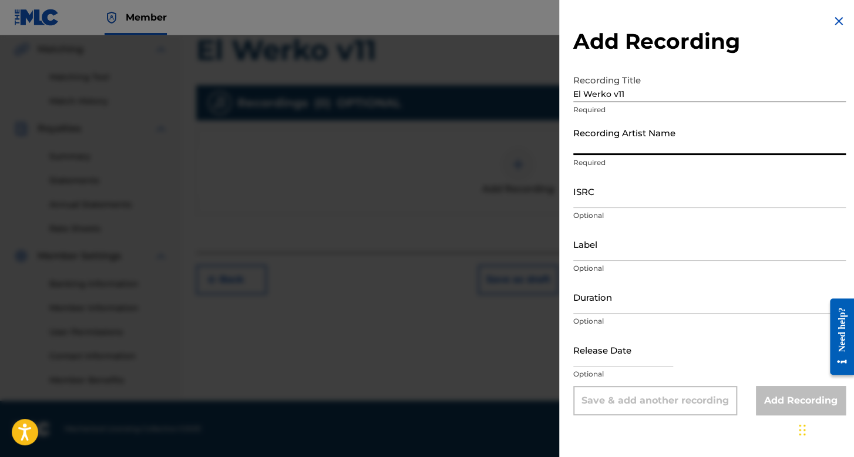
type input "Makabrobelicoso"
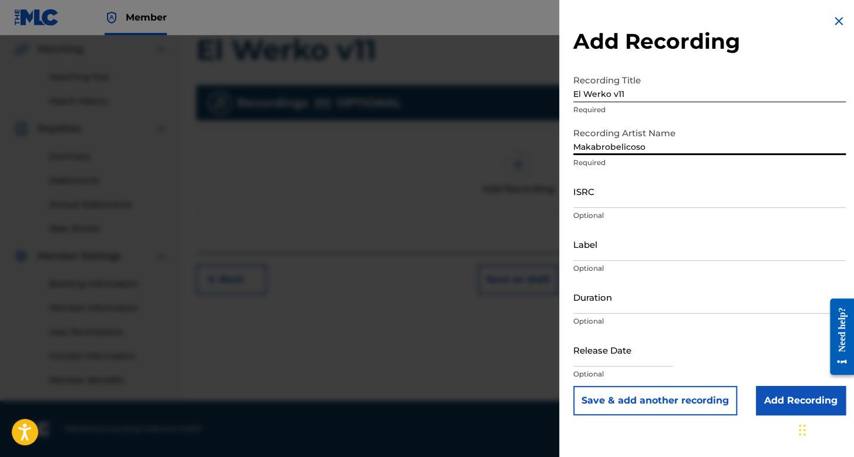
click at [618, 200] on input "ISRC" at bounding box center [709, 190] width 272 height 33
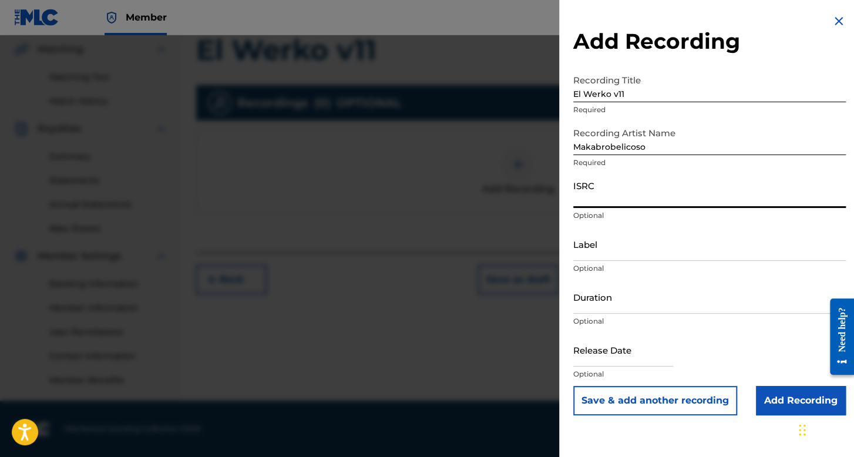
paste input "QZTPX2345761"
type input "QZTPX2345761"
click at [625, 305] on input "Duration" at bounding box center [709, 296] width 272 height 33
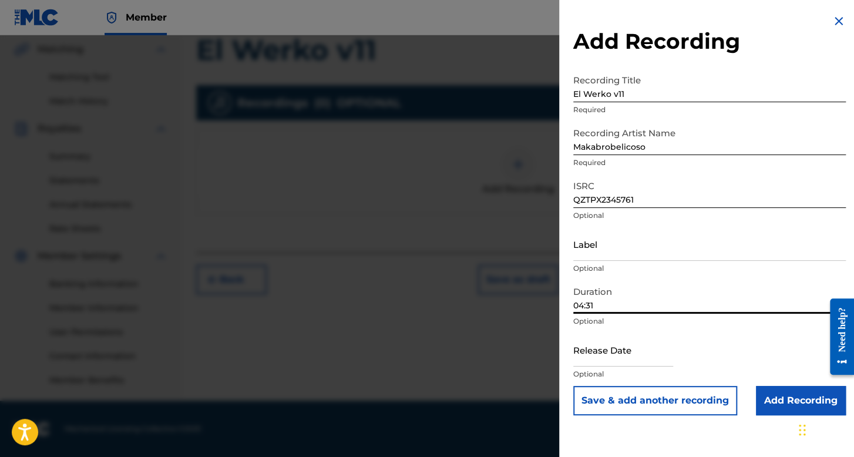
type input "04:31"
click at [637, 362] on input "text" at bounding box center [623, 349] width 100 height 33
select select "7"
select select "2025"
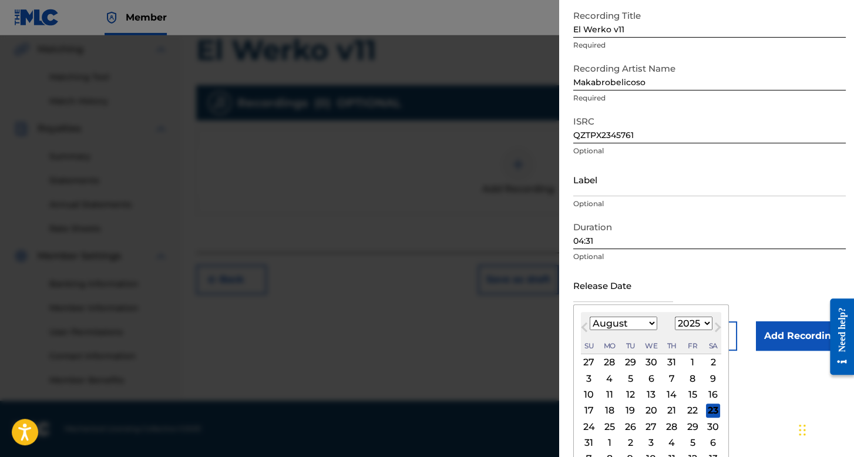
scroll to position [82, 0]
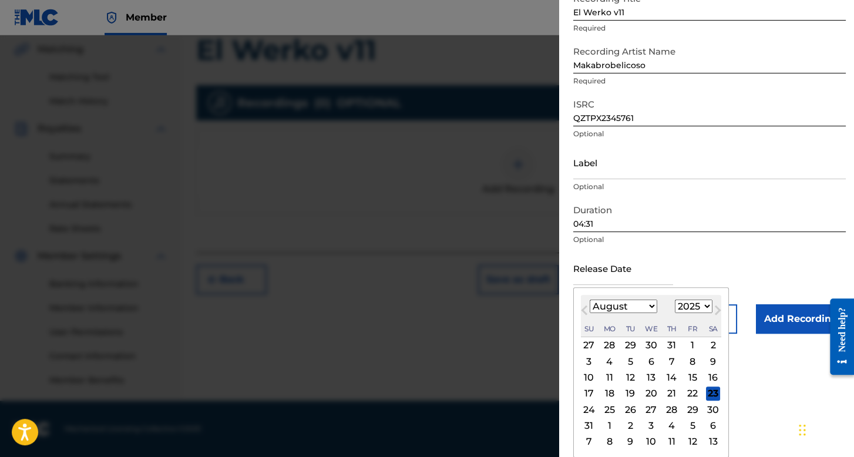
click at [642, 305] on select "January February March April May June July August September October November De…" at bounding box center [623, 306] width 68 height 14
select select "8"
click at [589, 313] on select "January February March April May June July August September October November De…" at bounding box center [623, 306] width 68 height 14
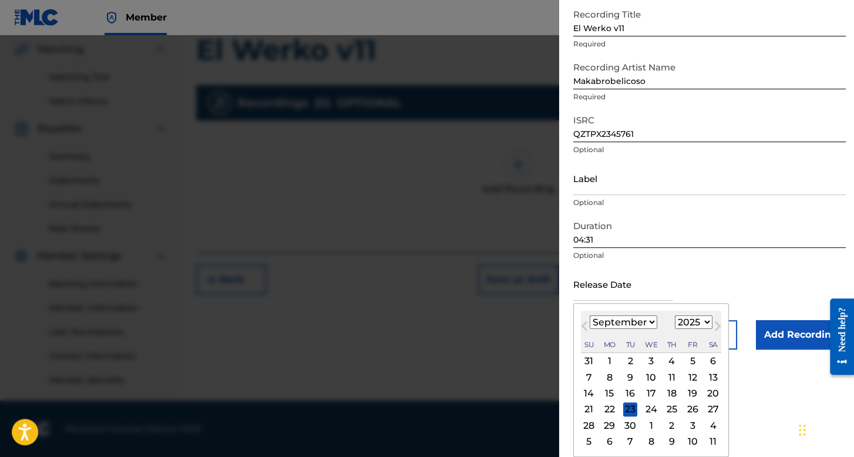
scroll to position [66, 0]
click at [682, 321] on select "1899 1900 1901 1902 1903 1904 1905 1906 1907 1908 1909 1910 1911 1912 1913 1914…" at bounding box center [694, 322] width 38 height 14
select select "2023"
click at [675, 315] on select "1899 1900 1901 1902 1903 1904 1905 1906 1907 1908 1909 1910 1911 1912 1913 1914…" at bounding box center [694, 322] width 38 height 14
click at [709, 408] on div "23" at bounding box center [713, 409] width 14 height 14
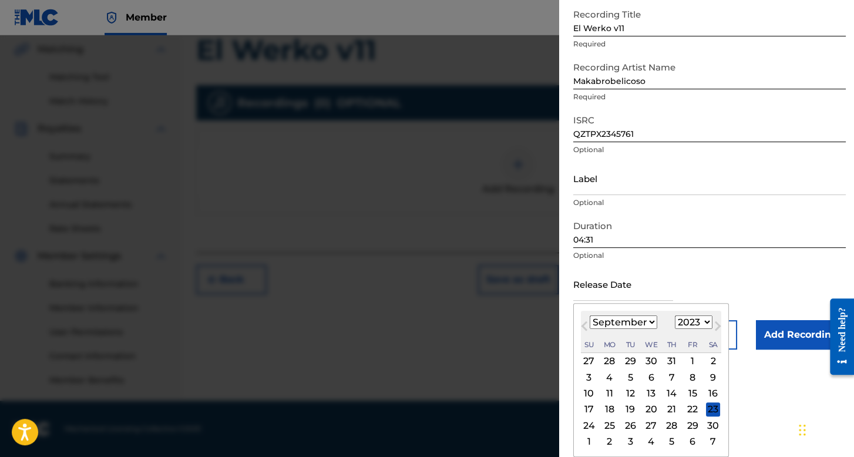
type input "September 23 2023"
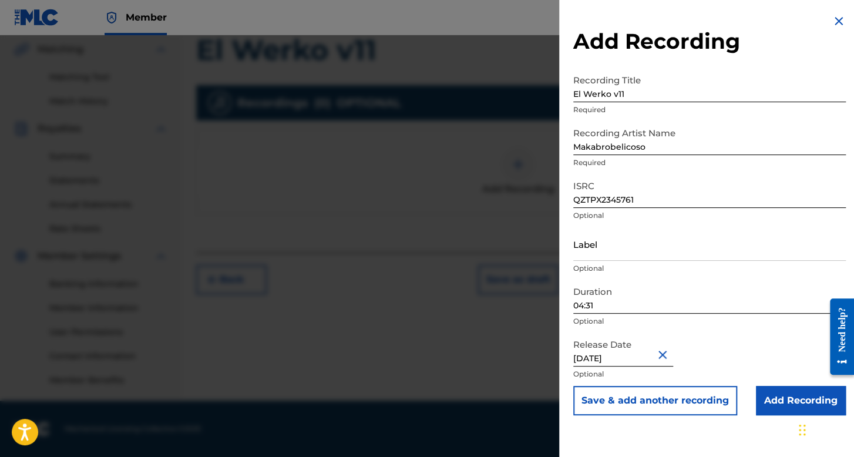
click at [632, 358] on input "September 23 2023" at bounding box center [623, 349] width 100 height 33
select select "8"
select select "2023"
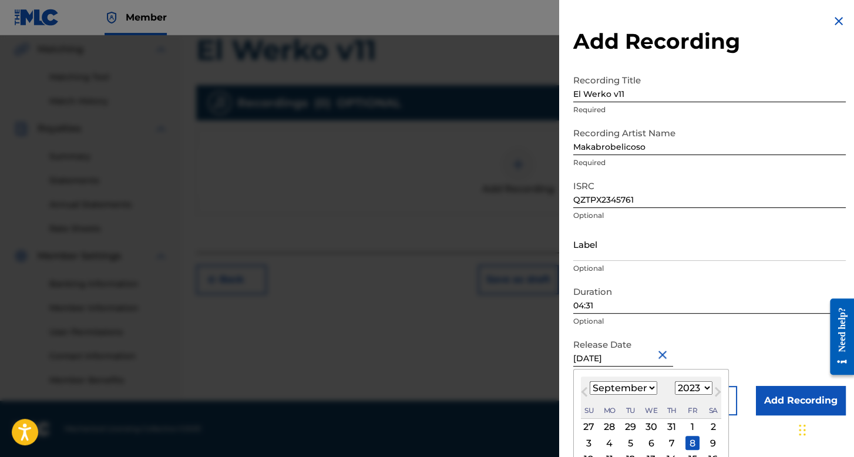
click at [649, 358] on input "September 8 2023" at bounding box center [623, 349] width 100 height 33
type input "September 8 2023"
click at [693, 443] on div "8" at bounding box center [692, 443] width 14 height 14
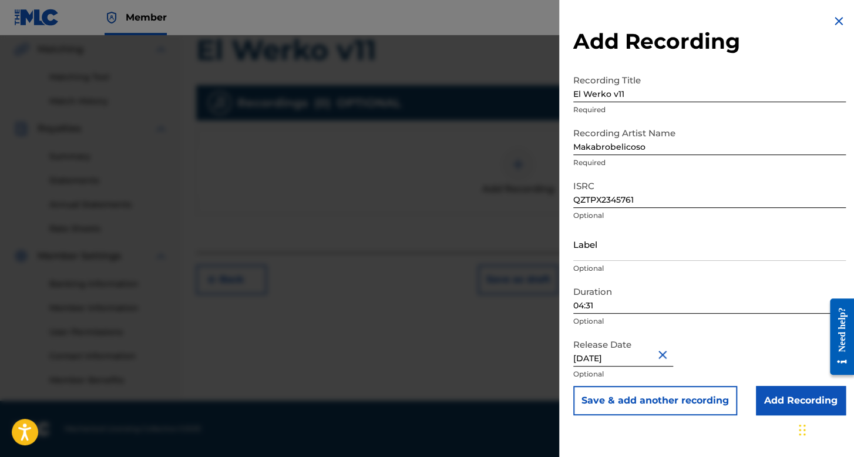
click at [784, 407] on input "Add Recording" at bounding box center [801, 400] width 90 height 29
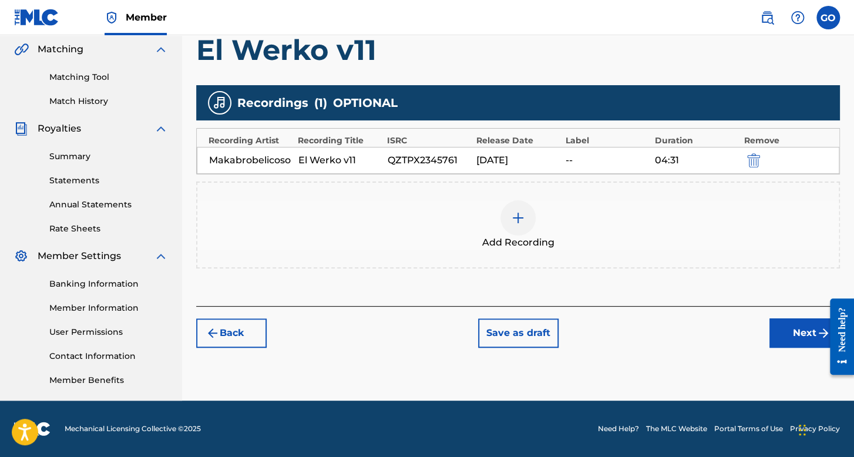
click at [790, 328] on button "Next" at bounding box center [804, 332] width 70 height 29
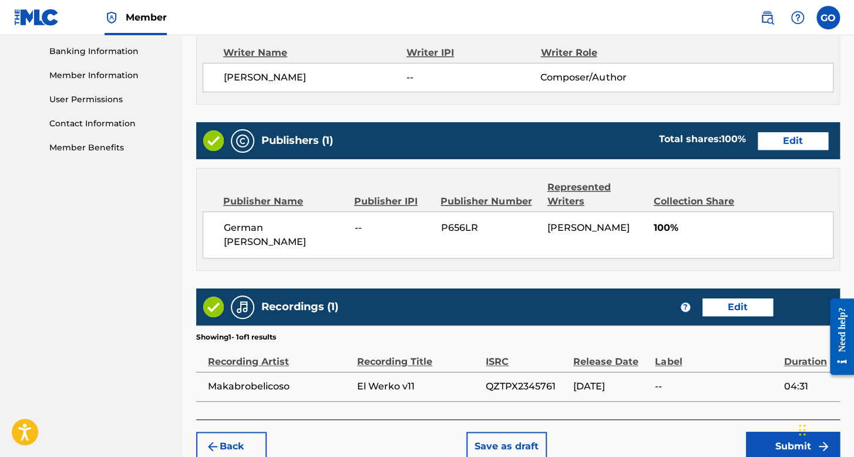
scroll to position [563, 0]
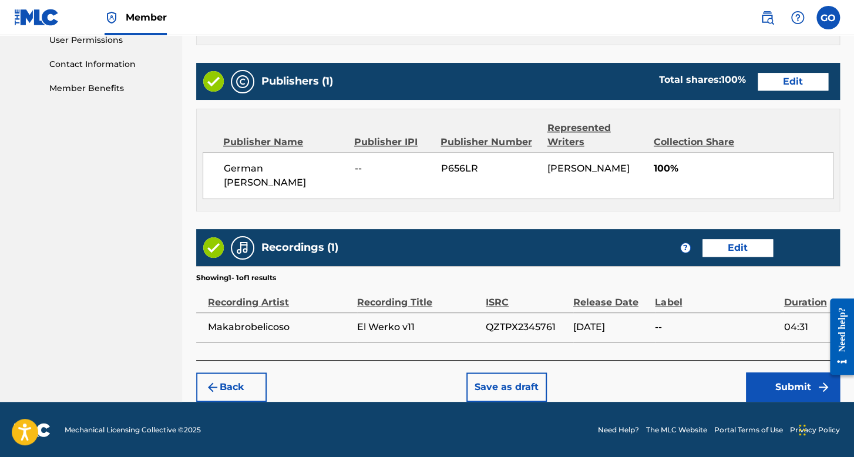
click at [775, 385] on button "Submit" at bounding box center [793, 386] width 94 height 29
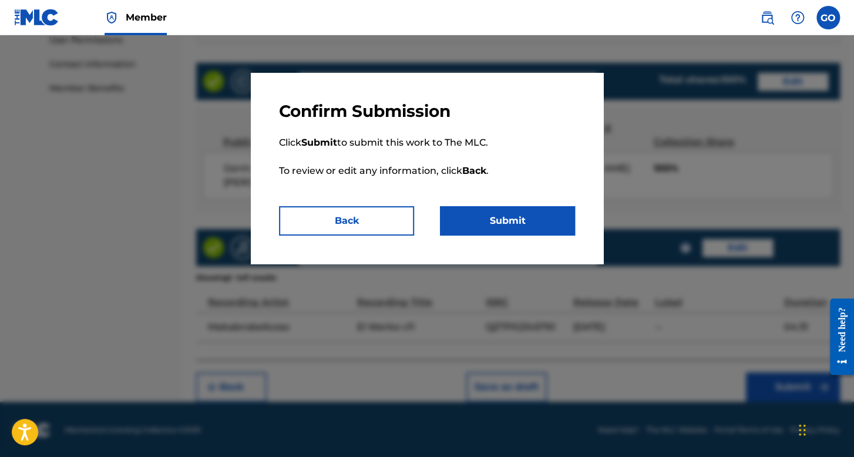
click at [532, 219] on button "Submit" at bounding box center [507, 220] width 135 height 29
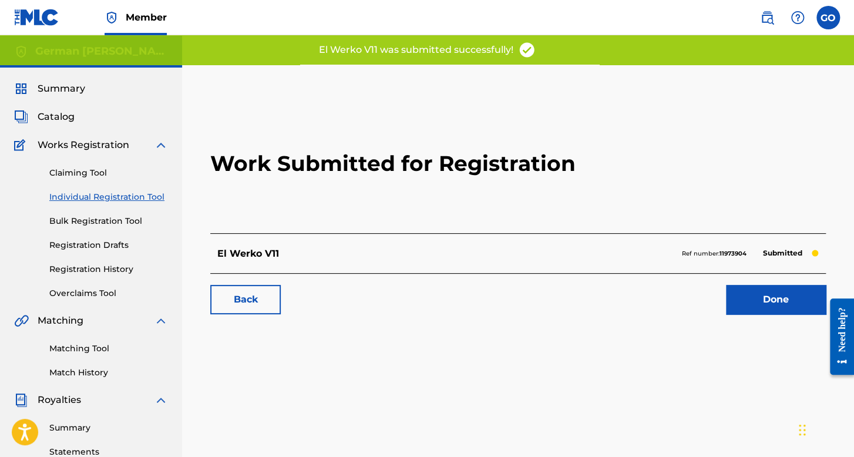
click at [100, 265] on link "Registration History" at bounding box center [108, 269] width 119 height 12
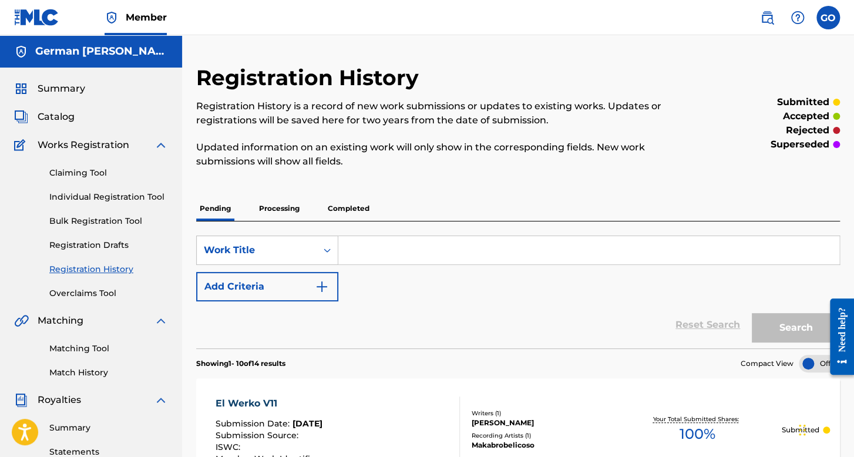
click at [123, 198] on link "Individual Registration Tool" at bounding box center [108, 197] width 119 height 12
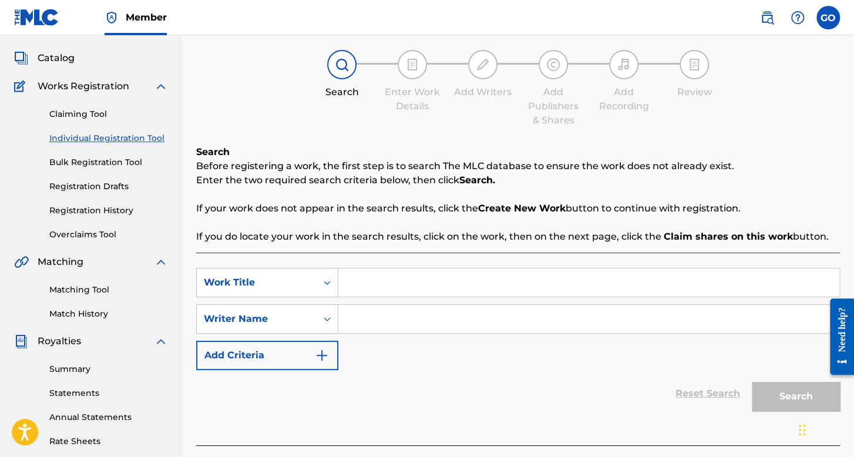
scroll to position [59, 0]
click at [110, 213] on link "Registration History" at bounding box center [108, 210] width 119 height 12
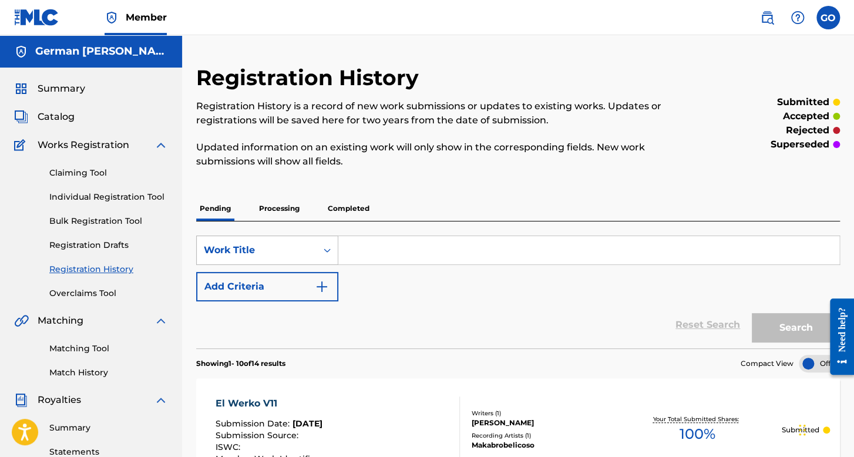
scroll to position [59, 0]
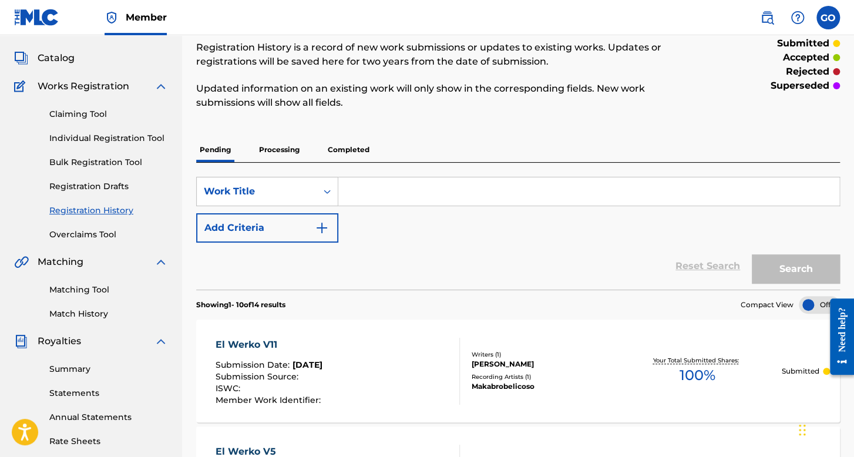
click at [154, 139] on link "Individual Registration Tool" at bounding box center [108, 138] width 119 height 12
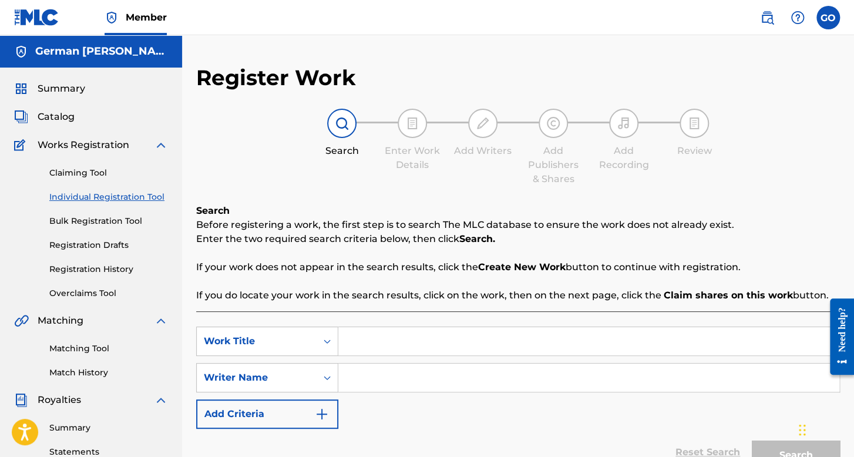
scroll to position [59, 0]
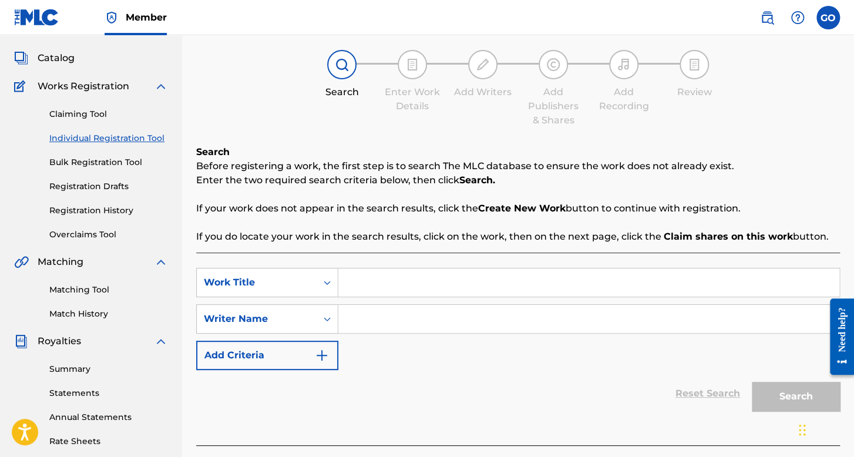
click at [404, 278] on input "Search Form" at bounding box center [588, 282] width 501 height 28
type input "Operativa San Luis Potosi"
click at [453, 315] on input "Search Form" at bounding box center [588, 319] width 501 height 28
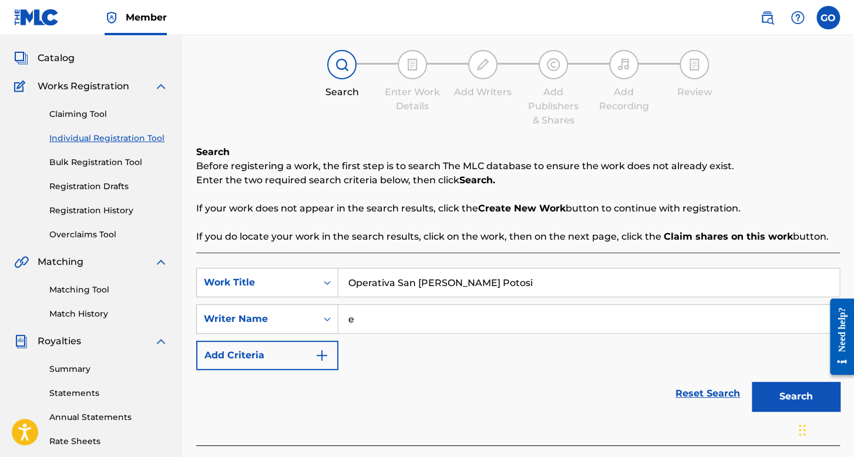
type input "e"
click at [751, 382] on button "Search" at bounding box center [795, 396] width 88 height 29
click at [778, 395] on button "Search" at bounding box center [795, 396] width 88 height 29
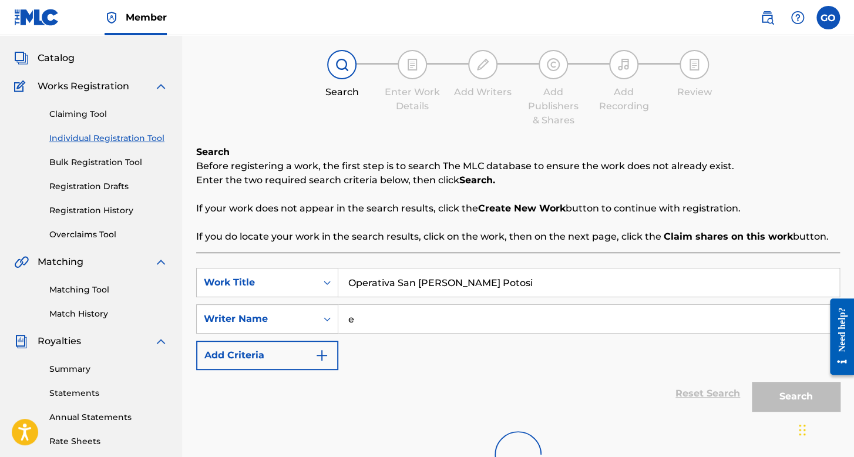
scroll to position [271, 0]
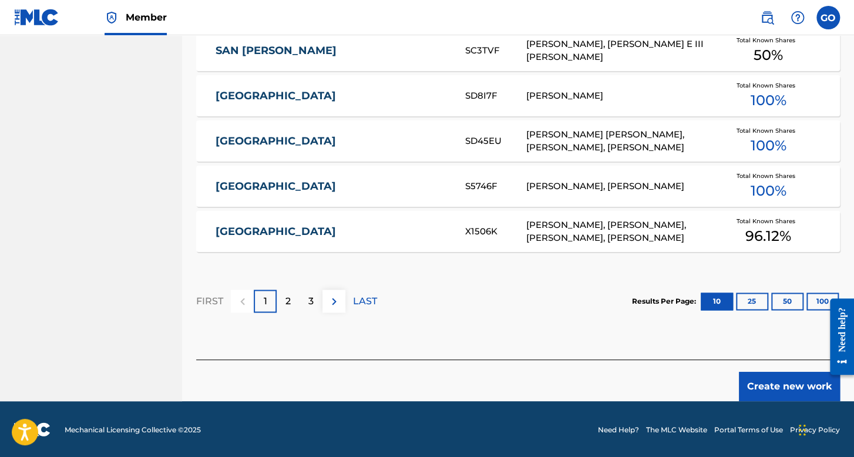
click at [765, 377] on button "Create new work" at bounding box center [789, 386] width 101 height 29
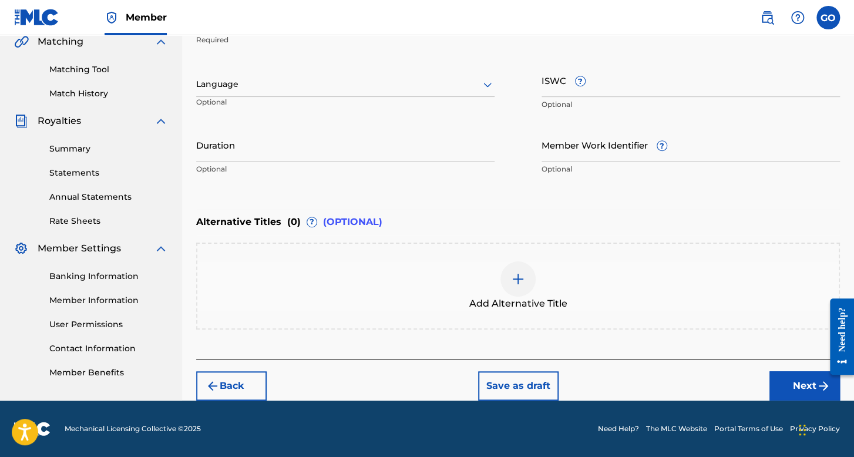
scroll to position [278, 0]
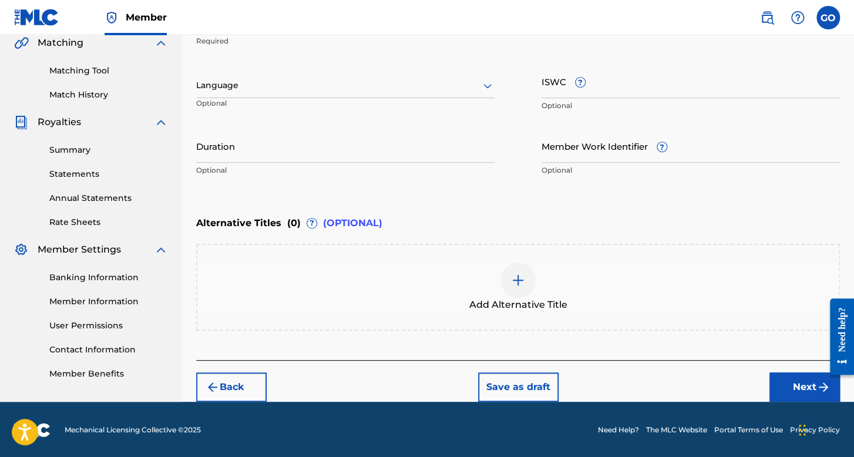
click at [409, 86] on div at bounding box center [345, 85] width 298 height 15
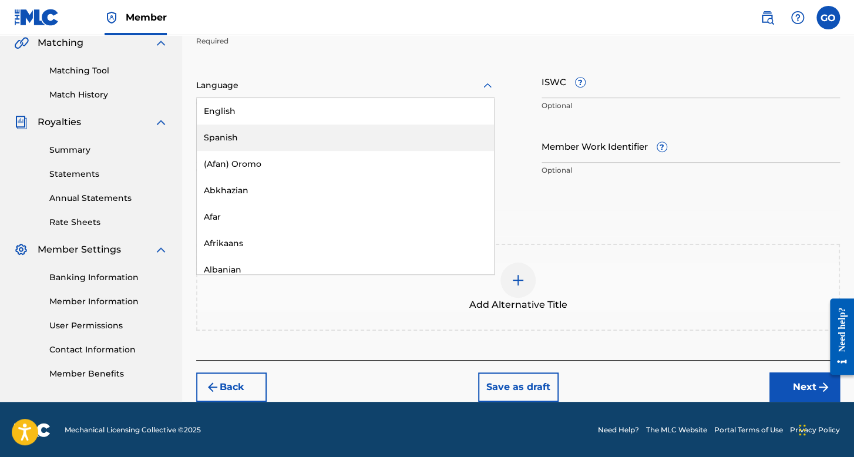
click at [363, 129] on div "Spanish" at bounding box center [345, 137] width 297 height 26
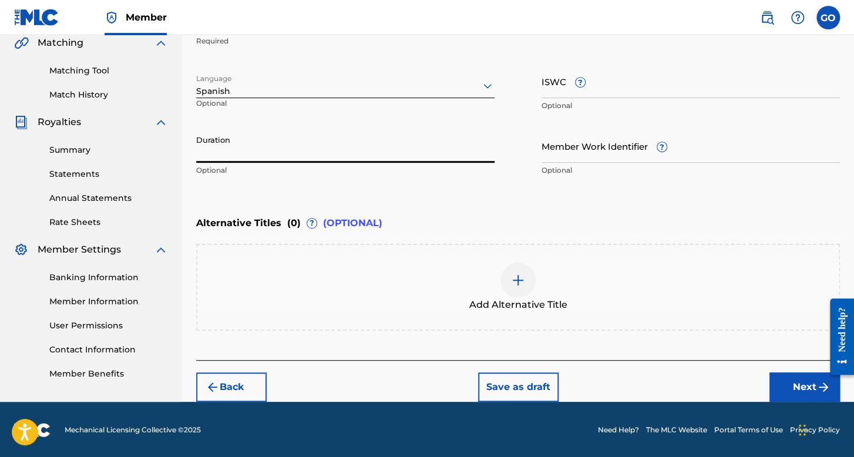
click at [360, 136] on input "Duration" at bounding box center [345, 145] width 298 height 33
type input "05:25"
drag, startPoint x: 764, startPoint y: 373, endPoint x: 776, endPoint y: 375, distance: 11.9
click at [765, 373] on div "Back Save as draft Next" at bounding box center [517, 381] width 643 height 42
click at [777, 375] on button "Next" at bounding box center [804, 386] width 70 height 29
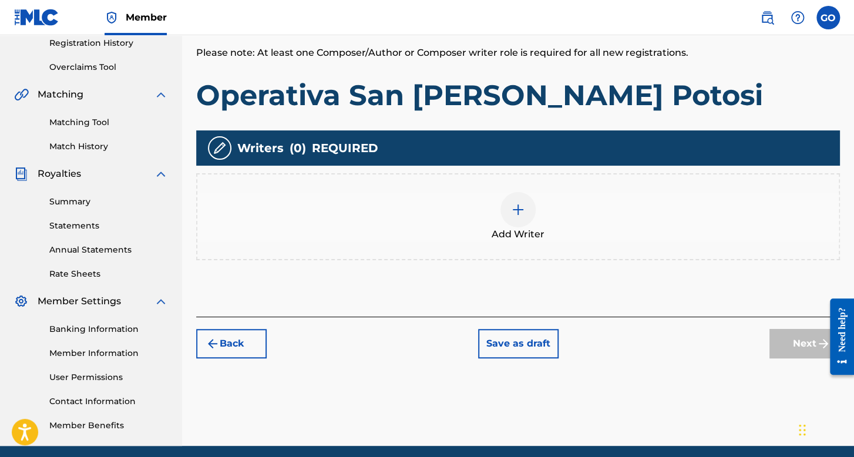
scroll to position [271, 0]
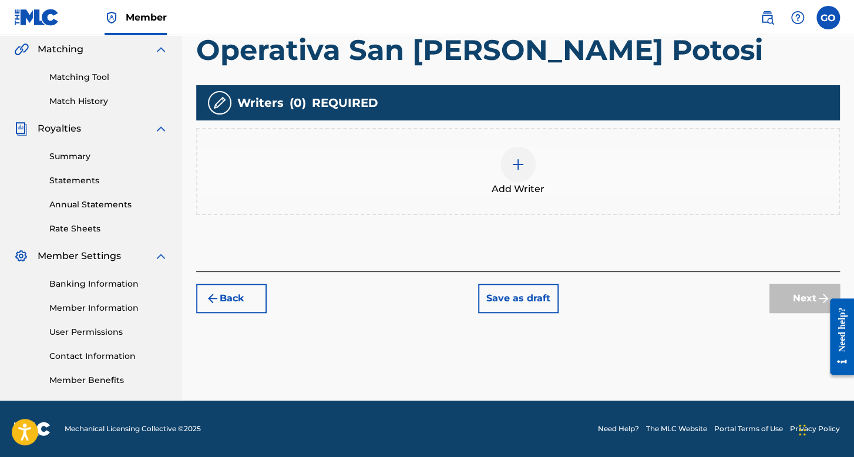
click at [549, 193] on div "Add Writer" at bounding box center [517, 171] width 641 height 49
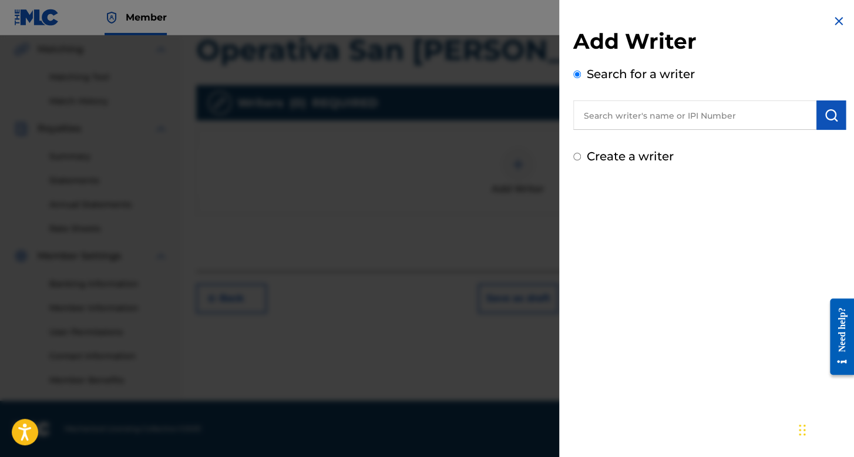
click at [579, 156] on input "Create a writer" at bounding box center [577, 157] width 8 height 8
radio input "false"
radio input "true"
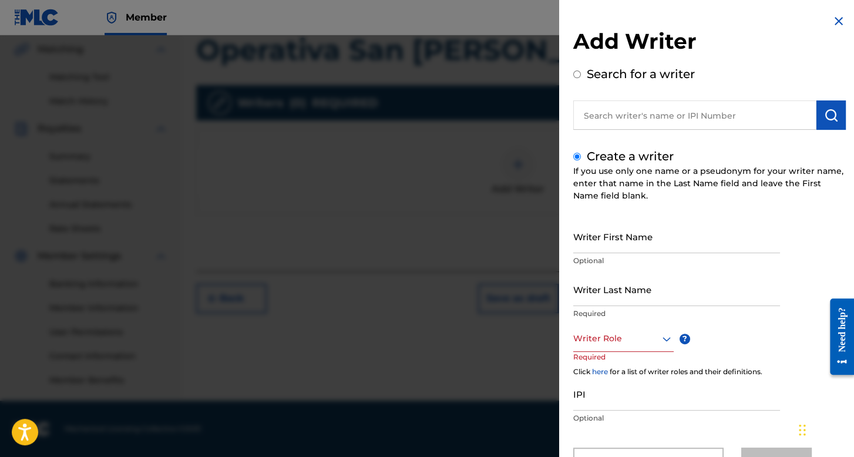
click at [606, 247] on input "Writer First Name" at bounding box center [676, 236] width 207 height 33
type input "Ricardo"
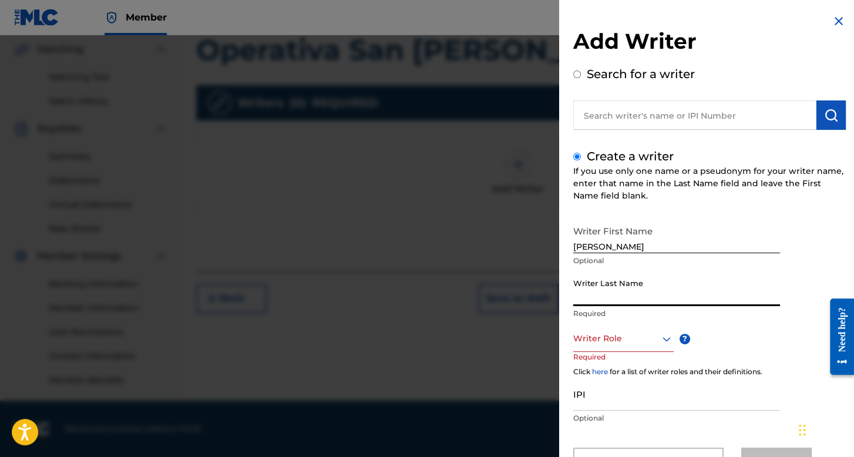
click at [666, 296] on input "Writer Last Name" at bounding box center [676, 288] width 207 height 33
click at [602, 306] on div "Writer Last Name Hernanez Required" at bounding box center [676, 298] width 207 height 53
click at [602, 304] on input "Hernanez" at bounding box center [676, 288] width 207 height 33
type input "Hernandez"
click at [627, 336] on div "Writer Role" at bounding box center [623, 338] width 100 height 26
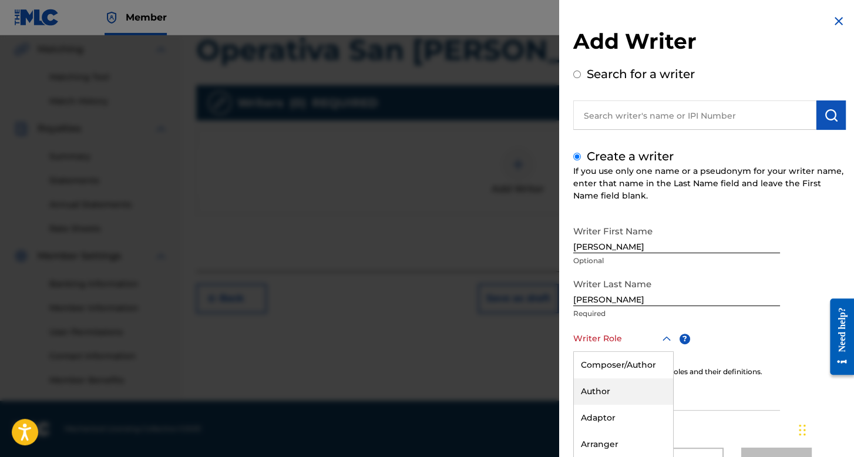
scroll to position [52, 0]
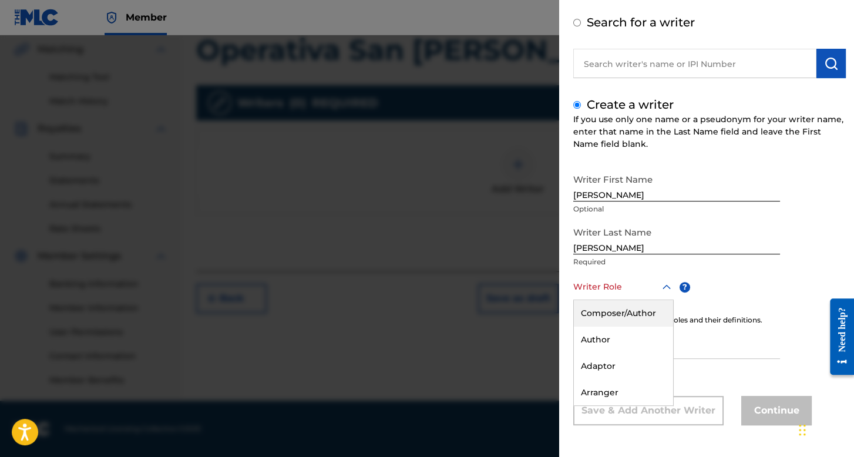
click at [625, 320] on div "Composer/Author" at bounding box center [623, 313] width 99 height 26
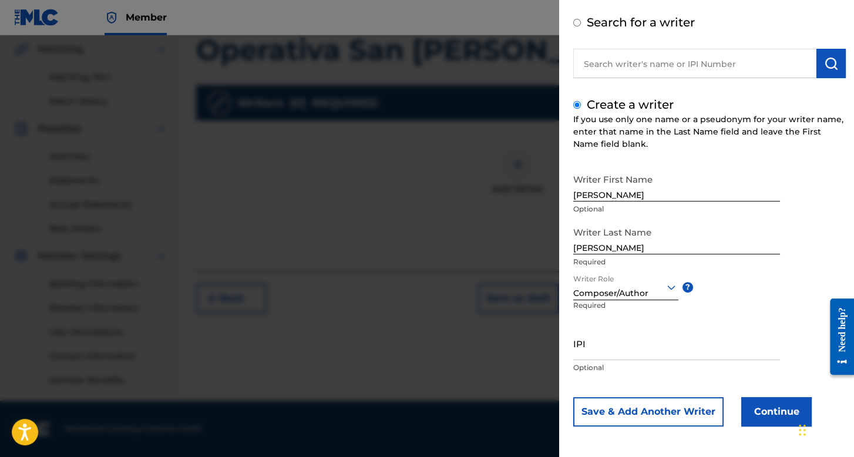
click at [760, 420] on button "Continue" at bounding box center [776, 411] width 70 height 29
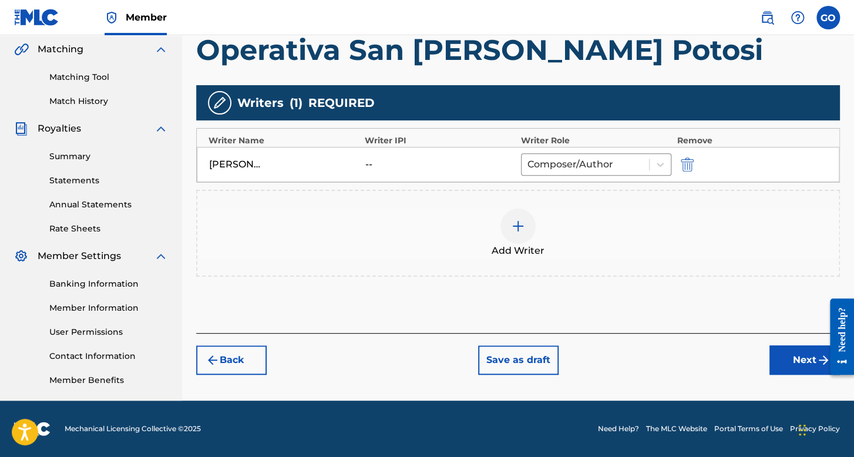
drag, startPoint x: 829, startPoint y: 352, endPoint x: 822, endPoint y: 356, distance: 8.2
click at [825, 355] on div at bounding box center [837, 336] width 33 height 95
click at [810, 358] on button "Next" at bounding box center [804, 359] width 70 height 29
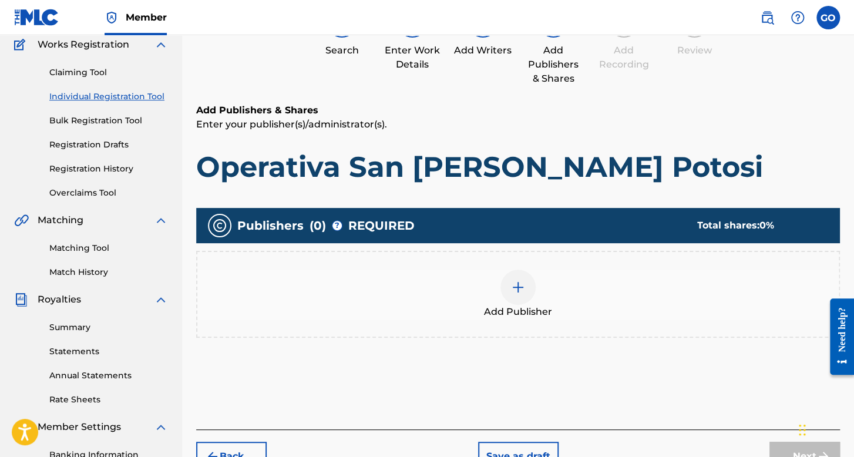
scroll to position [271, 0]
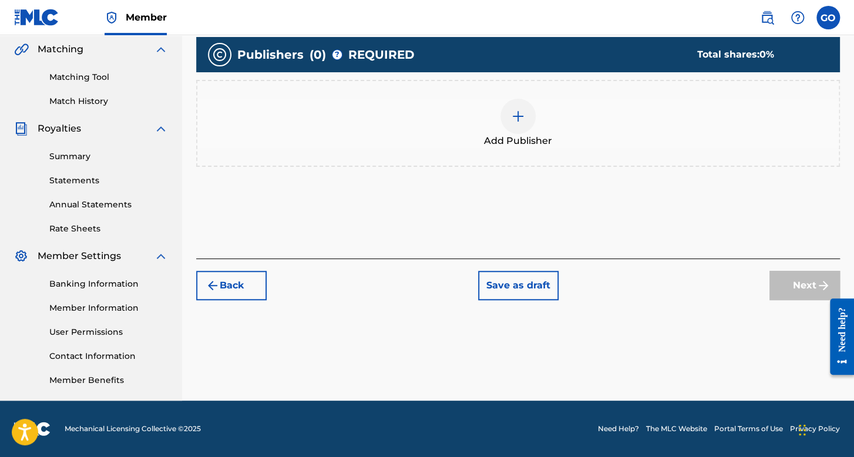
click at [518, 144] on span "Add Publisher" at bounding box center [518, 141] width 68 height 14
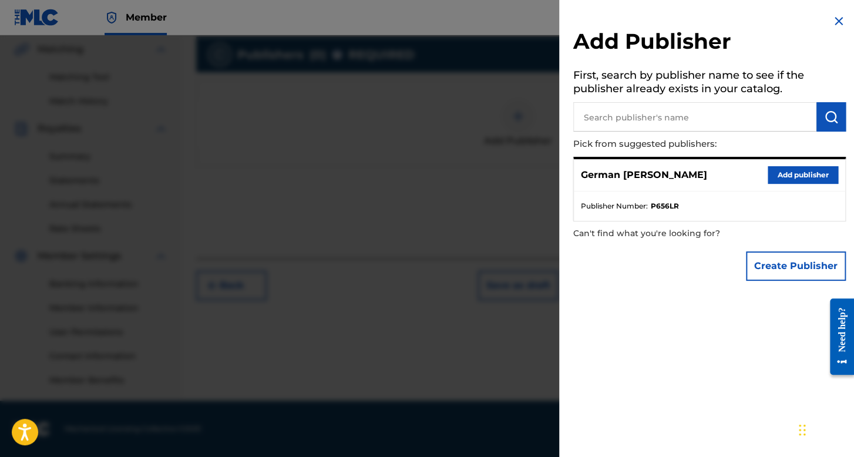
click at [798, 172] on button "Add publisher" at bounding box center [802, 175] width 70 height 18
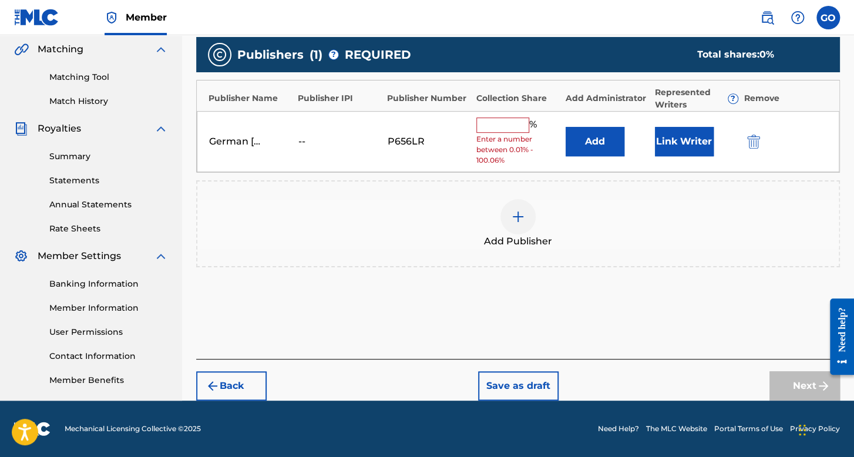
click at [498, 137] on span "Enter a number between 0.01% - 100.06%" at bounding box center [517, 150] width 83 height 32
click at [500, 126] on input "text" at bounding box center [502, 124] width 53 height 15
type input "100"
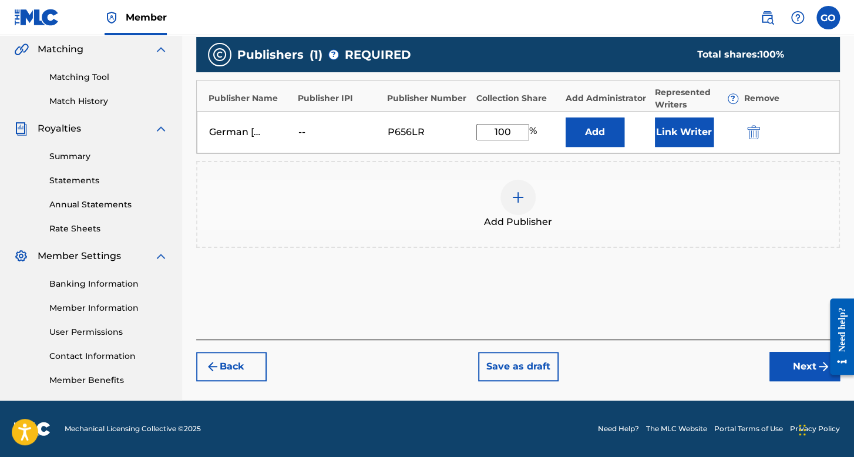
drag, startPoint x: 654, startPoint y: 143, endPoint x: 674, endPoint y: 143, distance: 20.0
click at [674, 143] on button "Link Writer" at bounding box center [684, 131] width 59 height 29
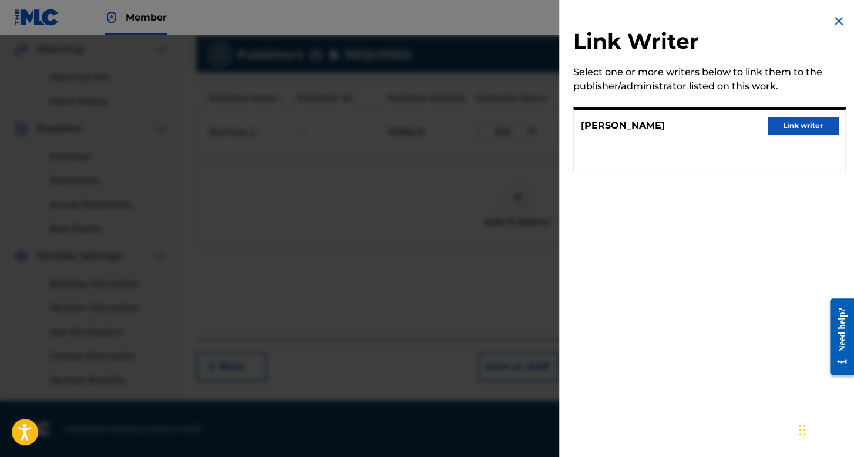
click at [775, 125] on button "Link writer" at bounding box center [802, 126] width 70 height 18
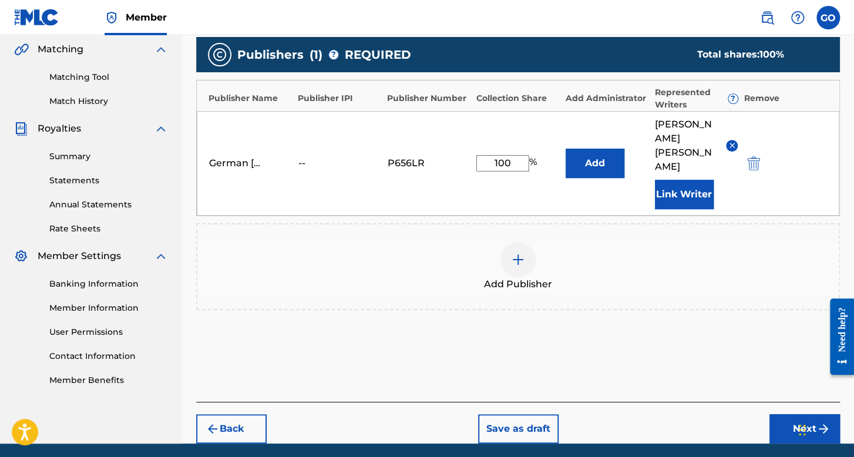
click at [781, 414] on button "Next" at bounding box center [804, 428] width 70 height 29
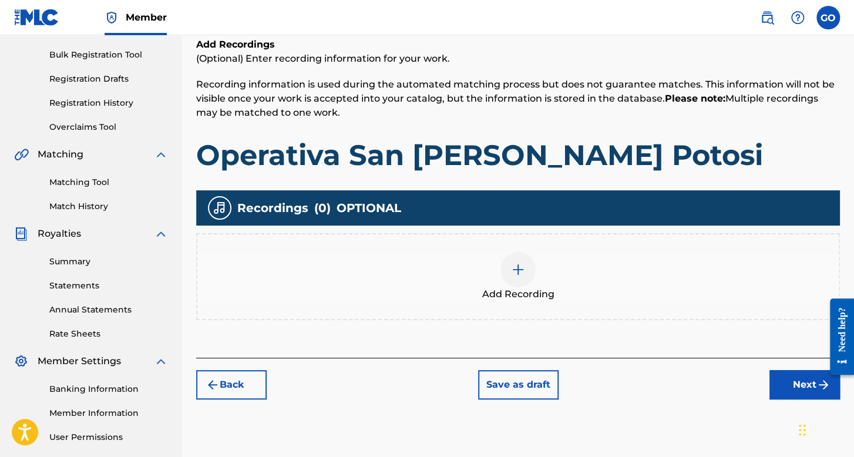
scroll to position [171, 0]
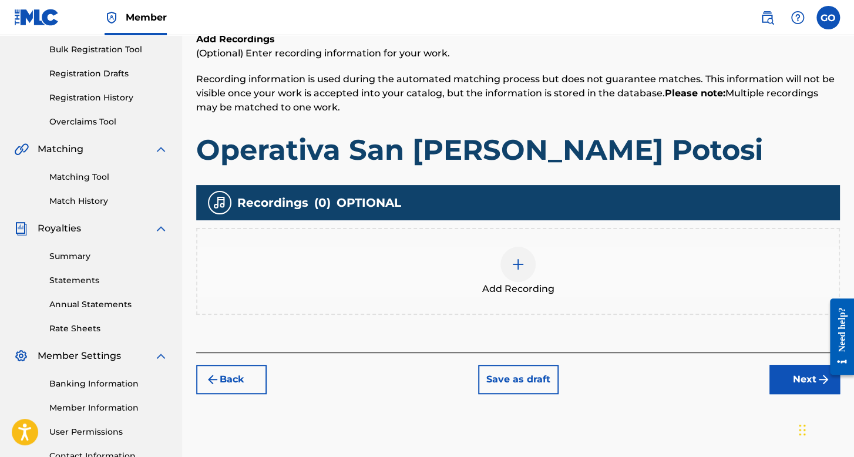
click at [471, 210] on div "Recordings ( 0 ) OPTIONAL" at bounding box center [517, 202] width 643 height 35
click at [492, 257] on div "Add Recording" at bounding box center [517, 271] width 641 height 49
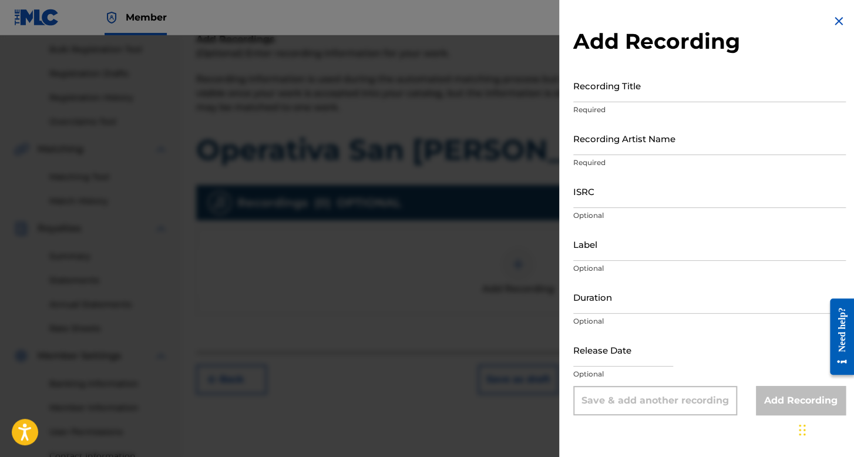
click at [599, 97] on input "Recording Title" at bounding box center [709, 85] width 272 height 33
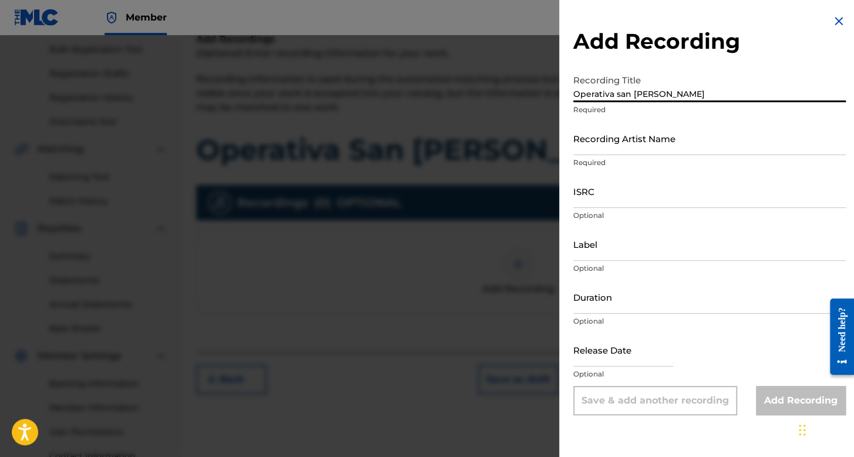
type input "Operativa san luis Potosi"
click at [656, 142] on input "Recording Artist Name" at bounding box center [709, 138] width 272 height 33
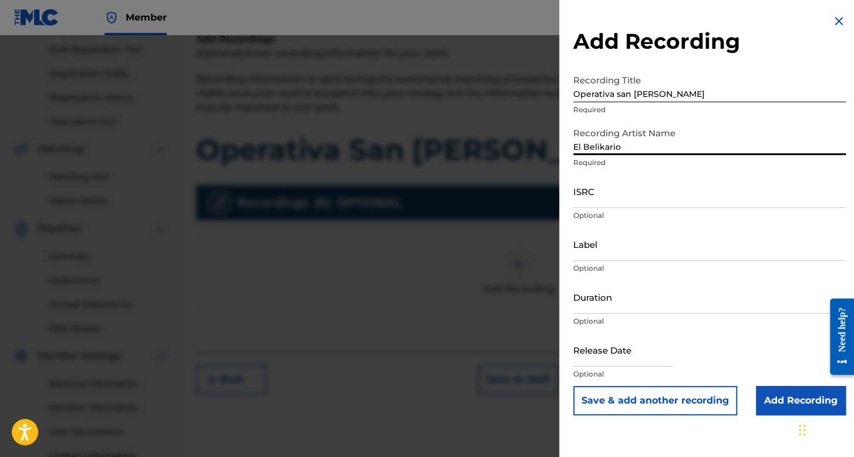
type input "El Belikario"
drag, startPoint x: 607, startPoint y: 202, endPoint x: 572, endPoint y: 157, distance: 56.8
click at [607, 202] on input "ISRC" at bounding box center [709, 190] width 272 height 33
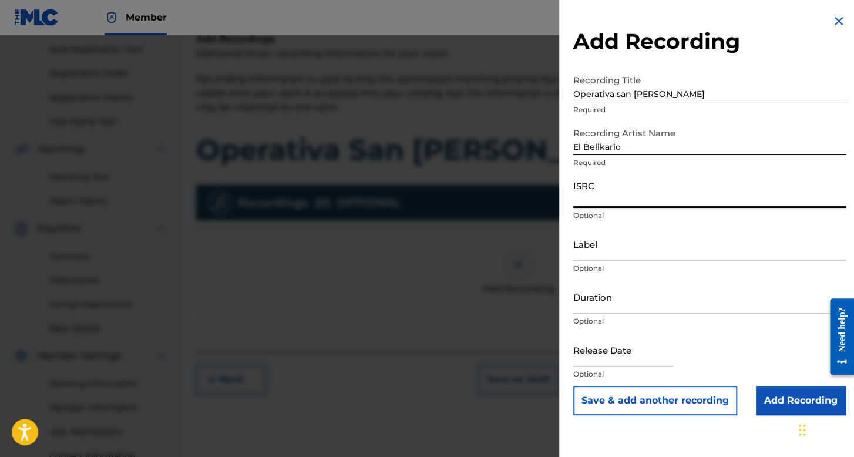
paste input "ESA092317952"
type input "ESA092317952"
drag, startPoint x: 622, startPoint y: 308, endPoint x: 615, endPoint y: 300, distance: 10.4
click at [622, 308] on input "Duration" at bounding box center [709, 296] width 272 height 33
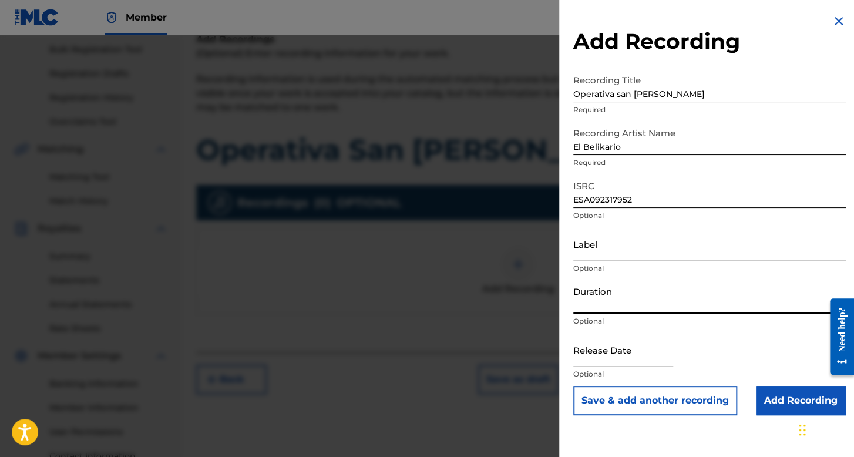
click at [630, 360] on input "text" at bounding box center [623, 349] width 100 height 33
select select "7"
select select "2025"
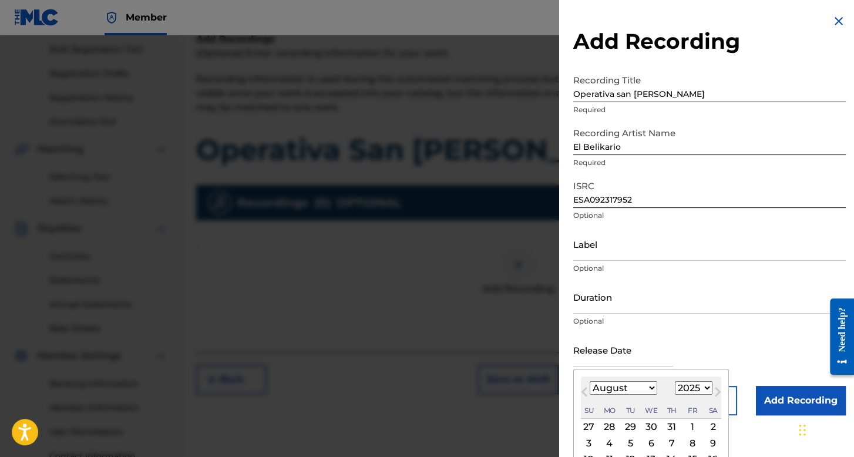
click at [638, 383] on select "January February March April May June July August September October November De…" at bounding box center [623, 388] width 68 height 14
select select "5"
click at [589, 381] on select "January February March April May June July August September October November De…" at bounding box center [623, 388] width 68 height 14
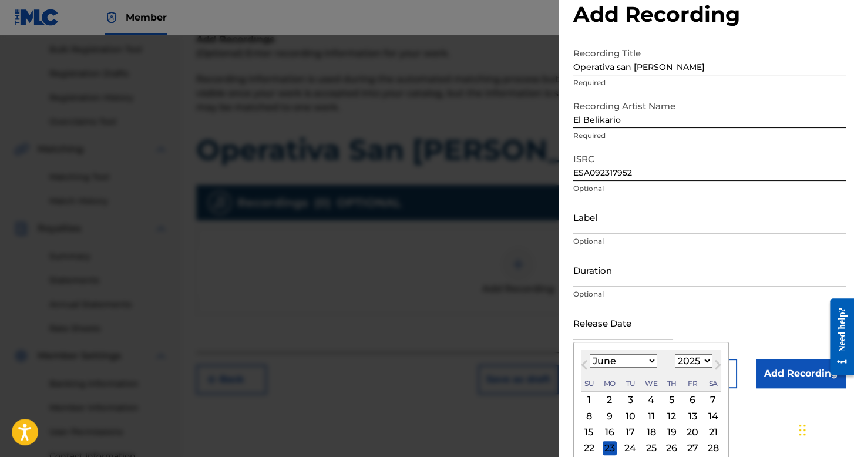
scroll to position [66, 0]
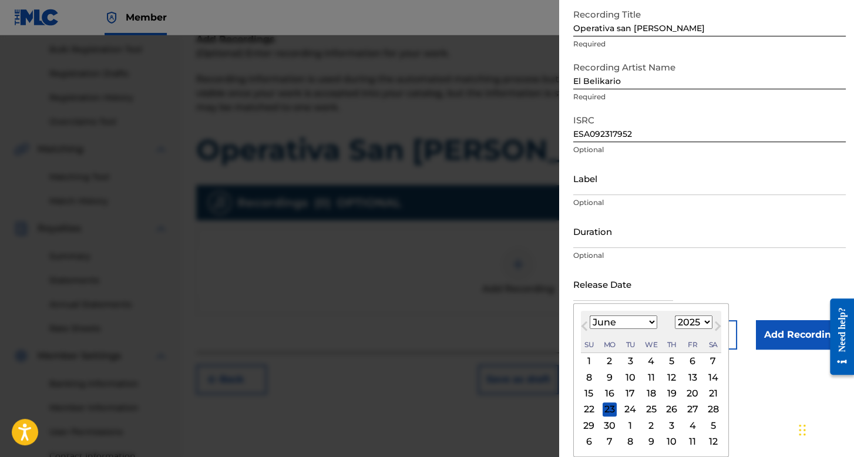
click at [697, 325] on select "1899 1900 1901 1902 1903 1904 1905 1906 1907 1908 1909 1910 1911 1912 1913 1914…" at bounding box center [694, 322] width 38 height 14
select select "2023"
click at [675, 315] on select "1899 1900 1901 1902 1903 1904 1905 1906 1907 1908 1909 1910 1911 1912 1913 1914…" at bounding box center [694, 322] width 38 height 14
click at [631, 423] on div "27" at bounding box center [630, 425] width 14 height 14
type input "June 27 2023"
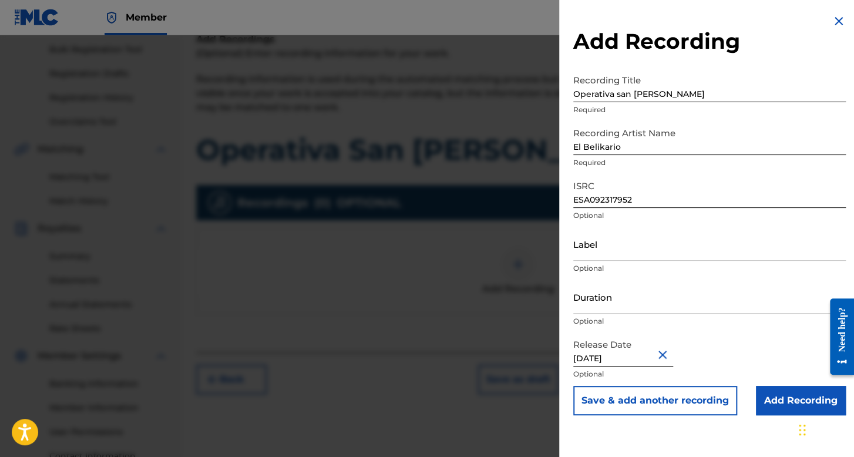
scroll to position [0, 0]
click at [639, 293] on input "Duration" at bounding box center [709, 296] width 272 height 33
type input "05:25"
click at [791, 404] on input "Add Recording" at bounding box center [801, 400] width 90 height 29
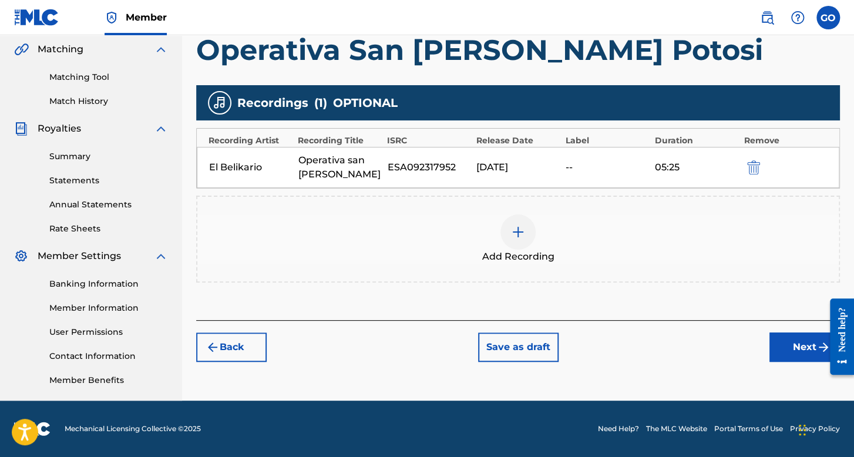
click at [774, 338] on button "Next" at bounding box center [804, 346] width 70 height 29
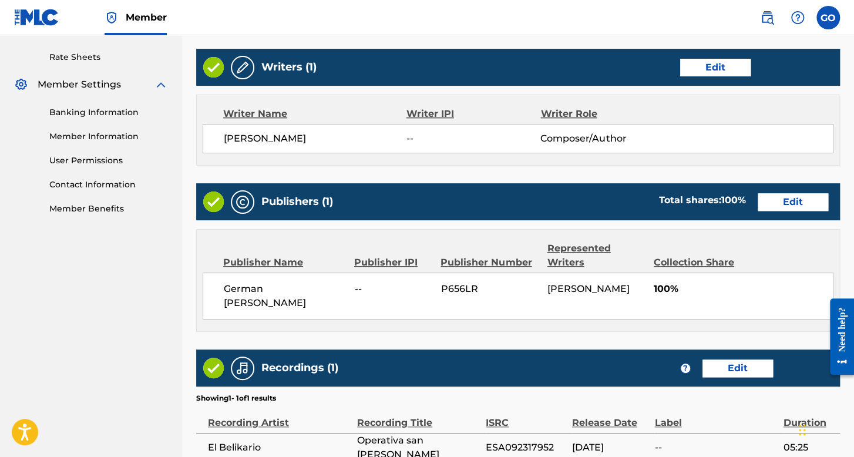
scroll to position [522, 0]
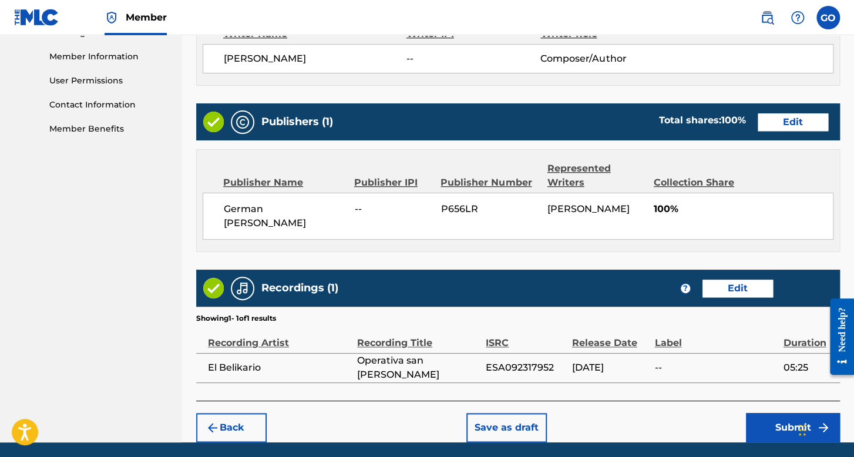
click at [773, 433] on button "Submit" at bounding box center [793, 427] width 94 height 29
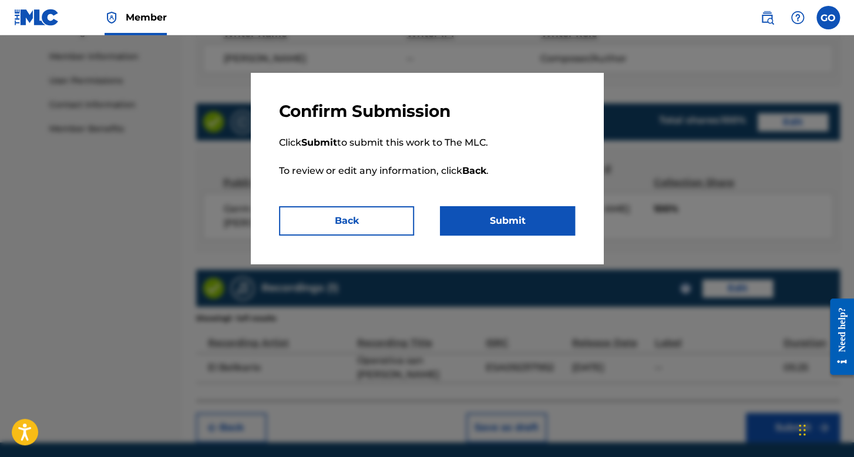
click at [527, 227] on button "Submit" at bounding box center [507, 220] width 135 height 29
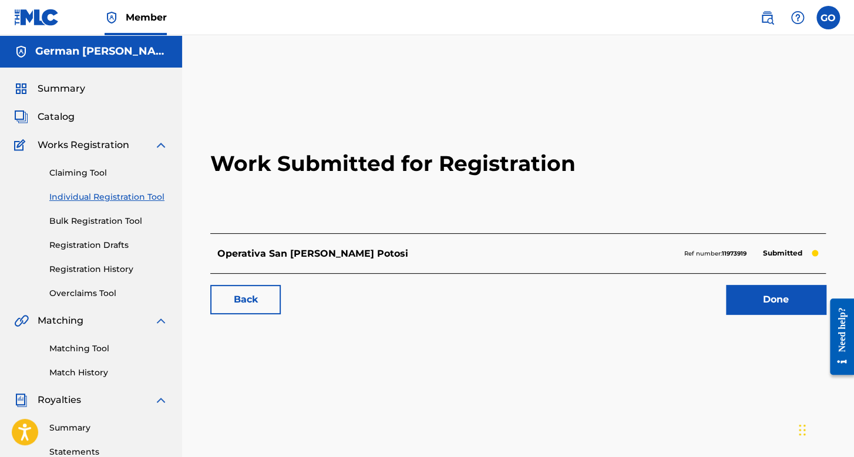
click at [144, 199] on link "Individual Registration Tool" at bounding box center [108, 197] width 119 height 12
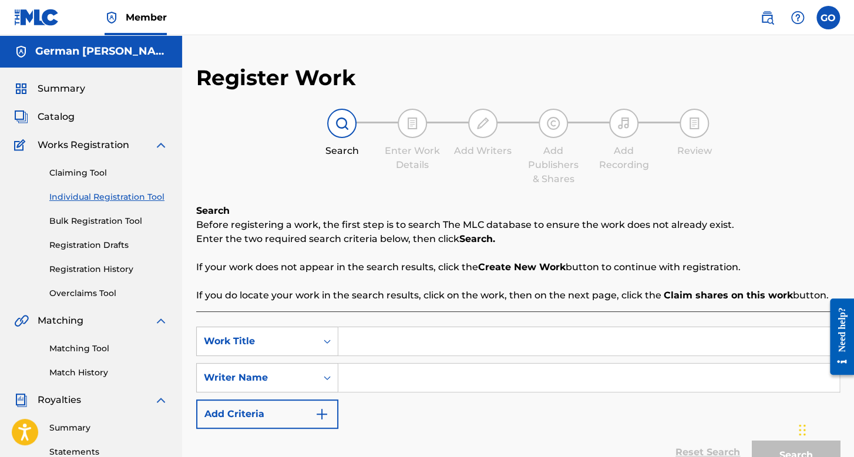
scroll to position [117, 0]
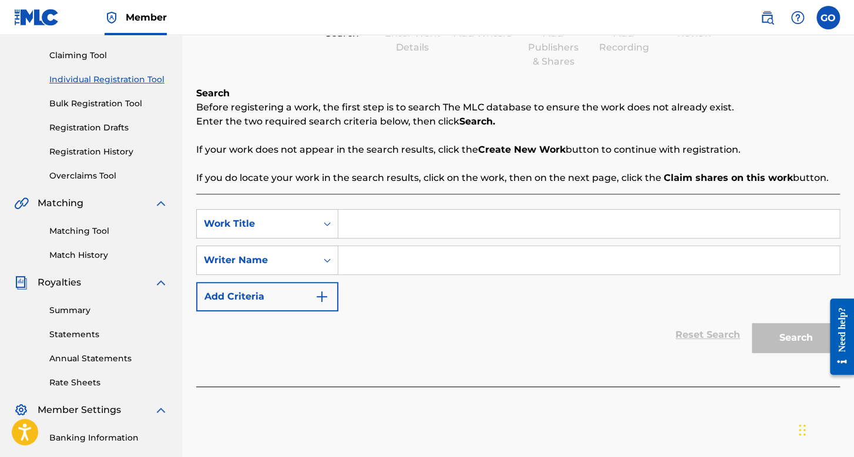
click at [374, 232] on input "Search Form" at bounding box center [588, 224] width 501 height 28
type input "El Comandante Chikitin V2.5"
click at [480, 259] on input "Search Form" at bounding box center [588, 260] width 501 height 28
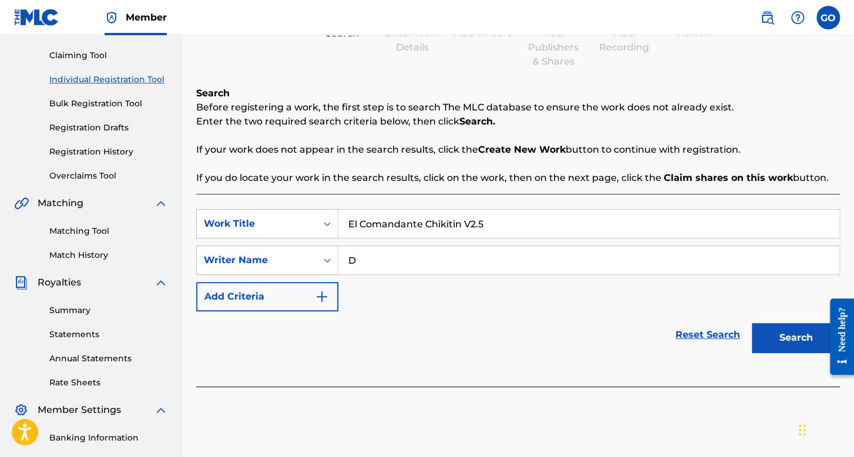
type input "D"
click at [801, 329] on button "Search" at bounding box center [795, 337] width 88 height 29
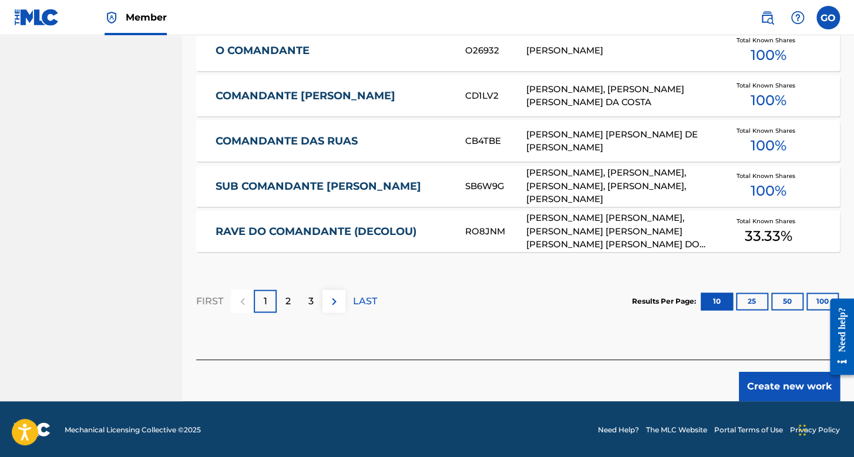
click at [767, 377] on button "Create new work" at bounding box center [789, 386] width 101 height 29
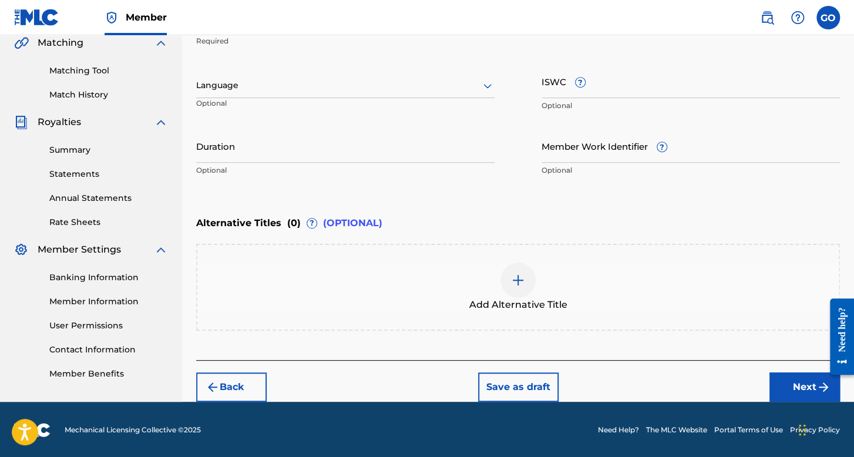
click at [373, 83] on div at bounding box center [345, 85] width 298 height 15
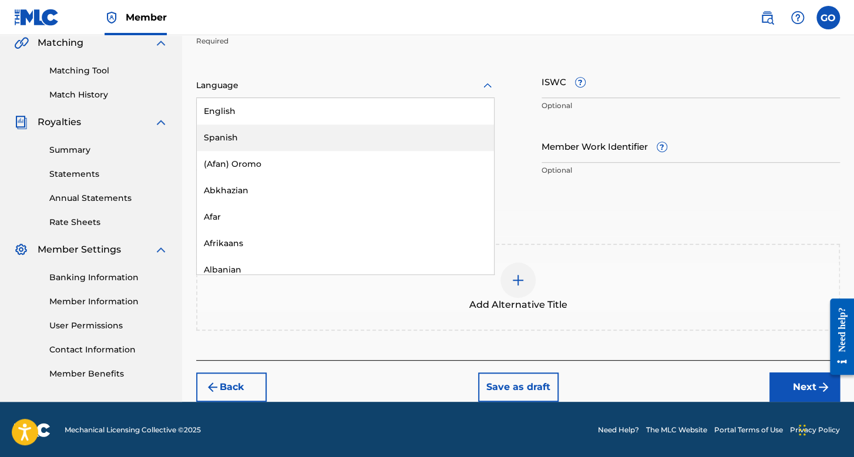
click at [355, 132] on div "Spanish" at bounding box center [345, 137] width 297 height 26
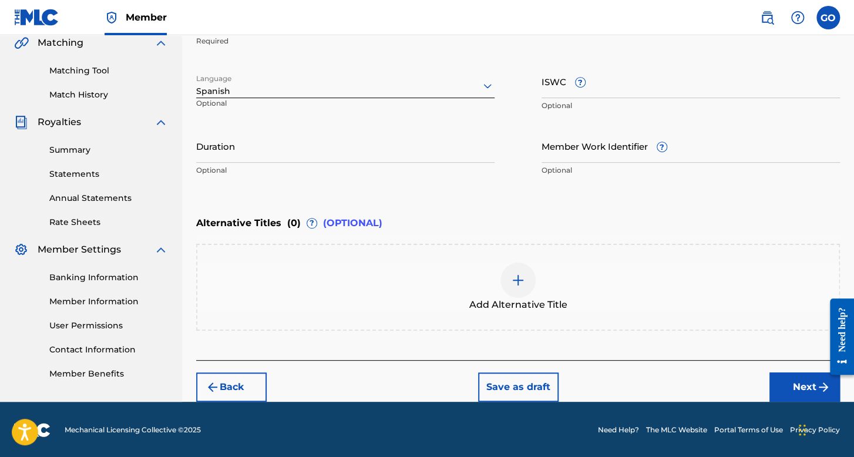
click at [352, 139] on input "Duration" at bounding box center [345, 145] width 298 height 33
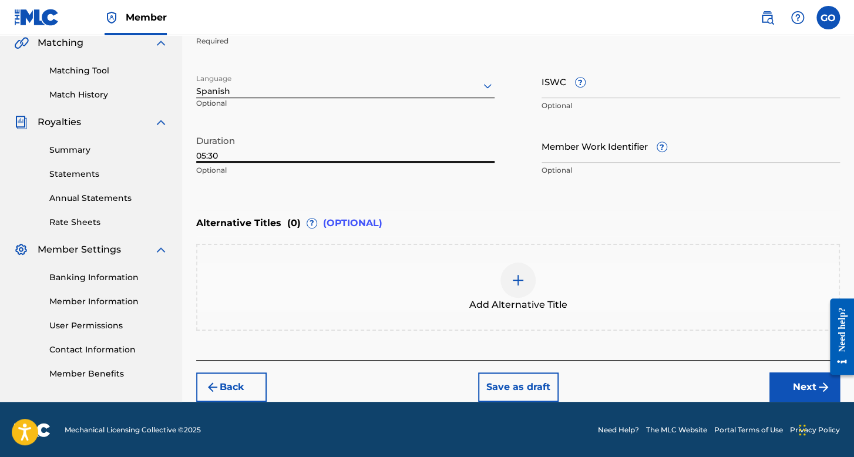
type input "05:30"
click at [790, 386] on button "Next" at bounding box center [804, 386] width 70 height 29
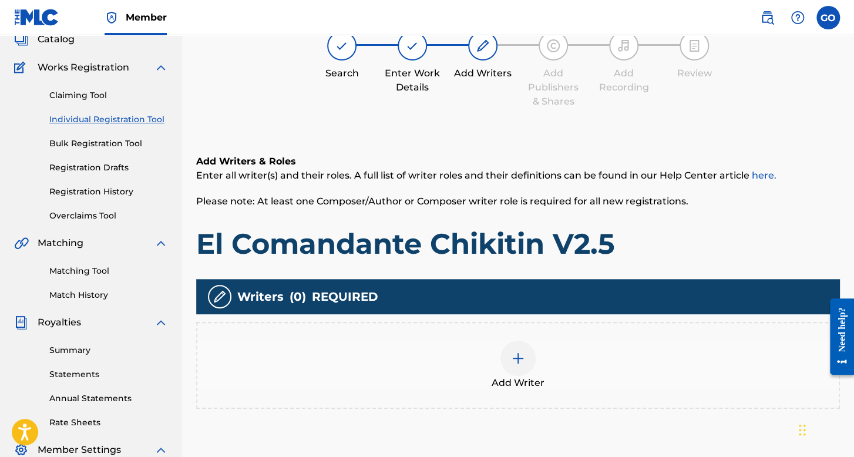
scroll to position [112, 0]
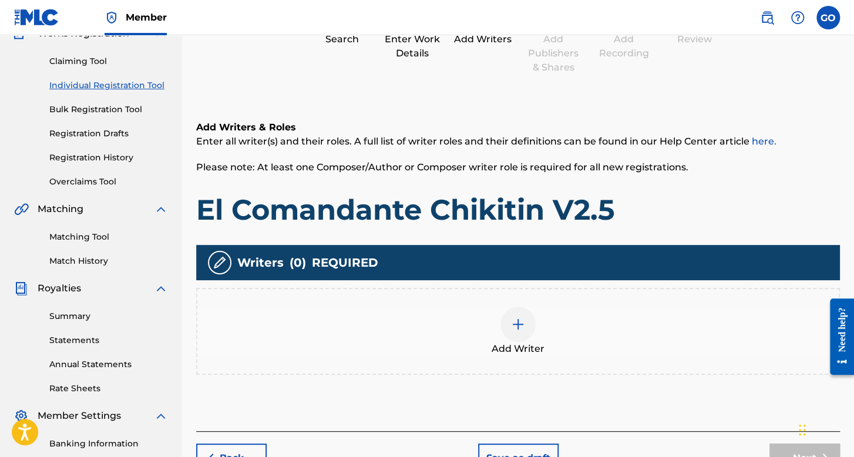
click at [511, 304] on div "Add Writer" at bounding box center [517, 331] width 643 height 87
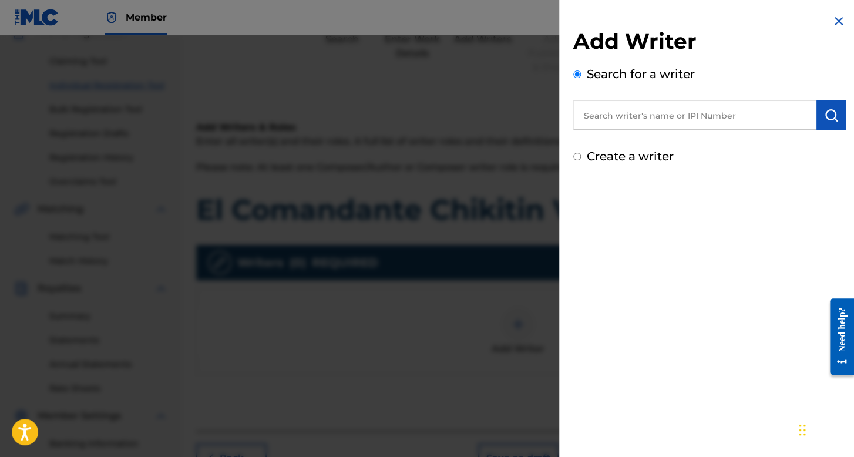
click at [578, 156] on input "Create a writer" at bounding box center [577, 157] width 8 height 8
radio input "false"
radio input "true"
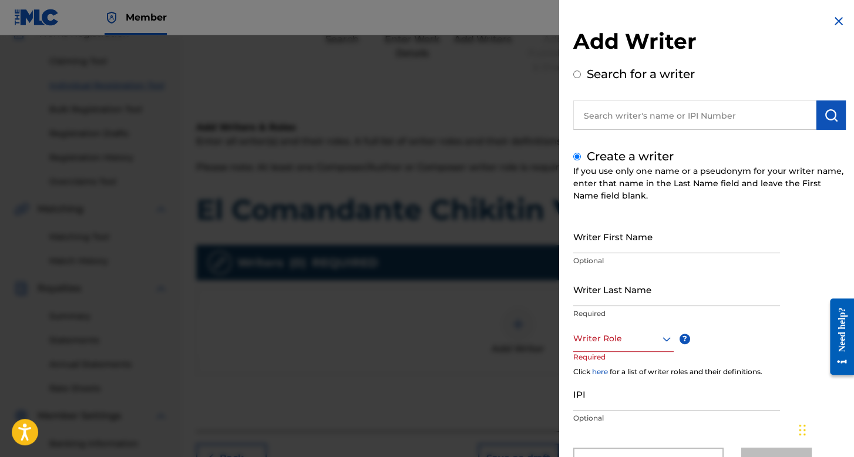
click at [605, 234] on input "Writer First Name" at bounding box center [676, 236] width 207 height 33
type input "e"
click at [632, 341] on div "Writer Role" at bounding box center [623, 338] width 100 height 26
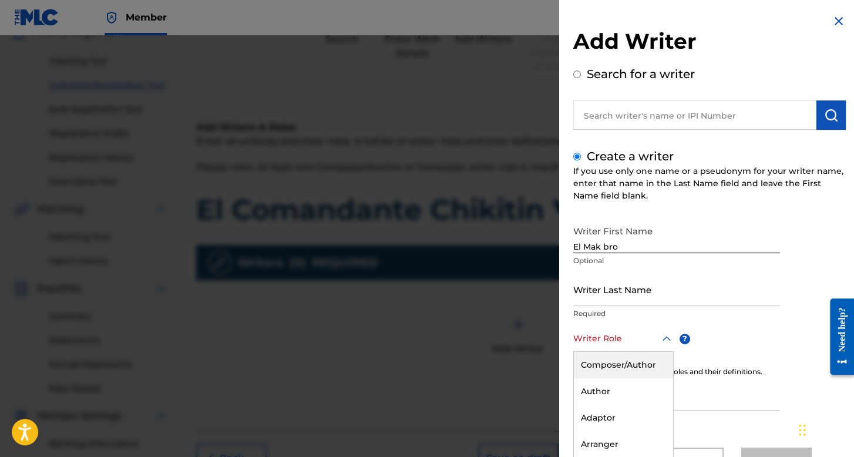
scroll to position [52, 0]
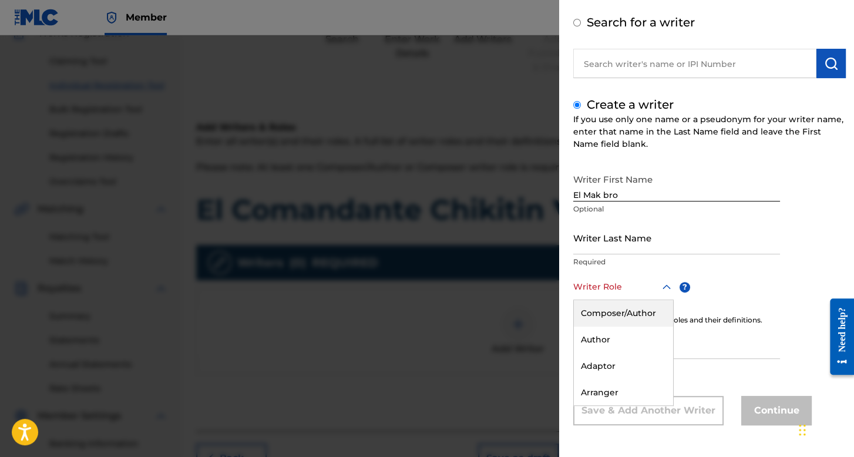
click at [632, 316] on div "Composer/Author" at bounding box center [623, 313] width 99 height 26
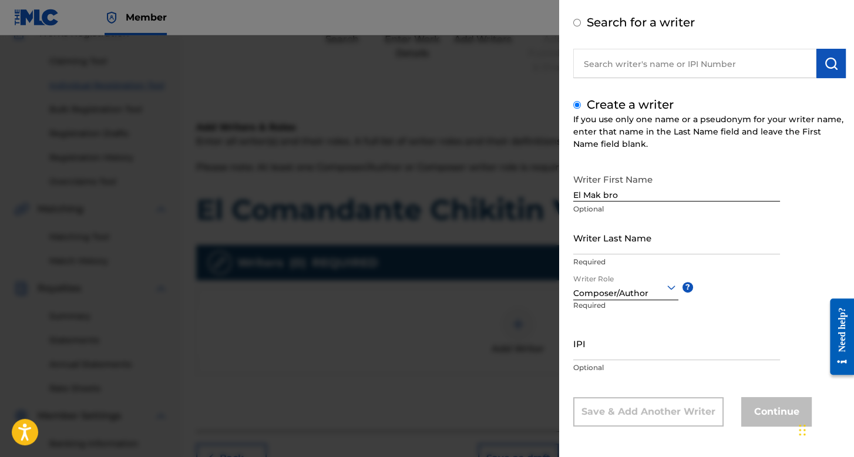
click at [763, 419] on div "Continue" at bounding box center [776, 411] width 70 height 29
click at [615, 238] on input "Writer Last Name" at bounding box center [676, 237] width 207 height 33
click at [625, 186] on input "El Mak bro" at bounding box center [676, 184] width 207 height 33
type input "El Mak"
click at [611, 255] on div "Writer Last Name Required" at bounding box center [676, 247] width 207 height 53
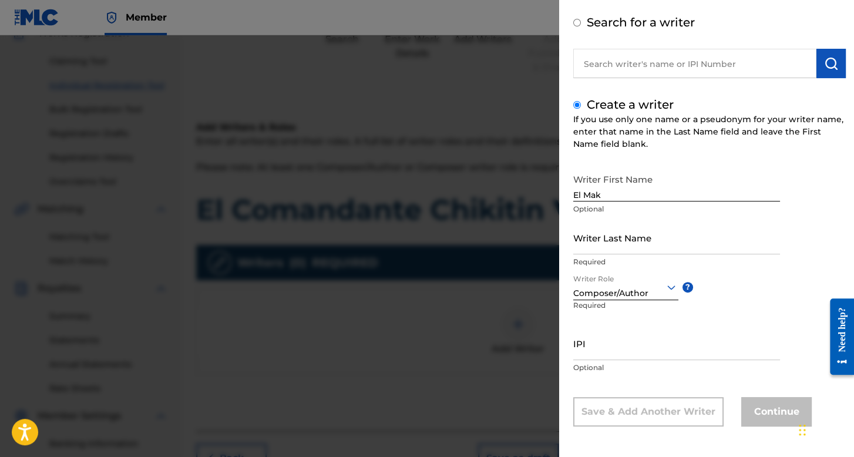
click at [608, 247] on input "Writer Last Name" at bounding box center [676, 237] width 207 height 33
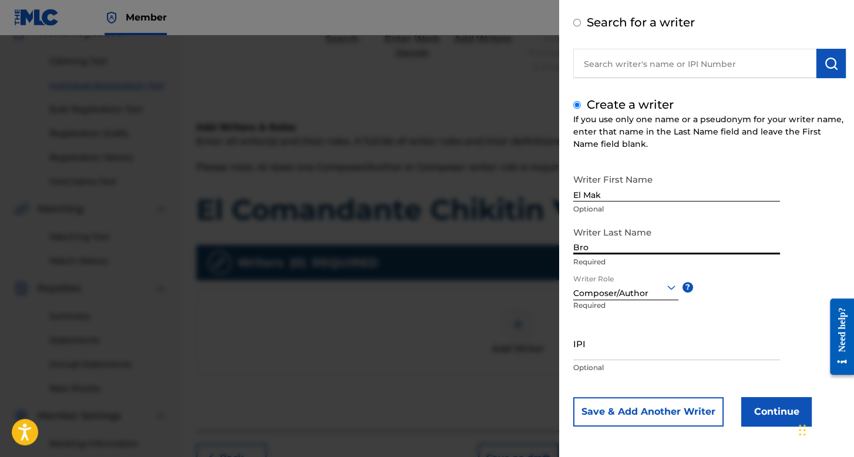
type input "Bro"
click at [756, 414] on button "Continue" at bounding box center [776, 411] width 70 height 29
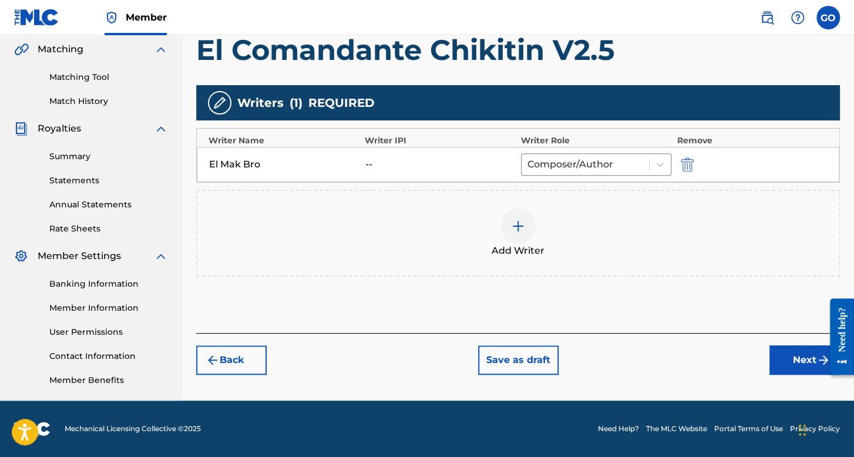
click at [793, 360] on button "Next" at bounding box center [804, 359] width 70 height 29
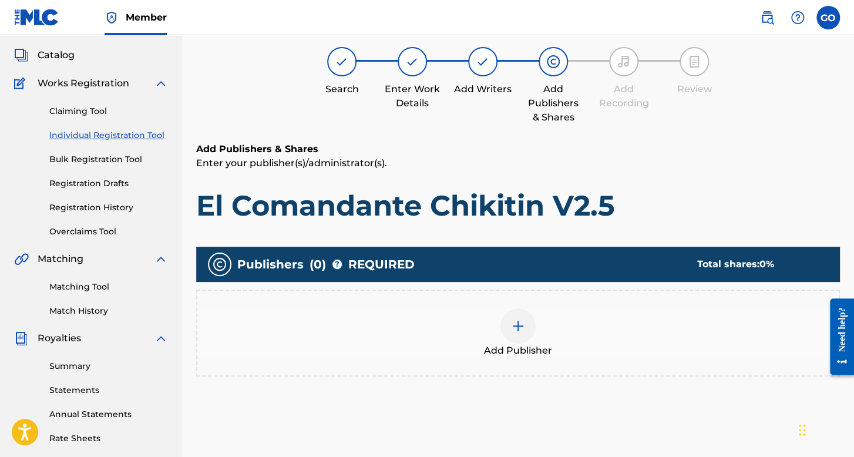
scroll to position [53, 0]
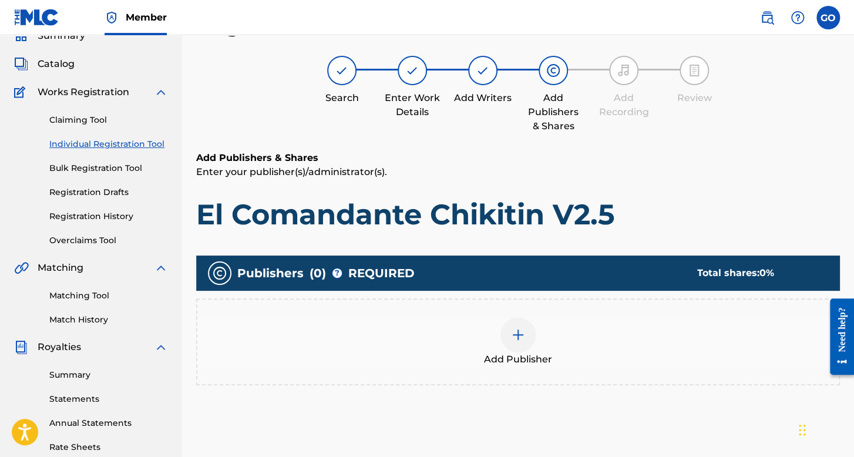
click at [517, 343] on div at bounding box center [517, 334] width 35 height 35
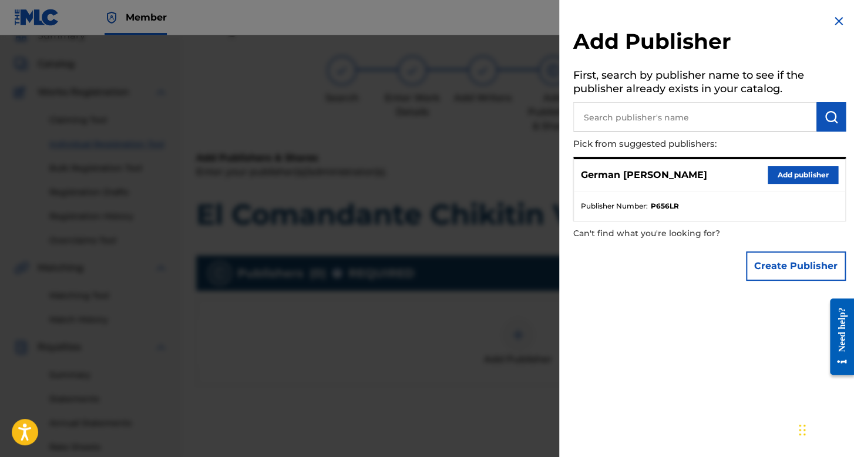
click at [817, 174] on button "Add publisher" at bounding box center [802, 175] width 70 height 18
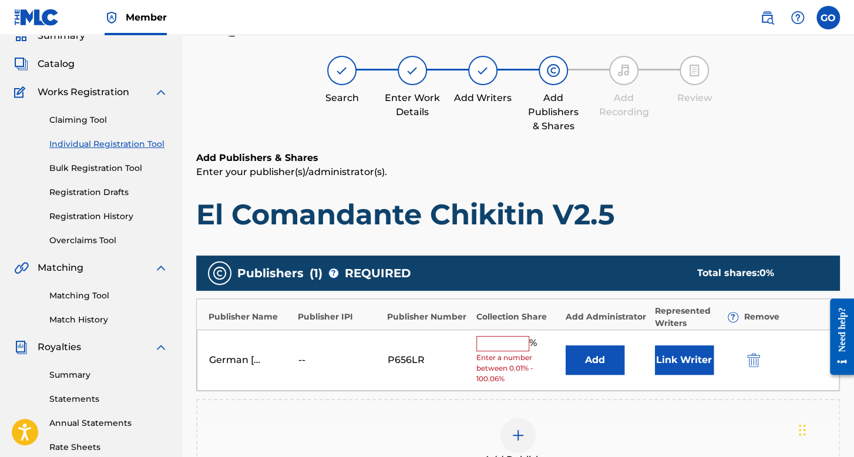
click at [498, 341] on input "text" at bounding box center [502, 343] width 53 height 15
type input "100"
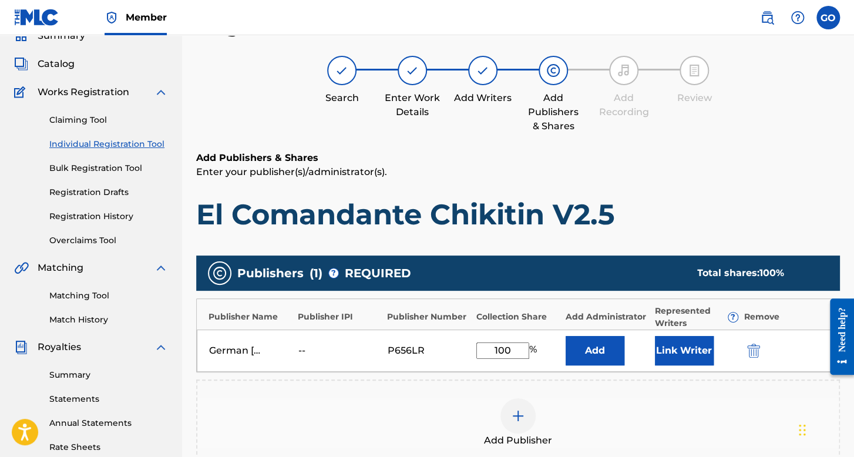
click at [683, 360] on button "Link Writer" at bounding box center [684, 350] width 59 height 29
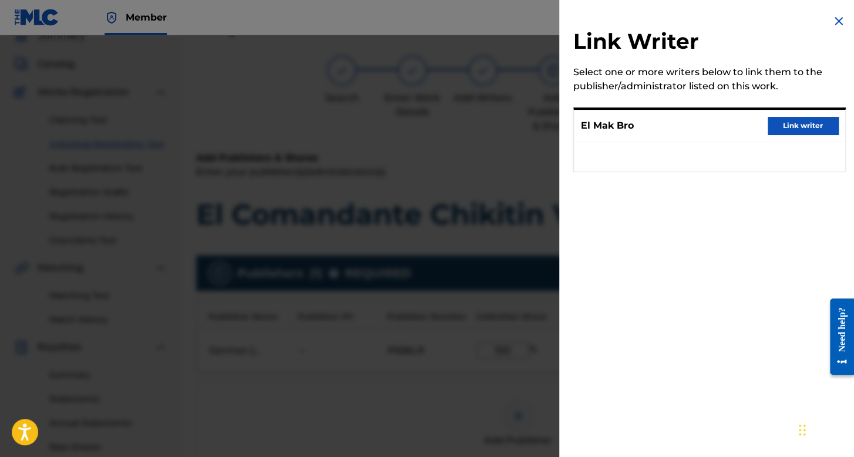
click at [797, 127] on button "Link writer" at bounding box center [802, 126] width 70 height 18
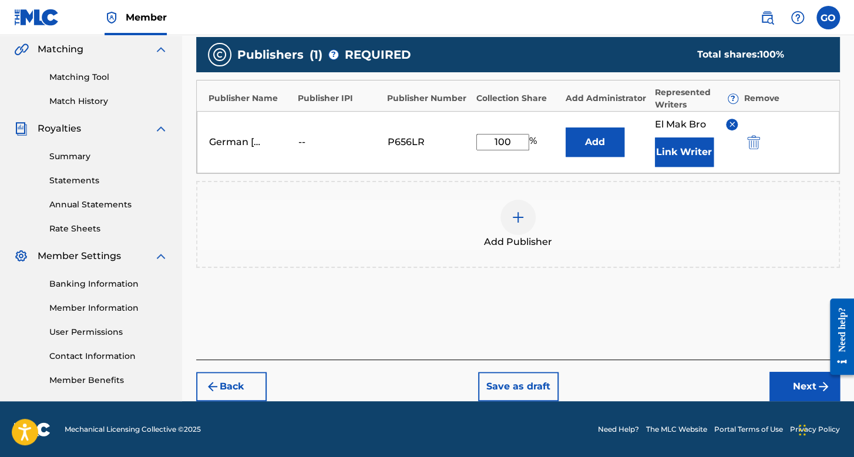
click at [777, 381] on button "Next" at bounding box center [804, 386] width 70 height 29
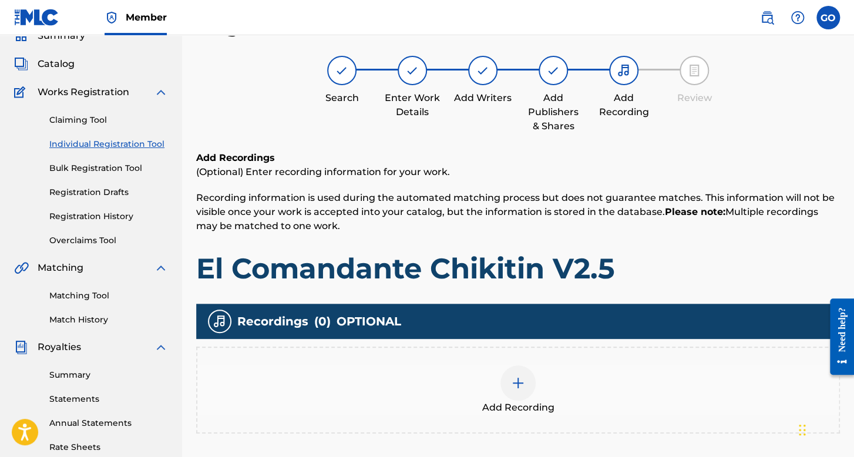
scroll to position [229, 0]
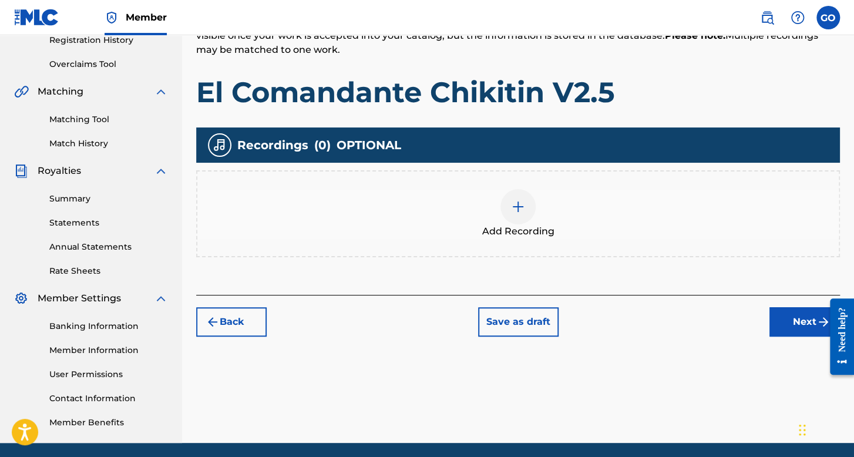
click at [498, 219] on div "Add Recording" at bounding box center [517, 213] width 641 height 49
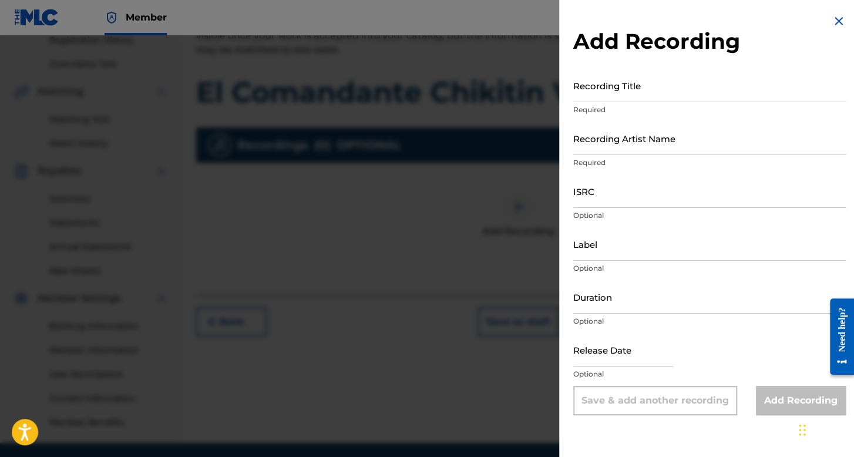
click at [619, 92] on input "Recording Title" at bounding box center [709, 85] width 272 height 33
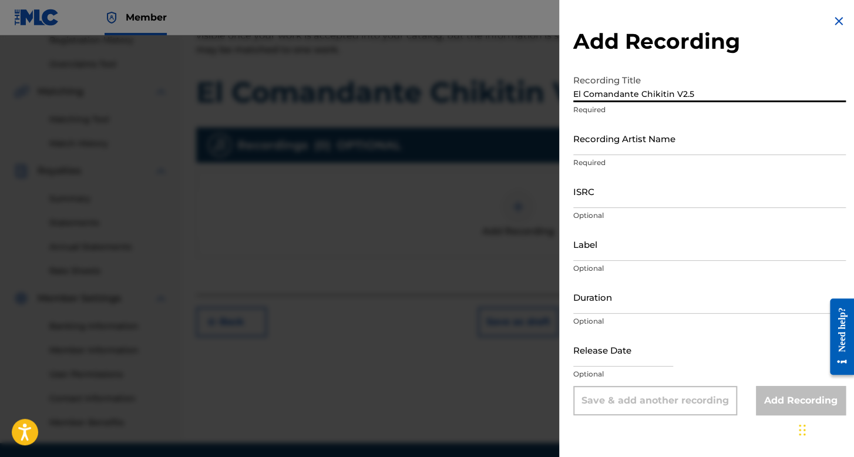
type input "El Comandante Chikitin V2.5"
click at [712, 140] on input "Recording Artist Name" at bounding box center [709, 138] width 272 height 33
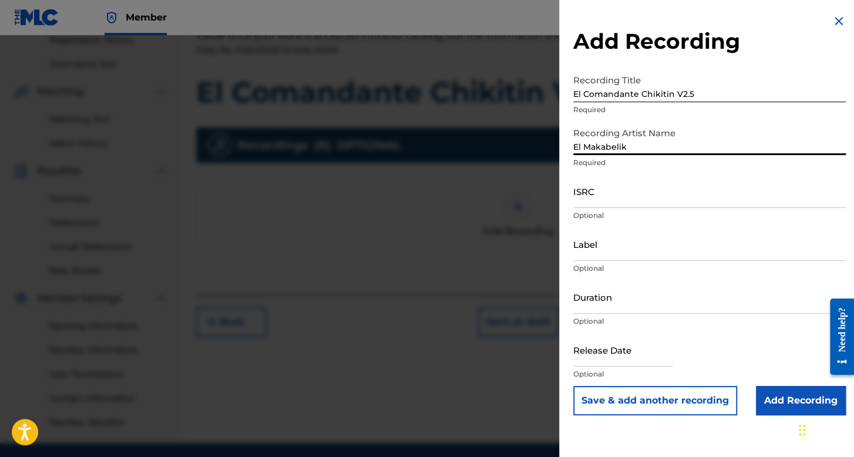
type input "El Makabelik"
click at [641, 212] on p "Optional" at bounding box center [709, 215] width 272 height 11
click at [635, 184] on input "ISRC" at bounding box center [709, 190] width 272 height 33
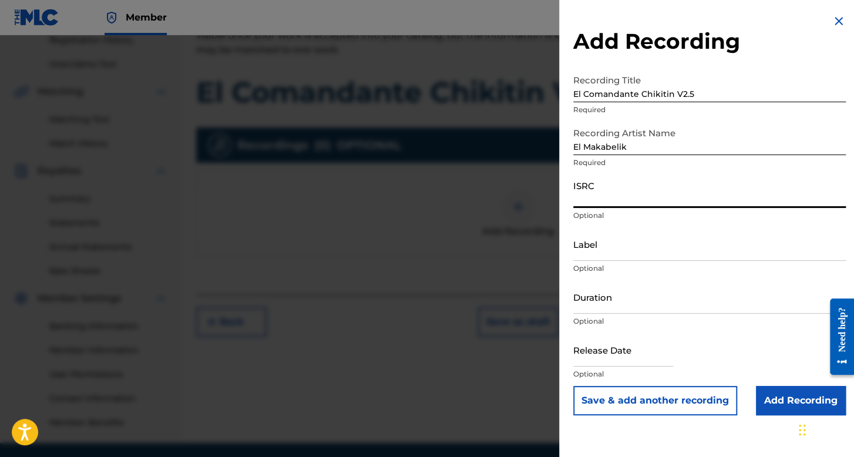
paste input "QZNMT2198145"
type input "QZNMT2198145"
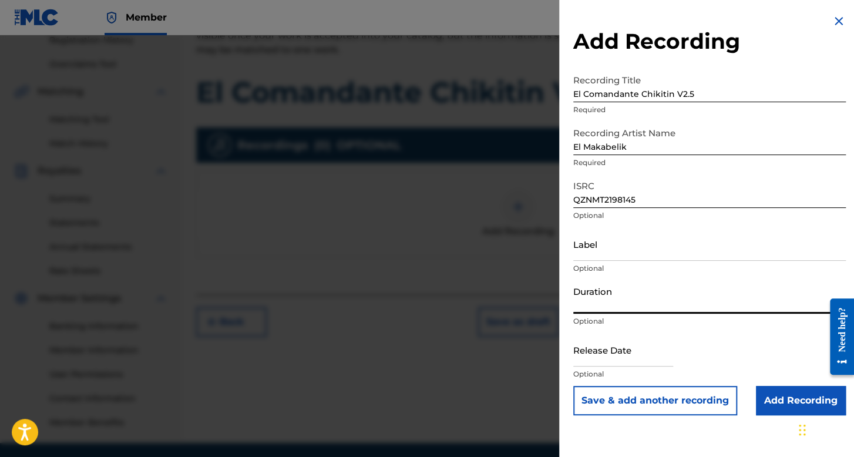
click at [618, 308] on input "Duration" at bounding box center [709, 296] width 272 height 33
type input "05:30"
click at [605, 365] on input "text" at bounding box center [623, 349] width 100 height 33
select select "7"
select select "2025"
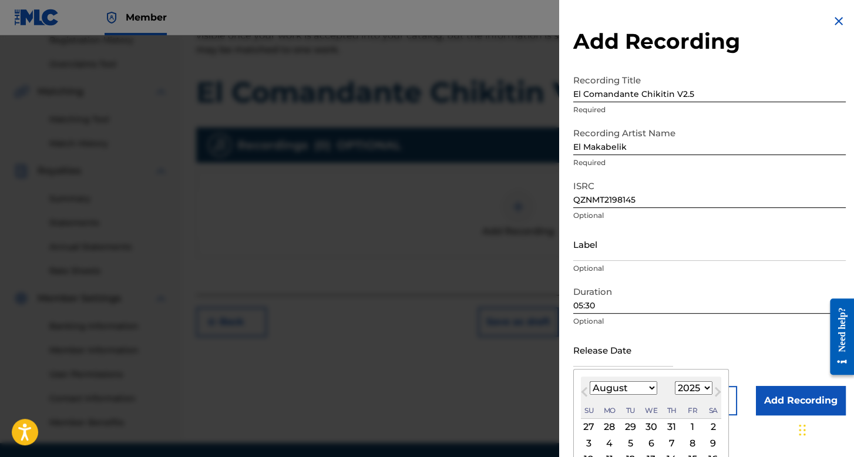
click at [641, 383] on select "January February March April May June July August September October November De…" at bounding box center [623, 388] width 68 height 14
select select "6"
click at [589, 381] on select "January February March April May June July August September October November De…" at bounding box center [623, 388] width 68 height 14
click at [682, 389] on select "1899 1900 1901 1902 1903 1904 1905 1906 1907 1908 1909 1910 1911 1912 1913 1914…" at bounding box center [694, 388] width 38 height 14
select select "2021"
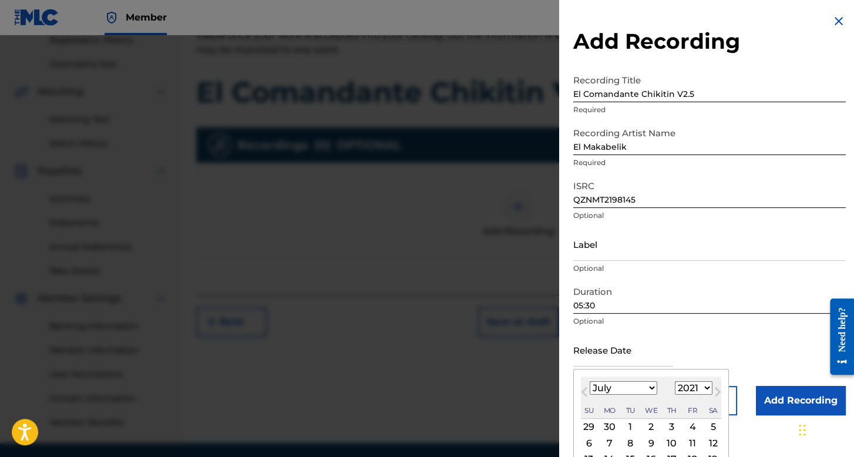
click at [675, 381] on select "1899 1900 1901 1902 1903 1904 1905 1906 1907 1908 1909 1910 1911 1912 1913 1914…" at bounding box center [694, 388] width 38 height 14
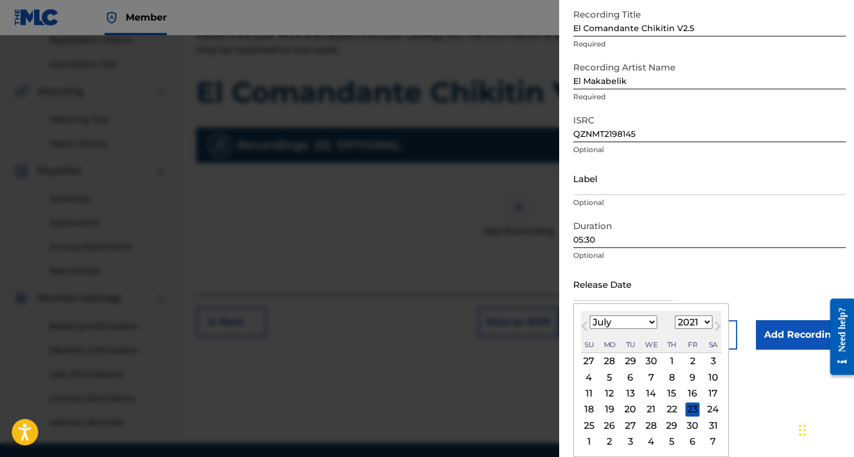
click at [687, 377] on div "9" at bounding box center [692, 377] width 14 height 14
type input "July 9 2021"
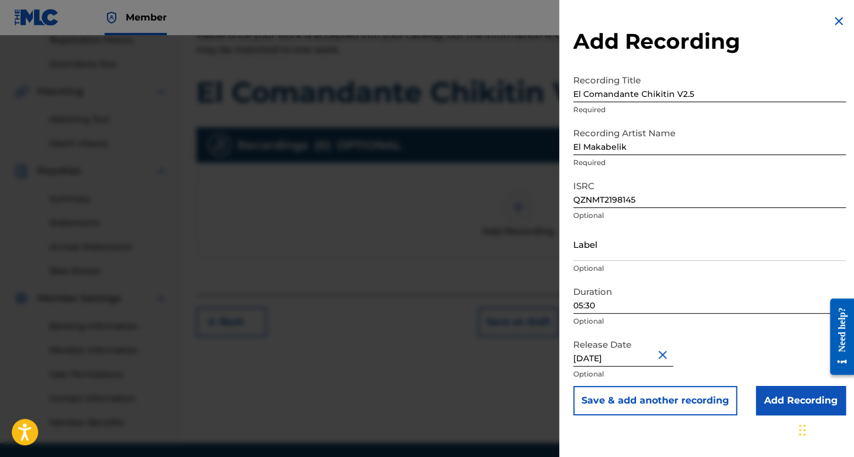
scroll to position [0, 0]
click at [767, 396] on input "Add Recording" at bounding box center [801, 400] width 90 height 29
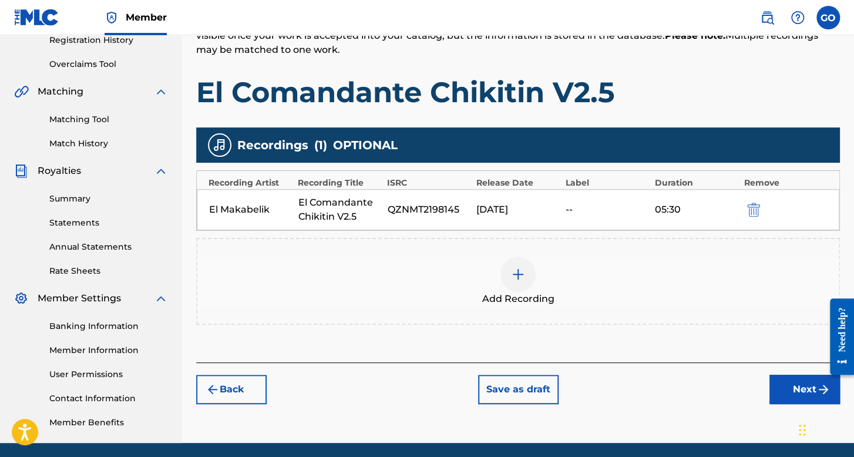
click at [778, 382] on button "Next" at bounding box center [804, 389] width 70 height 29
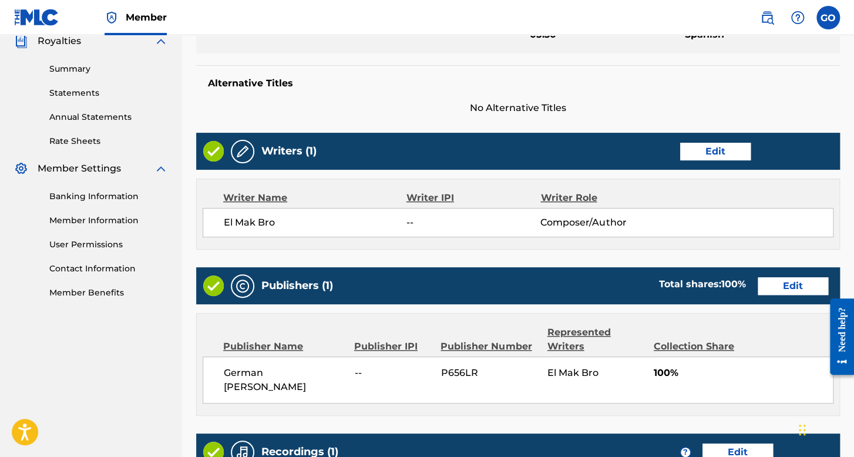
scroll to position [563, 0]
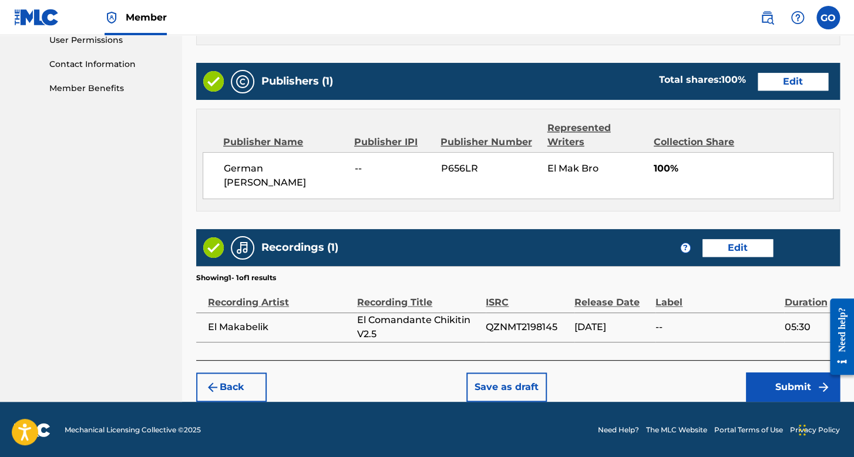
click at [772, 379] on button "Submit" at bounding box center [793, 386] width 94 height 29
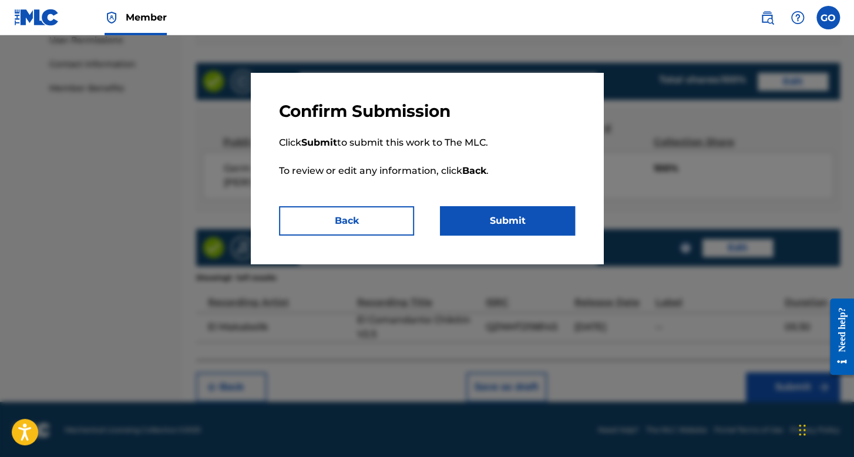
click at [517, 224] on button "Submit" at bounding box center [507, 220] width 135 height 29
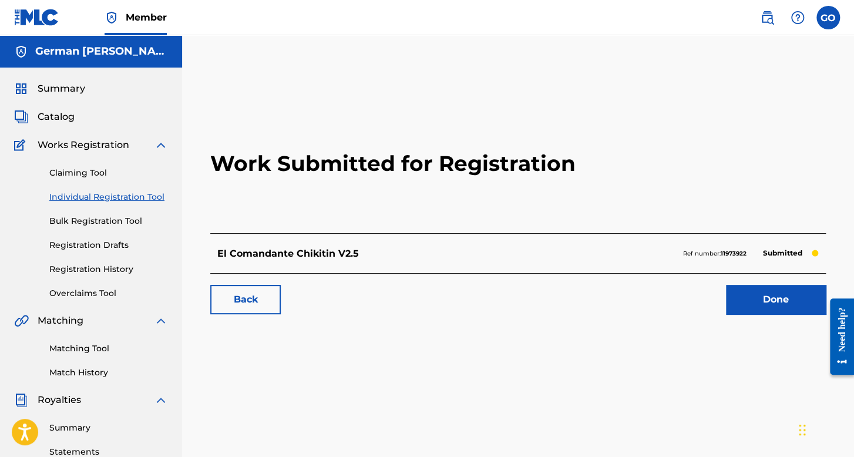
click at [153, 198] on link "Individual Registration Tool" at bounding box center [108, 197] width 119 height 12
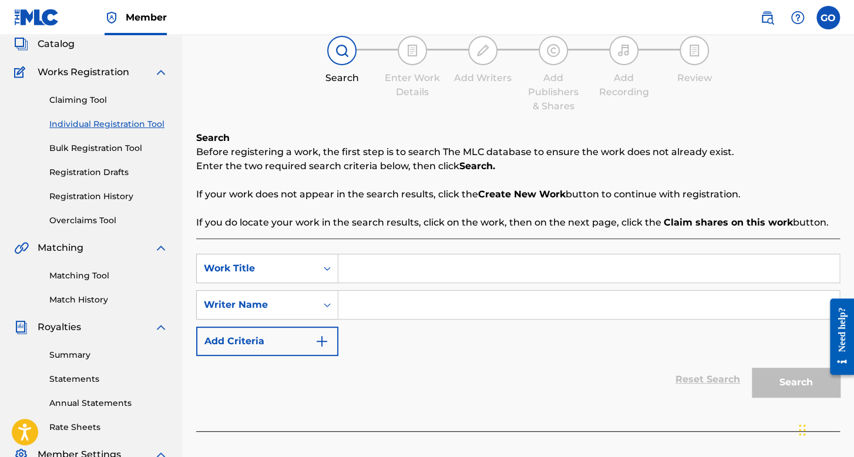
scroll to position [176, 0]
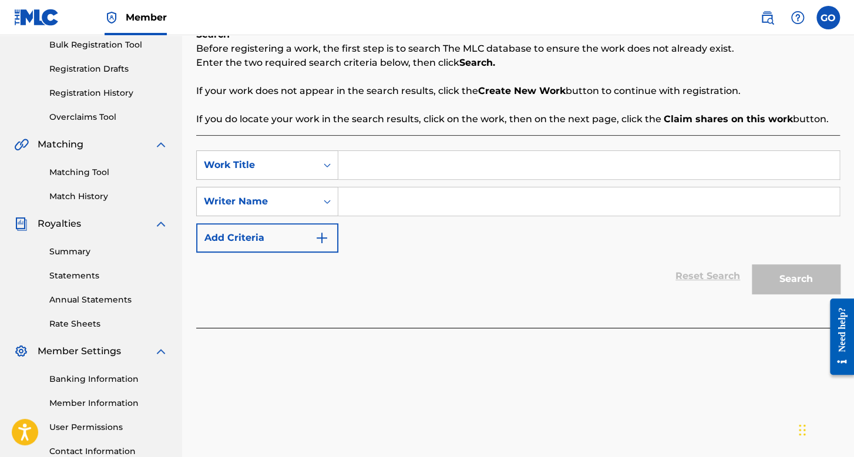
click at [376, 168] on input "Search Form" at bounding box center [588, 165] width 501 height 28
type input "El Pico"
click at [471, 201] on input "e" at bounding box center [588, 201] width 501 height 28
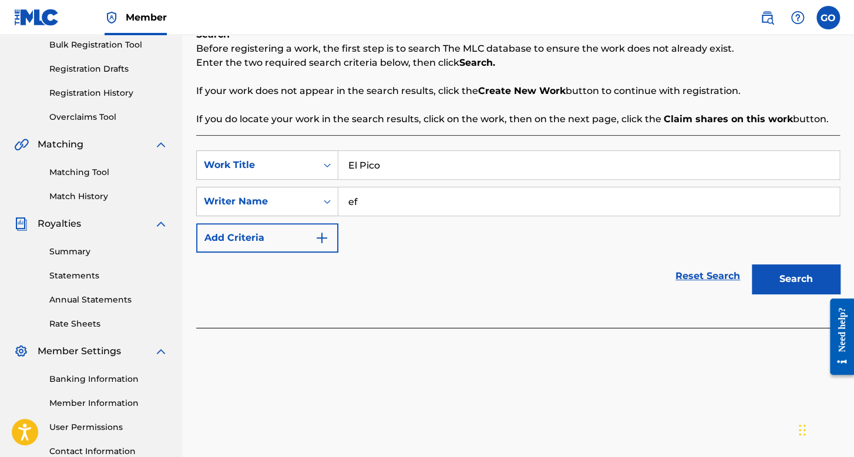
type input "ef"
click at [751, 264] on button "Search" at bounding box center [795, 278] width 88 height 29
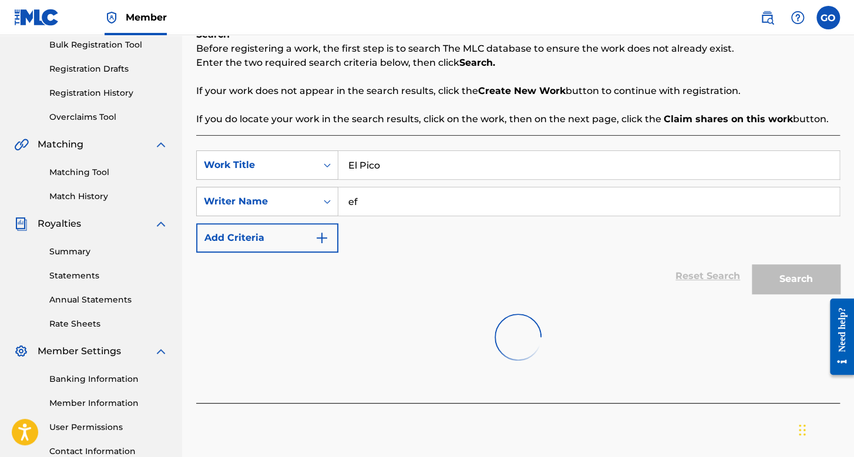
scroll to position [271, 0]
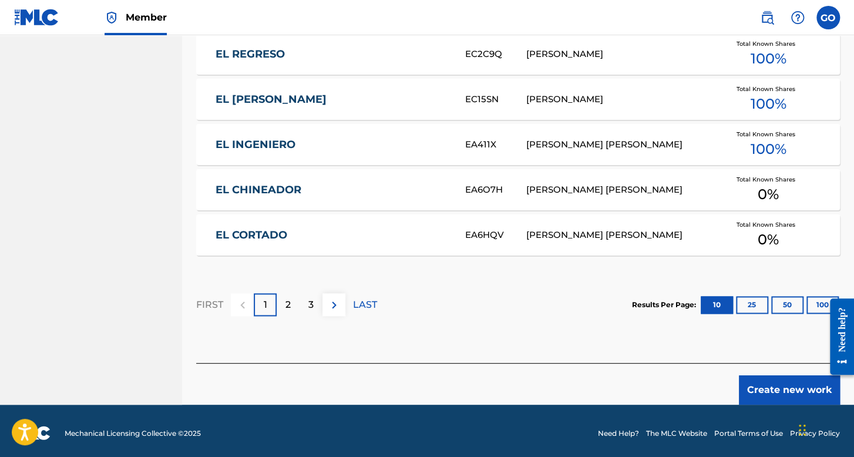
click at [773, 386] on button "Create new work" at bounding box center [789, 389] width 101 height 29
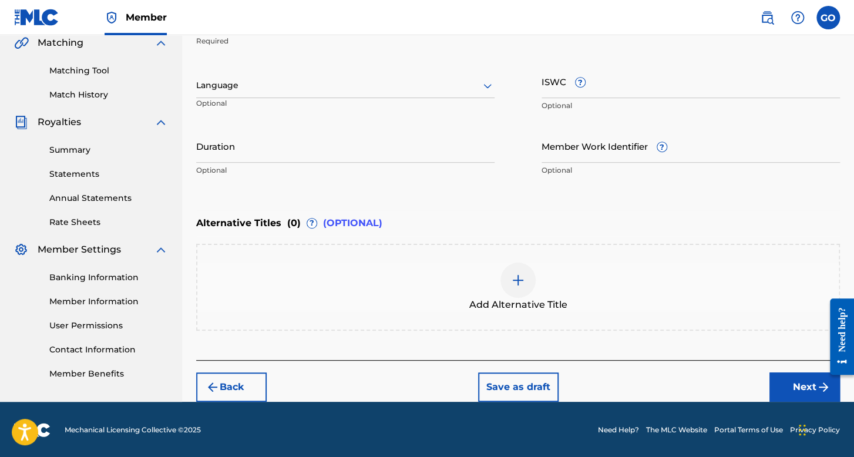
click at [320, 89] on div at bounding box center [345, 85] width 298 height 15
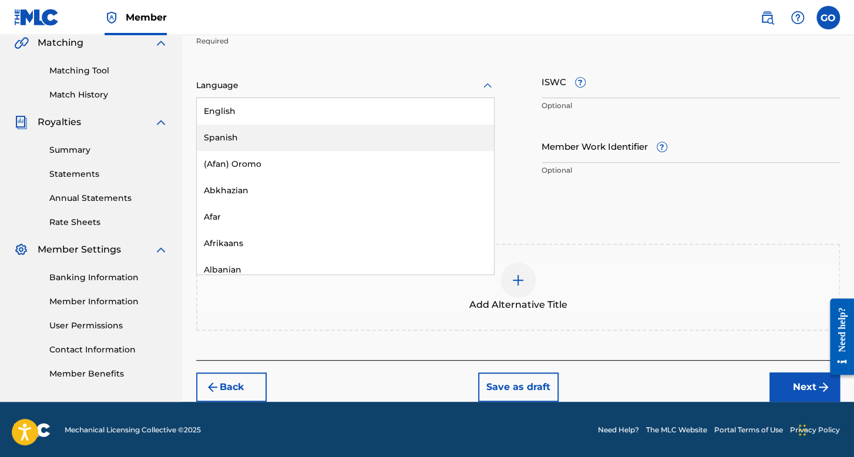
click at [289, 134] on div "Spanish" at bounding box center [345, 137] width 297 height 26
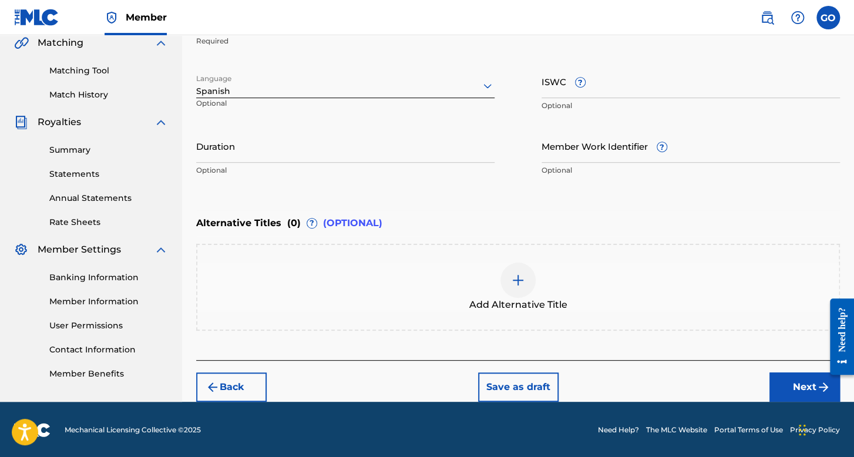
click at [285, 138] on input "Duration" at bounding box center [345, 145] width 298 height 33
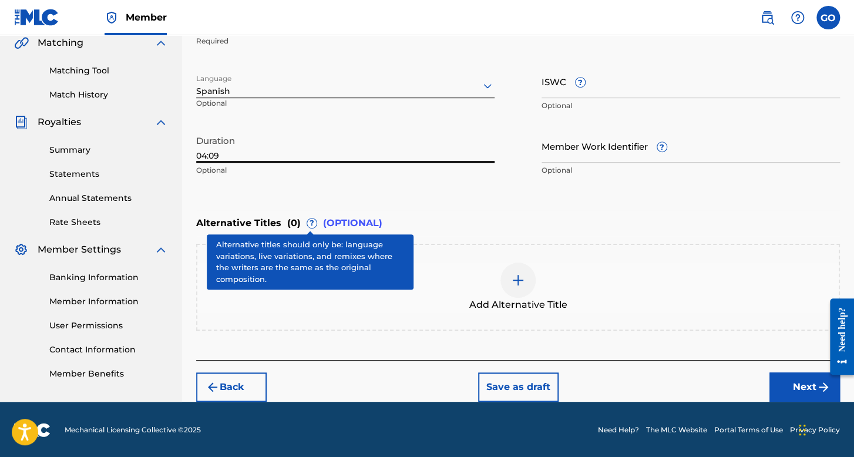
type input "04:09"
click at [791, 383] on button "Next" at bounding box center [804, 386] width 70 height 29
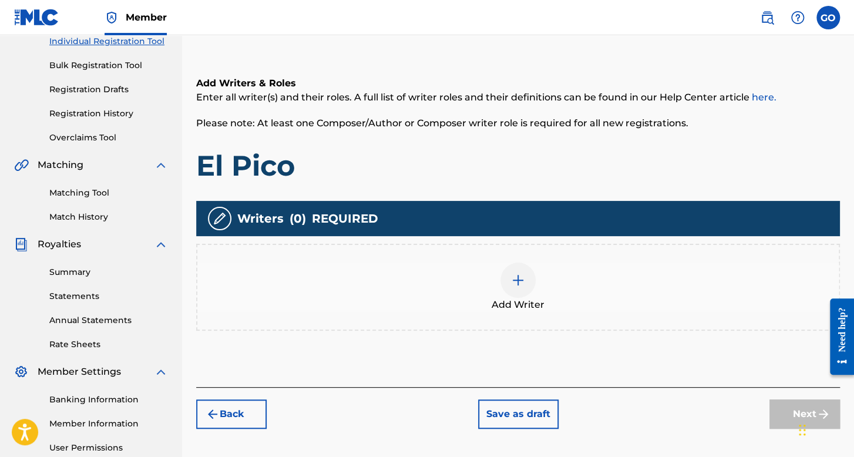
scroll to position [271, 0]
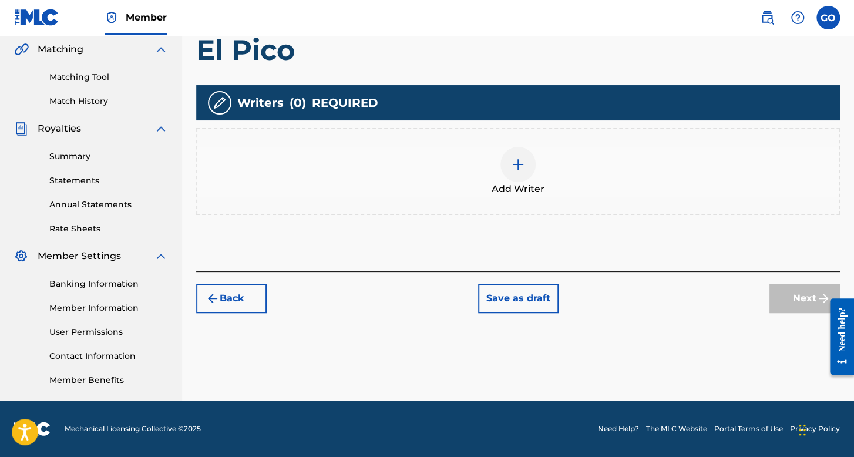
click at [520, 168] on img at bounding box center [518, 164] width 14 height 14
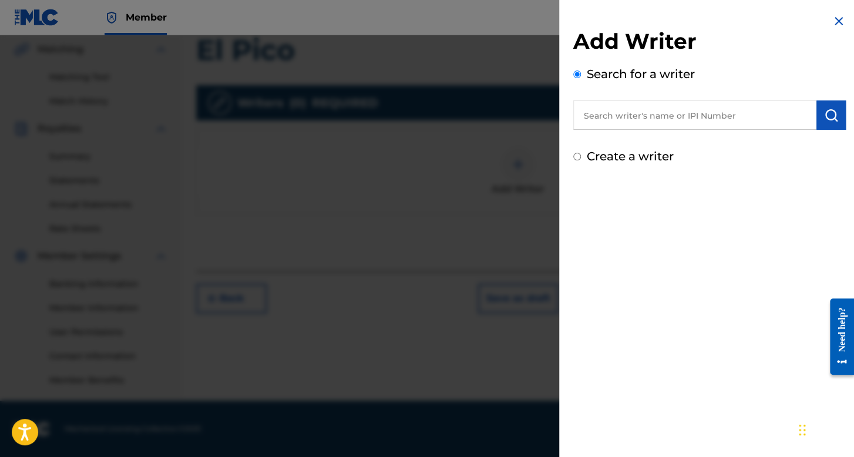
click at [575, 159] on input "Create a writer" at bounding box center [577, 157] width 8 height 8
radio input "false"
radio input "true"
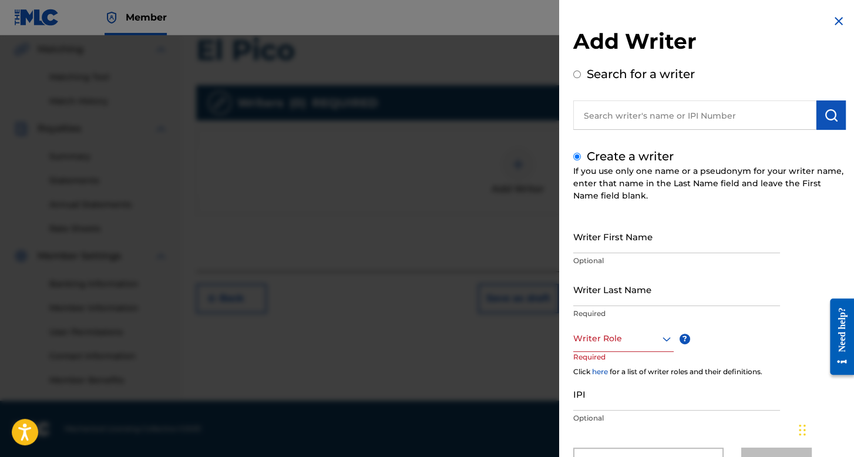
click at [596, 228] on input "Writer First Name" at bounding box center [676, 236] width 207 height 33
type input "Young"
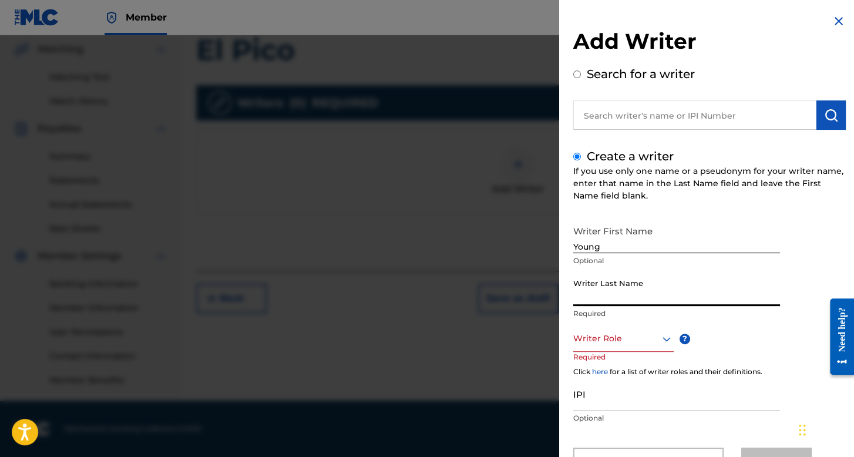
click at [602, 283] on input "Writer Last Name" at bounding box center [676, 288] width 207 height 33
type input "Flako PV"
click at [628, 349] on div "Writer Role" at bounding box center [623, 338] width 100 height 26
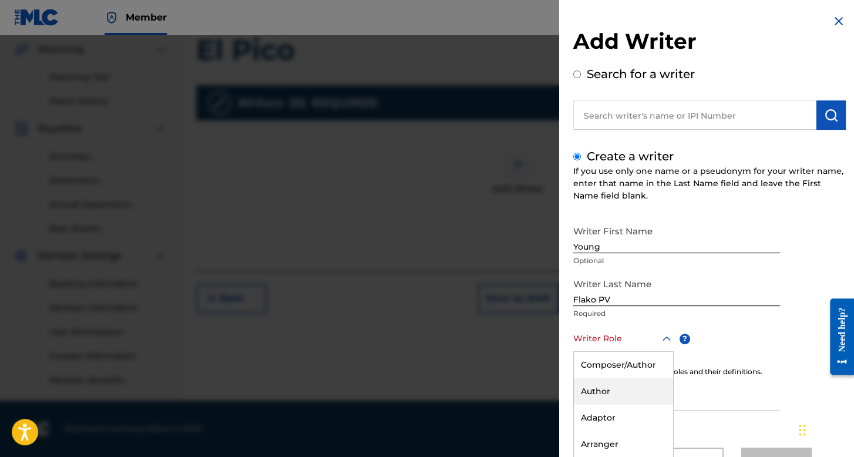
scroll to position [52, 0]
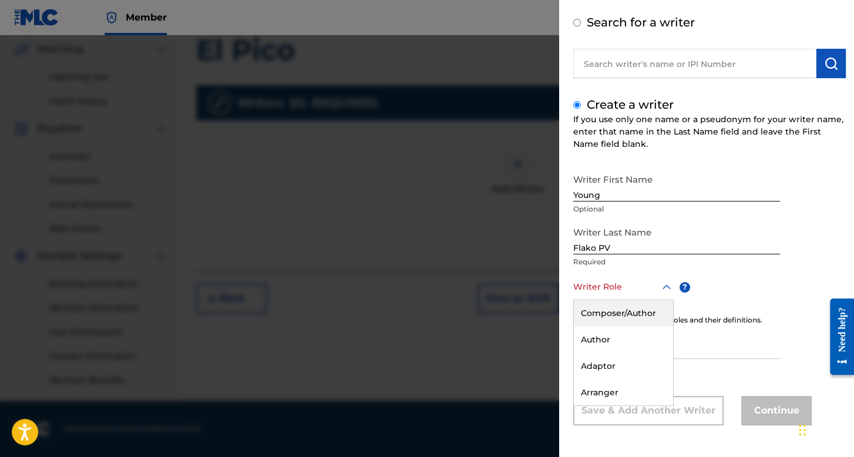
click at [646, 297] on div "Writer Role" at bounding box center [623, 287] width 100 height 26
click at [641, 295] on div "Writer Role" at bounding box center [623, 287] width 100 height 26
click at [636, 309] on div "Composer/Author" at bounding box center [623, 313] width 99 height 26
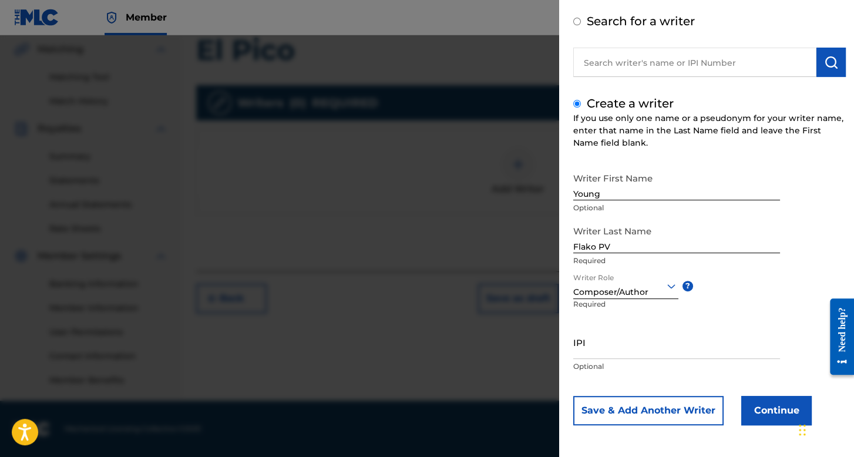
click at [759, 410] on button "Continue" at bounding box center [776, 410] width 70 height 29
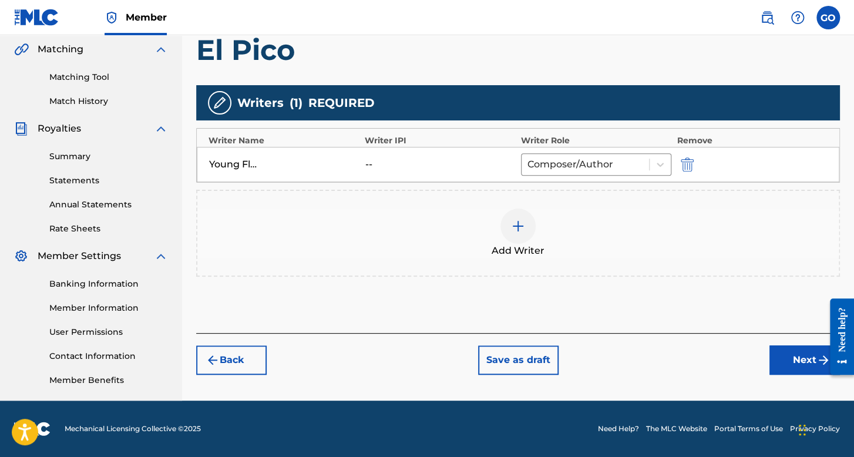
click at [803, 349] on button "Next" at bounding box center [804, 359] width 70 height 29
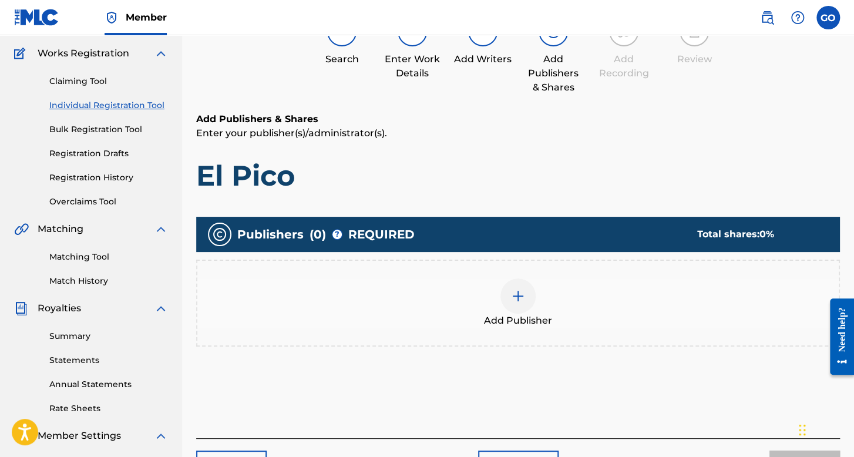
scroll to position [112, 0]
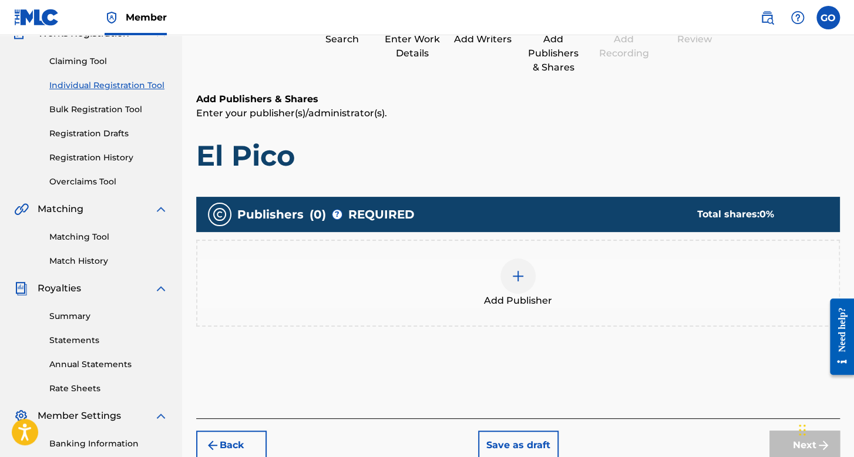
click at [499, 252] on div "Add Publisher" at bounding box center [517, 283] width 643 height 87
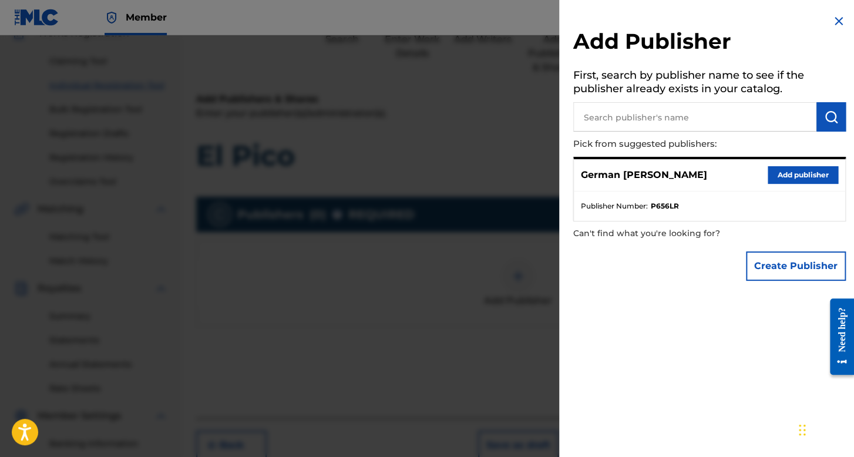
click at [790, 176] on button "Add publisher" at bounding box center [802, 175] width 70 height 18
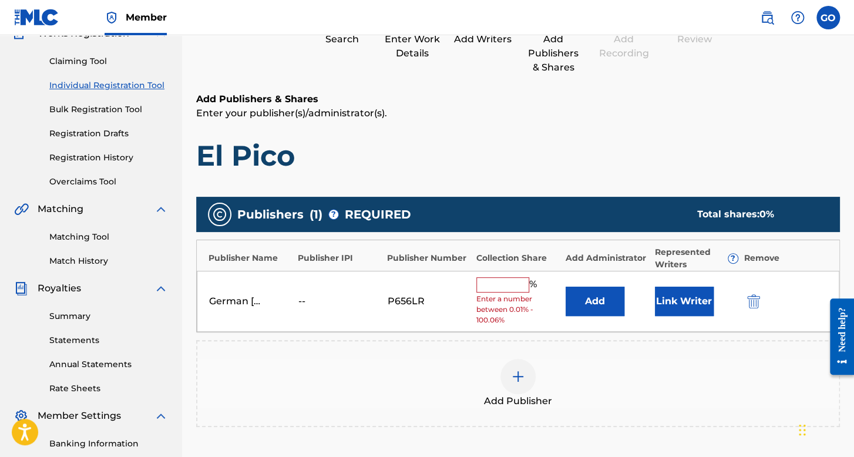
click at [494, 284] on input "text" at bounding box center [502, 284] width 53 height 15
type input "100"
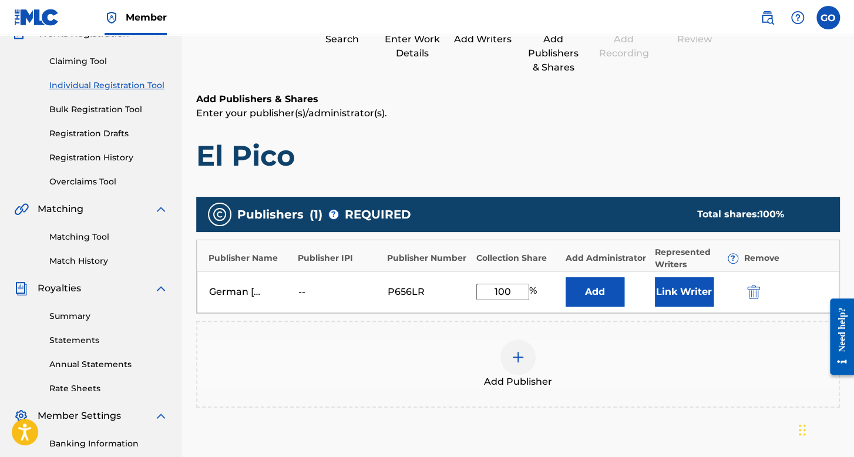
click at [666, 301] on button "Link Writer" at bounding box center [684, 291] width 59 height 29
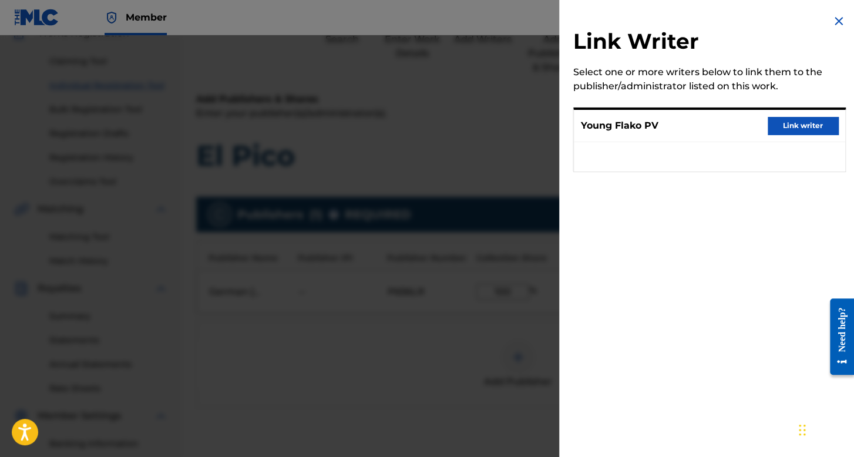
click at [810, 130] on button "Link writer" at bounding box center [802, 126] width 70 height 18
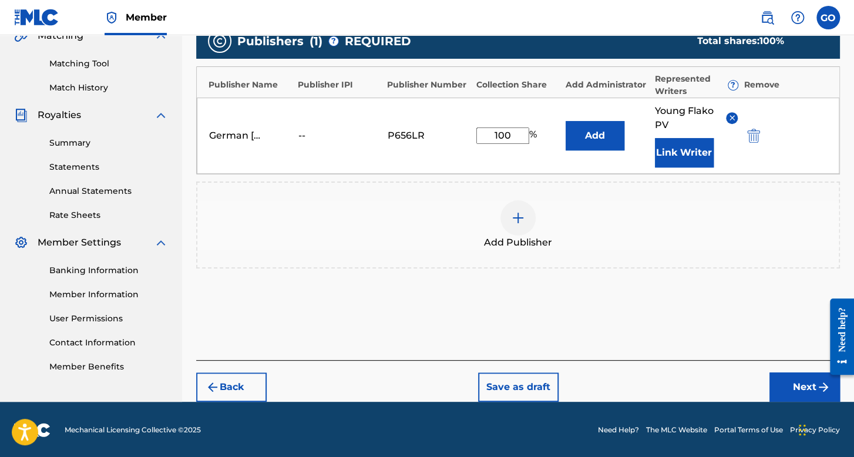
click at [787, 373] on button "Next" at bounding box center [804, 386] width 70 height 29
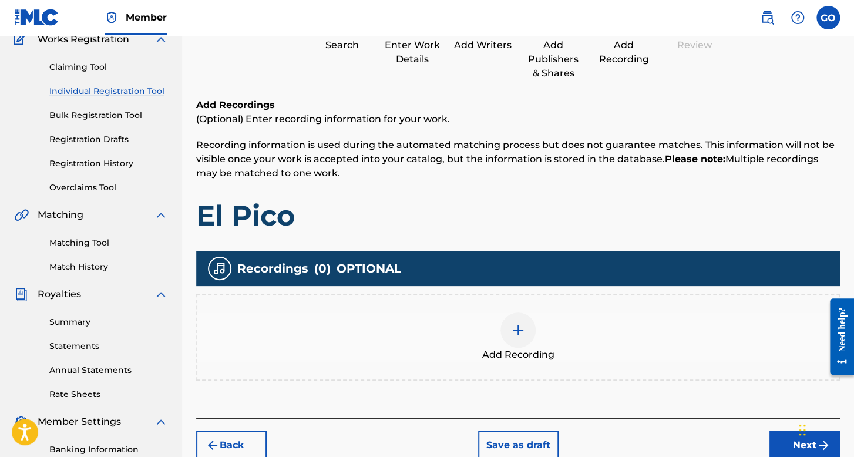
scroll to position [171, 0]
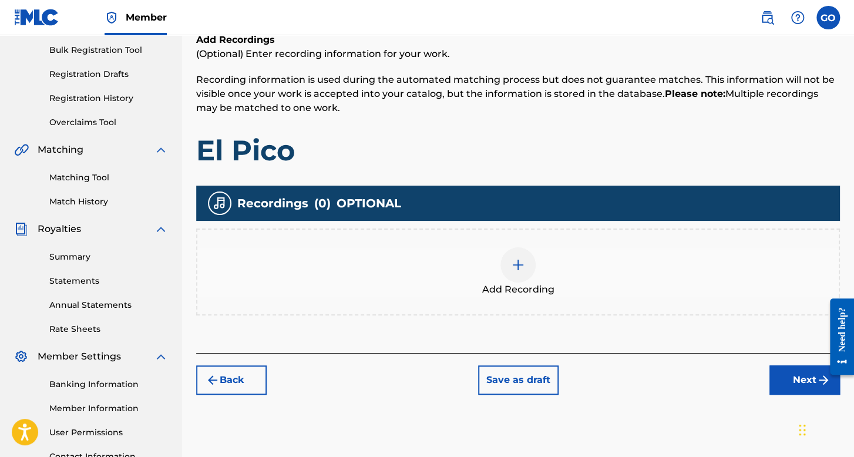
click at [465, 269] on div "Add Recording" at bounding box center [517, 271] width 641 height 49
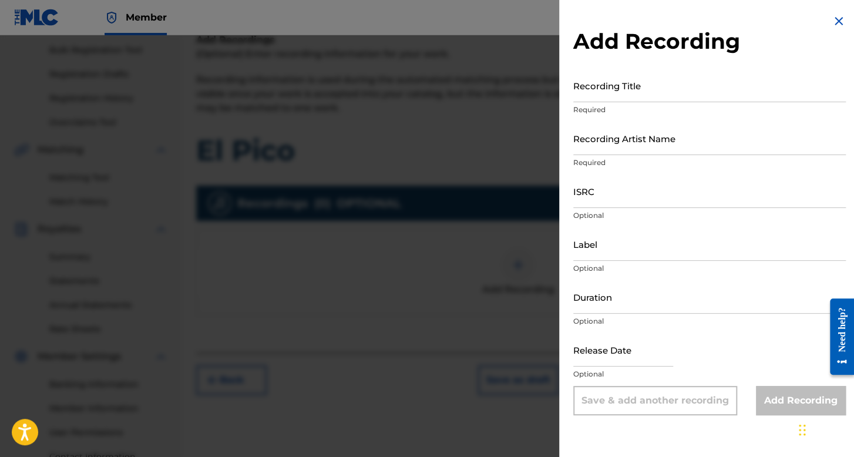
click at [607, 97] on input "Recording Title" at bounding box center [709, 85] width 272 height 33
type input "e"
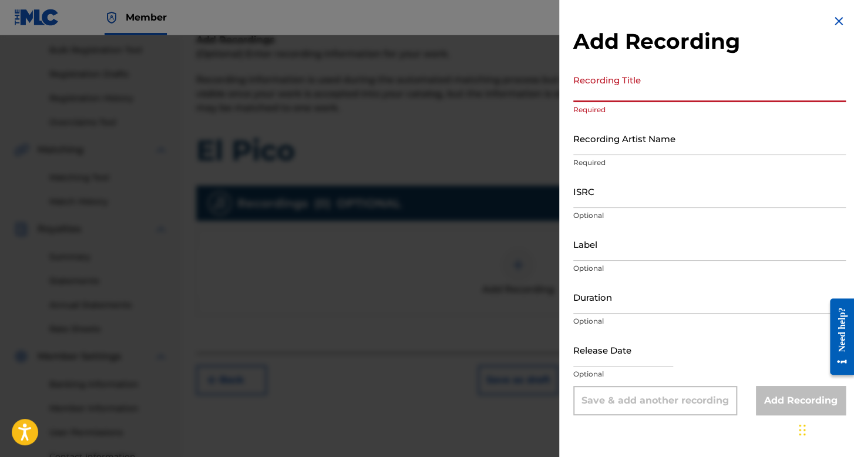
type input "e"
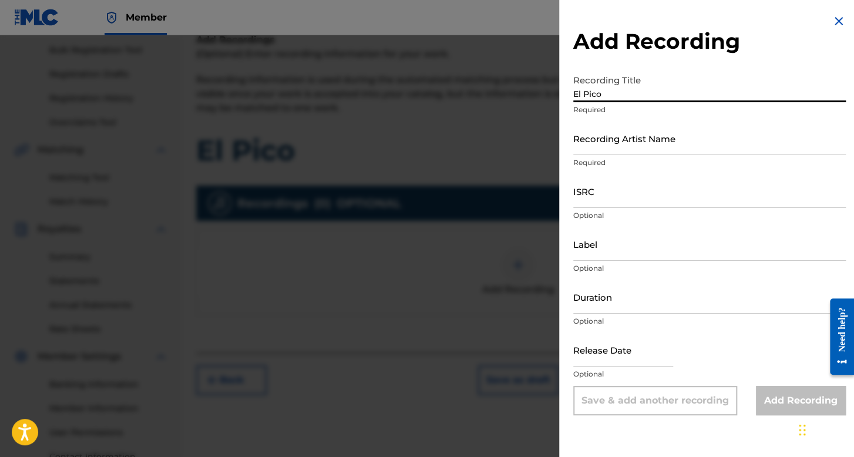
type input "El Pico"
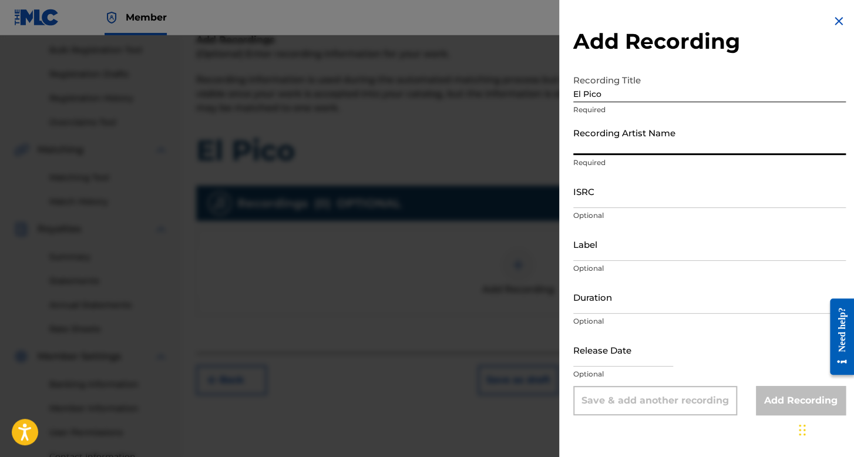
click at [626, 154] on input "Recording Artist Name" at bounding box center [709, 138] width 272 height 33
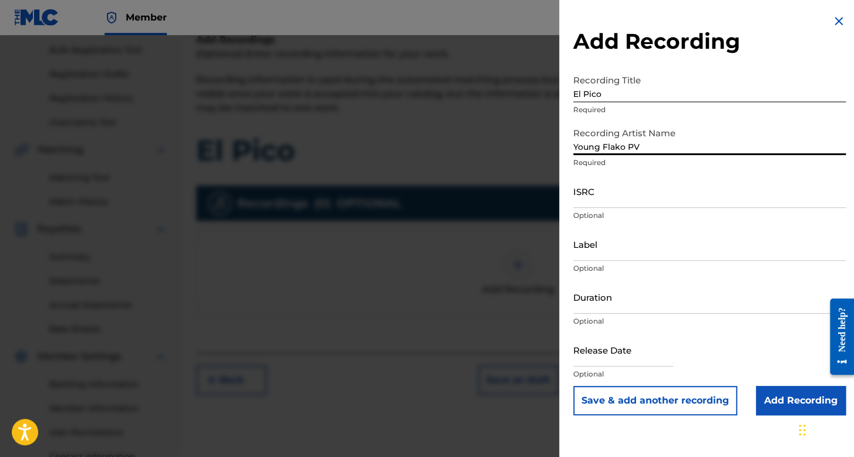
type input "Young Flako PV"
click at [639, 194] on input "ISRC" at bounding box center [709, 190] width 272 height 33
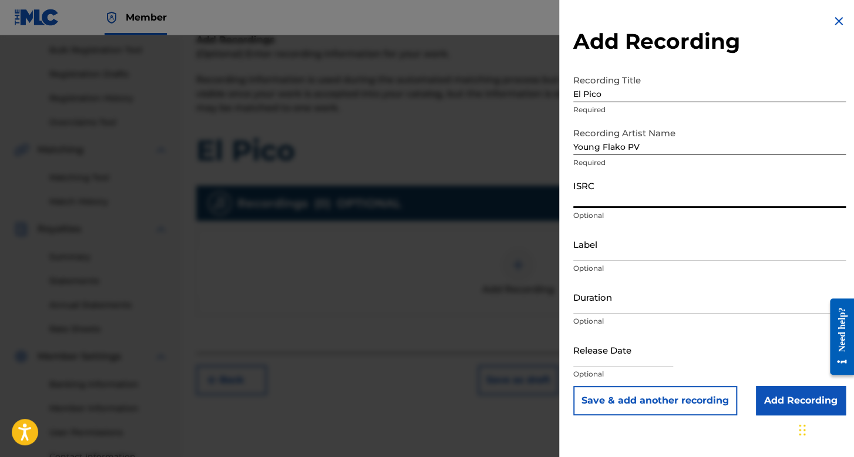
paste input "usl4q2260697"
type input "usl4q2260697"
click at [623, 304] on input "Duration" at bounding box center [709, 296] width 272 height 33
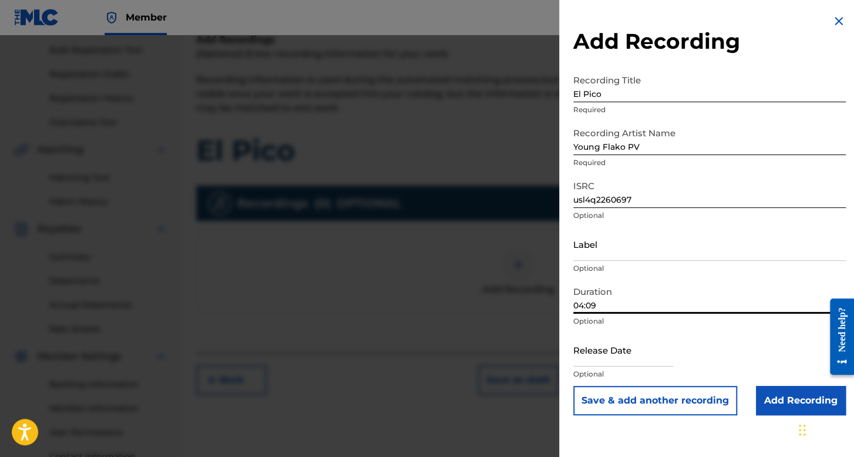
type input "04:09"
click at [597, 356] on input "text" at bounding box center [623, 349] width 100 height 33
select select "7"
select select "2025"
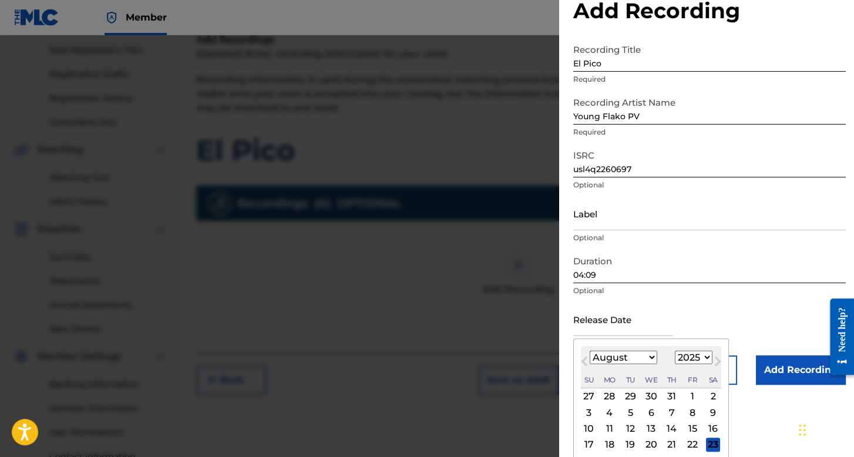
scroll to position [59, 0]
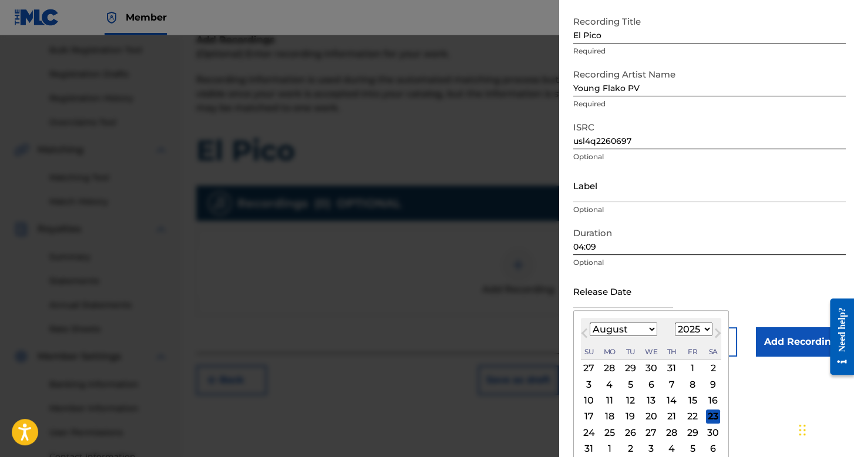
click at [601, 325] on select "January February March April May June July August September October November De…" at bounding box center [623, 329] width 68 height 14
select select "10"
click at [589, 322] on select "January February March April May June July August September October November De…" at bounding box center [623, 329] width 68 height 14
click at [688, 330] on select "1899 1900 1901 1902 1903 1904 1905 1906 1907 1908 1909 1910 1911 1912 1913 1914…" at bounding box center [694, 329] width 38 height 14
select select "2022"
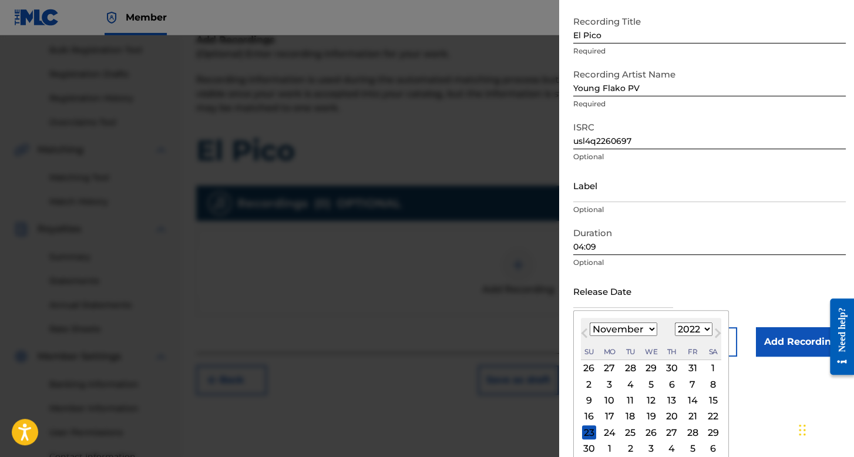
click at [675, 322] on select "1899 1900 1901 1902 1903 1904 1905 1906 1907 1908 1909 1910 1911 1912 1913 1914…" at bounding box center [694, 329] width 38 height 14
click at [608, 430] on div "28" at bounding box center [609, 432] width 14 height 14
type input "November 28 2022"
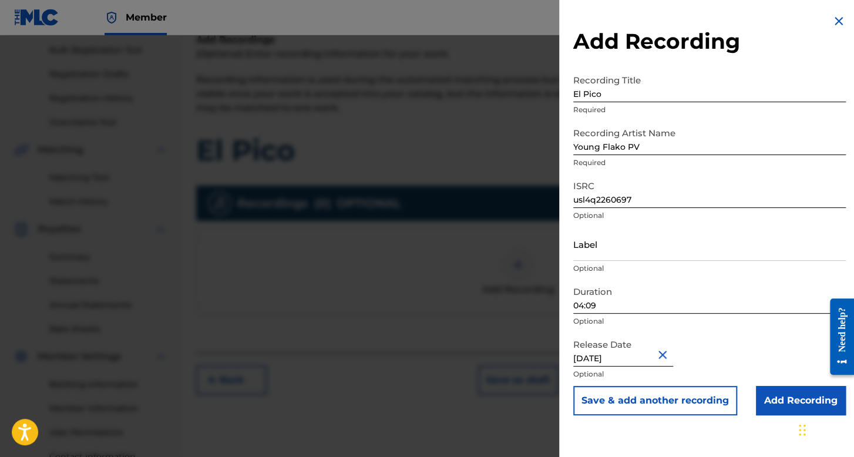
click at [765, 388] on input "Add Recording" at bounding box center [801, 400] width 90 height 29
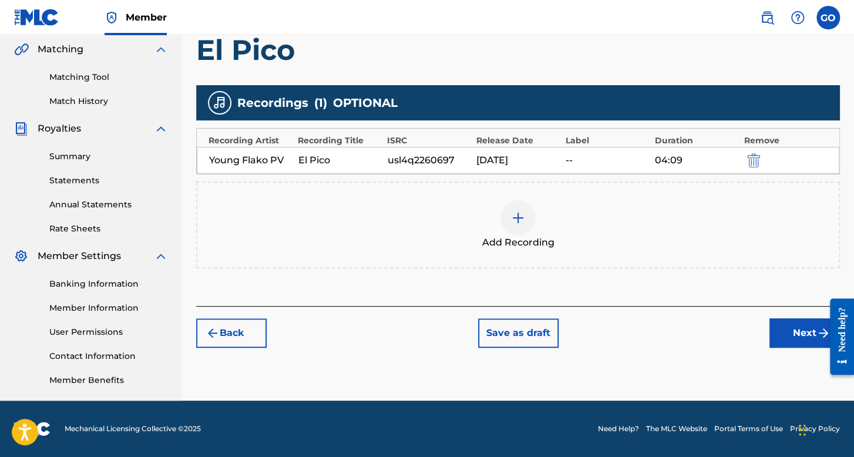
click at [791, 335] on button "Next" at bounding box center [804, 332] width 70 height 29
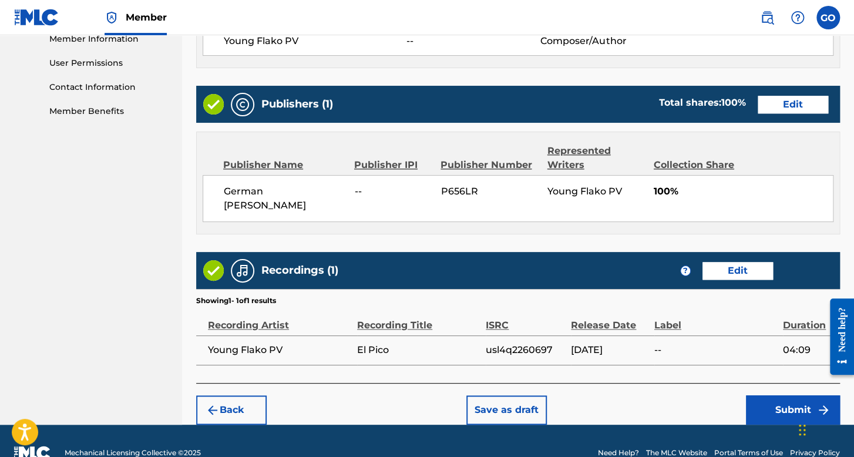
scroll to position [563, 0]
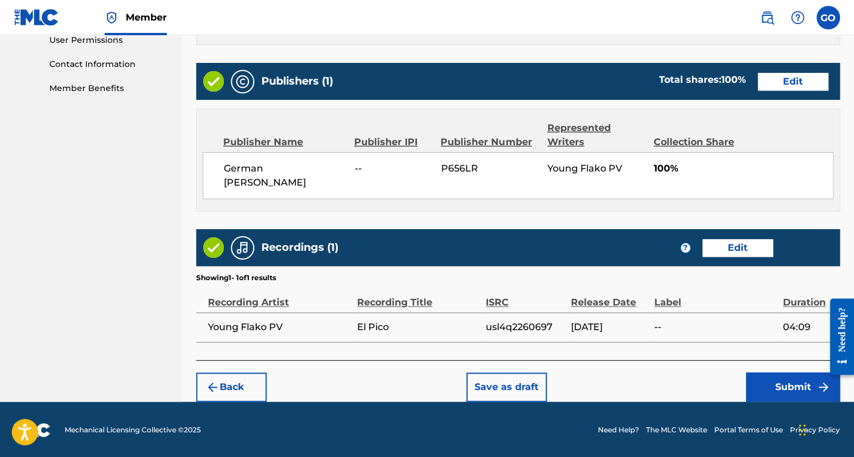
click at [774, 377] on button "Submit" at bounding box center [793, 386] width 94 height 29
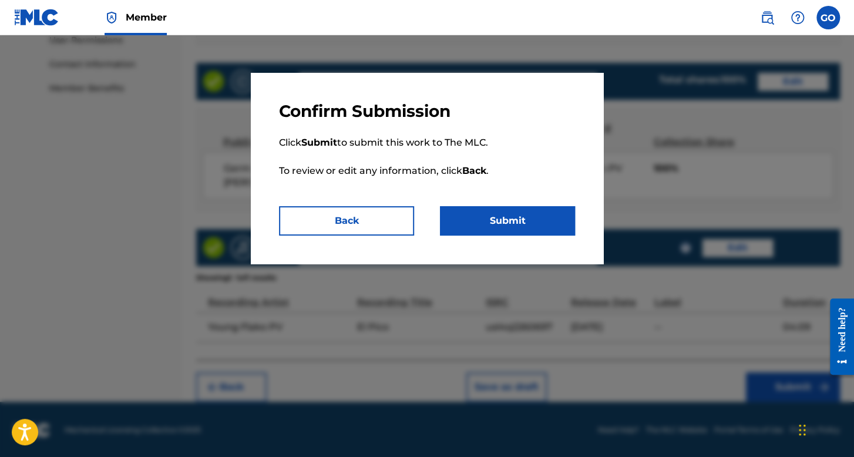
click at [495, 227] on button "Submit" at bounding box center [507, 220] width 135 height 29
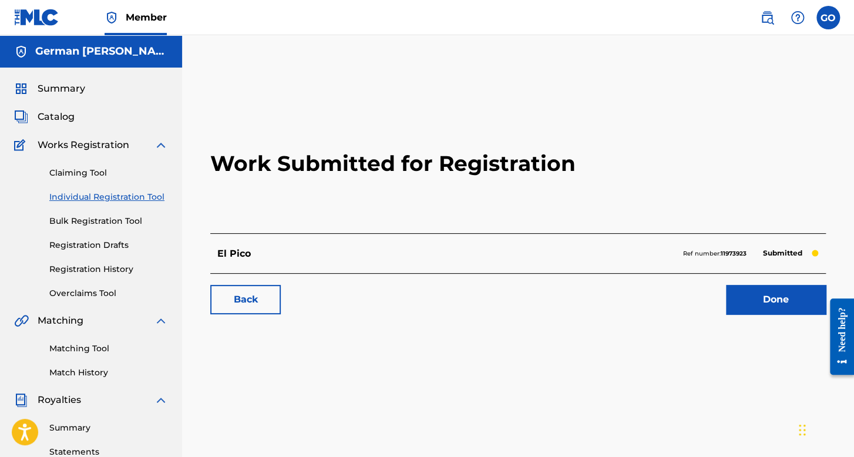
click at [87, 273] on link "Registration History" at bounding box center [108, 269] width 119 height 12
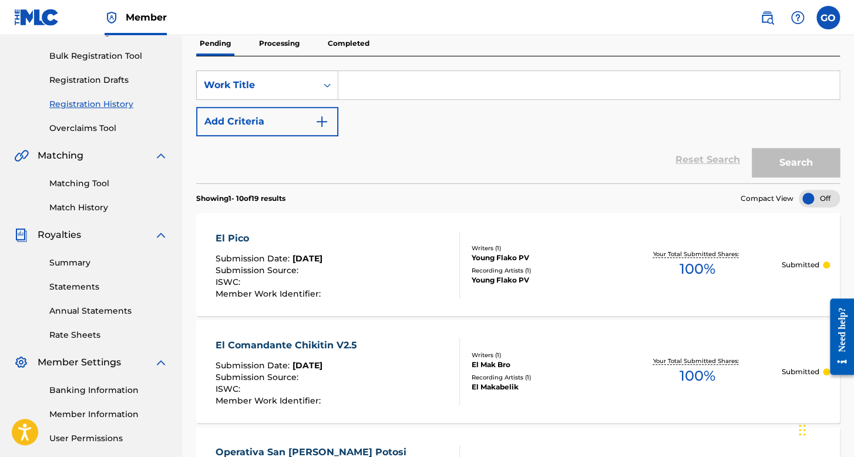
scroll to position [59, 0]
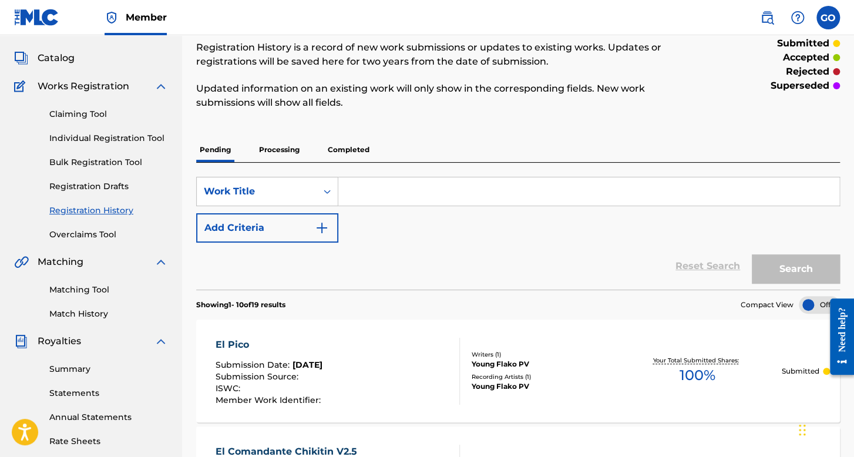
click at [128, 137] on link "Individual Registration Tool" at bounding box center [108, 138] width 119 height 12
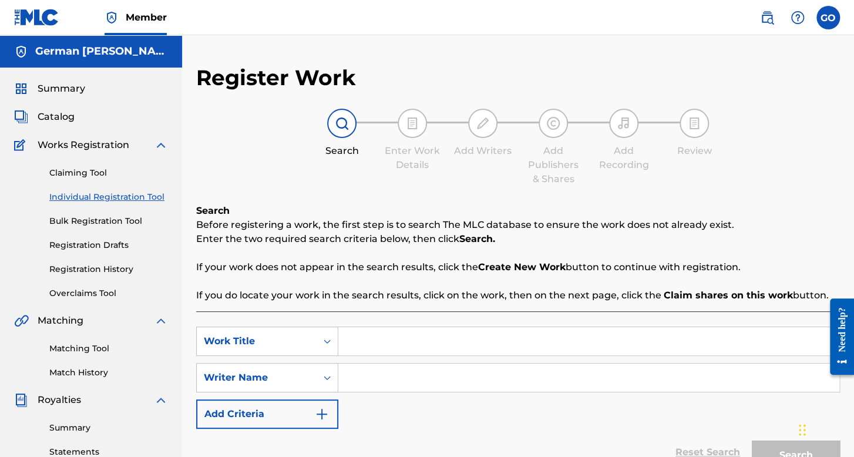
click at [404, 336] on input "Search Form" at bounding box center [588, 341] width 501 height 28
click at [418, 349] on input "El maruchan VZ" at bounding box center [588, 341] width 501 height 28
type input "El maruchan Z"
click at [423, 379] on input "Search Form" at bounding box center [588, 377] width 501 height 28
type input "J"
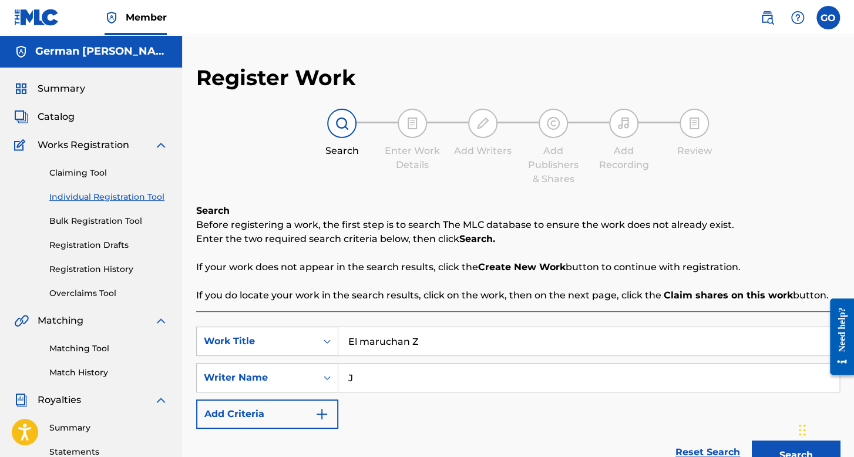
click at [751, 440] on button "Search" at bounding box center [795, 454] width 88 height 29
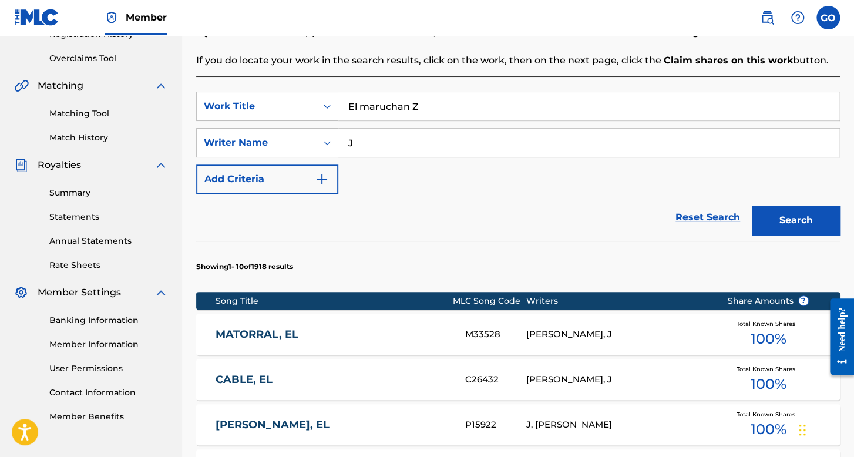
scroll to position [528, 0]
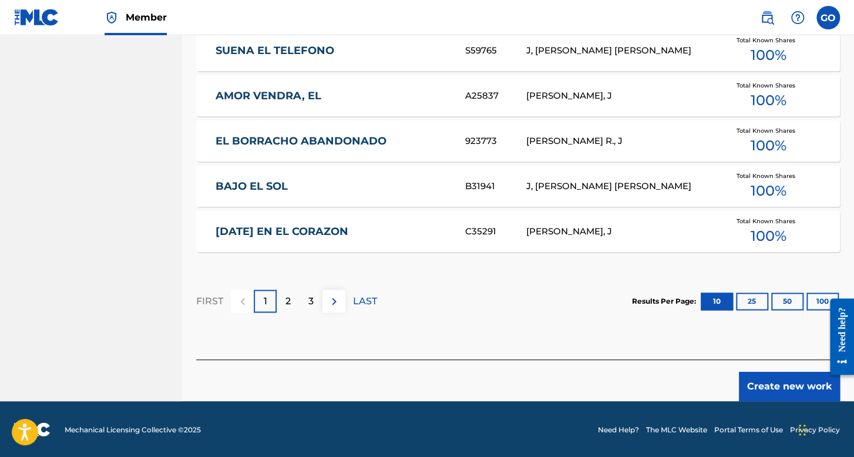
click at [775, 380] on button "Create new work" at bounding box center [789, 386] width 101 height 29
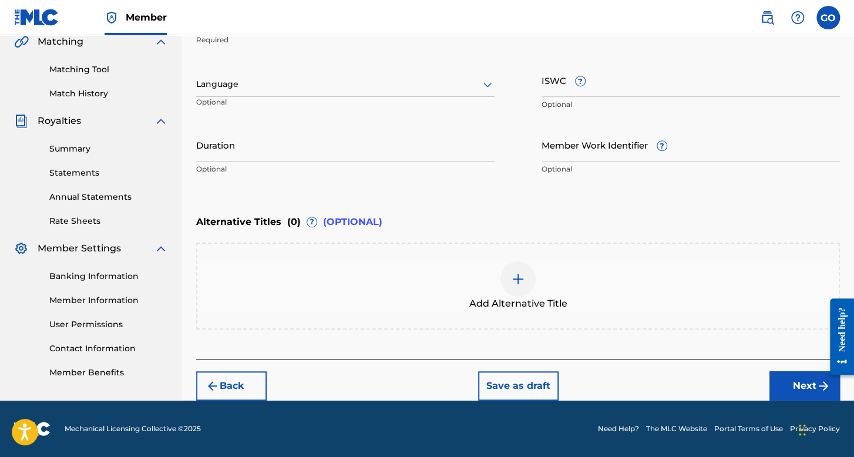
scroll to position [278, 0]
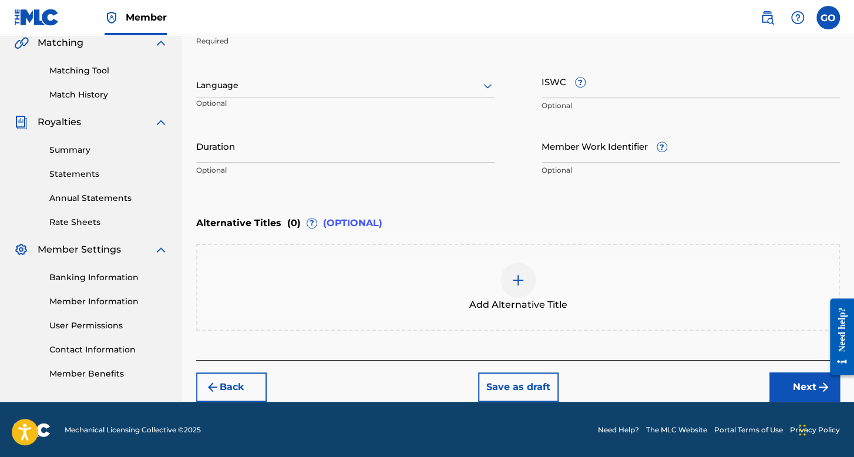
click at [329, 79] on div at bounding box center [345, 85] width 298 height 15
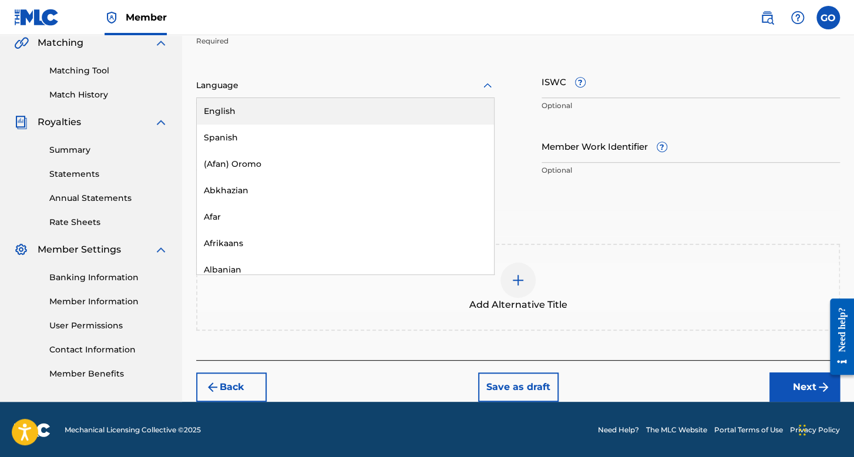
click at [303, 136] on div "Spanish" at bounding box center [345, 137] width 297 height 26
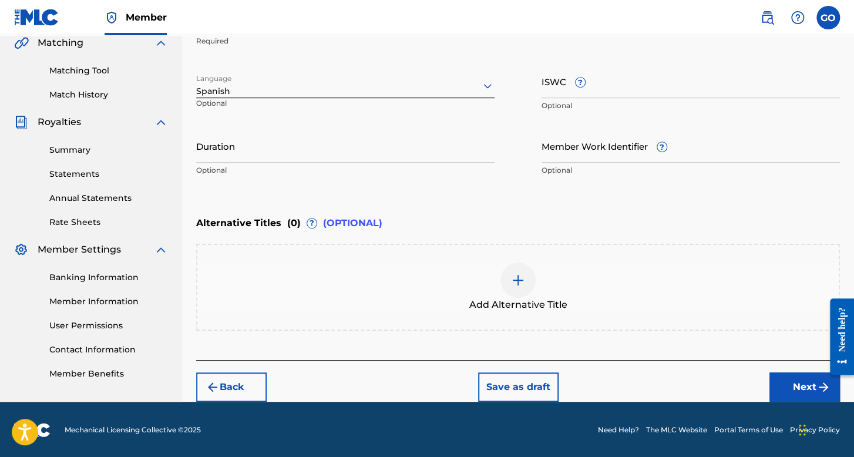
click at [303, 136] on input "Duration" at bounding box center [345, 145] width 298 height 33
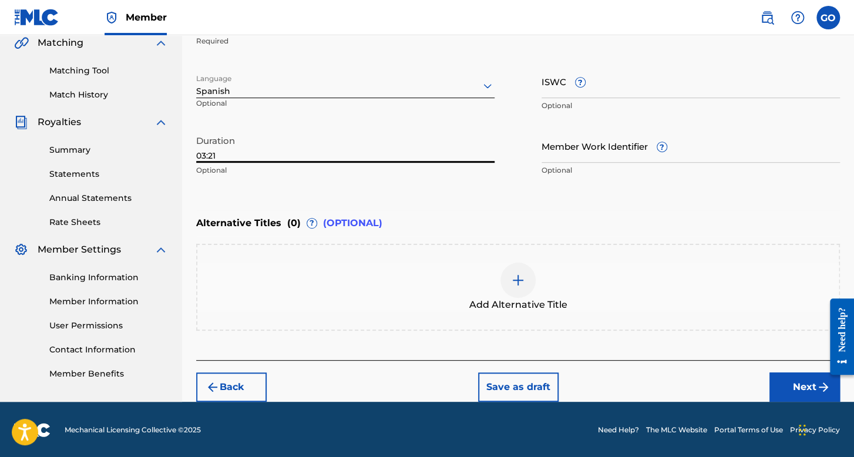
type input "03:21"
click at [793, 380] on button "Next" at bounding box center [804, 386] width 70 height 29
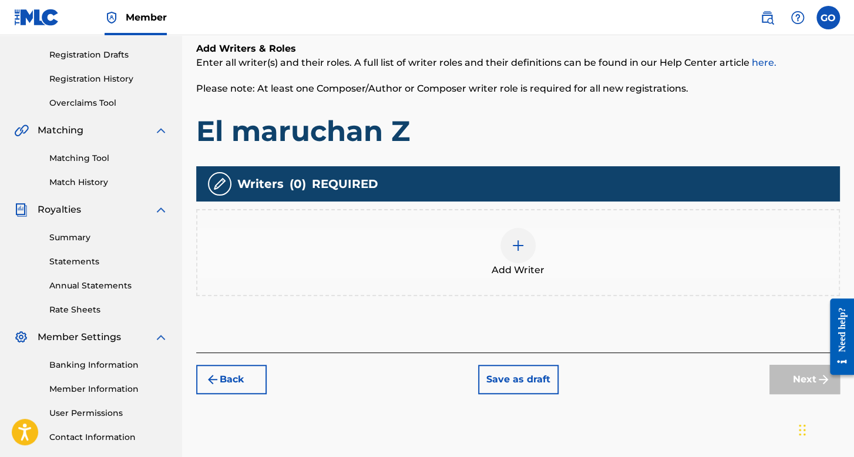
scroll to position [229, 0]
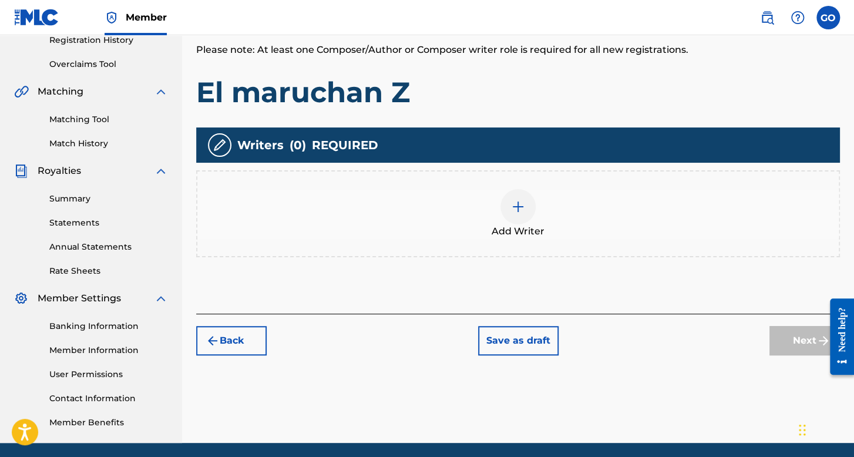
click at [536, 205] on div "Add Writer" at bounding box center [517, 213] width 641 height 49
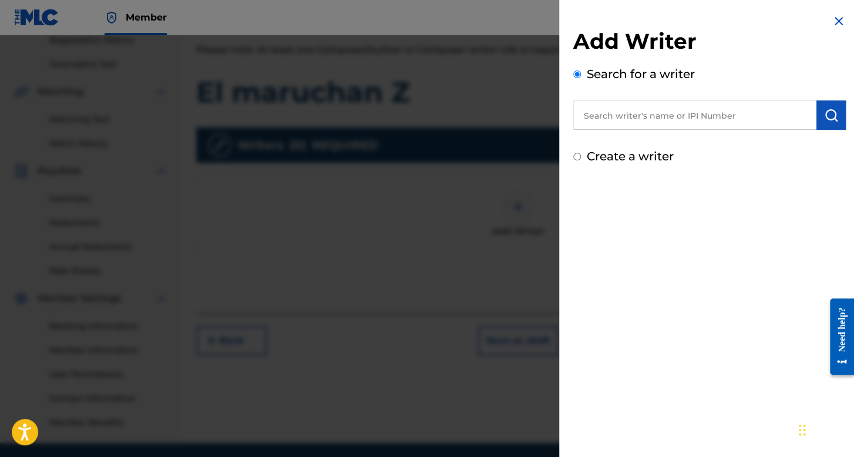
click at [578, 155] on input "Create a writer" at bounding box center [577, 157] width 8 height 8
radio input "false"
radio input "true"
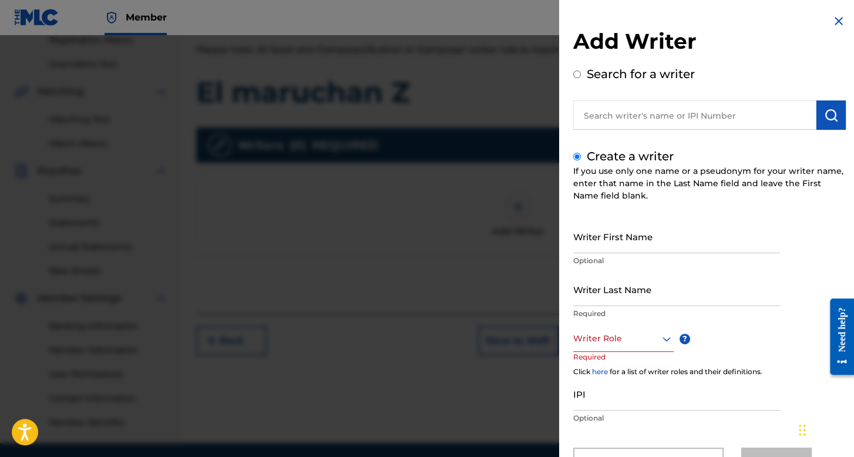
click at [602, 240] on input "Writer First Name" at bounding box center [676, 236] width 207 height 33
type input "y"
type input "Young"
click at [594, 295] on input "Writer Last Name" at bounding box center [676, 288] width 207 height 33
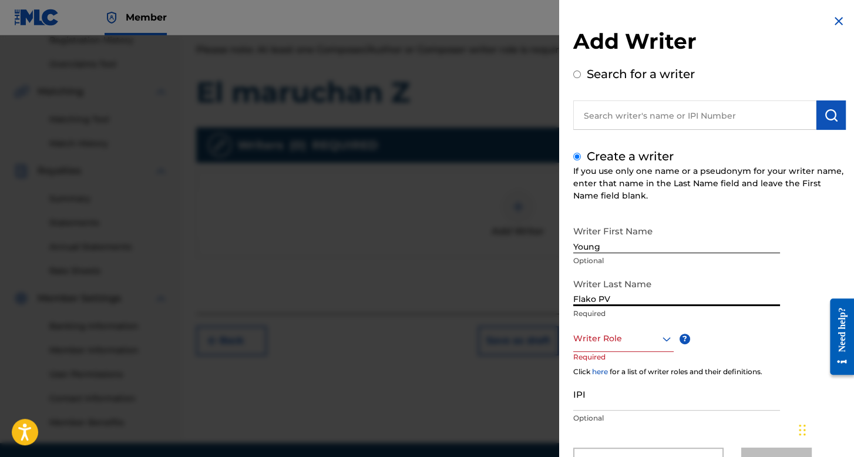
type input "Flako PV"
click at [622, 341] on div "Writer Role" at bounding box center [623, 338] width 100 height 26
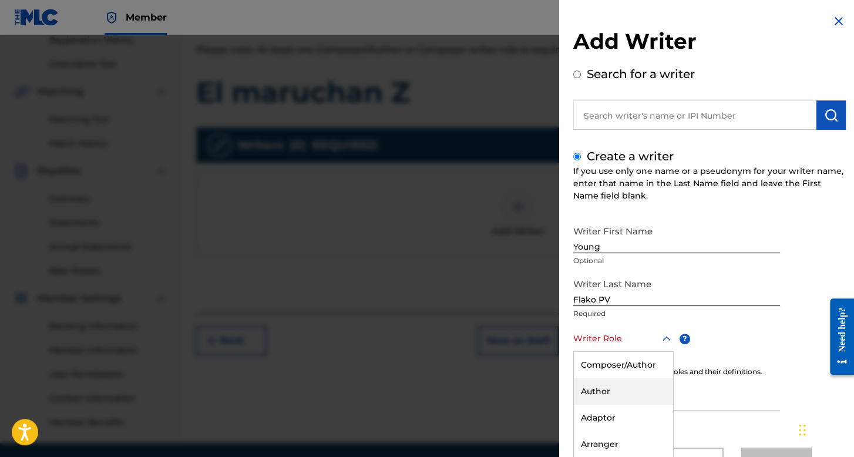
scroll to position [52, 0]
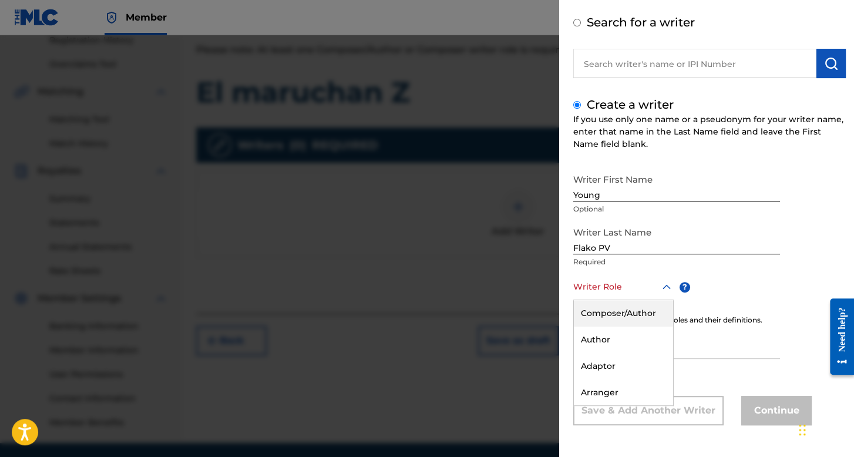
click at [631, 312] on div "Composer/Author" at bounding box center [623, 313] width 99 height 26
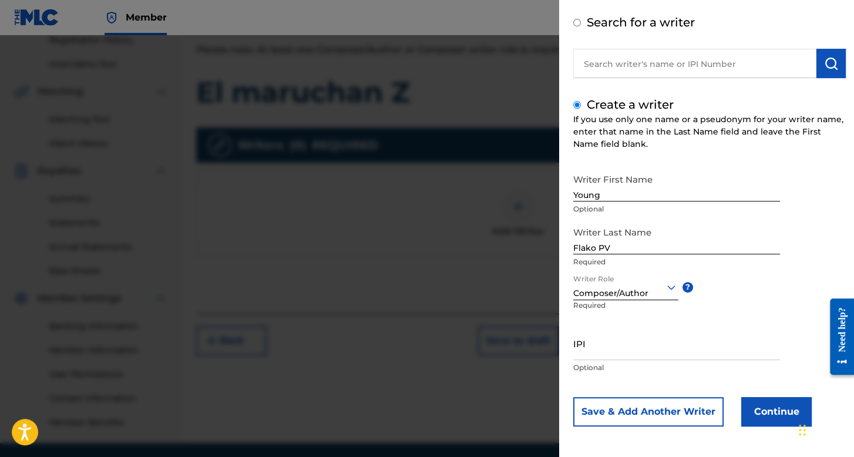
click at [764, 407] on button "Continue" at bounding box center [776, 411] width 70 height 29
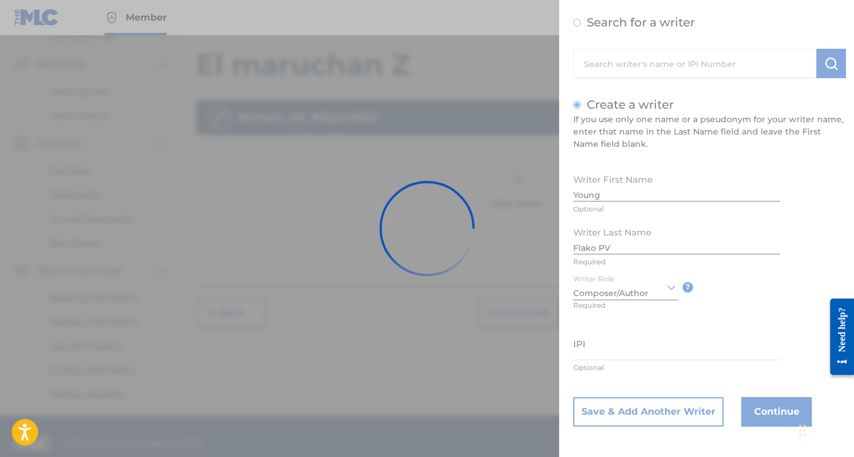
scroll to position [271, 0]
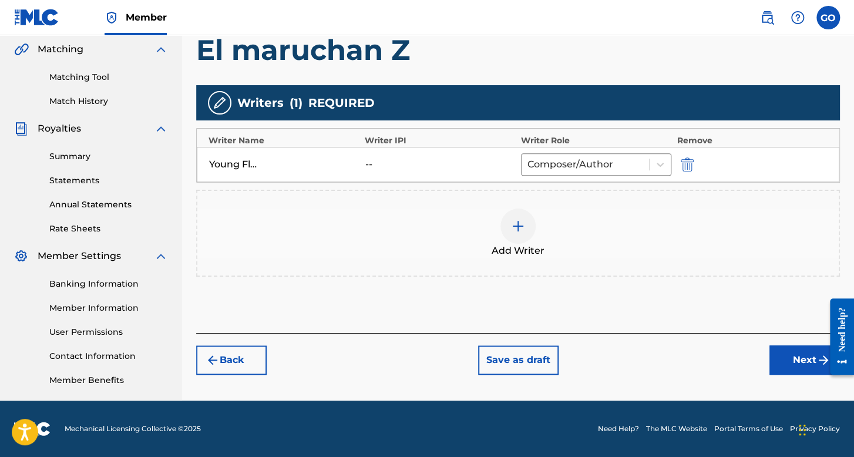
click at [777, 347] on button "Next" at bounding box center [804, 359] width 70 height 29
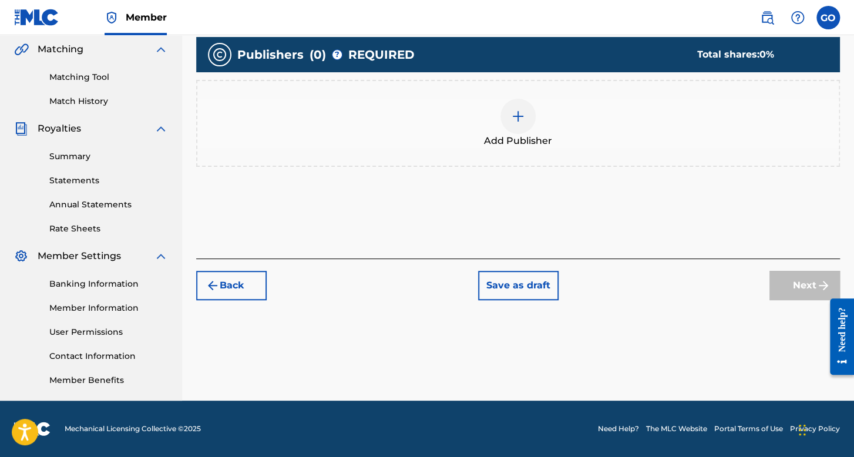
click at [514, 118] on img at bounding box center [518, 116] width 14 height 14
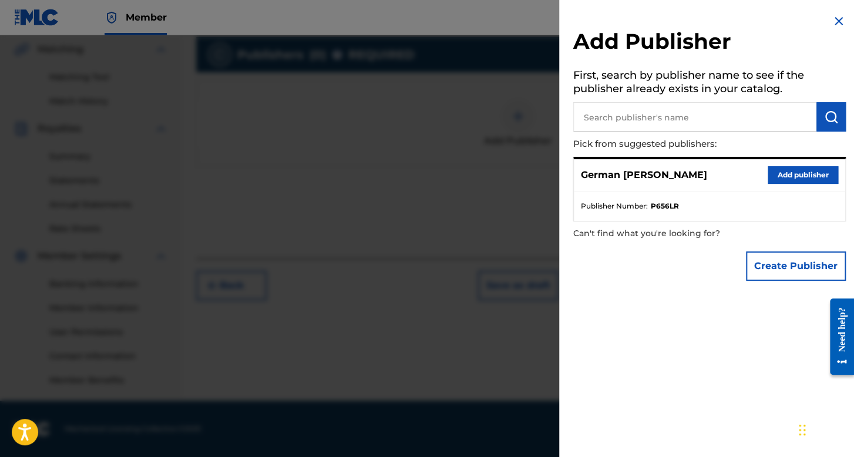
click at [773, 179] on button "Add publisher" at bounding box center [802, 175] width 70 height 18
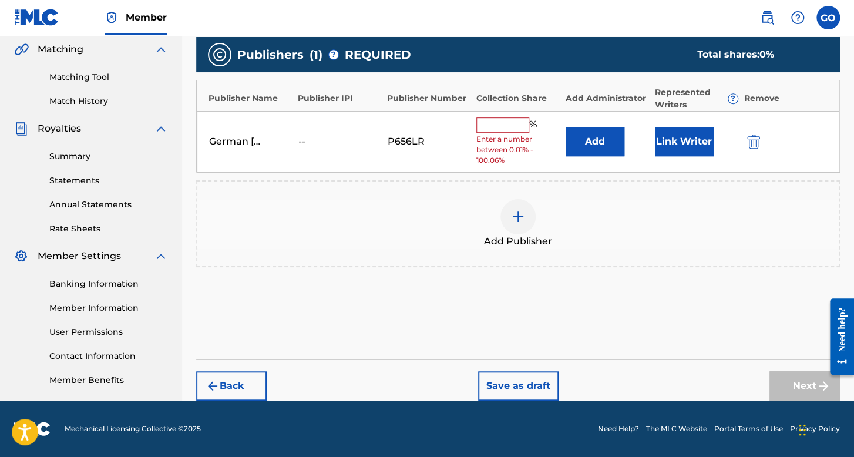
drag, startPoint x: 517, startPoint y: 130, endPoint x: 517, endPoint y: 123, distance: 7.6
click at [517, 130] on input "text" at bounding box center [502, 124] width 53 height 15
click at [517, 123] on input "text" at bounding box center [502, 124] width 53 height 15
type input "100"
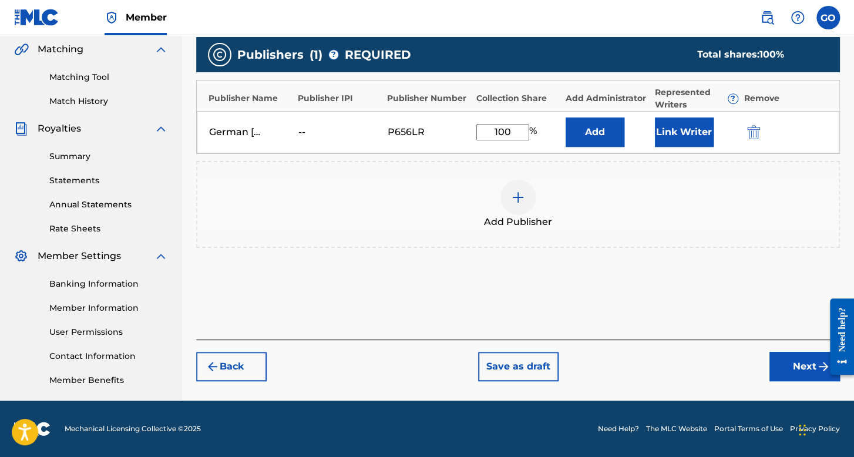
click at [666, 139] on button "Link Writer" at bounding box center [684, 131] width 59 height 29
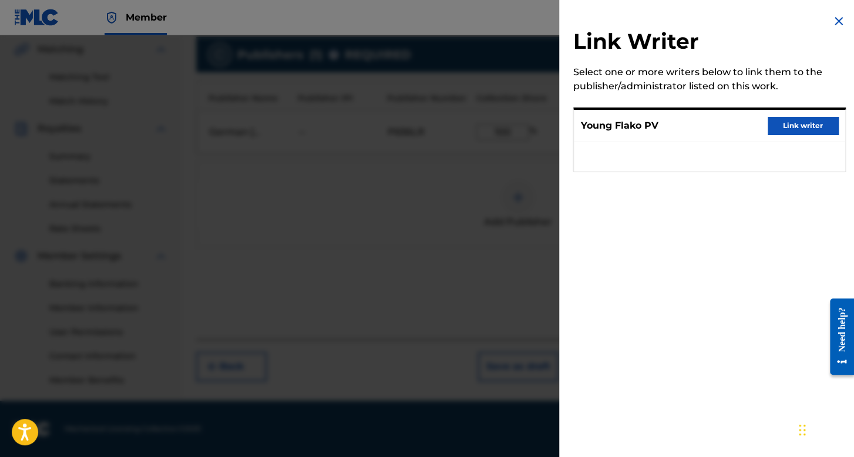
click at [798, 129] on button "Link writer" at bounding box center [802, 126] width 70 height 18
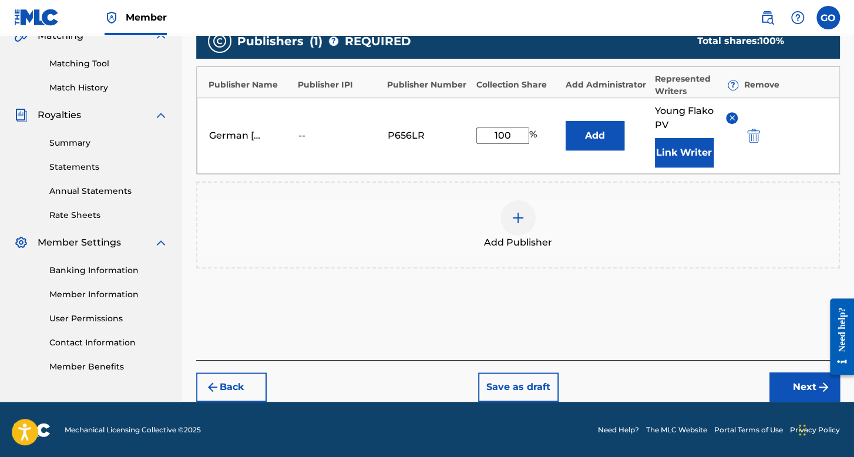
click at [790, 388] on button "Next" at bounding box center [804, 386] width 70 height 29
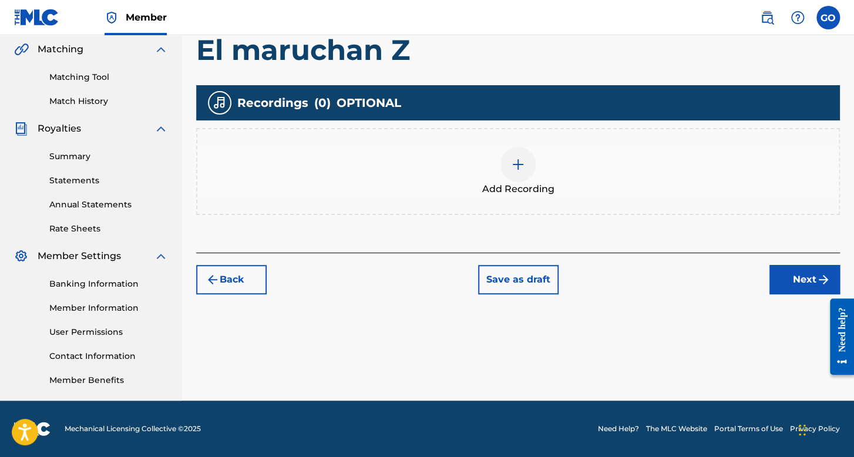
click at [568, 181] on div "Add Recording" at bounding box center [517, 171] width 641 height 49
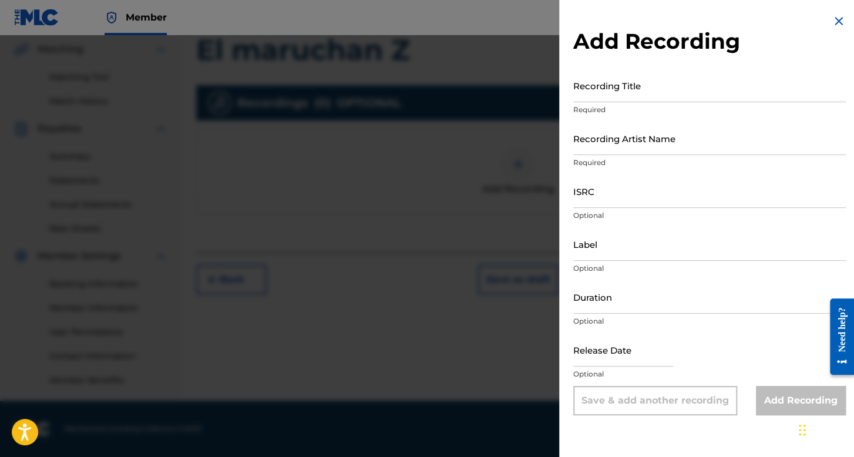
click at [624, 92] on input "Recording Title" at bounding box center [709, 85] width 272 height 33
type input "e"
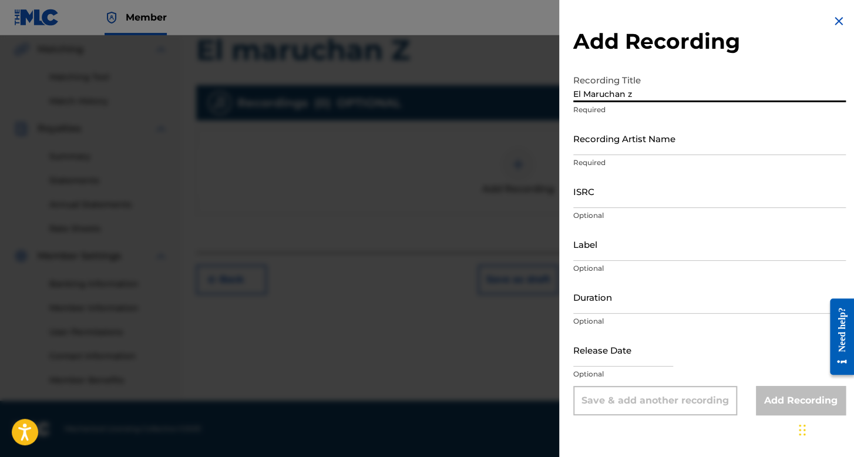
type input "El Maruchan z"
click at [622, 144] on input "Recording Artist Name" at bounding box center [709, 138] width 272 height 33
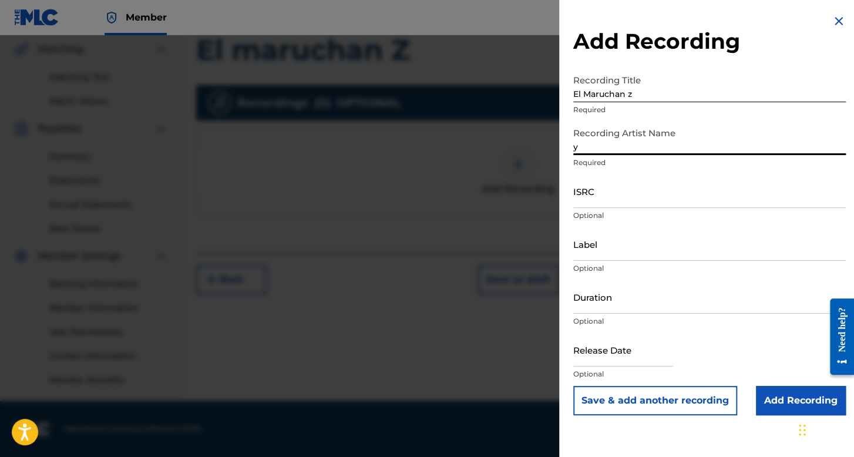
type input "Young Flako PV"
click at [625, 194] on input "ISRC" at bounding box center [709, 190] width 272 height 33
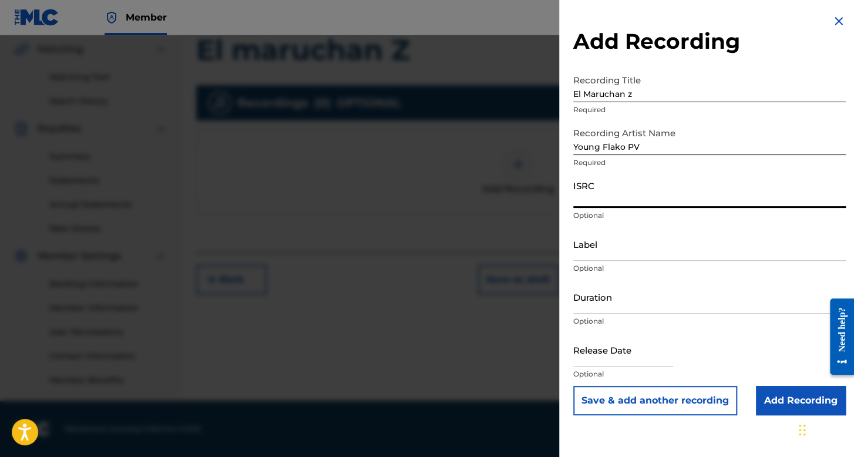
paste input "usl4q2260689"
type input "usl4q2260689"
click at [616, 287] on input "Duration" at bounding box center [709, 296] width 272 height 33
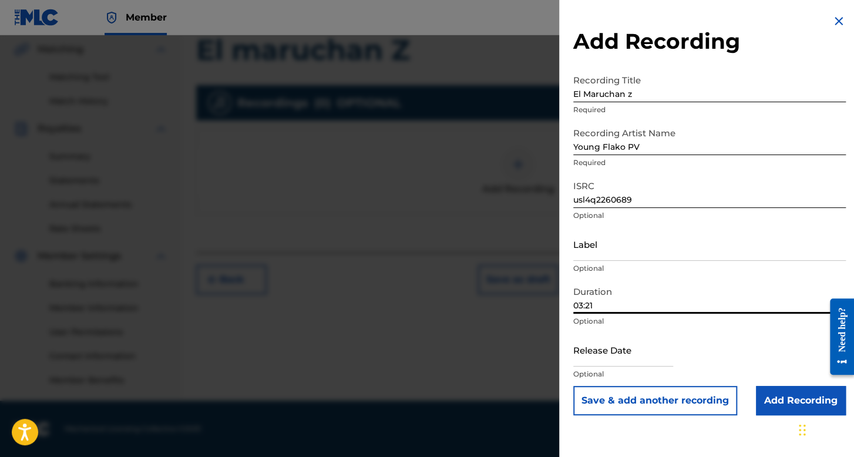
type input "03:21"
click at [620, 346] on input "text" at bounding box center [623, 349] width 100 height 33
select select "7"
select select "2025"
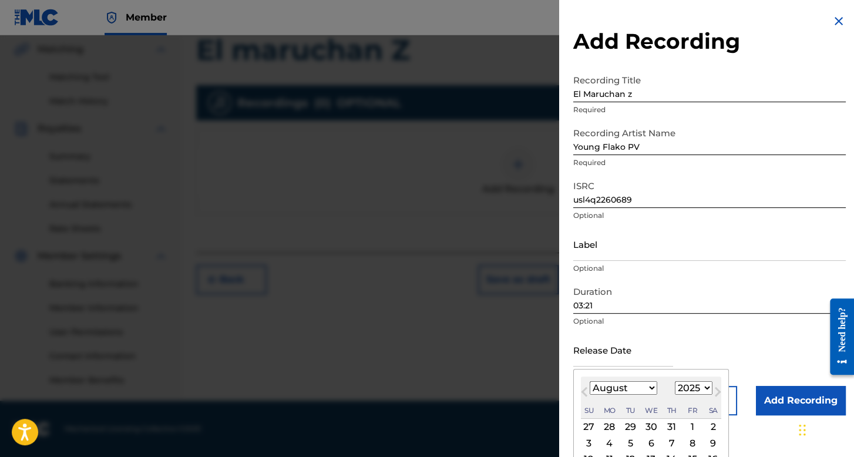
scroll to position [59, 0]
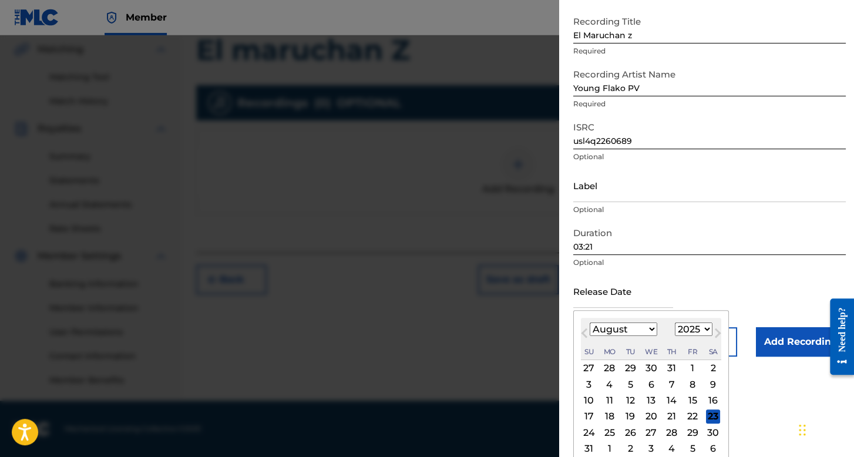
click at [608, 333] on select "January February March April May June July August September October November De…" at bounding box center [623, 329] width 68 height 14
select select "10"
click at [589, 322] on select "January February March April May June July August September October November De…" at bounding box center [623, 329] width 68 height 14
click at [694, 328] on select "1899 1900 1901 1902 1903 1904 1905 1906 1907 1908 1909 1910 1911 1912 1913 1914…" at bounding box center [694, 329] width 38 height 14
select select "2022"
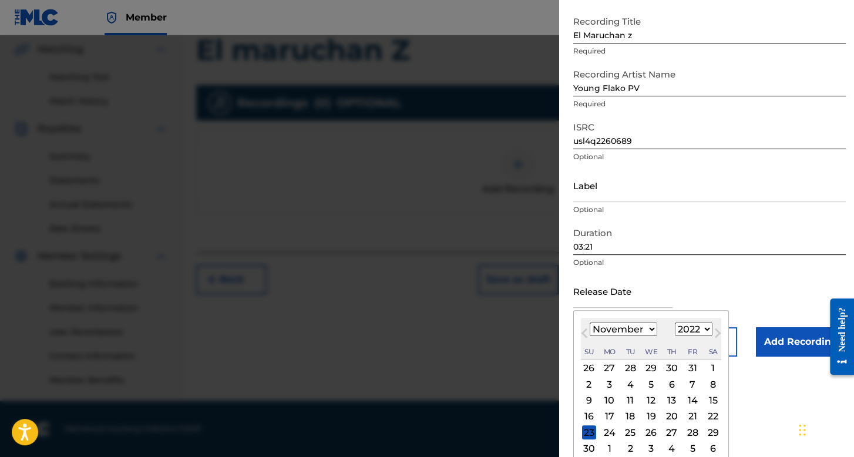
click at [675, 322] on select "1899 1900 1901 1902 1903 1904 1905 1906 1907 1908 1909 1910 1911 1912 1913 1914…" at bounding box center [694, 329] width 38 height 14
click at [612, 430] on div "28" at bounding box center [609, 432] width 14 height 14
type input "November 28 2022"
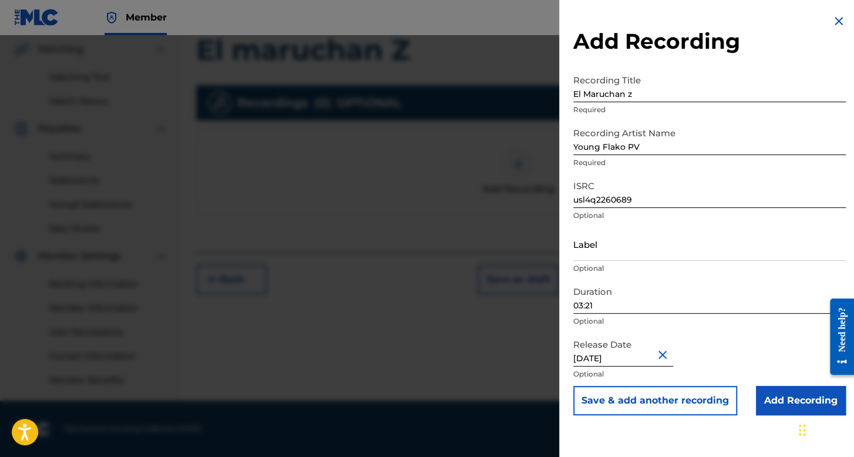
click at [767, 392] on input "Add Recording" at bounding box center [801, 400] width 90 height 29
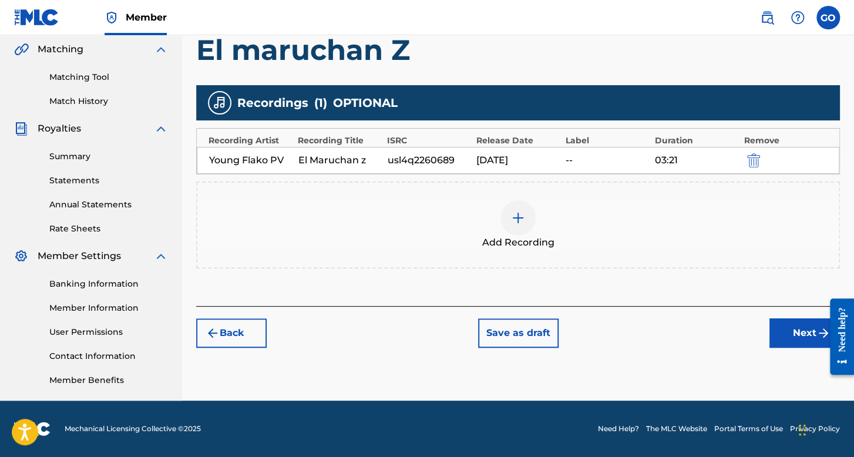
click at [814, 327] on button "Next" at bounding box center [804, 332] width 70 height 29
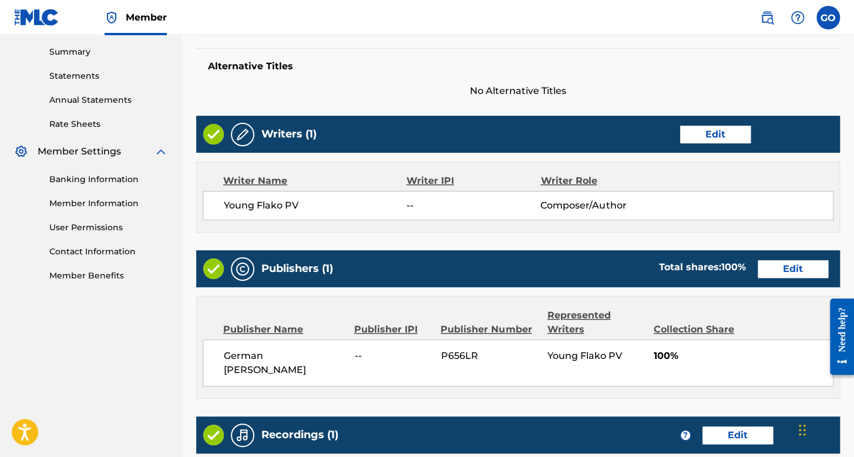
scroll to position [563, 0]
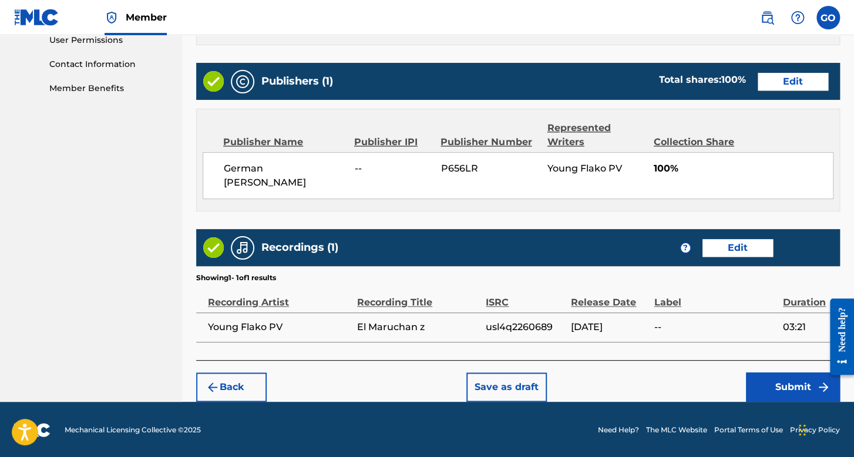
click at [775, 366] on div "Back Save as draft Submit" at bounding box center [517, 381] width 643 height 42
click at [777, 372] on div "Back Save as draft Submit" at bounding box center [517, 381] width 643 height 42
click at [791, 402] on footer "Mechanical Licensing Collective © 2025 Need Help? The MLC Website Portal Terms …" at bounding box center [427, 430] width 854 height 56
click at [782, 392] on button "Submit" at bounding box center [793, 386] width 94 height 29
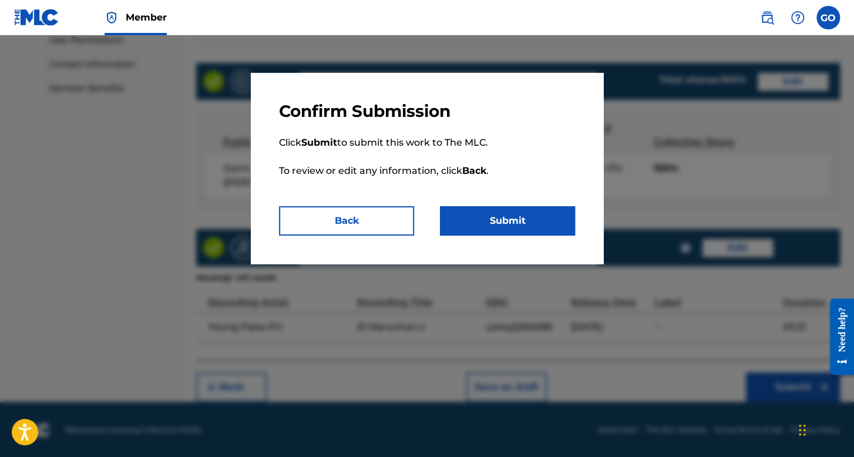
click at [544, 226] on button "Submit" at bounding box center [507, 220] width 135 height 29
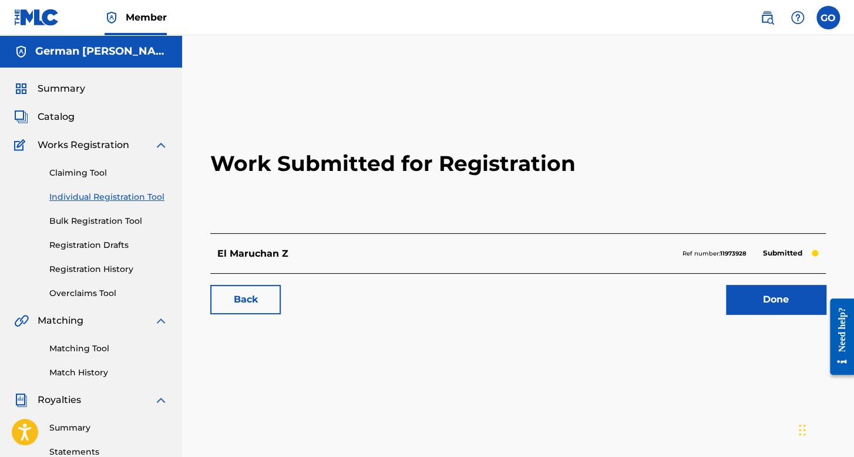
click at [140, 191] on link "Individual Registration Tool" at bounding box center [108, 197] width 119 height 12
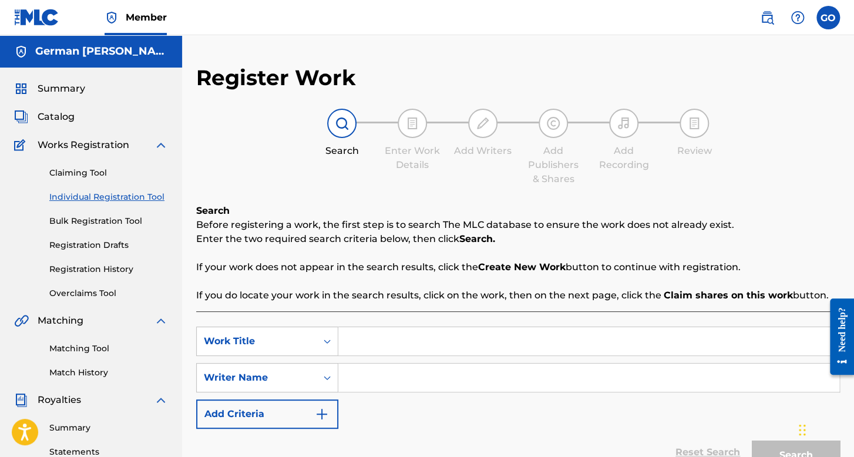
scroll to position [117, 0]
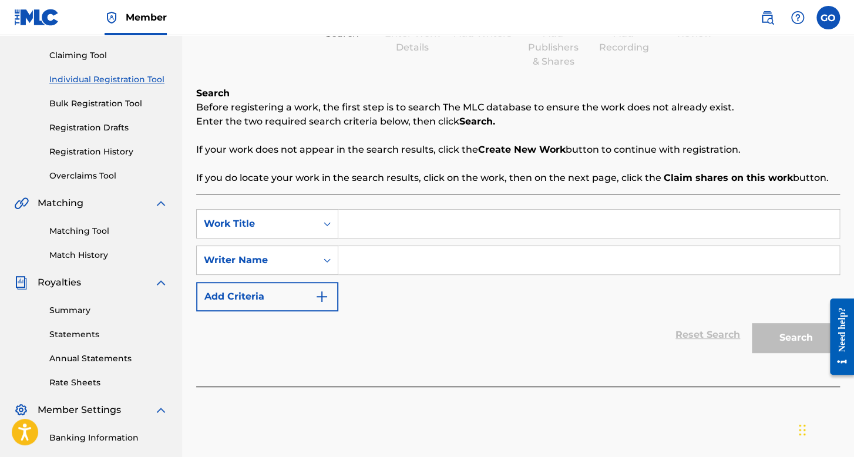
click at [390, 224] on input "Search Form" at bounding box center [588, 224] width 501 height 28
type input "El Pikoz V4"
click at [384, 250] on input "Search Form" at bounding box center [588, 260] width 501 height 28
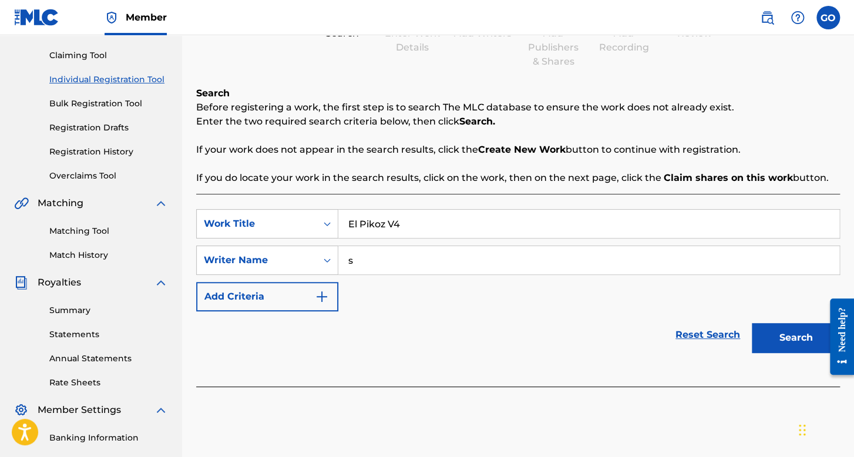
type input "s"
click at [751, 323] on button "Search" at bounding box center [795, 337] width 88 height 29
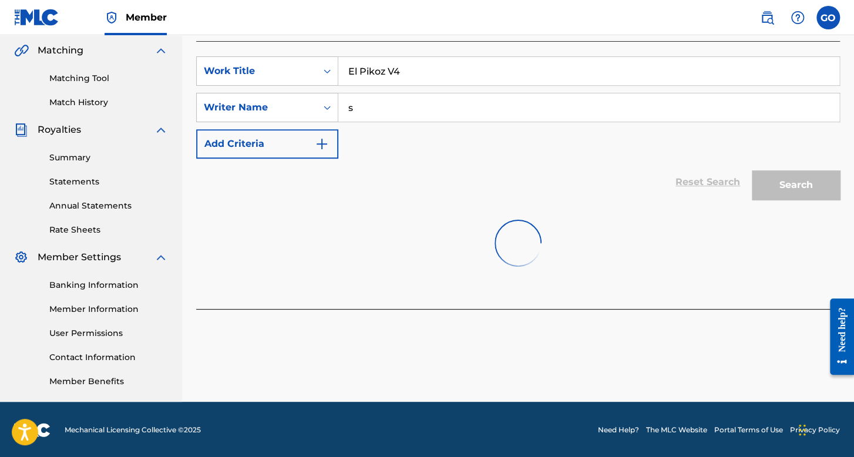
scroll to position [271, 0]
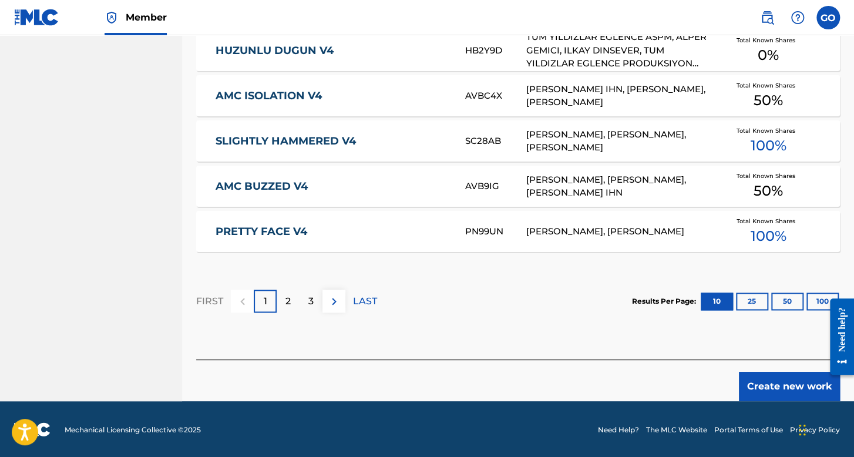
click at [774, 380] on button "Create new work" at bounding box center [789, 386] width 101 height 29
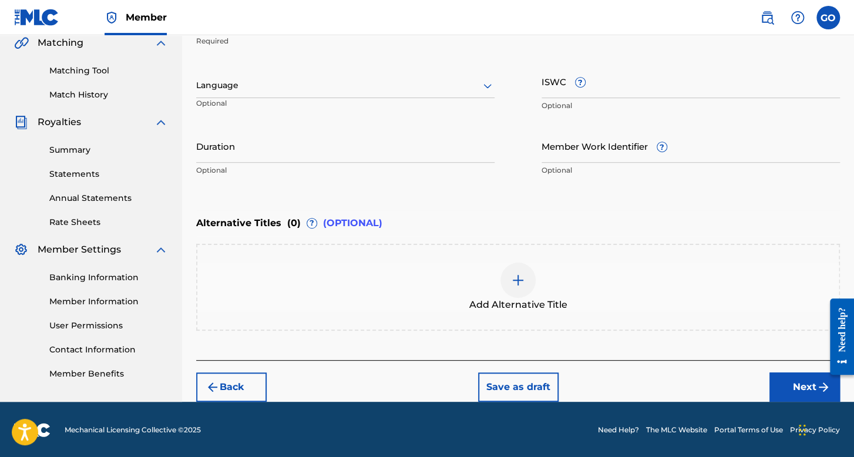
click at [325, 83] on div at bounding box center [345, 85] width 298 height 15
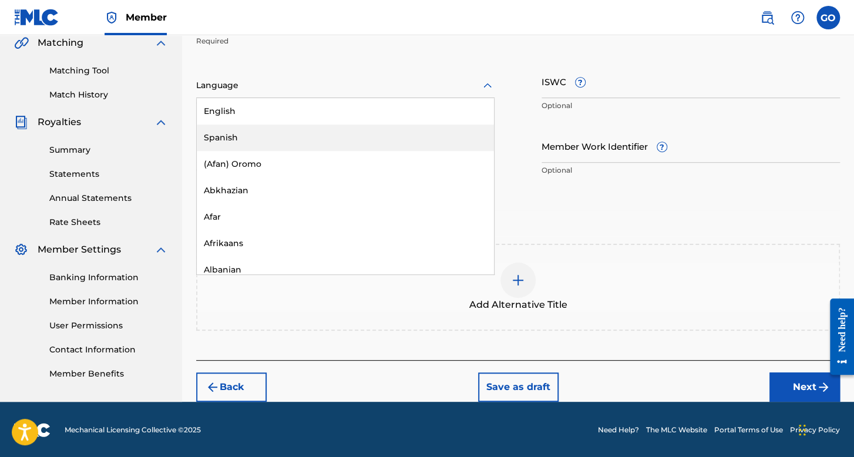
click at [294, 140] on div "Spanish" at bounding box center [345, 137] width 297 height 26
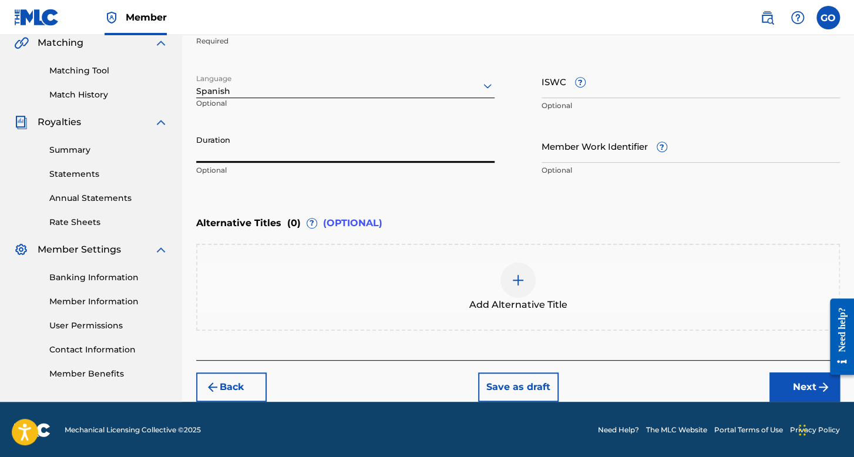
click at [263, 151] on input "Duration" at bounding box center [345, 145] width 298 height 33
type input "04:08"
click at [792, 385] on button "Next" at bounding box center [804, 386] width 70 height 29
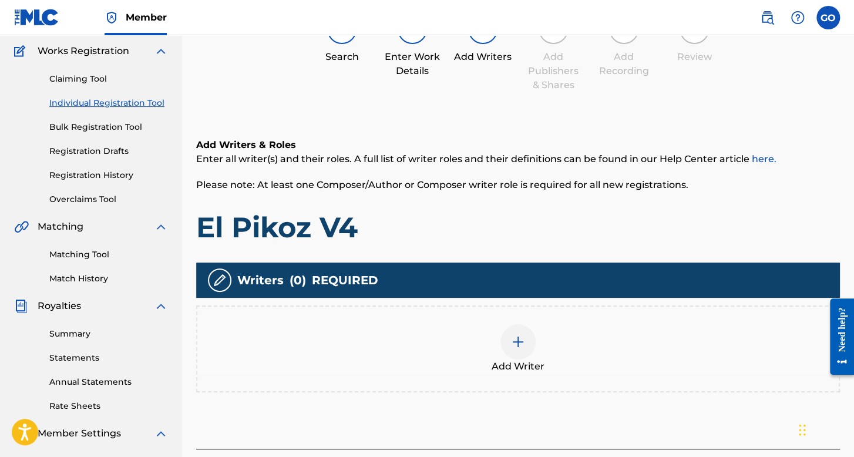
scroll to position [271, 0]
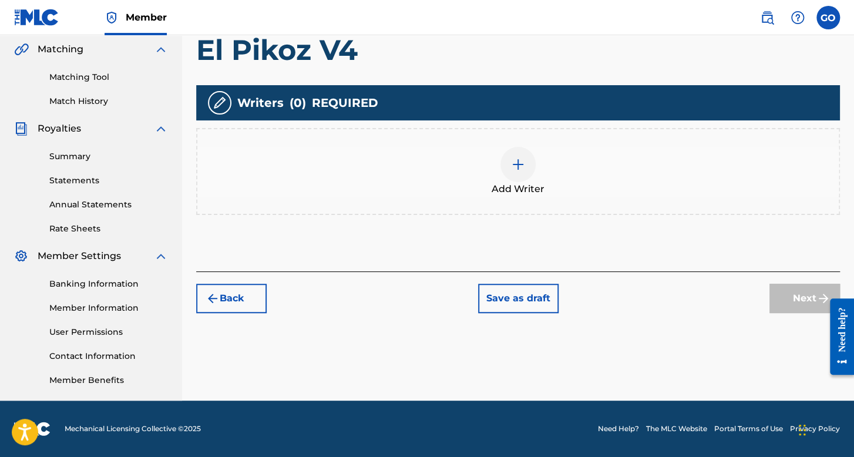
click at [509, 182] on span "Add Writer" at bounding box center [517, 189] width 53 height 14
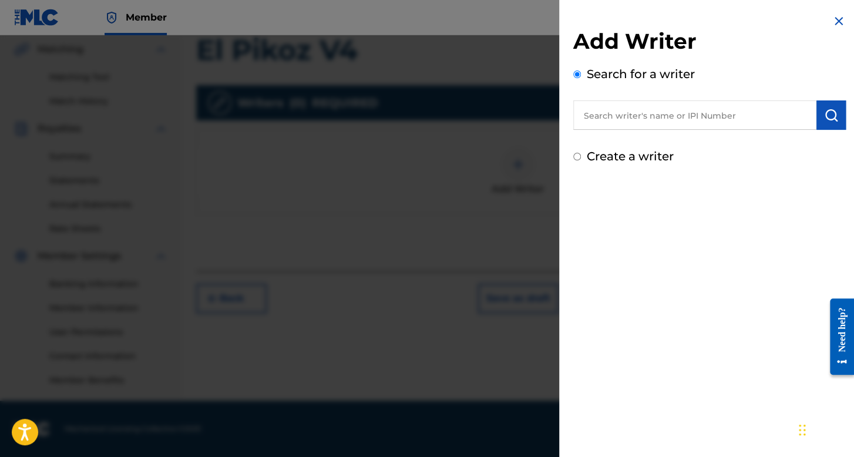
click at [575, 154] on input "Create a writer" at bounding box center [577, 157] width 8 height 8
radio input "false"
radio input "true"
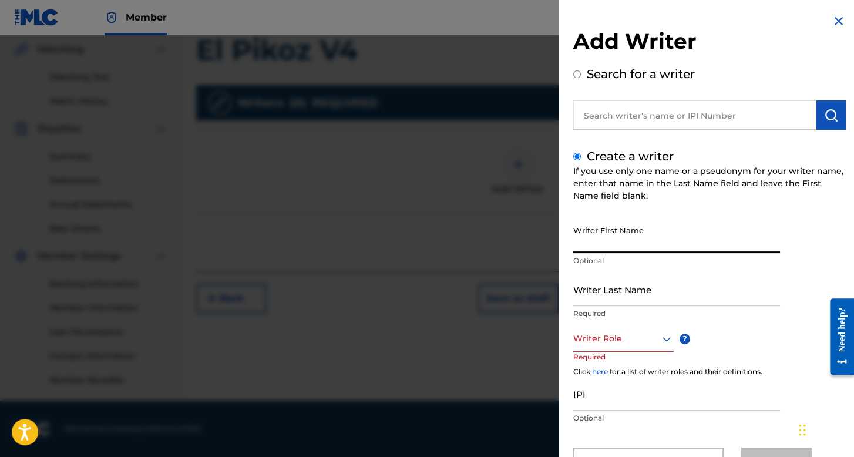
click at [604, 229] on input "Writer First Name" at bounding box center [676, 236] width 207 height 33
type input "Young"
click at [592, 289] on input "Writer Last Name" at bounding box center [676, 288] width 207 height 33
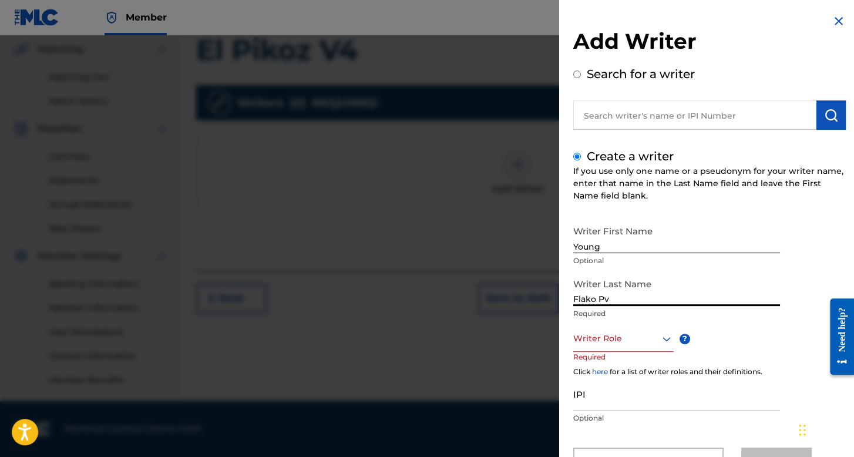
type input "Flako Pv"
click at [605, 343] on div "Writer Role" at bounding box center [623, 338] width 100 height 26
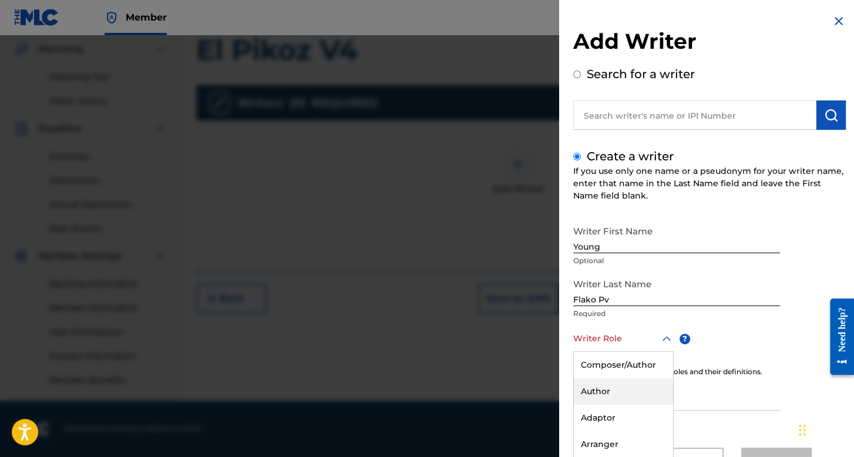
scroll to position [52, 0]
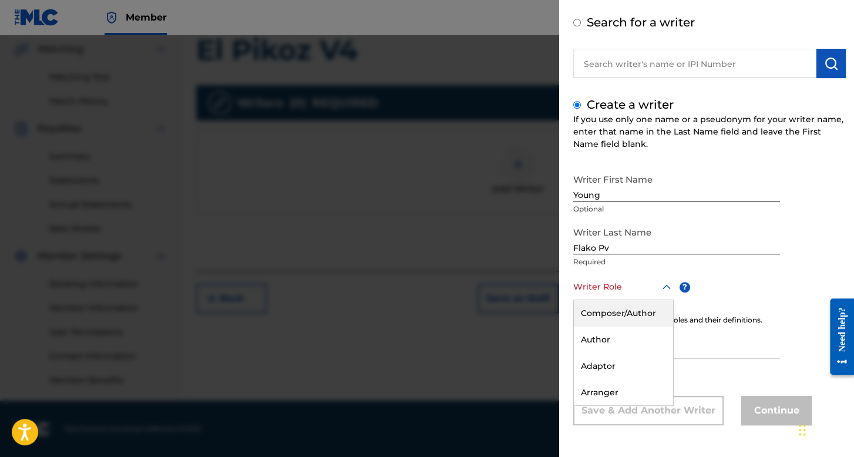
click at [615, 315] on div "Composer/Author" at bounding box center [623, 313] width 99 height 26
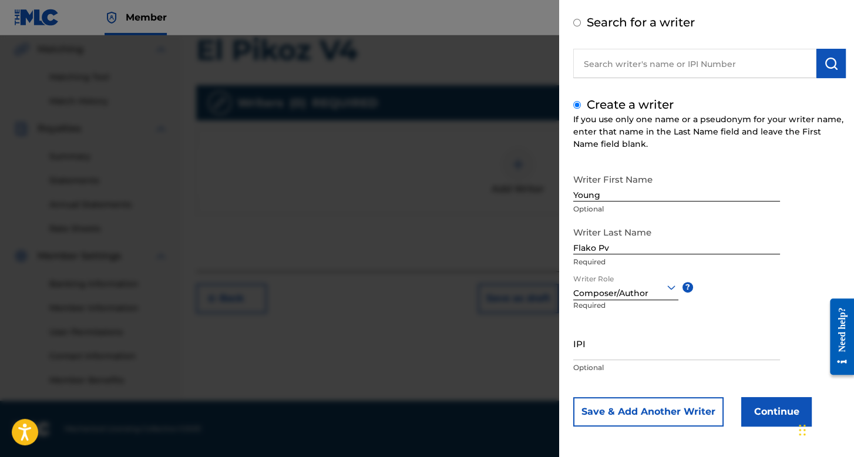
click at [765, 397] on button "Continue" at bounding box center [776, 411] width 70 height 29
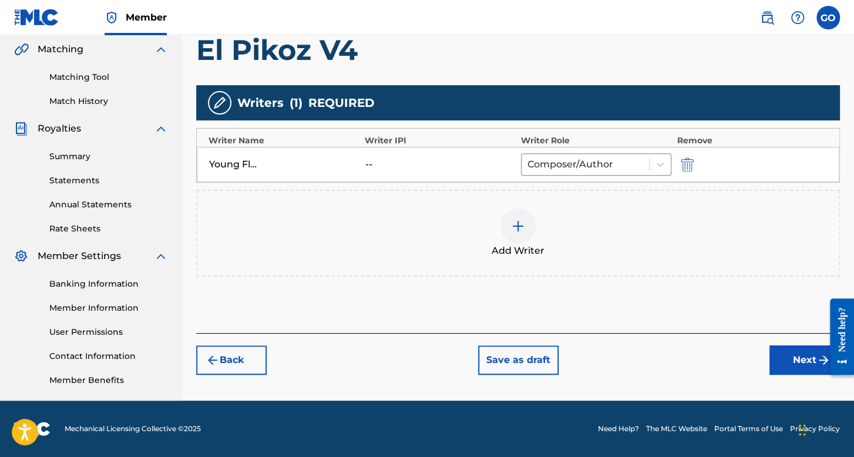
click at [804, 356] on button "Next" at bounding box center [804, 359] width 70 height 29
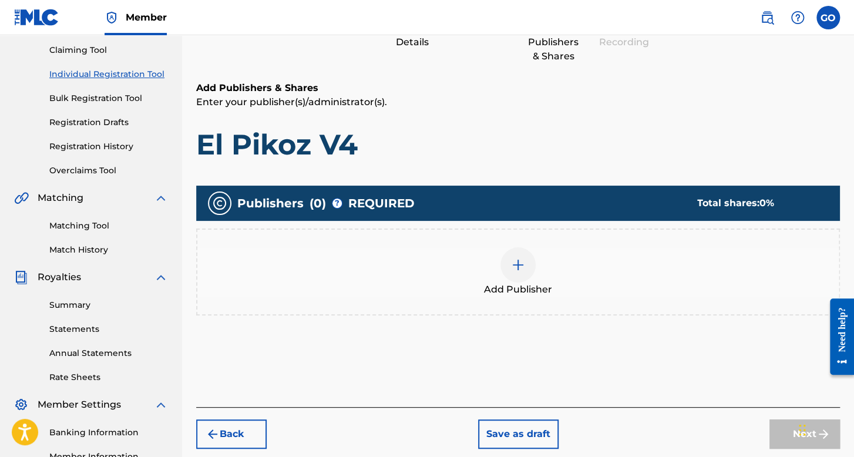
scroll to position [170, 0]
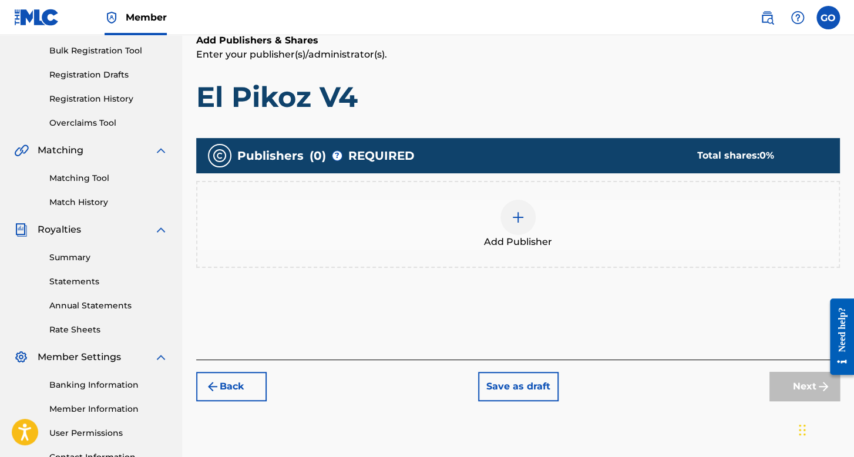
click at [536, 205] on div "Add Publisher" at bounding box center [517, 224] width 641 height 49
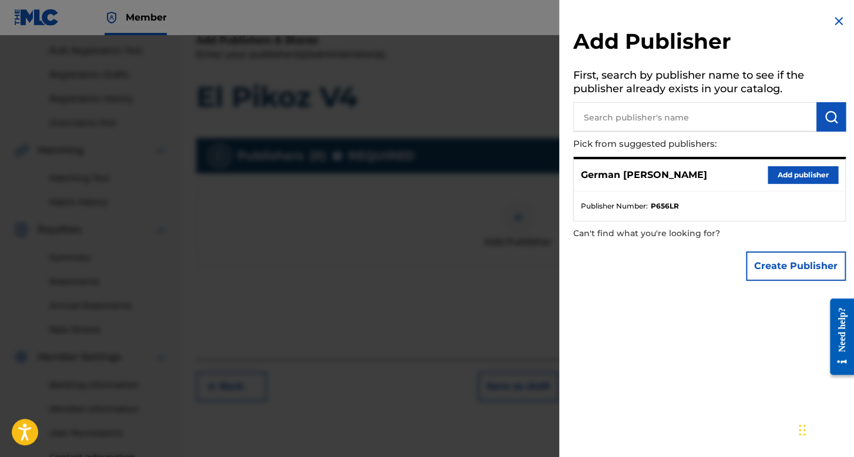
click at [808, 166] on button "Add publisher" at bounding box center [802, 175] width 70 height 18
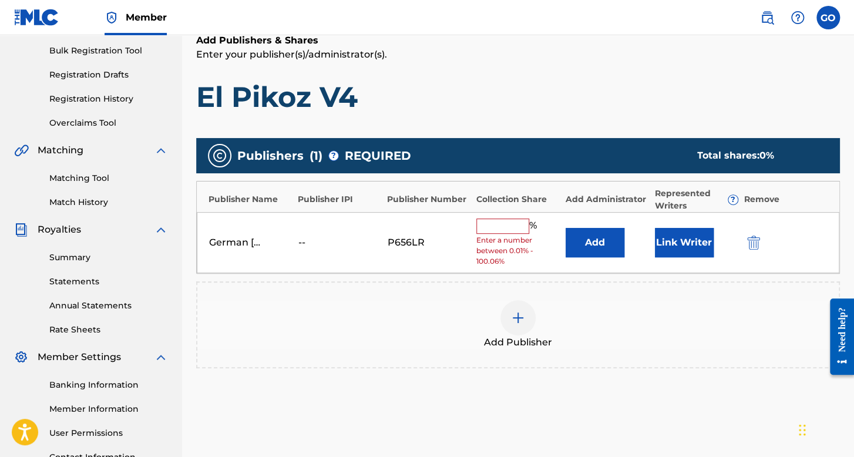
click at [510, 218] on input "text" at bounding box center [502, 225] width 53 height 15
type input "100"
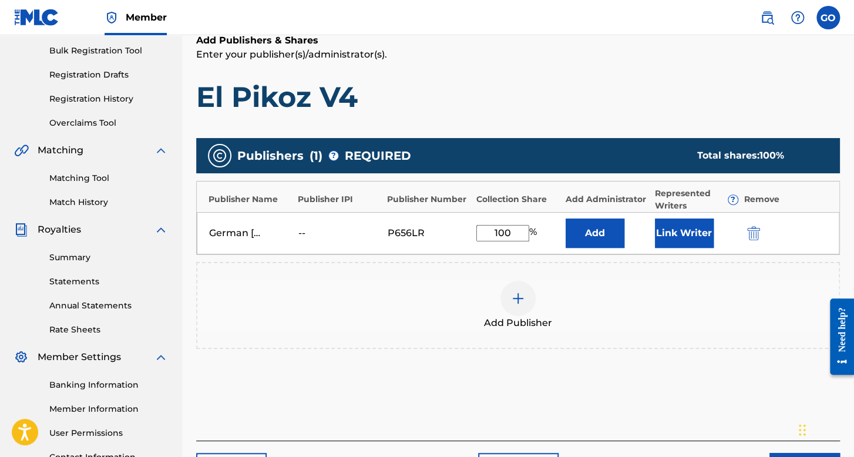
click at [733, 233] on div "Link Writer" at bounding box center [696, 232] width 83 height 29
click at [718, 234] on div "Link Writer" at bounding box center [696, 232] width 83 height 29
click at [706, 237] on button "Link Writer" at bounding box center [684, 232] width 59 height 29
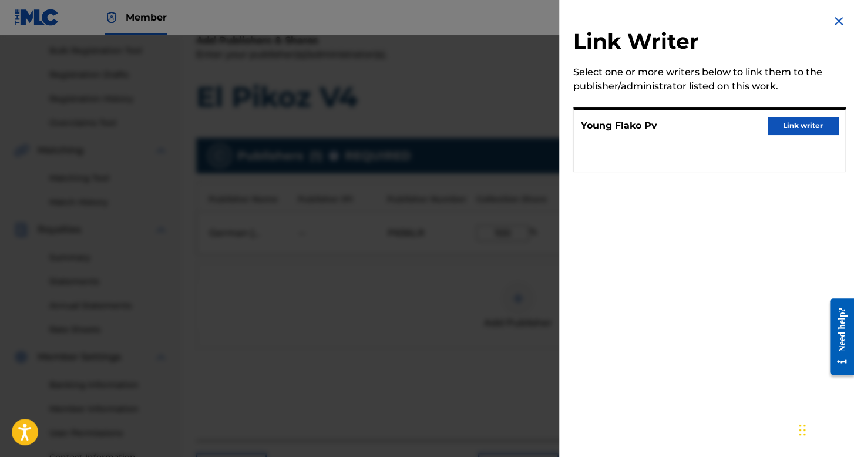
click at [800, 132] on button "Link writer" at bounding box center [802, 126] width 70 height 18
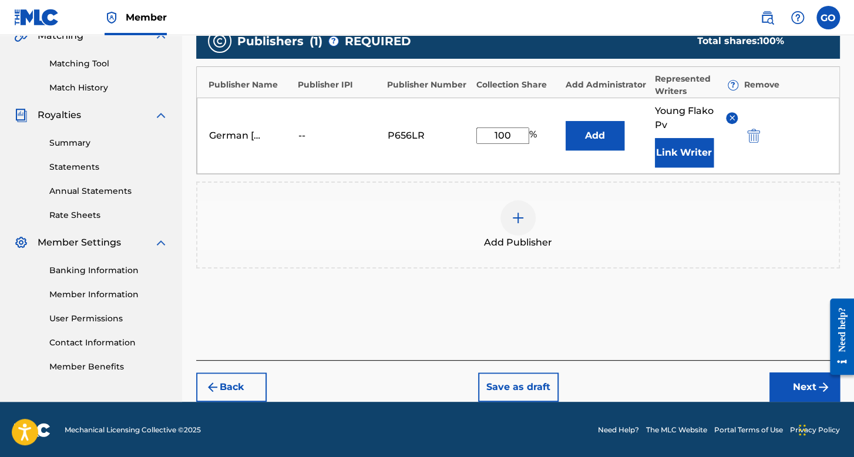
click at [783, 378] on button "Next" at bounding box center [804, 386] width 70 height 29
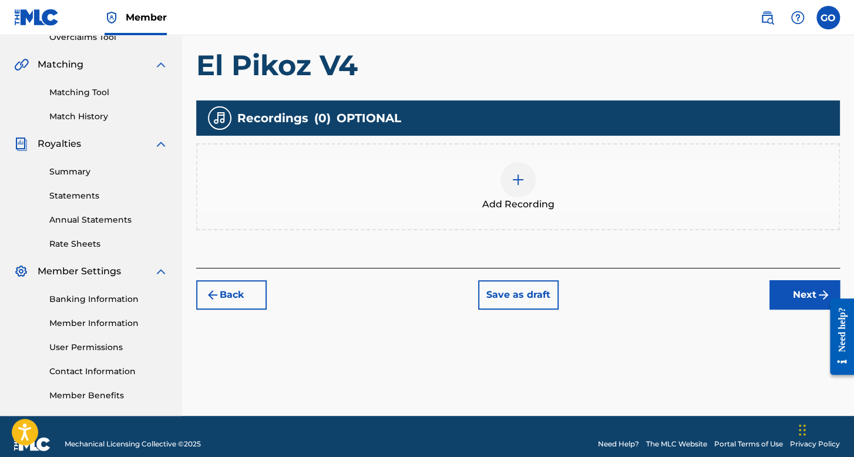
scroll to position [231, 0]
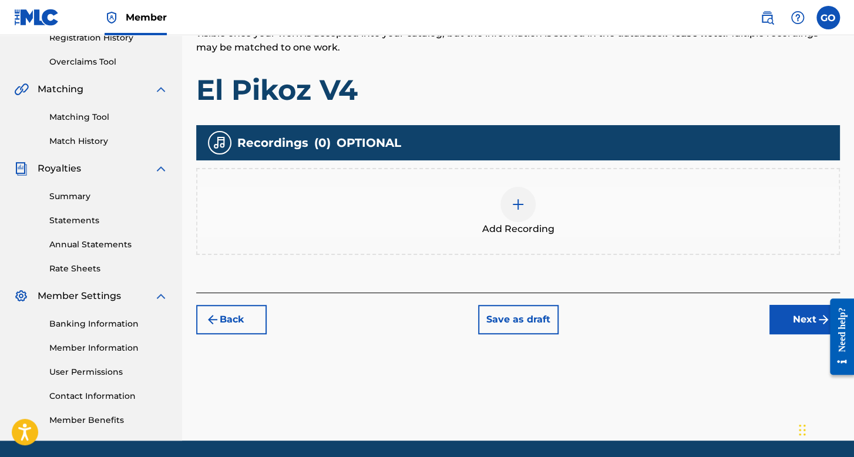
click at [545, 198] on div "Add Recording" at bounding box center [517, 211] width 641 height 49
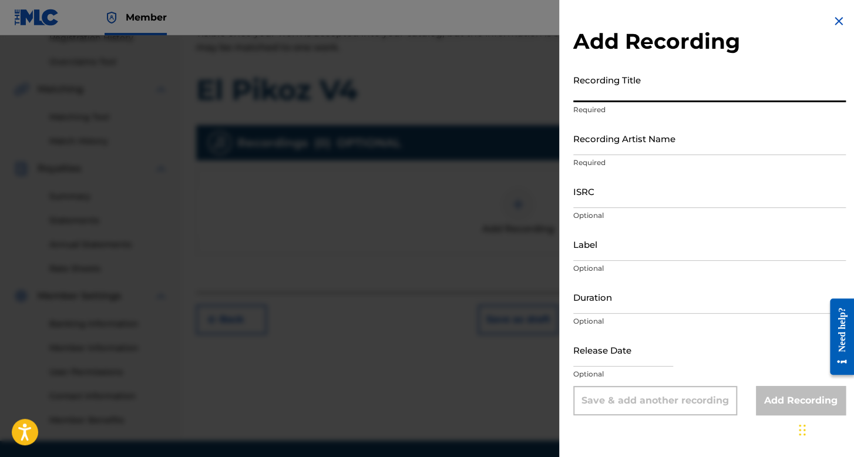
click at [641, 92] on input "Recording Title" at bounding box center [709, 85] width 272 height 33
type input "El pikoz V4"
click at [641, 141] on input "Recording Artist Name" at bounding box center [709, 138] width 272 height 33
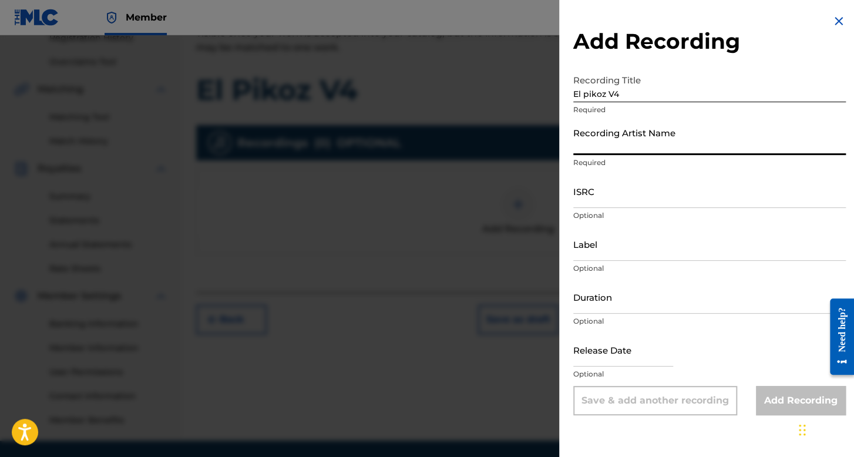
type input "Young Flako PV"
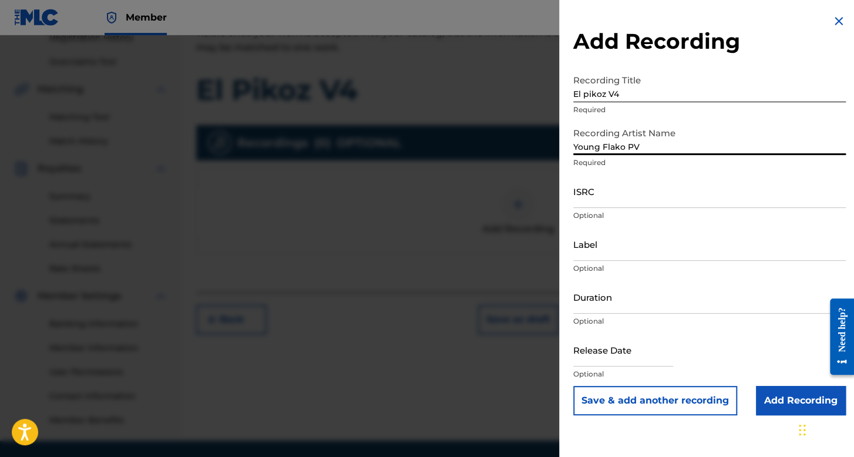
click at [618, 204] on input "ISRC" at bounding box center [709, 190] width 272 height 33
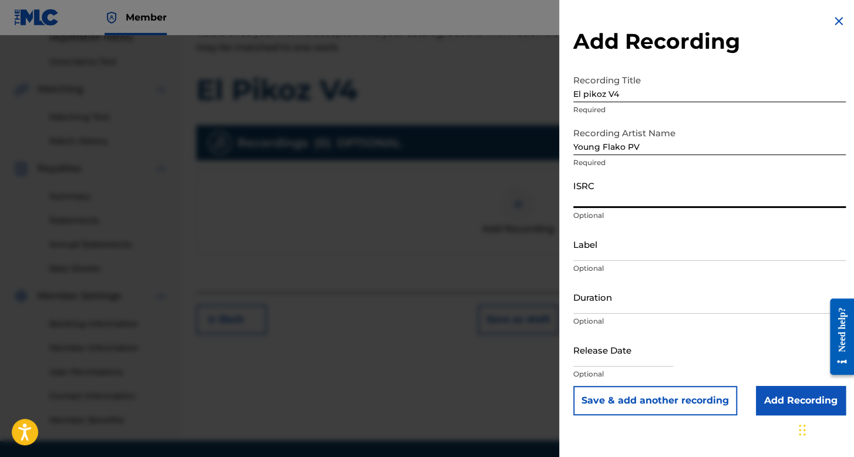
paste input "usl4q2260692"
type input "usl4q2260692"
drag, startPoint x: 625, startPoint y: 310, endPoint x: 611, endPoint y: 296, distance: 19.5
click at [625, 310] on input "Duration" at bounding box center [709, 296] width 272 height 33
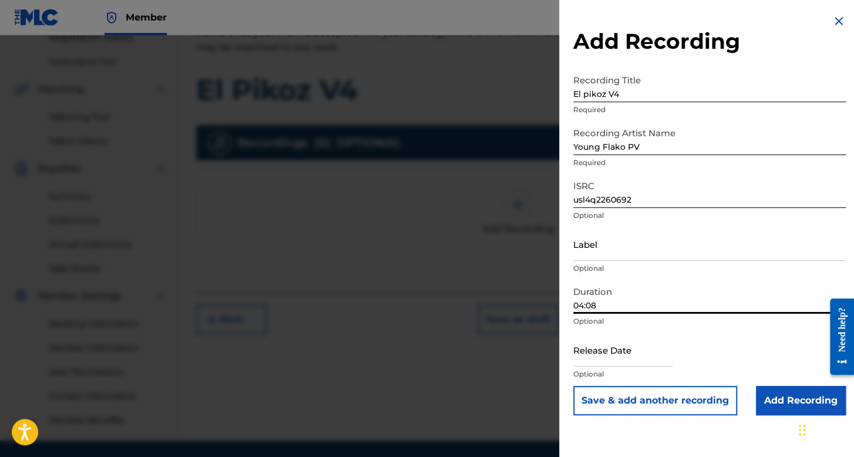
type input "04:08"
click at [629, 365] on input "text" at bounding box center [623, 349] width 100 height 33
select select "7"
select select "2025"
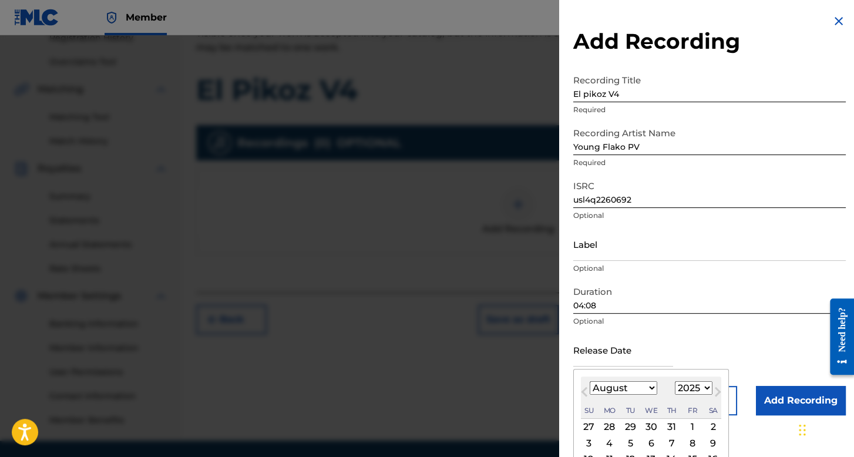
click at [648, 390] on select "January February March April May June July August September October November De…" at bounding box center [623, 388] width 68 height 14
select select "10"
click at [589, 381] on select "January February March April May June July August September October November De…" at bounding box center [623, 388] width 68 height 14
click at [693, 386] on select "1899 1900 1901 1902 1903 1904 1905 1906 1907 1908 1909 1910 1911 1912 1913 1914…" at bounding box center [694, 388] width 38 height 14
select select "2022"
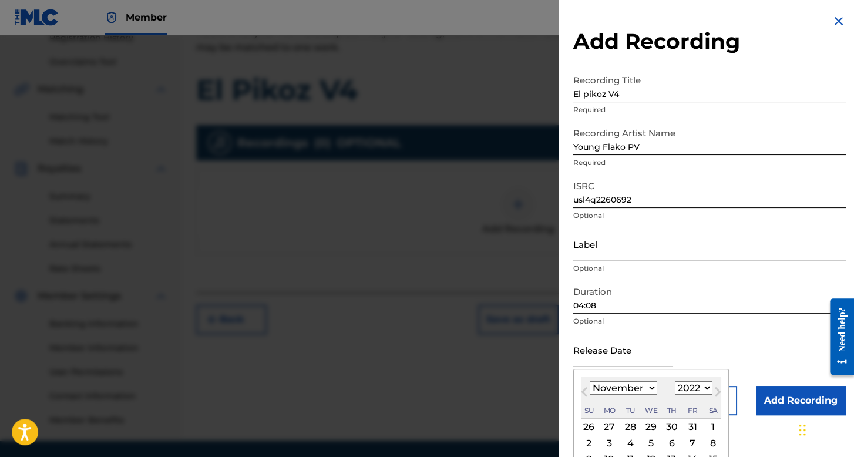
click at [675, 381] on select "1899 1900 1901 1902 1903 1904 1905 1906 1907 1908 1909 1910 1911 1912 1913 1914…" at bounding box center [694, 388] width 38 height 14
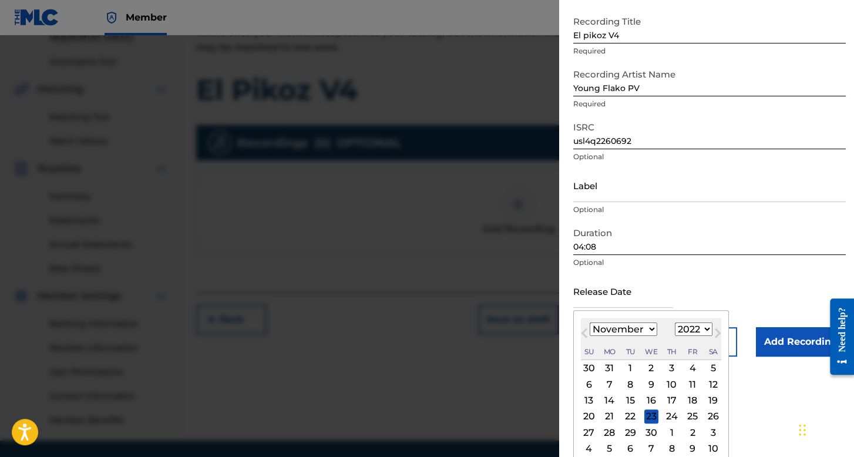
click at [612, 428] on div "28" at bounding box center [609, 432] width 14 height 14
type input "November 28 2022"
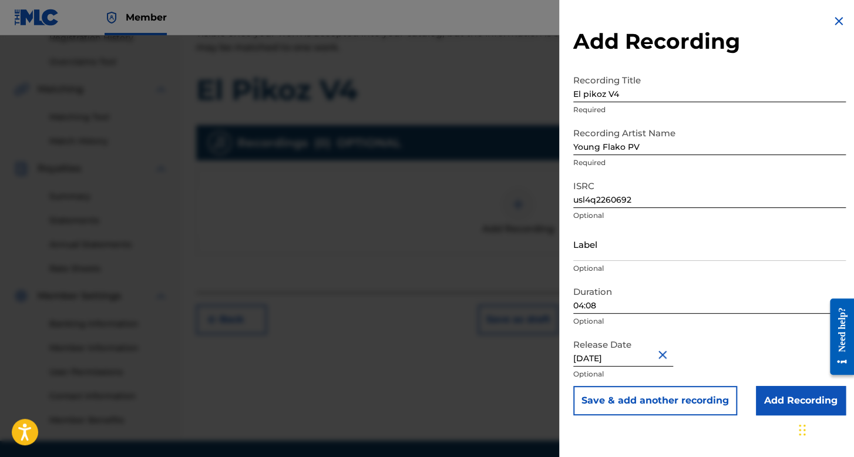
scroll to position [0, 0]
click at [775, 396] on input "Add Recording" at bounding box center [801, 400] width 90 height 29
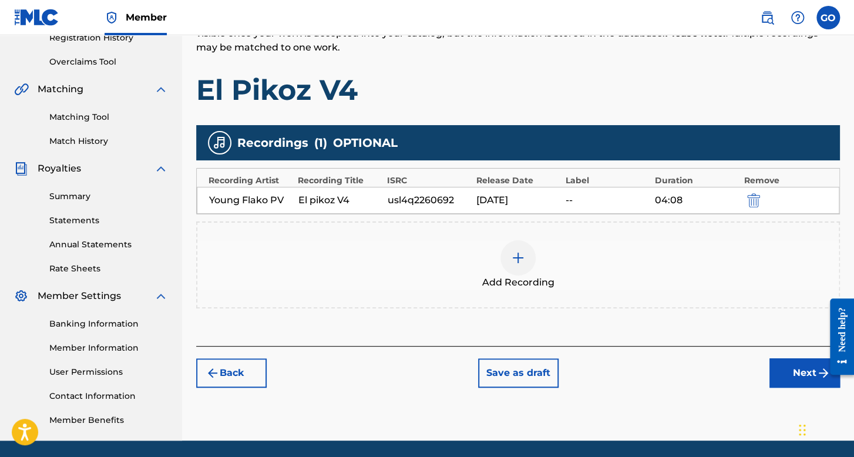
click at [769, 375] on button "Next" at bounding box center [804, 372] width 70 height 29
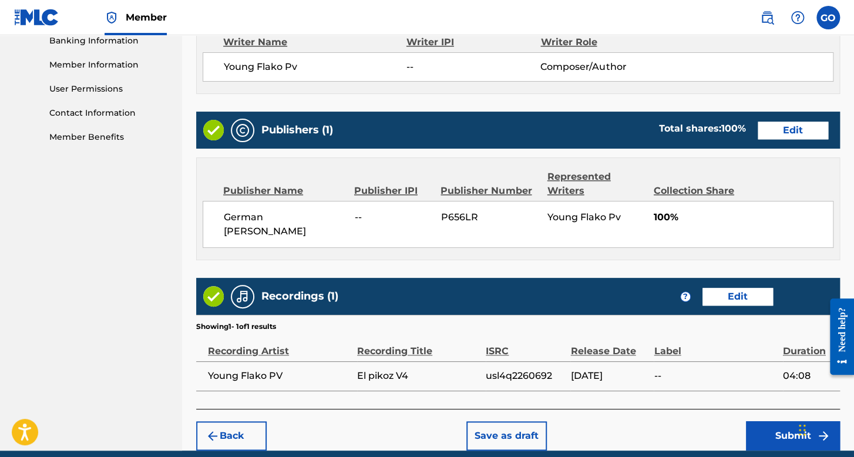
scroll to position [563, 0]
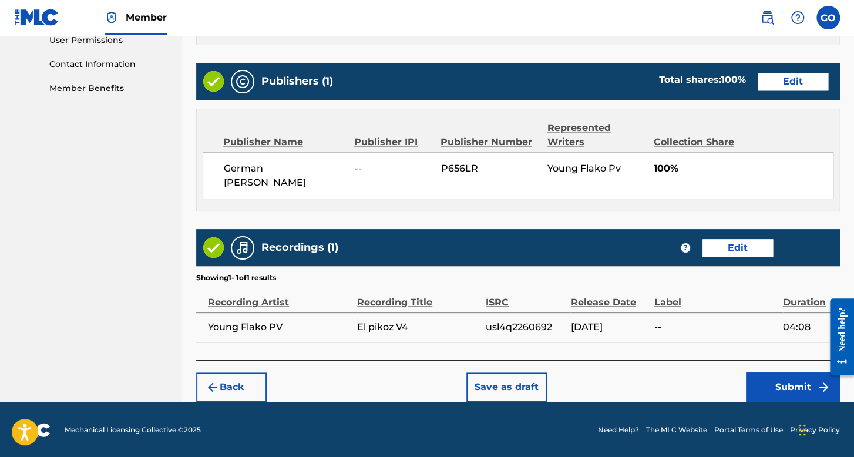
click at [766, 390] on button "Submit" at bounding box center [793, 386] width 94 height 29
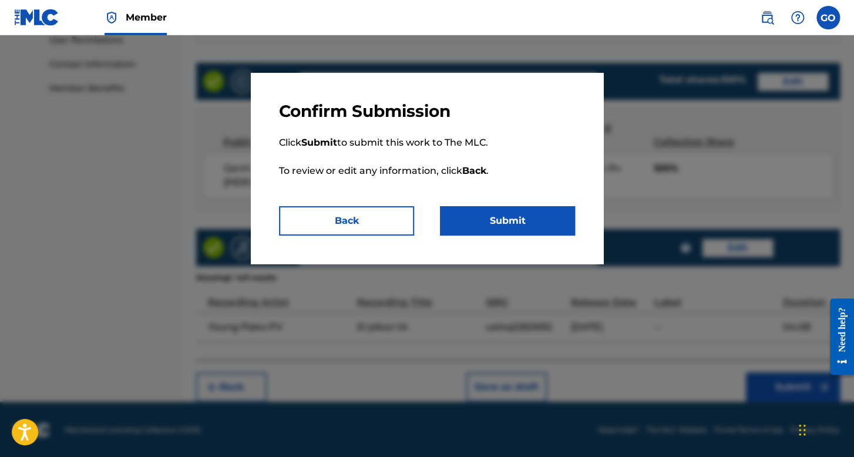
click at [497, 232] on button "Submit" at bounding box center [507, 220] width 135 height 29
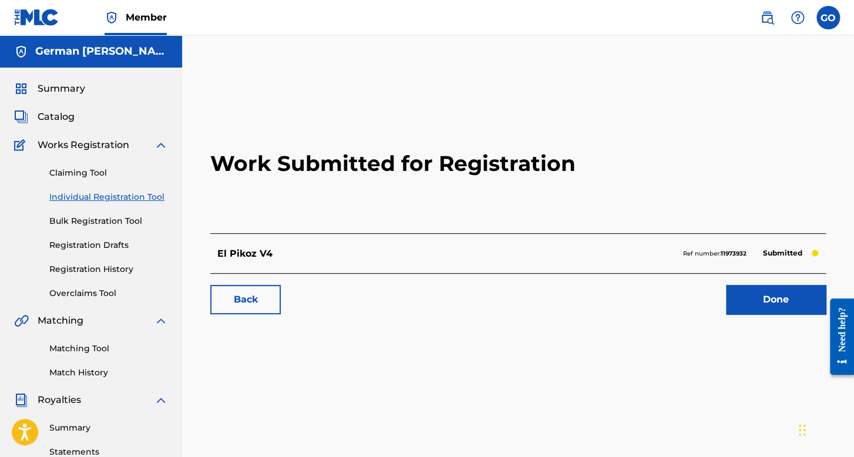
click at [148, 198] on link "Individual Registration Tool" at bounding box center [108, 197] width 119 height 12
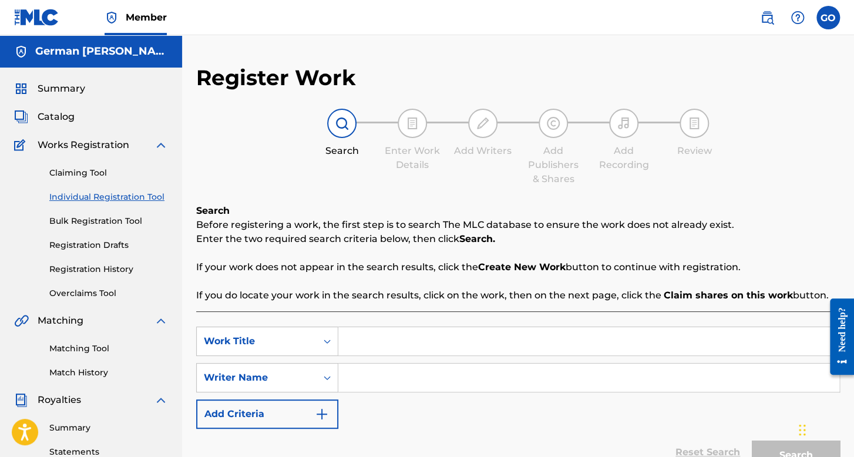
scroll to position [59, 0]
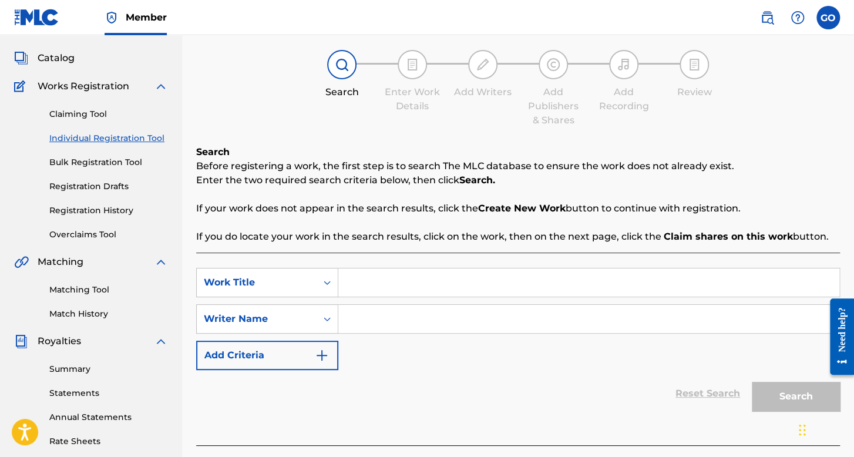
click at [352, 278] on input "Search Form" at bounding box center [588, 282] width 501 height 28
